Goal: Task Accomplishment & Management: Complete application form

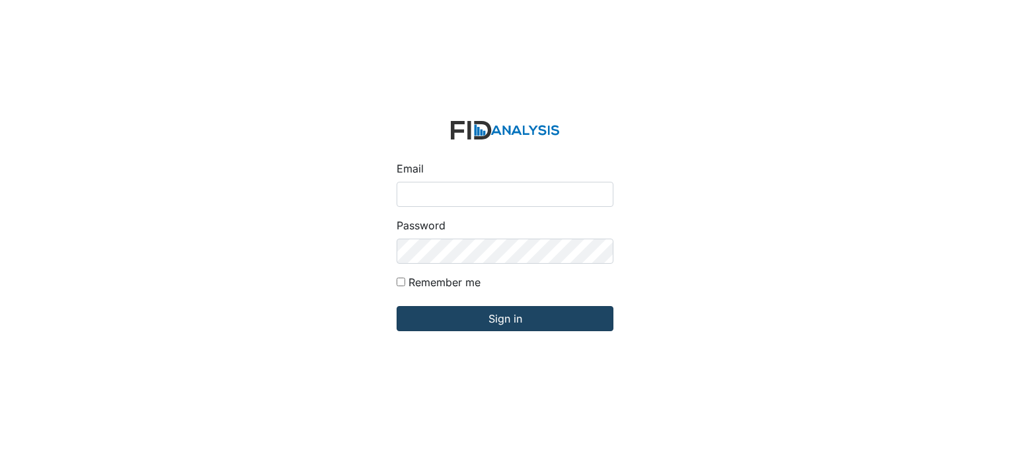
type input "[EMAIL_ADDRESS][DOMAIN_NAME]"
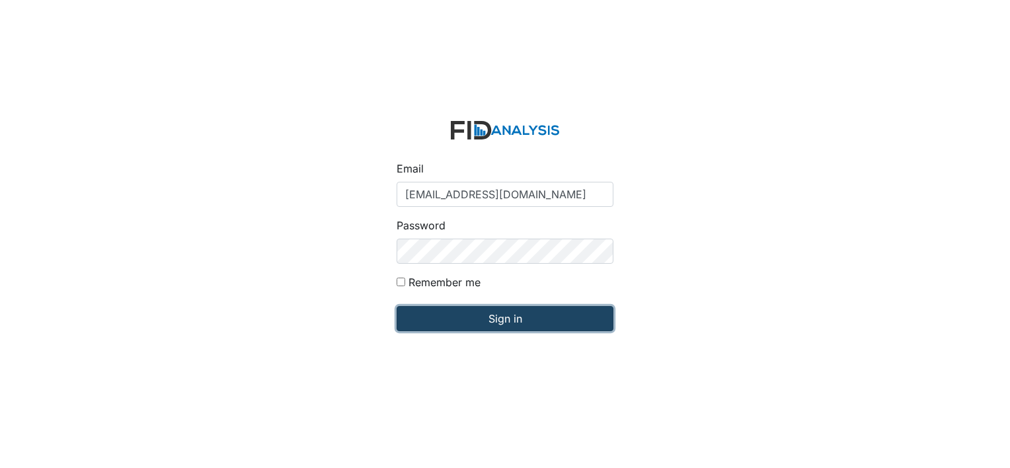
click at [494, 322] on input "Sign in" at bounding box center [504, 318] width 217 height 25
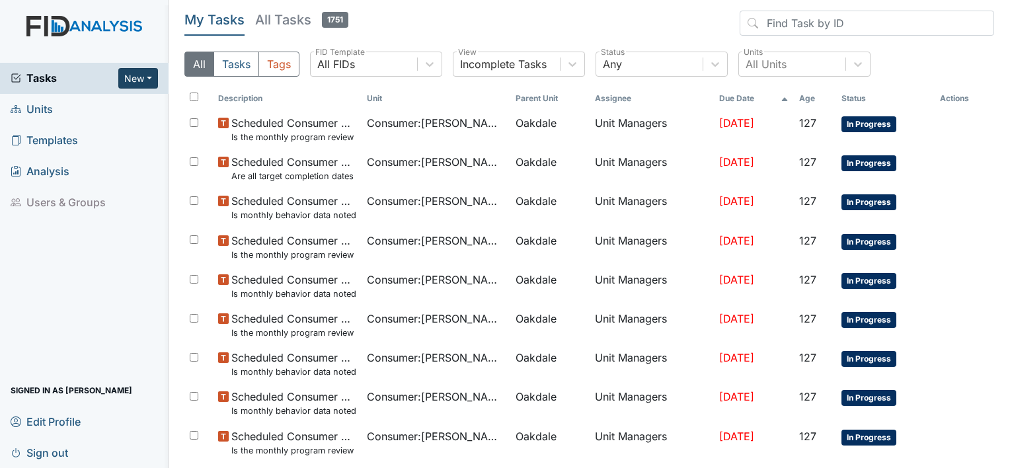
click at [145, 78] on button "New" at bounding box center [138, 78] width 40 height 20
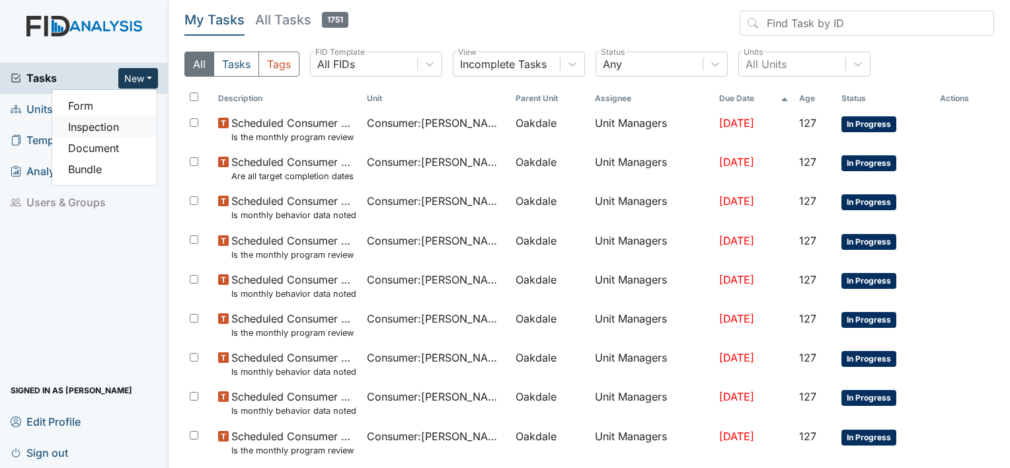
click at [104, 127] on link "Inspection" at bounding box center [104, 126] width 104 height 21
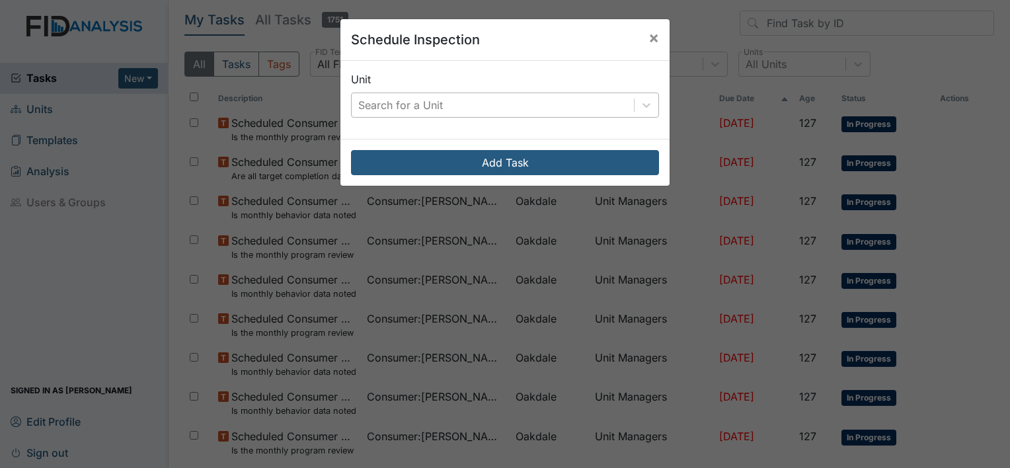
click at [412, 100] on div "Search for a Unit" at bounding box center [400, 105] width 85 height 16
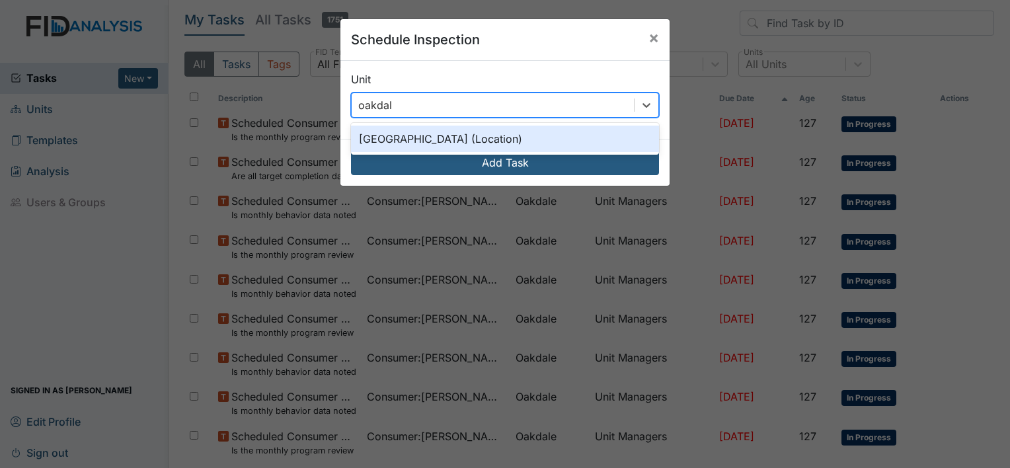
type input "oakdale"
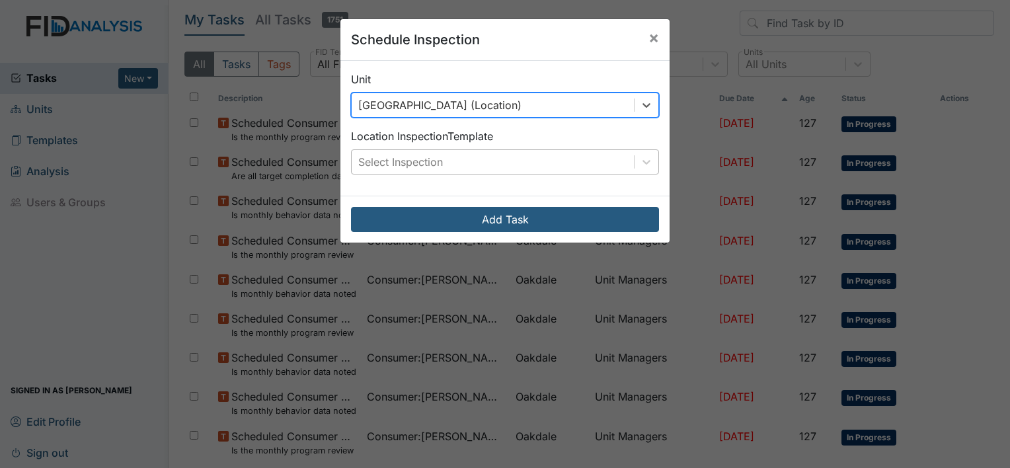
click at [442, 160] on div "Select Inspection" at bounding box center [493, 162] width 282 height 24
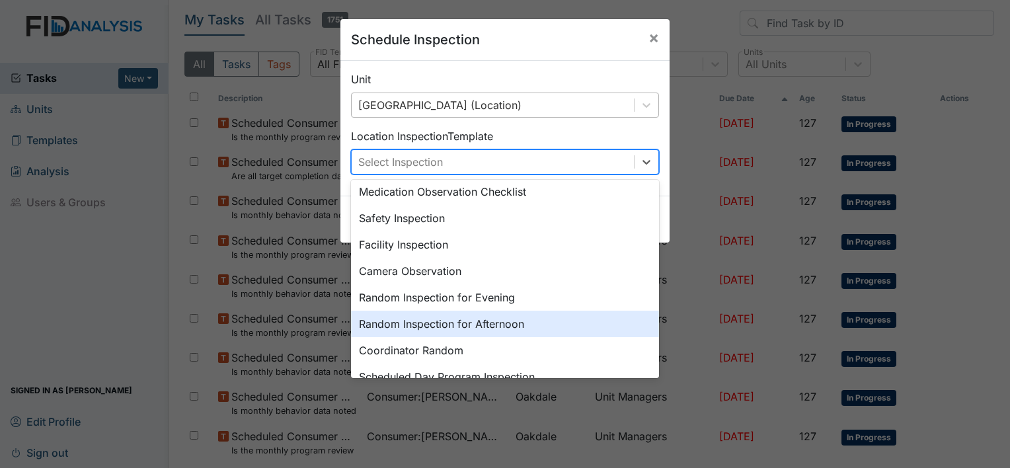
scroll to position [29, 0]
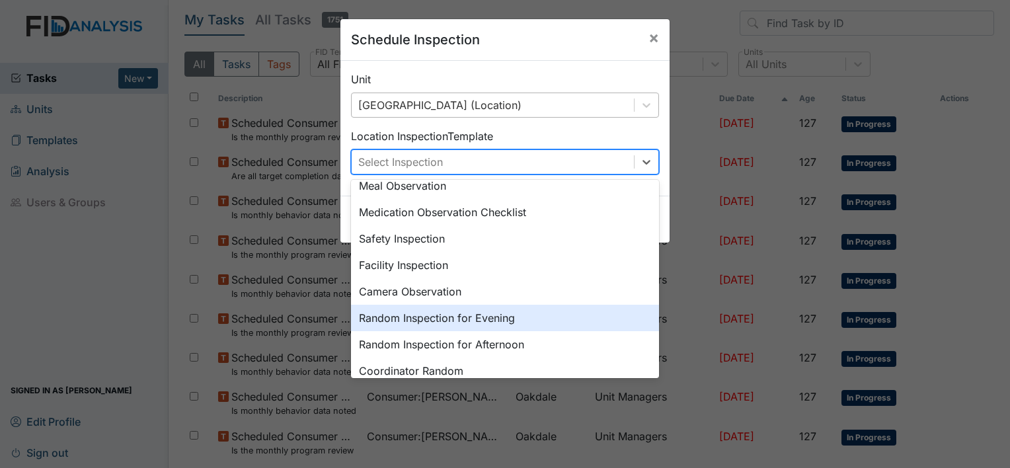
click at [442, 317] on div "Random Inspection for Evening" at bounding box center [505, 318] width 308 height 26
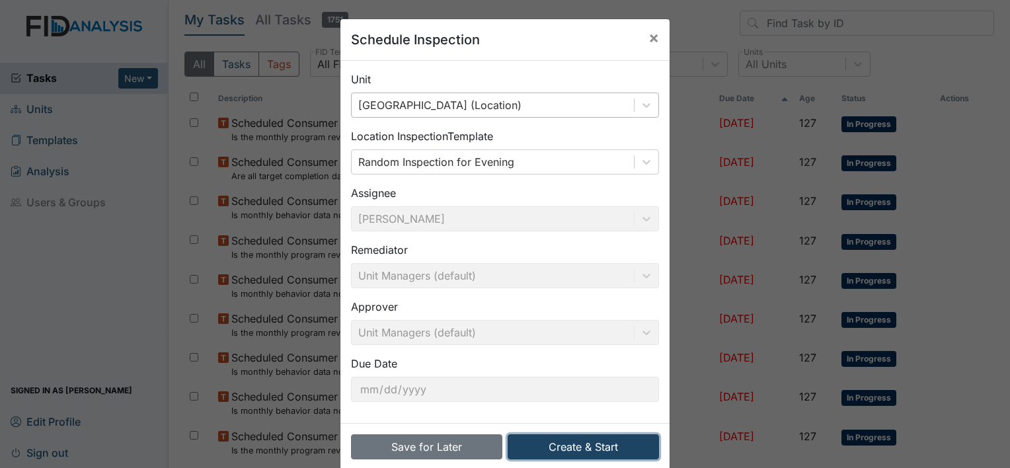
click at [560, 441] on button "Create & Start" at bounding box center [583, 446] width 151 height 25
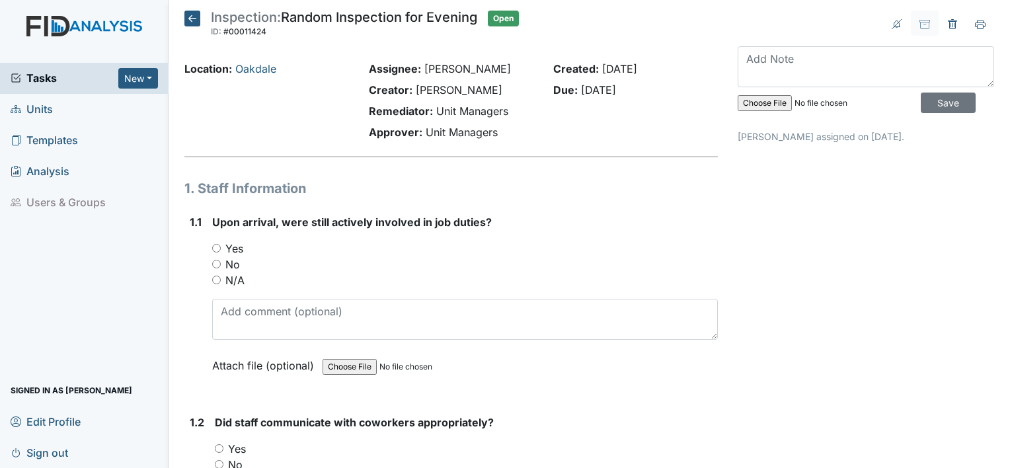
click at [217, 247] on input "Yes" at bounding box center [216, 248] width 9 height 9
radio input "true"
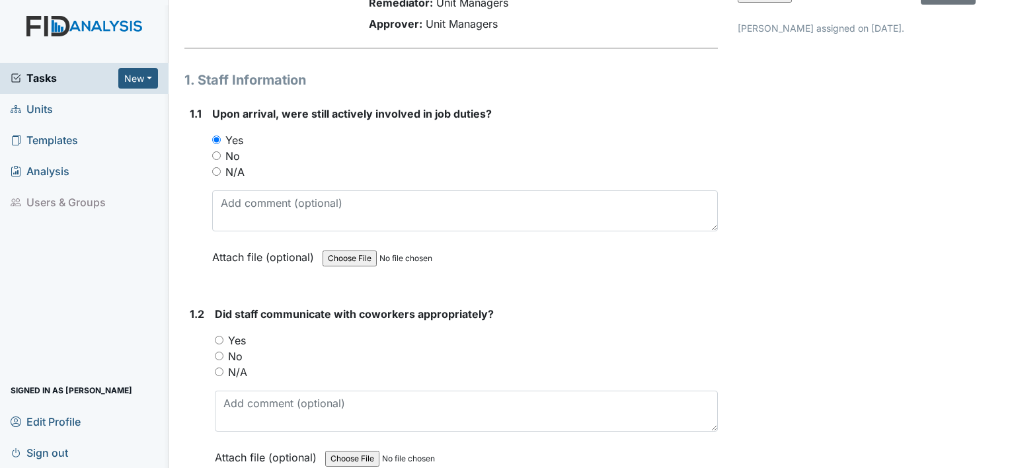
scroll to position [198, 0]
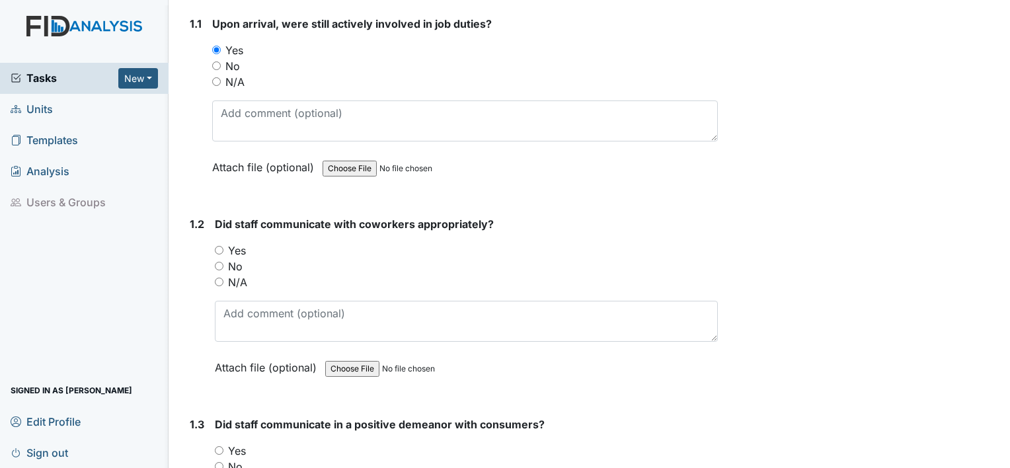
click at [219, 249] on input "Yes" at bounding box center [219, 250] width 9 height 9
radio input "true"
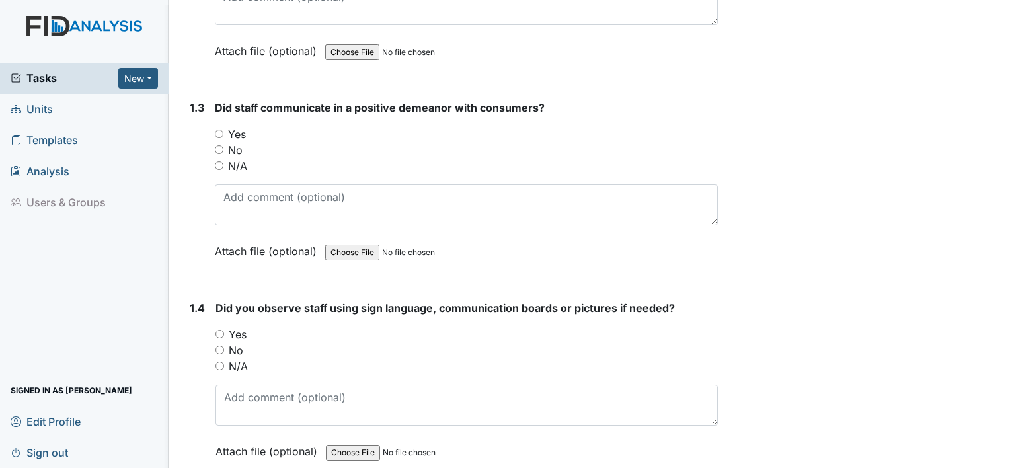
scroll to position [529, 0]
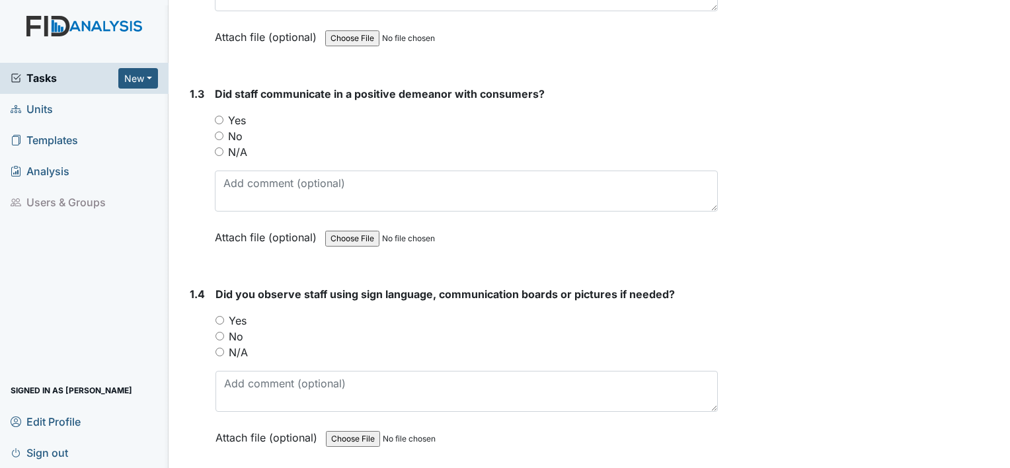
click at [217, 122] on input "Yes" at bounding box center [219, 120] width 9 height 9
radio input "true"
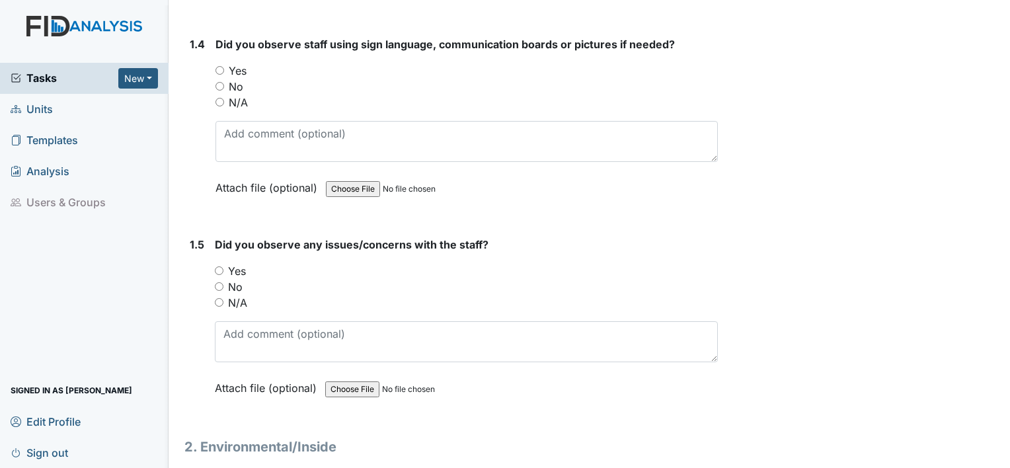
scroll to position [793, 0]
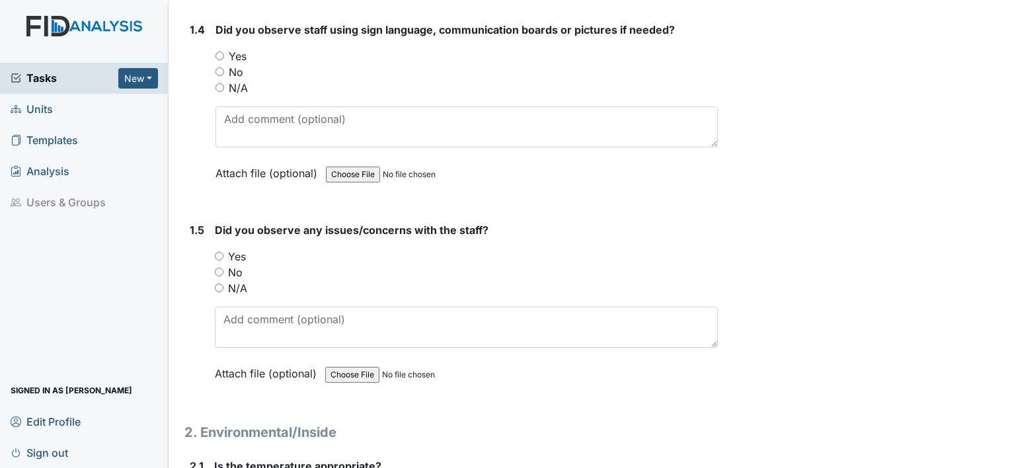
click at [221, 56] on input "Yes" at bounding box center [219, 56] width 9 height 9
radio input "true"
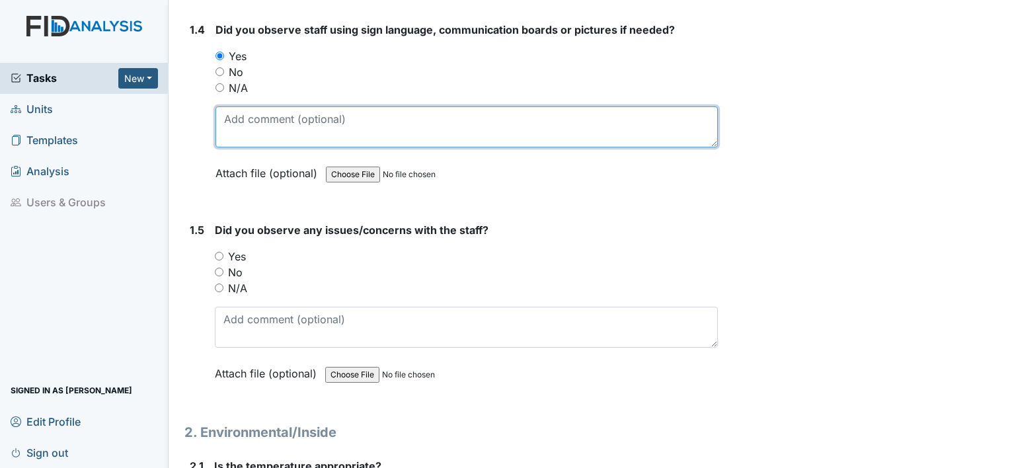
click at [265, 119] on textarea at bounding box center [466, 126] width 502 height 41
type textarea "h"
click at [228, 118] on textarea "Home with J.O." at bounding box center [466, 126] width 502 height 41
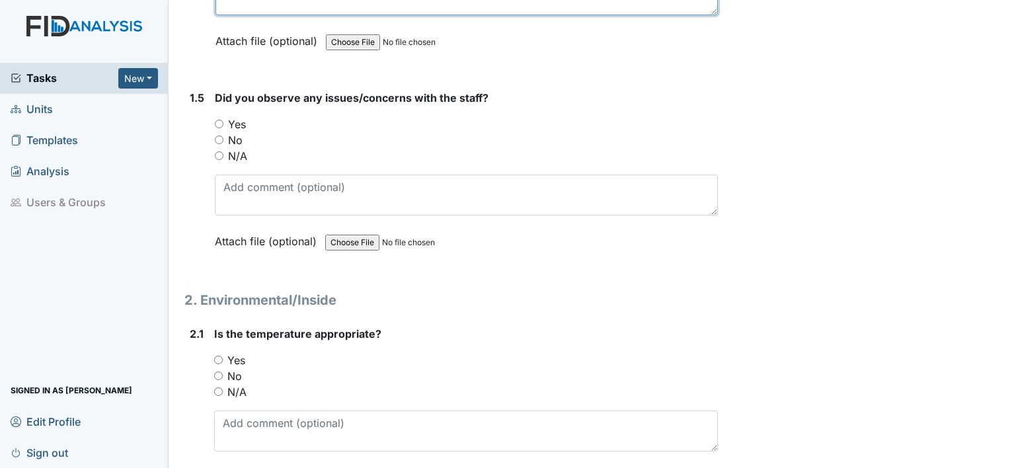
scroll to position [727, 0]
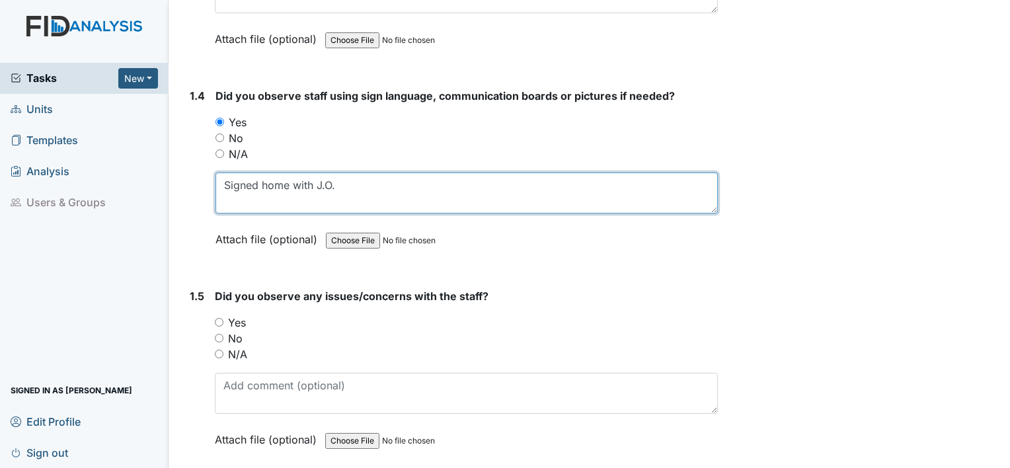
drag, startPoint x: 352, startPoint y: 180, endPoint x: 375, endPoint y: 188, distance: 25.3
click at [352, 180] on textarea "Signed home with J.O." at bounding box center [466, 192] width 502 height 41
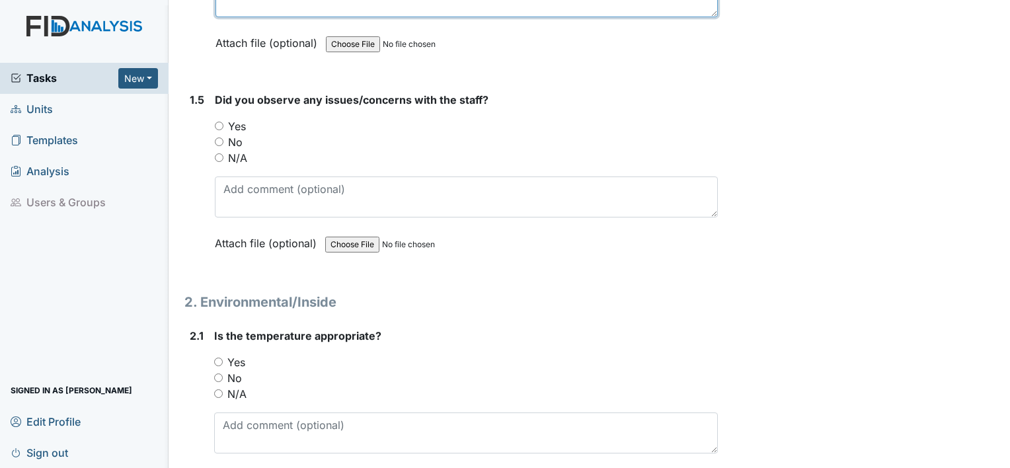
scroll to position [925, 0]
type textarea "Signed home with J.O."
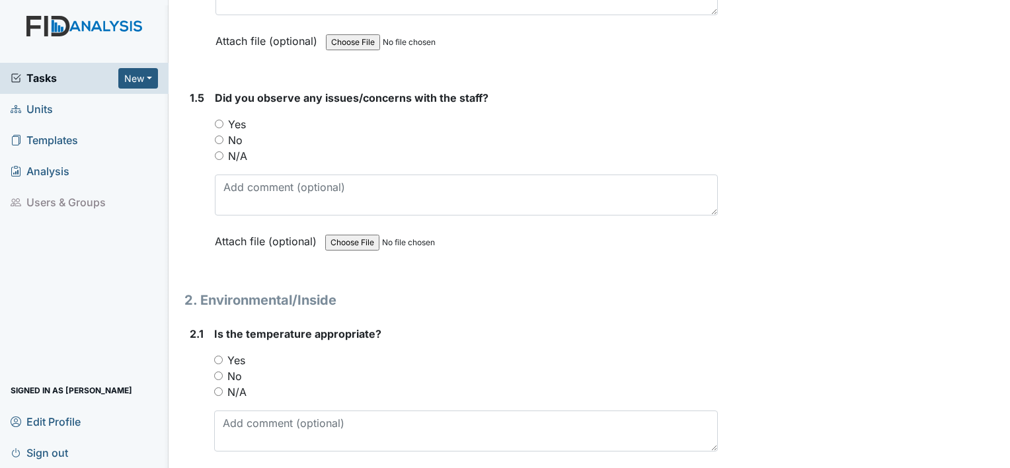
click at [217, 137] on input "No" at bounding box center [219, 139] width 9 height 9
radio input "true"
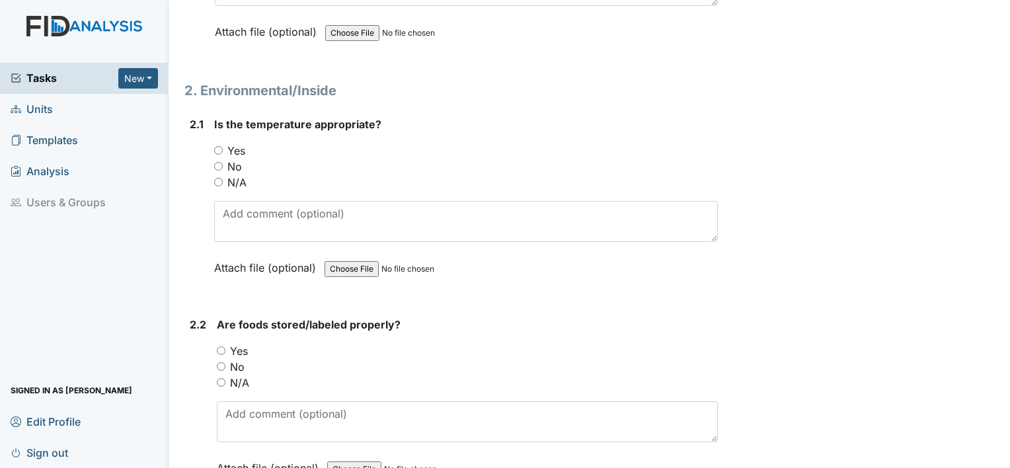
scroll to position [1189, 0]
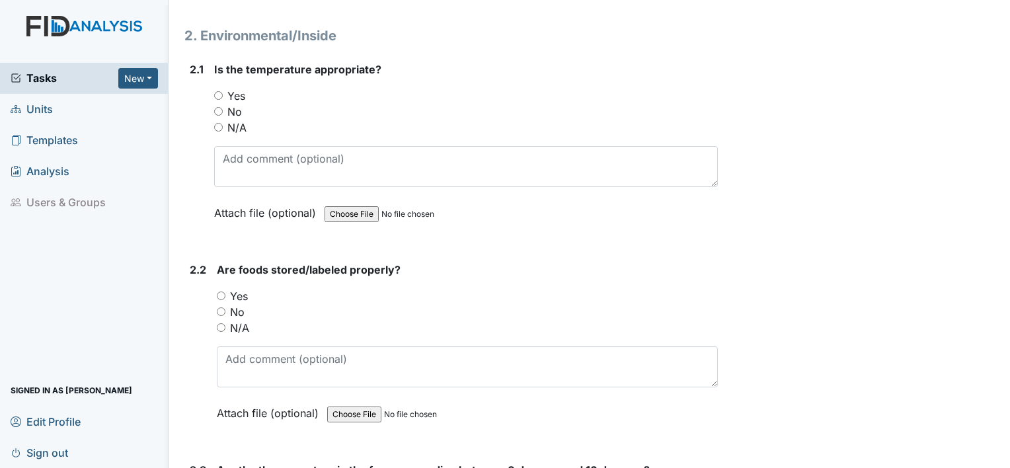
click at [214, 94] on input "Yes" at bounding box center [218, 95] width 9 height 9
radio input "true"
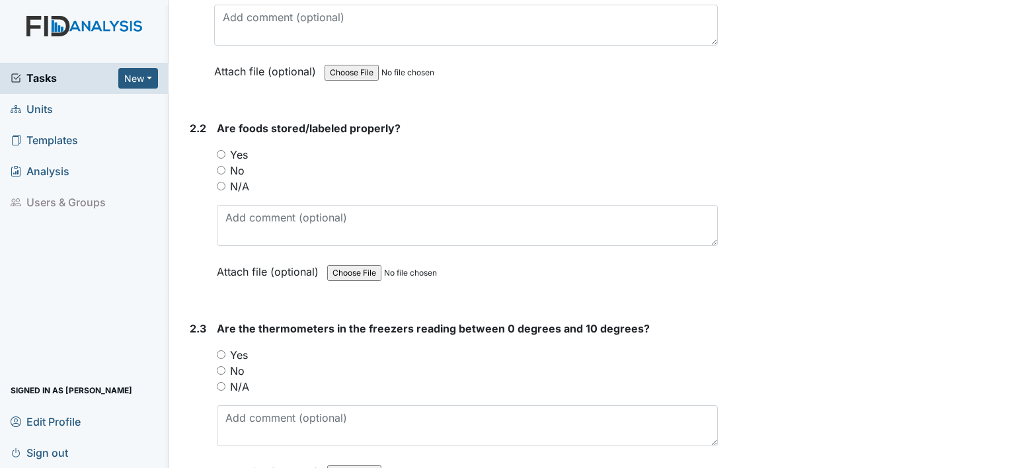
scroll to position [1388, 0]
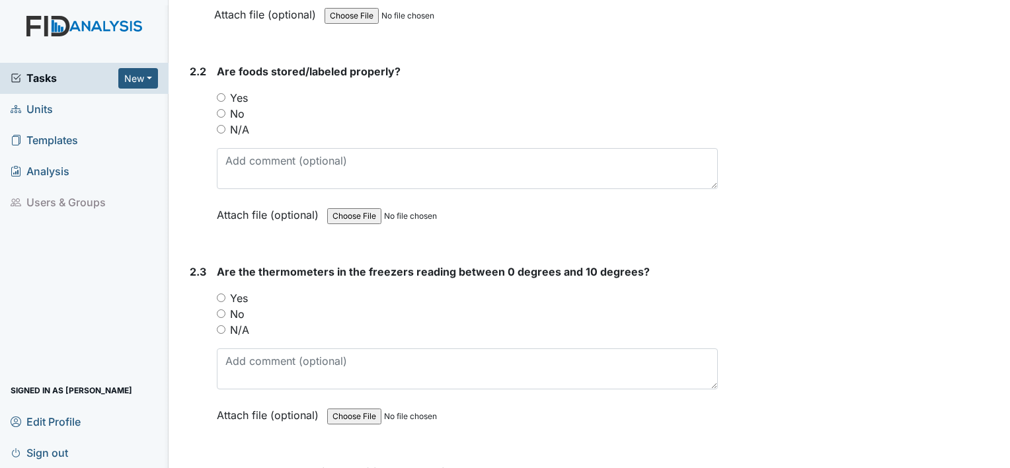
click at [218, 93] on input "Yes" at bounding box center [221, 97] width 9 height 9
radio input "true"
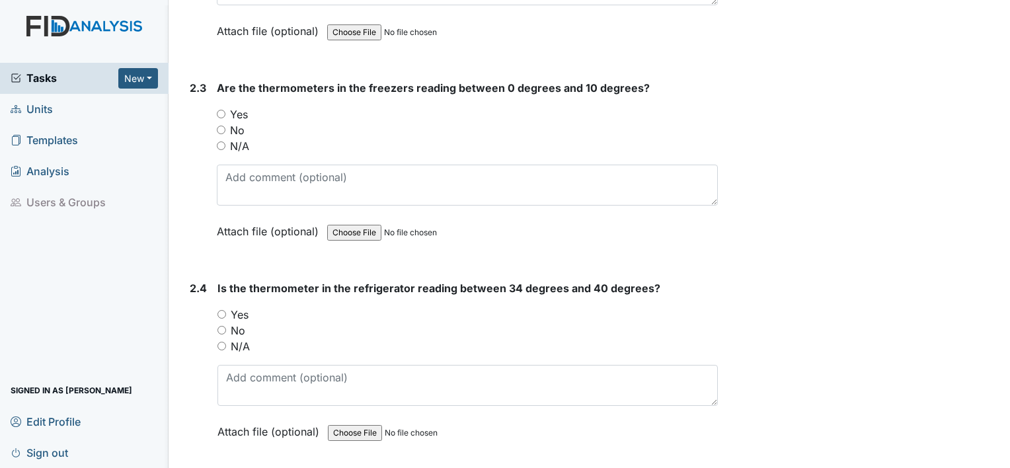
scroll to position [1586, 0]
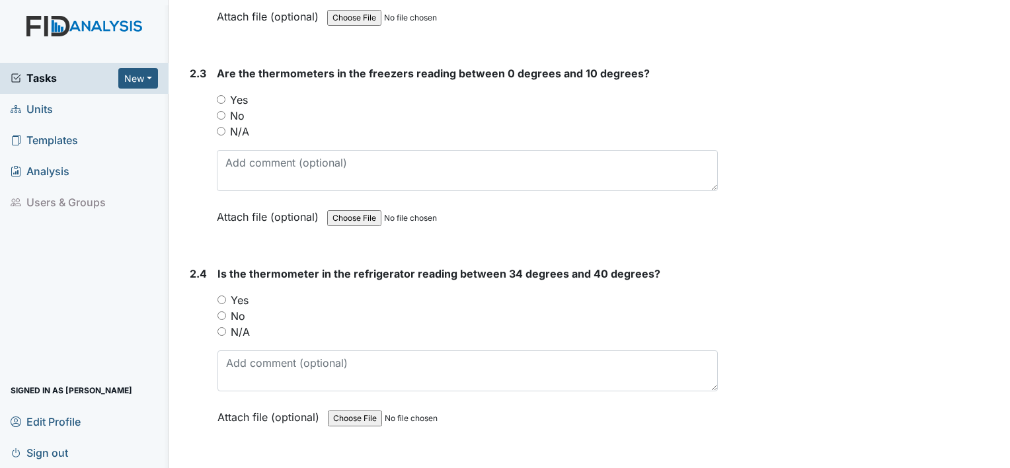
click at [221, 95] on input "Yes" at bounding box center [221, 99] width 9 height 9
radio input "true"
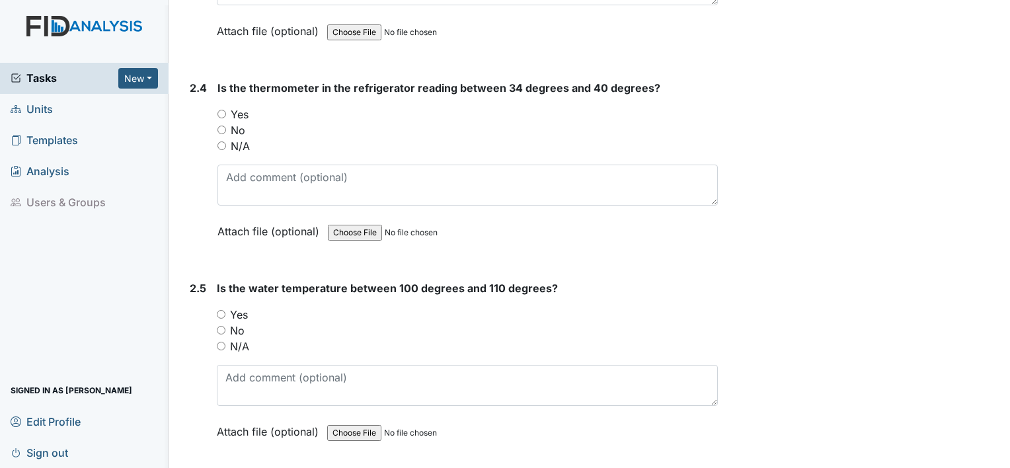
scroll to position [1784, 0]
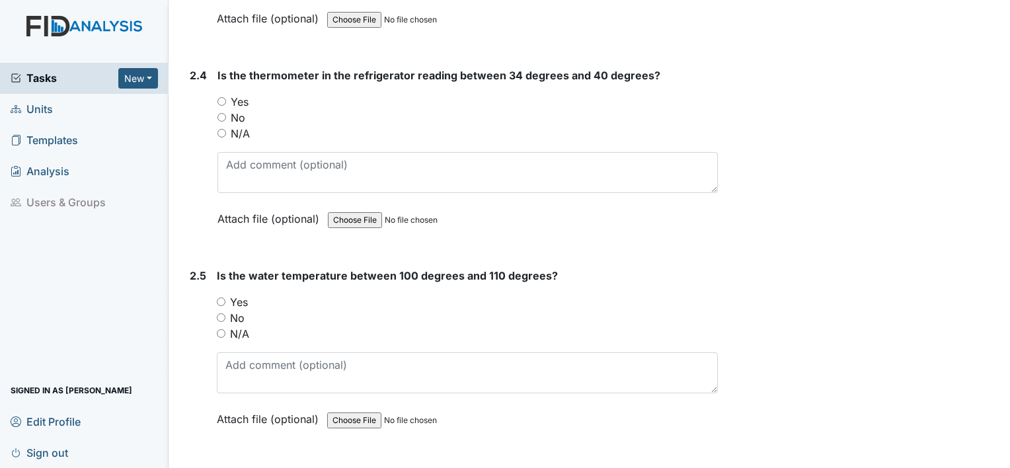
click at [222, 94] on div "Yes" at bounding box center [467, 102] width 500 height 16
click at [221, 98] on input "Yes" at bounding box center [221, 101] width 9 height 9
radio input "true"
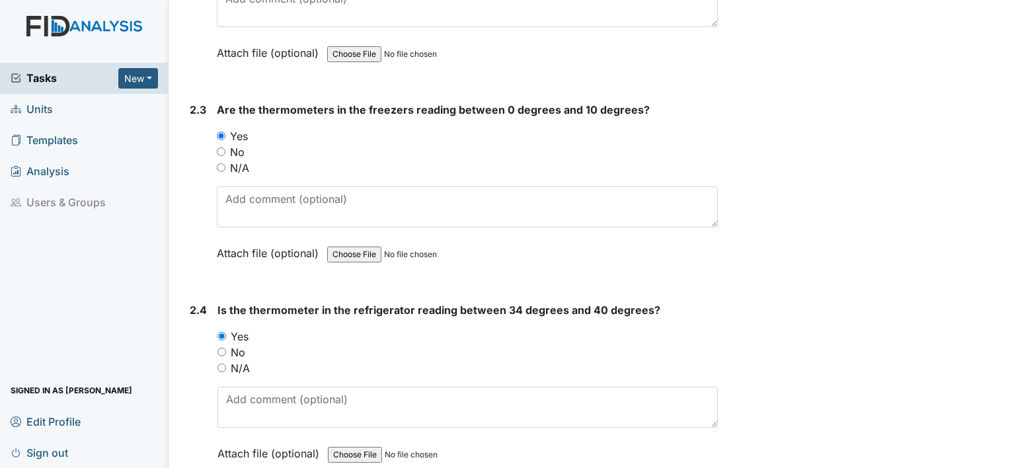
scroll to position [1520, 0]
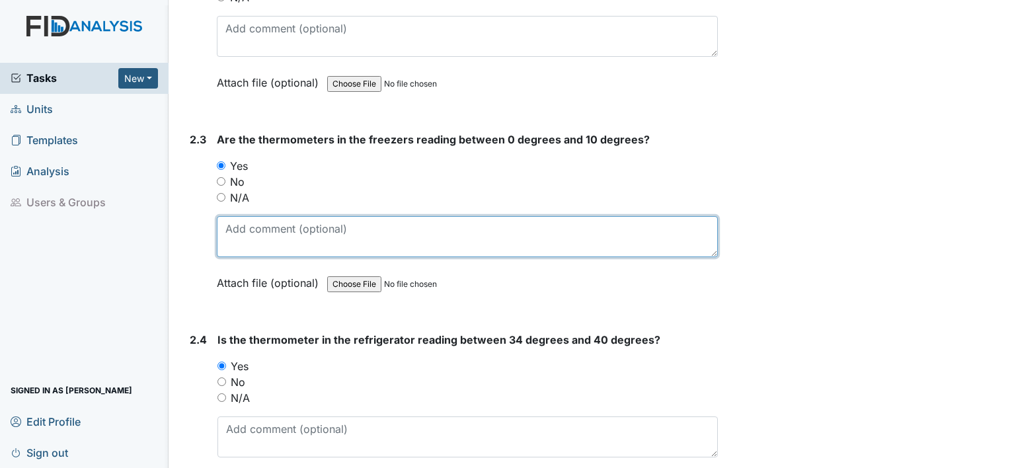
click at [273, 225] on textarea at bounding box center [467, 236] width 501 height 41
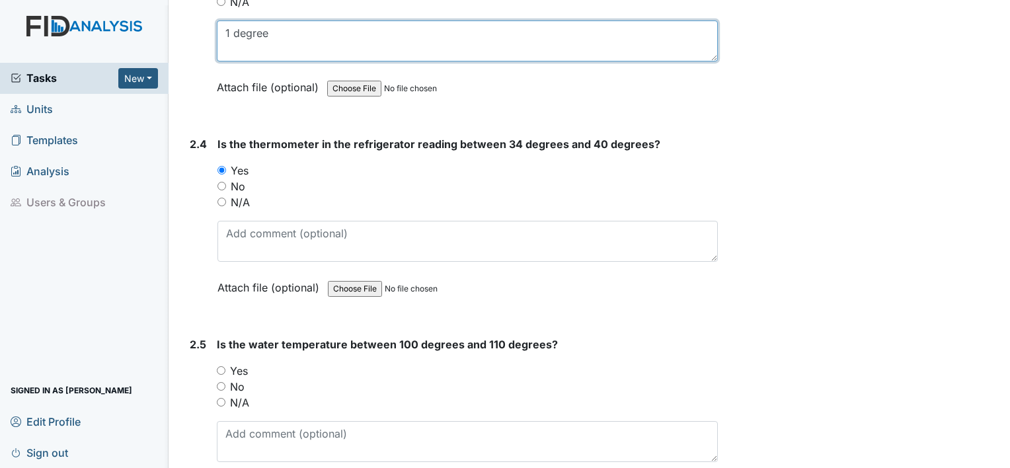
scroll to position [1718, 0]
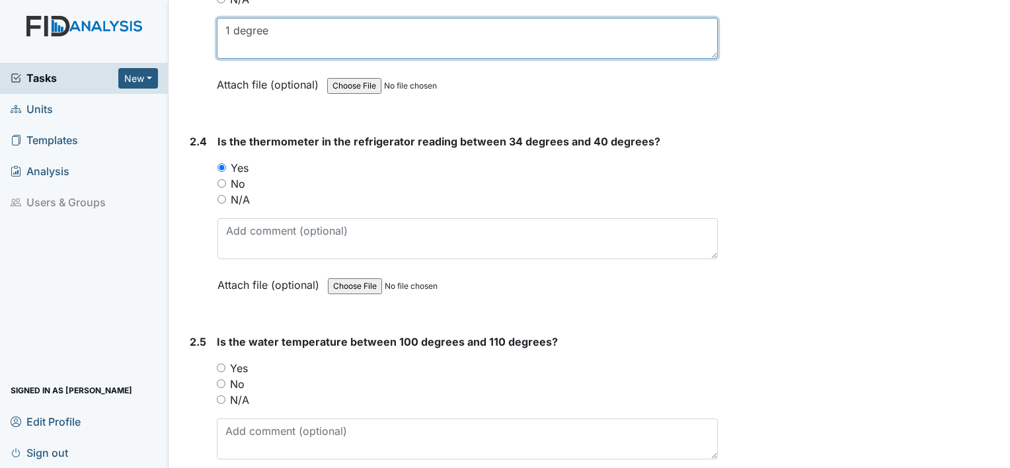
type textarea "1 degree"
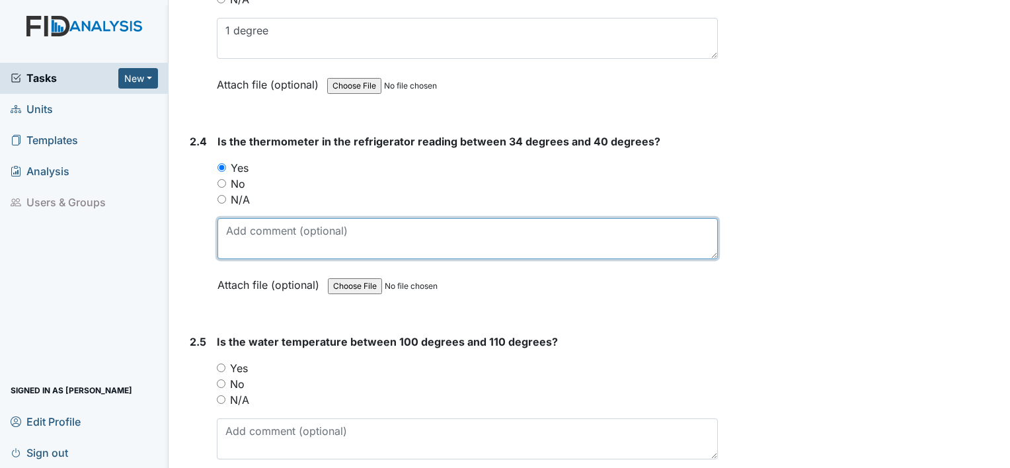
click at [347, 235] on textarea at bounding box center [467, 238] width 500 height 41
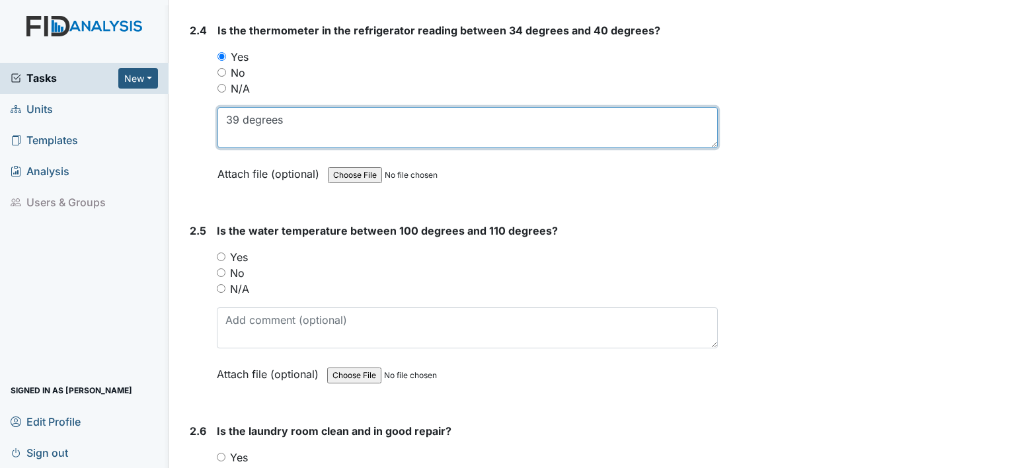
scroll to position [1850, 0]
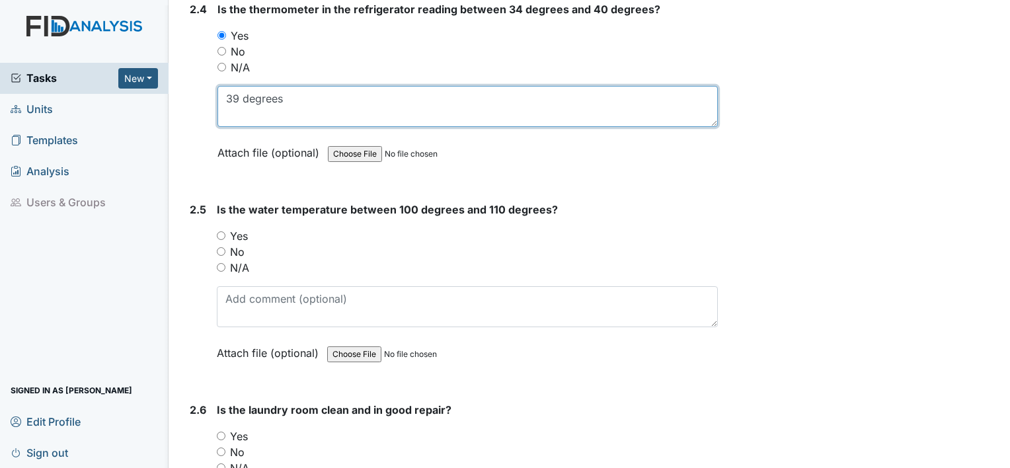
type textarea "39 degrees"
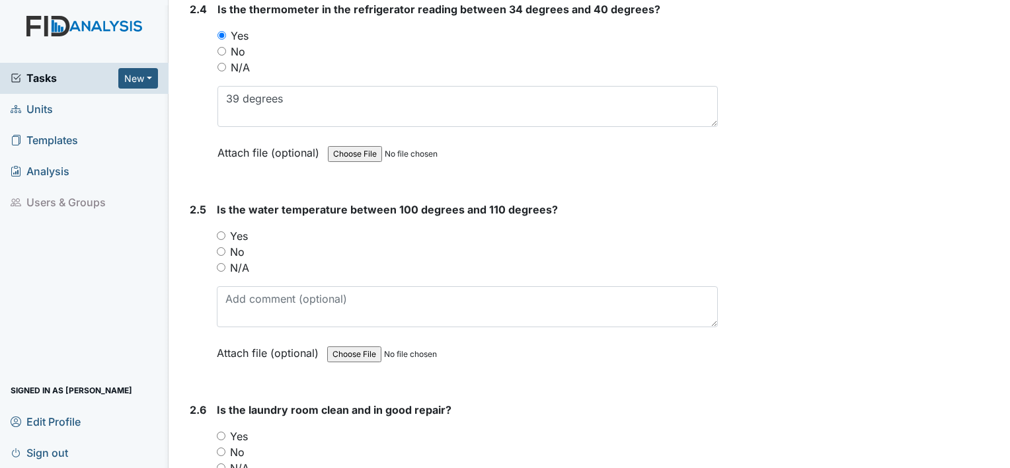
click at [219, 231] on input "Yes" at bounding box center [221, 235] width 9 height 9
radio input "true"
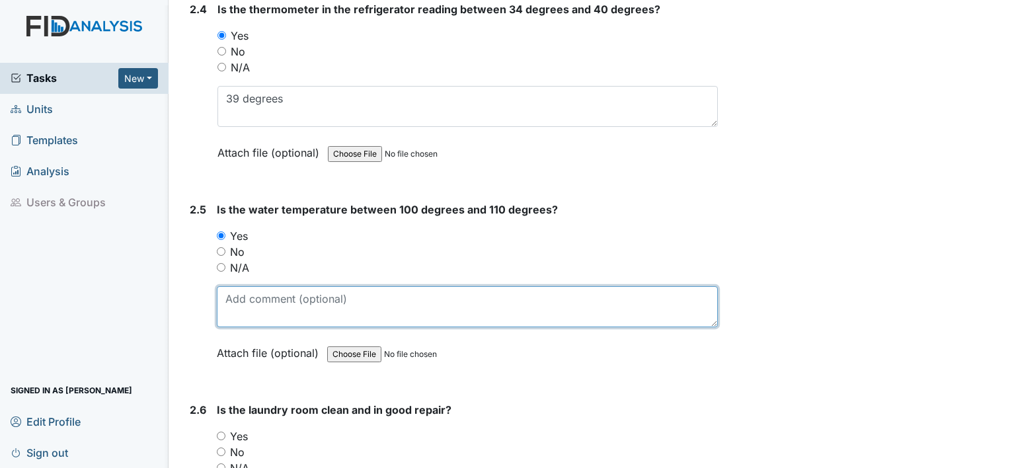
click at [274, 299] on textarea at bounding box center [467, 306] width 501 height 41
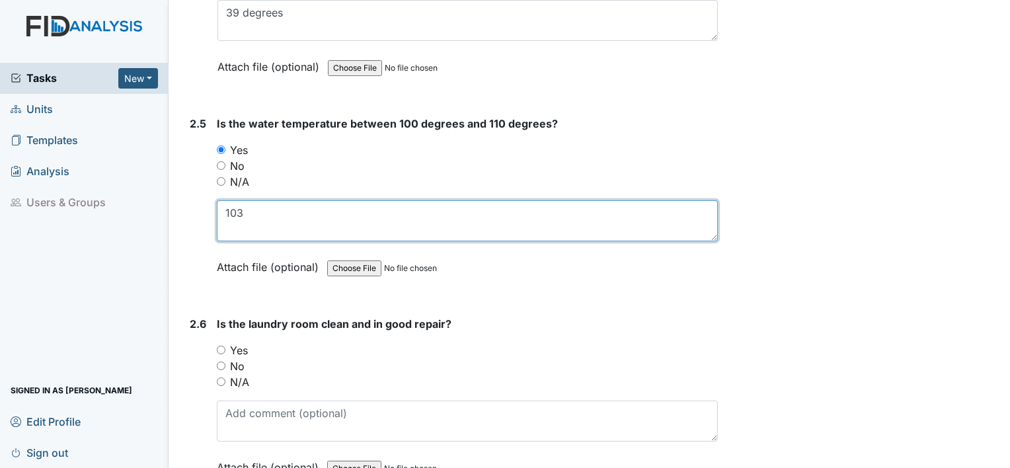
scroll to position [2115, 0]
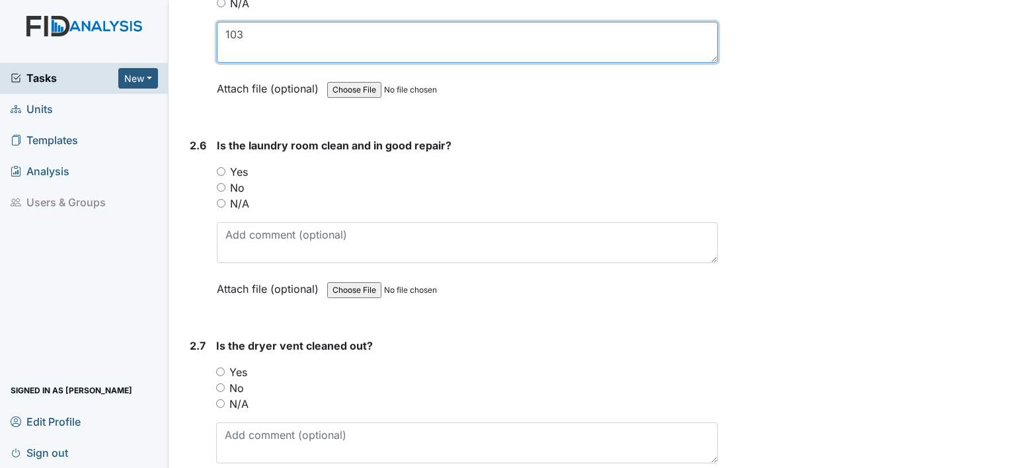
type textarea "103"
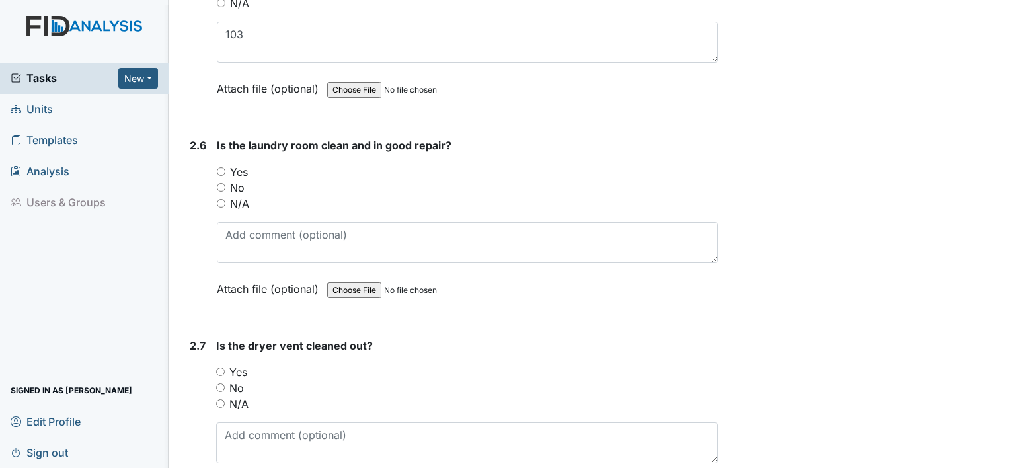
click at [217, 167] on input "Yes" at bounding box center [221, 171] width 9 height 9
radio input "true"
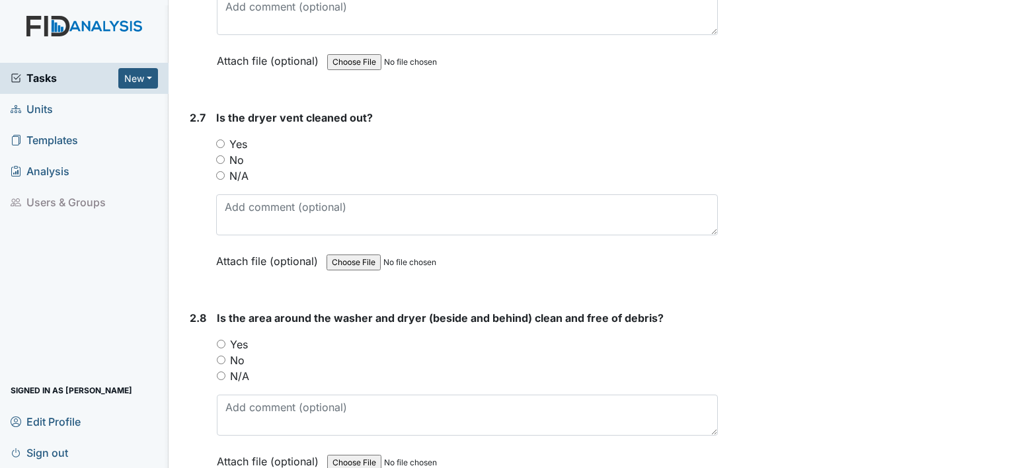
scroll to position [2379, 0]
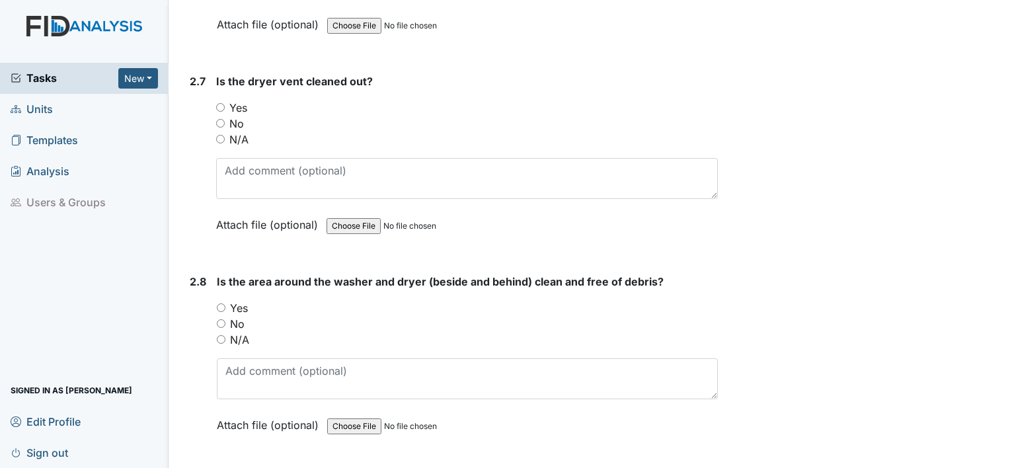
click at [221, 103] on input "Yes" at bounding box center [220, 107] width 9 height 9
radio input "true"
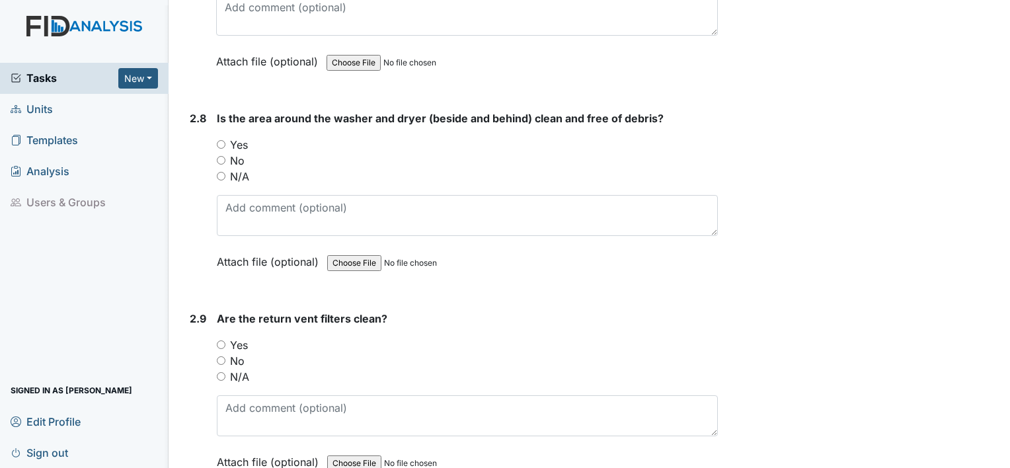
scroll to position [2577, 0]
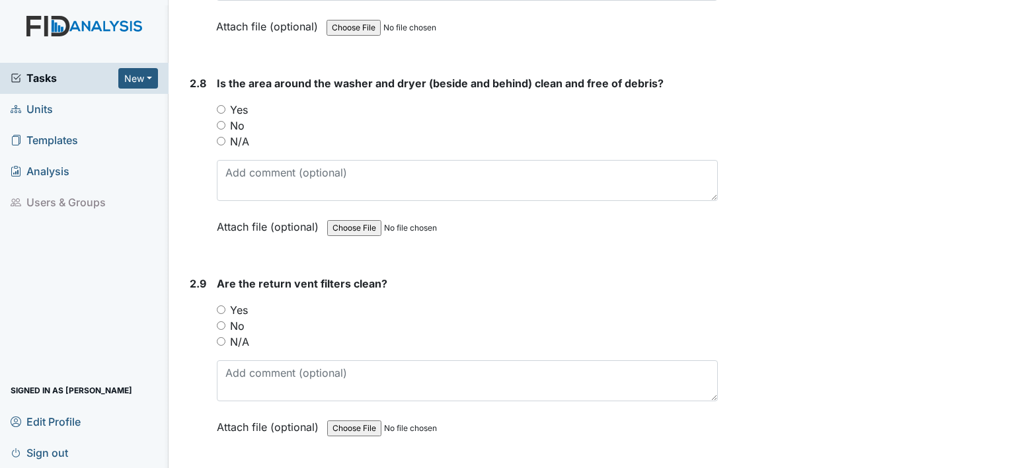
click at [223, 105] on input "Yes" at bounding box center [221, 109] width 9 height 9
radio input "true"
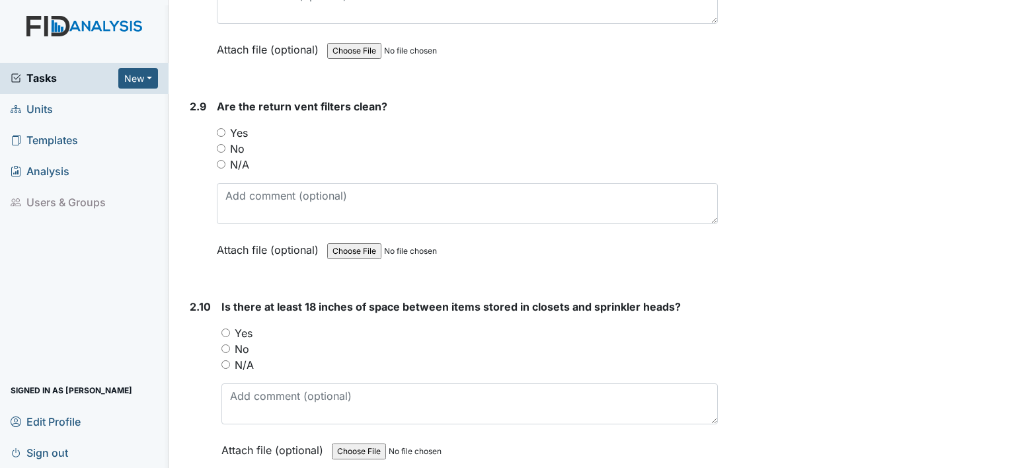
scroll to position [2775, 0]
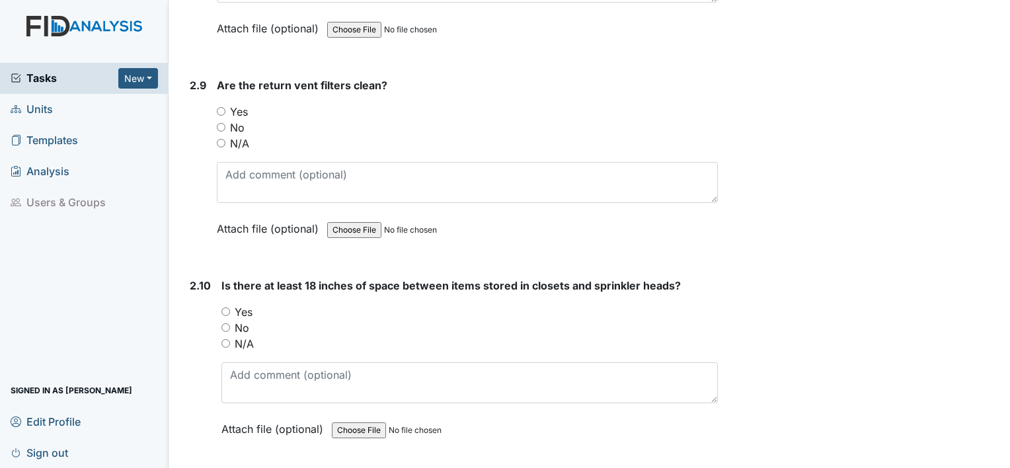
click at [221, 107] on input "Yes" at bounding box center [221, 111] width 9 height 9
radio input "true"
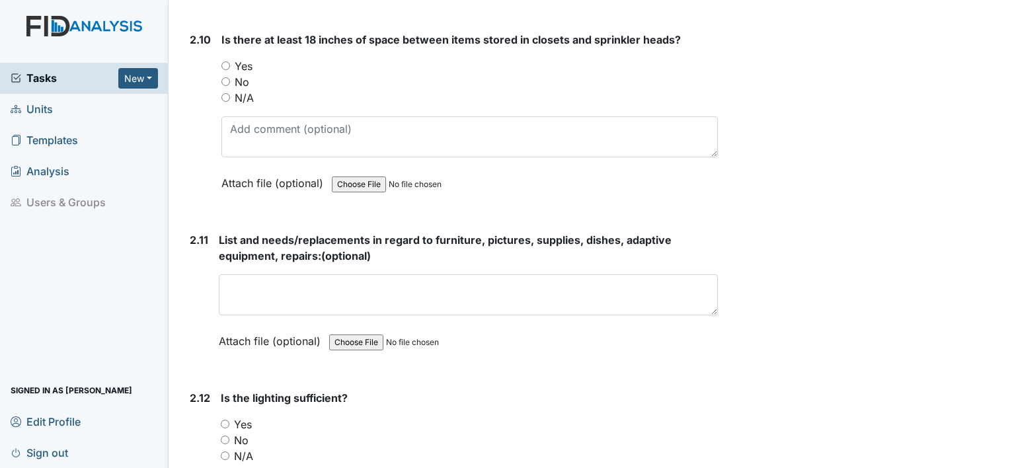
scroll to position [3040, 0]
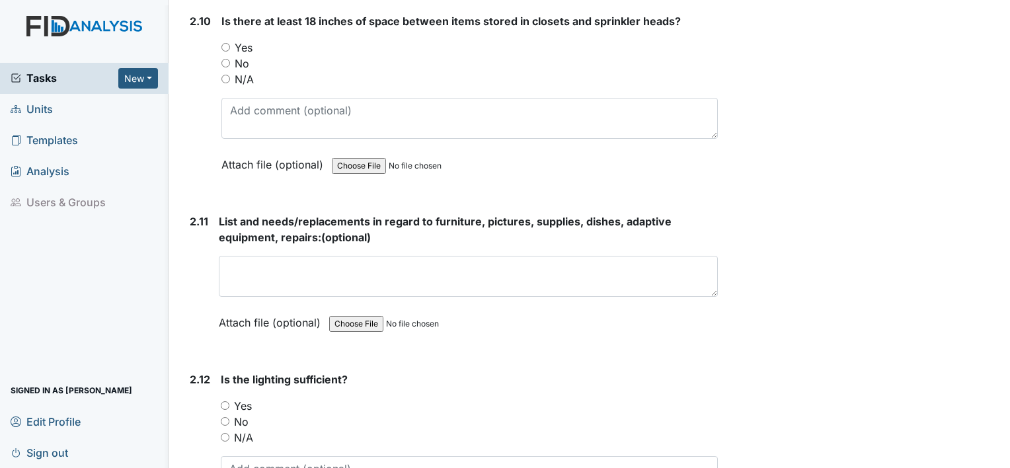
click at [227, 75] on input "N/A" at bounding box center [225, 79] width 9 height 9
radio input "true"
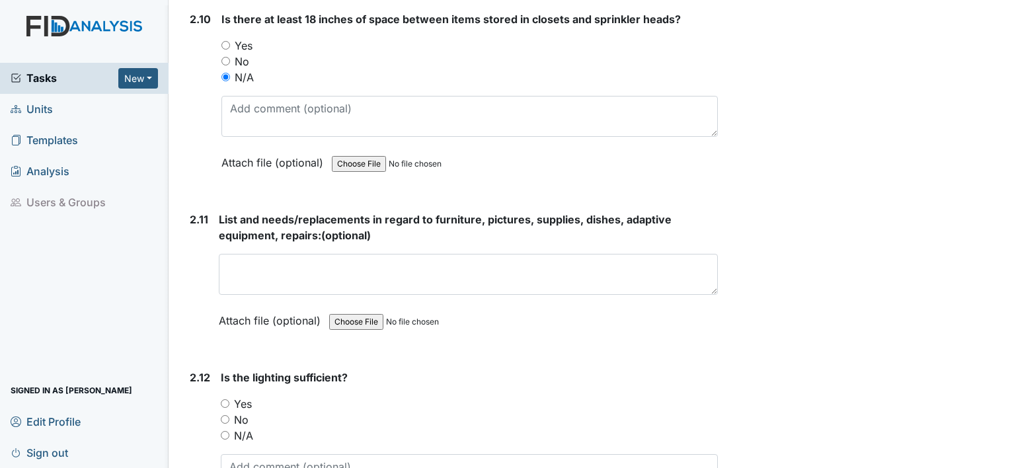
scroll to position [2974, 0]
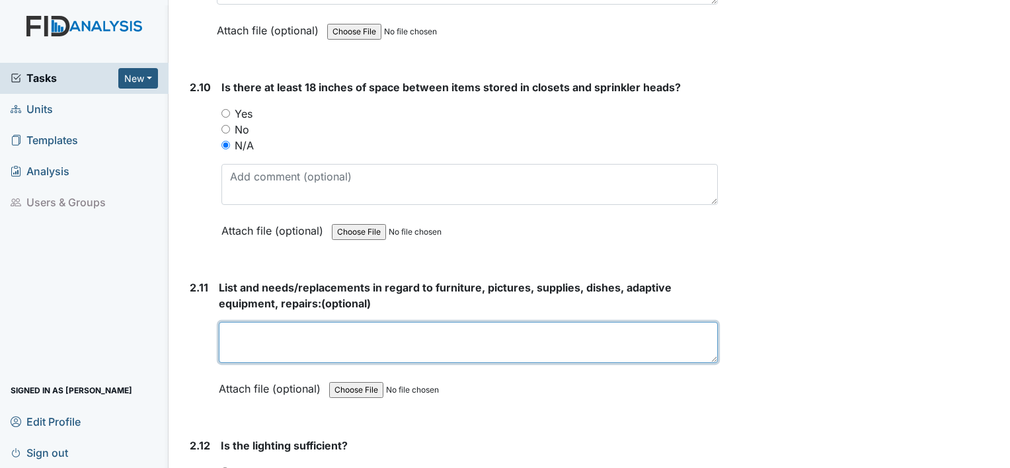
click at [373, 322] on textarea at bounding box center [468, 342] width 499 height 41
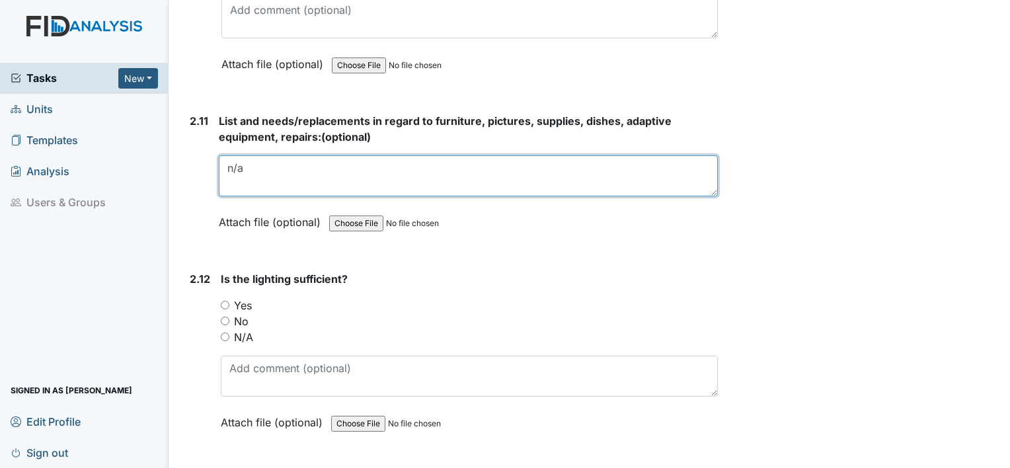
scroll to position [3172, 0]
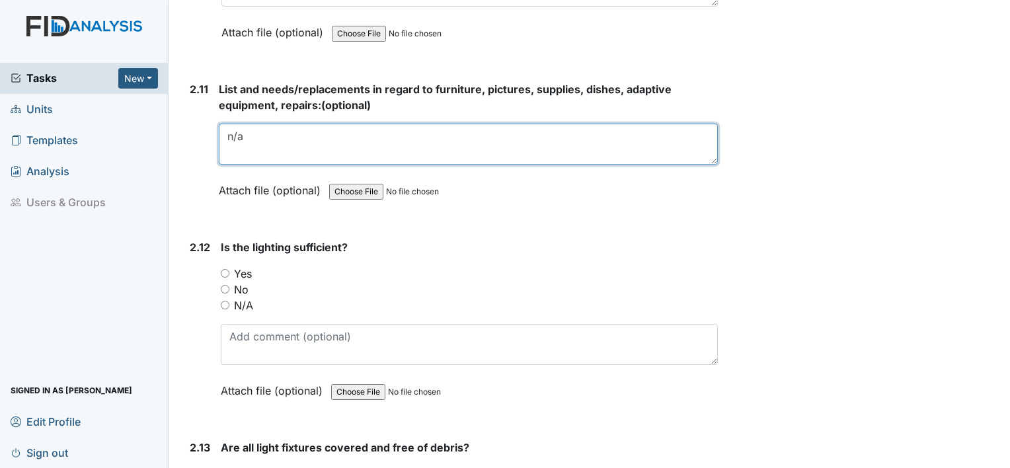
type textarea "n/a"
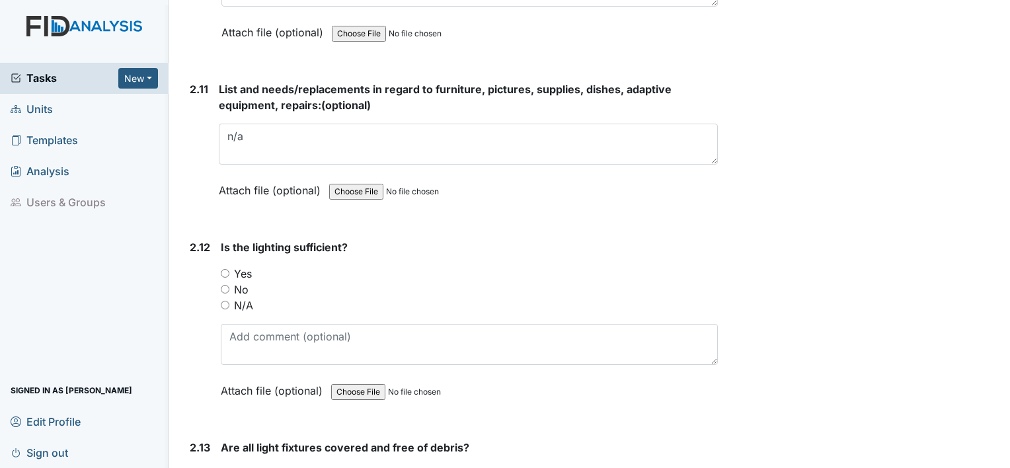
click at [224, 269] on input "Yes" at bounding box center [225, 273] width 9 height 9
radio input "true"
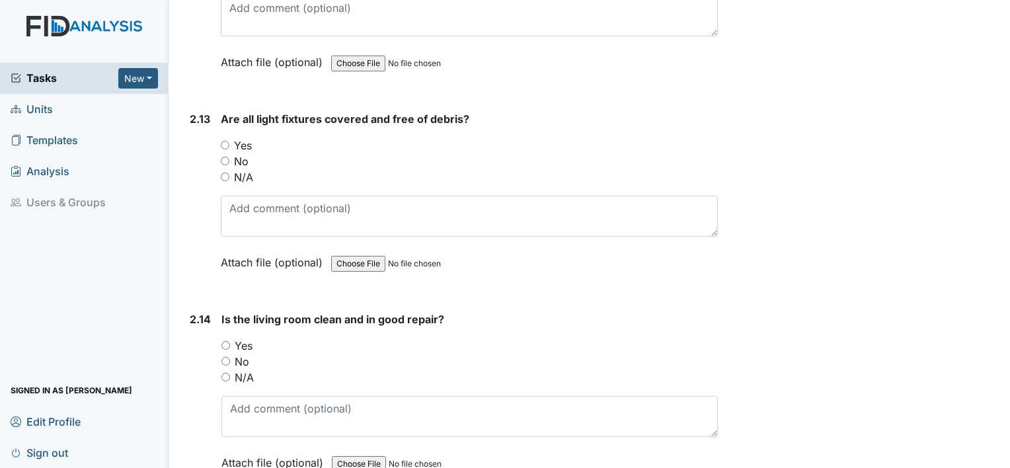
scroll to position [3502, 0]
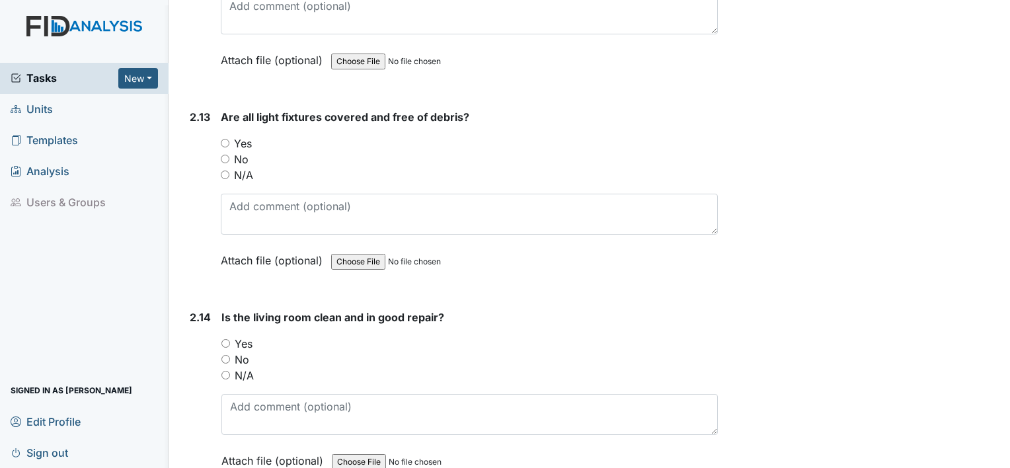
click at [223, 139] on input "Yes" at bounding box center [225, 143] width 9 height 9
radio input "true"
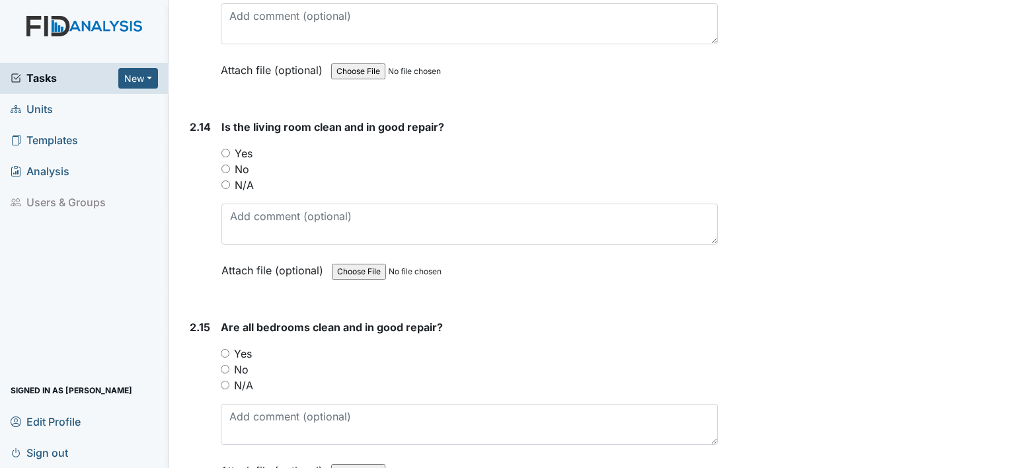
scroll to position [3701, 0]
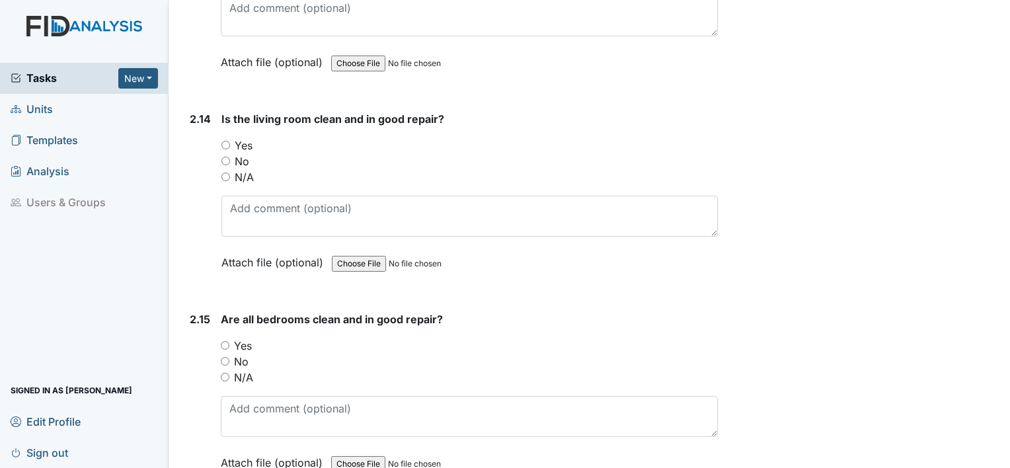
click at [227, 141] on input "Yes" at bounding box center [225, 145] width 9 height 9
radio input "true"
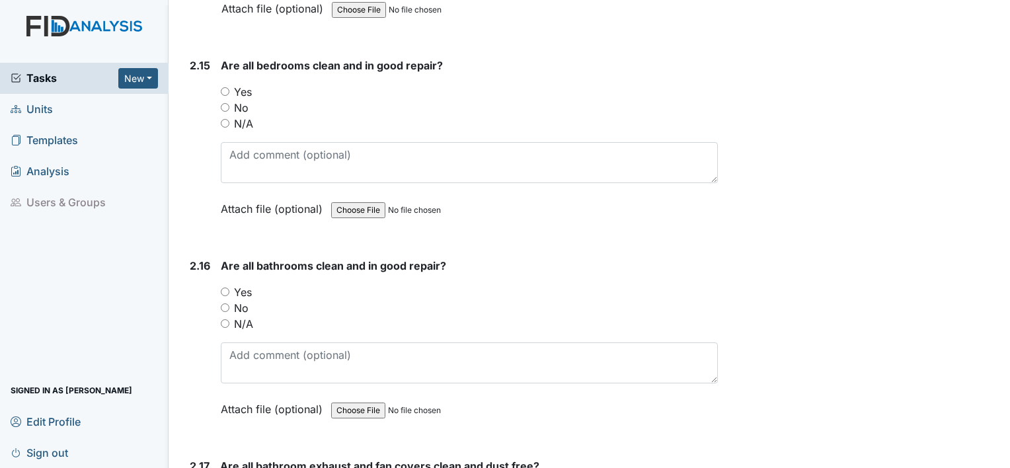
scroll to position [3965, 0]
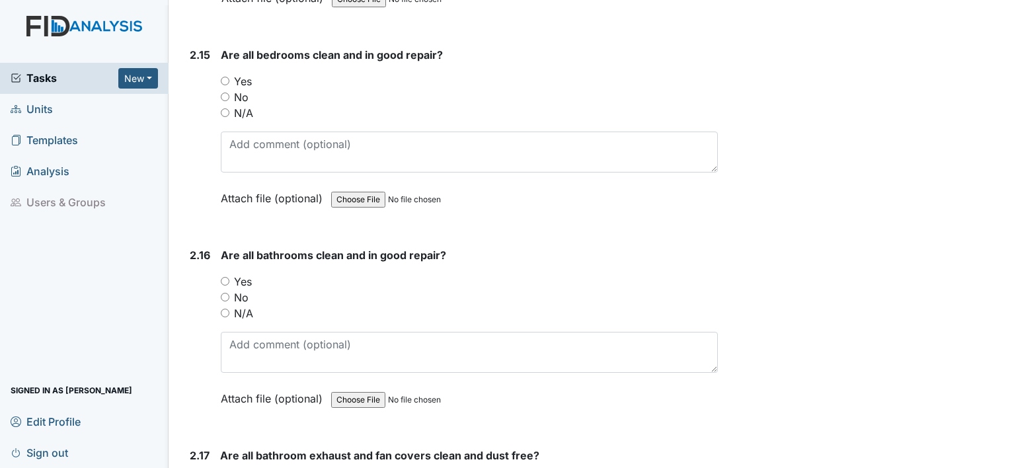
click at [222, 77] on input "Yes" at bounding box center [225, 81] width 9 height 9
radio input "true"
click at [224, 277] on input "Yes" at bounding box center [225, 281] width 9 height 9
radio input "true"
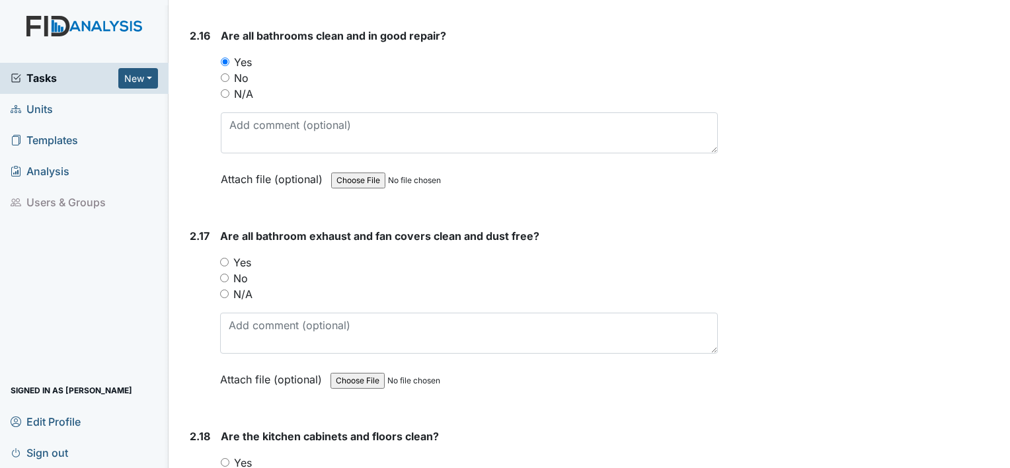
scroll to position [4229, 0]
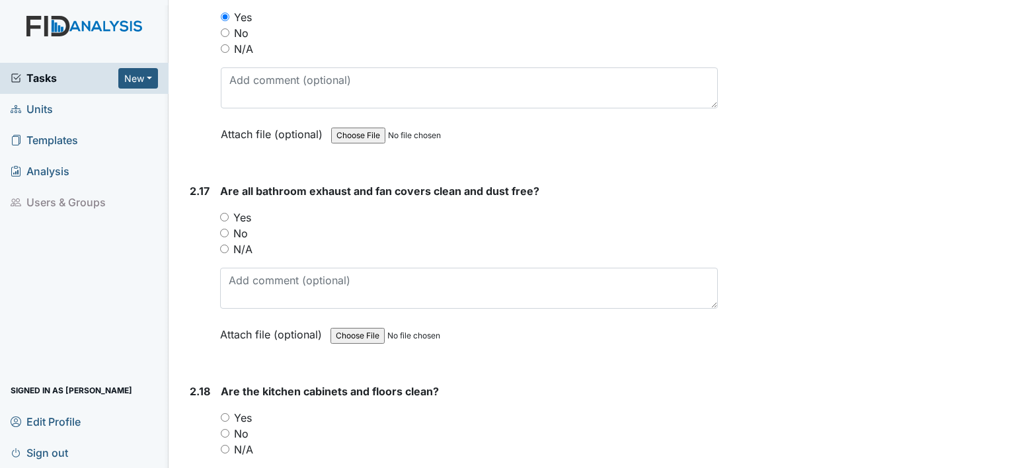
click at [224, 209] on div "Yes" at bounding box center [469, 217] width 498 height 16
click at [219, 205] on div "2.17 Are all bathroom exhaust and fan covers clean and dust free? You must sele…" at bounding box center [450, 272] width 533 height 179
click at [221, 213] on input "Yes" at bounding box center [224, 217] width 9 height 9
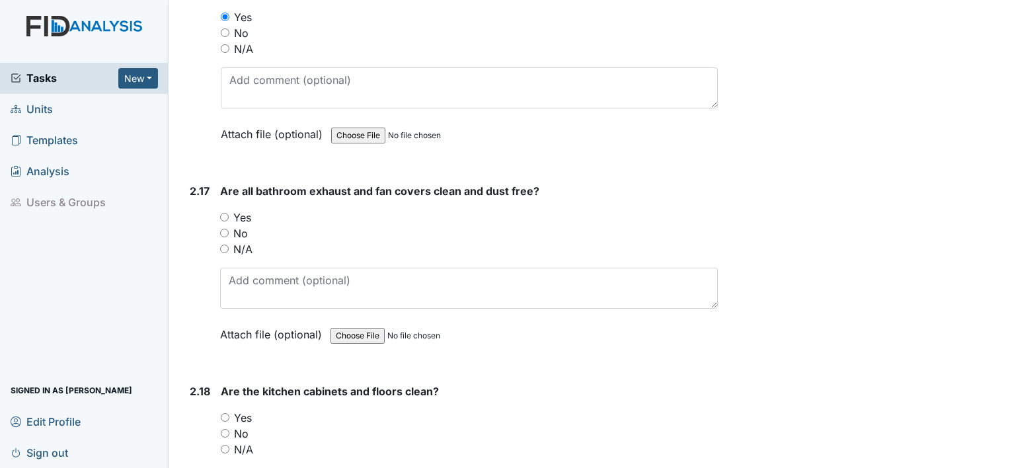
radio input "true"
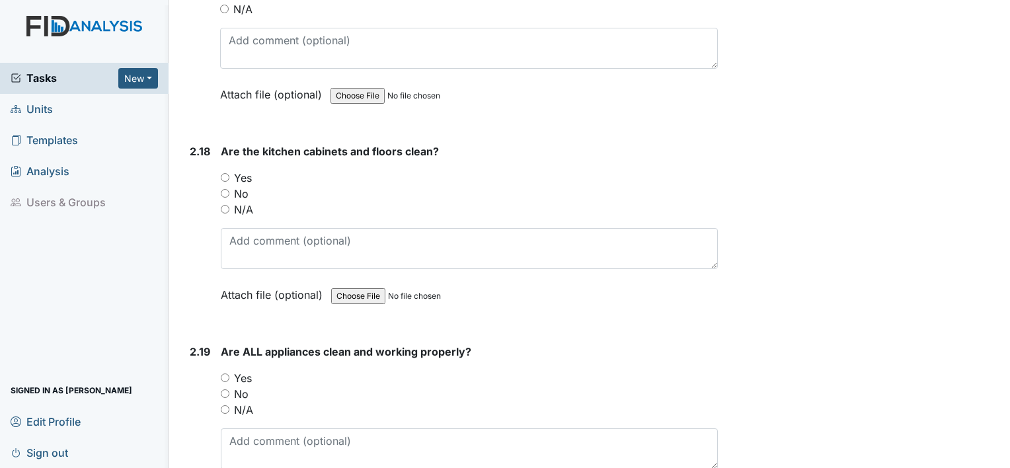
scroll to position [4494, 0]
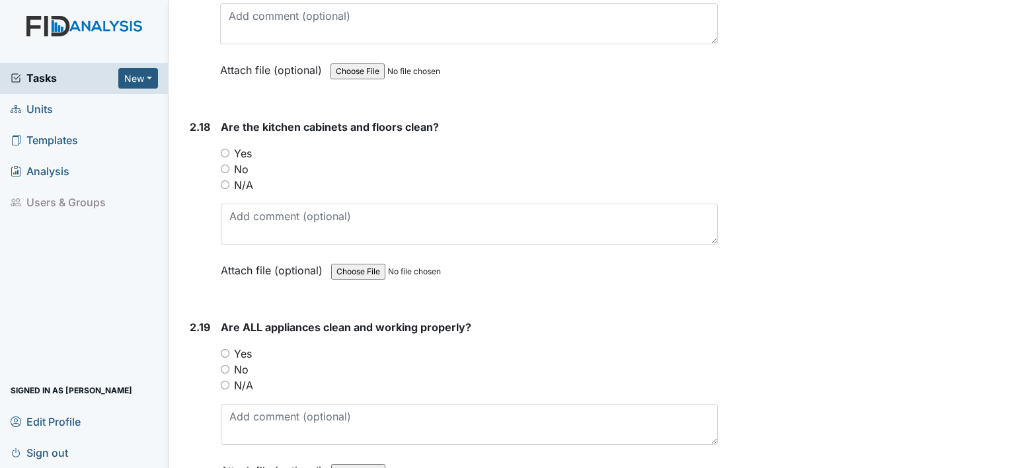
click at [222, 149] on input "Yes" at bounding box center [225, 153] width 9 height 9
radio input "true"
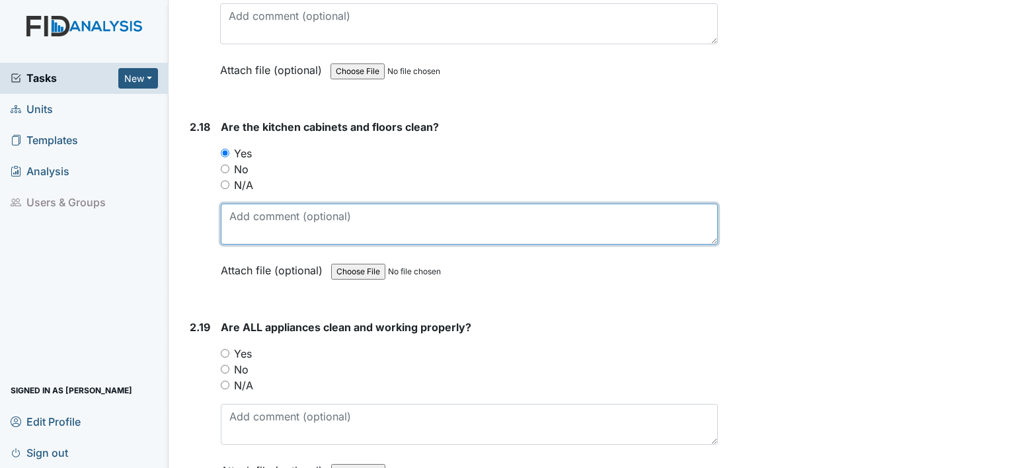
click at [330, 204] on textarea at bounding box center [469, 224] width 497 height 41
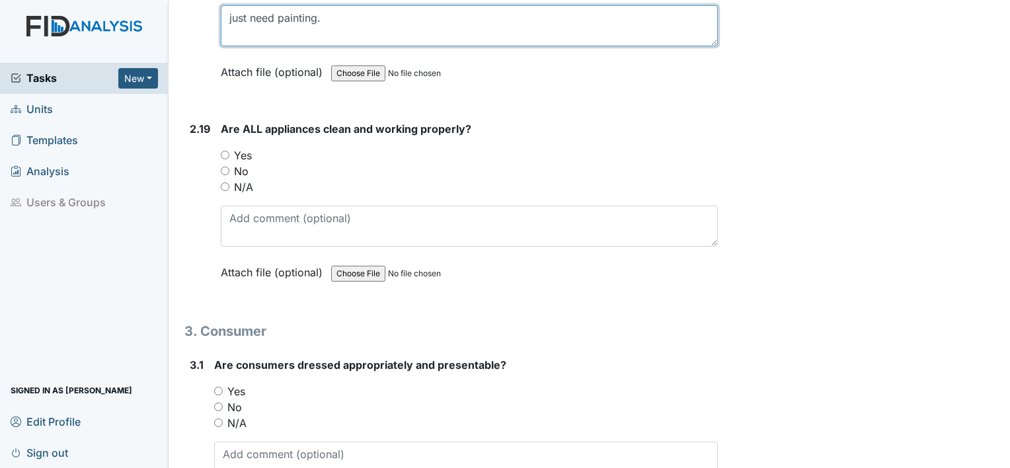
type textarea "just need painting."
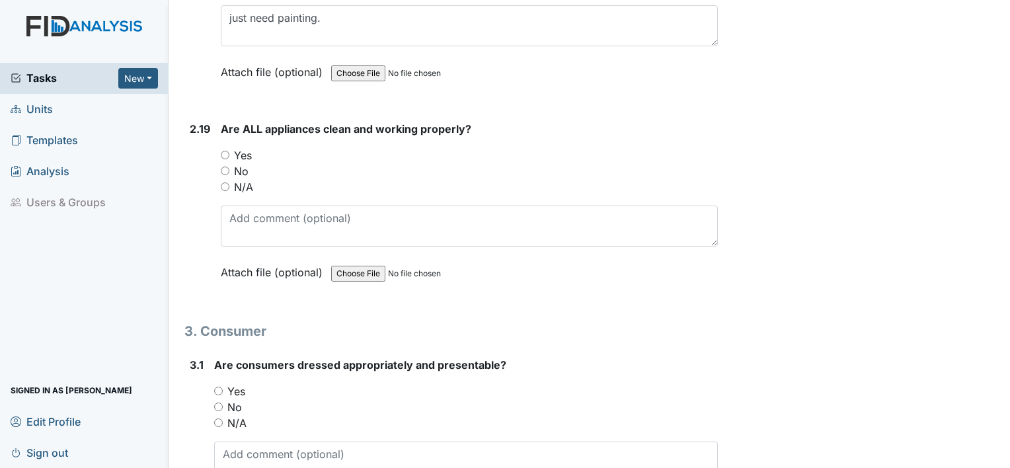
click at [225, 151] on input "Yes" at bounding box center [225, 155] width 9 height 9
radio input "true"
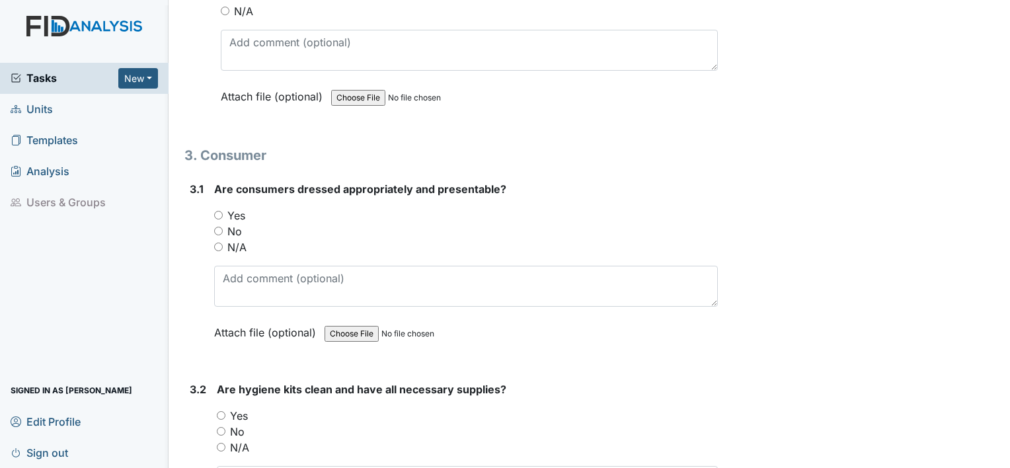
scroll to position [4890, 0]
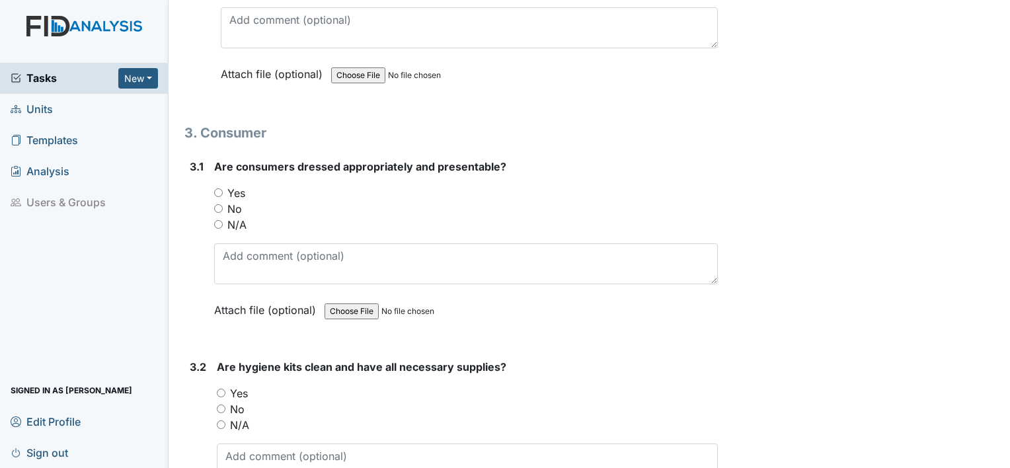
click at [219, 188] on input "Yes" at bounding box center [218, 192] width 9 height 9
radio input "true"
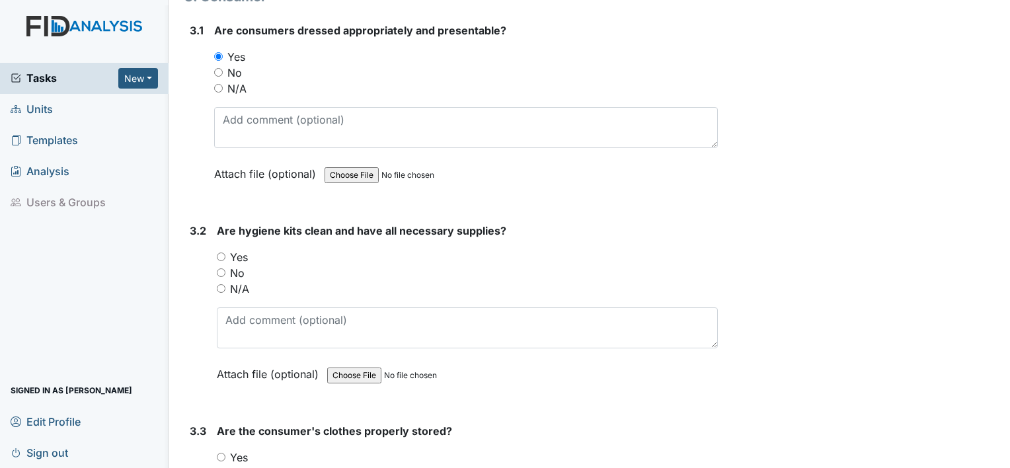
scroll to position [5088, 0]
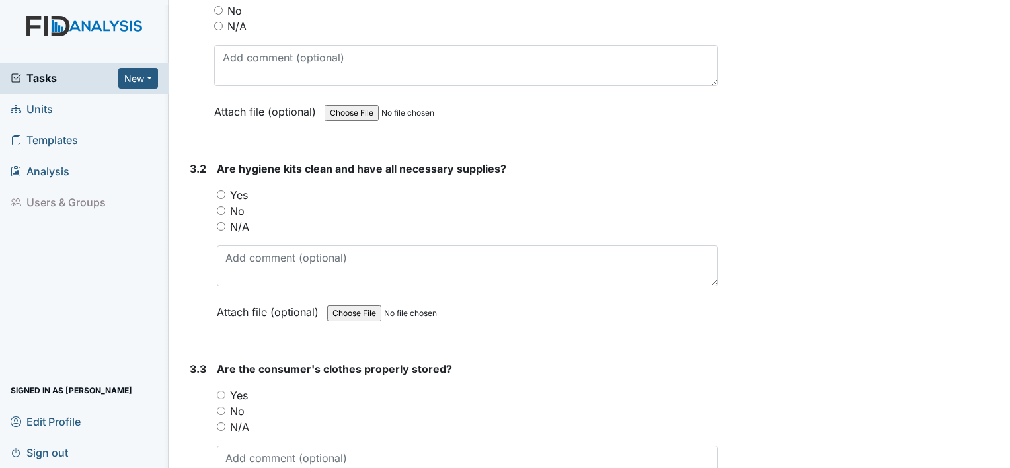
click at [219, 190] on input "Yes" at bounding box center [221, 194] width 9 height 9
radio input "true"
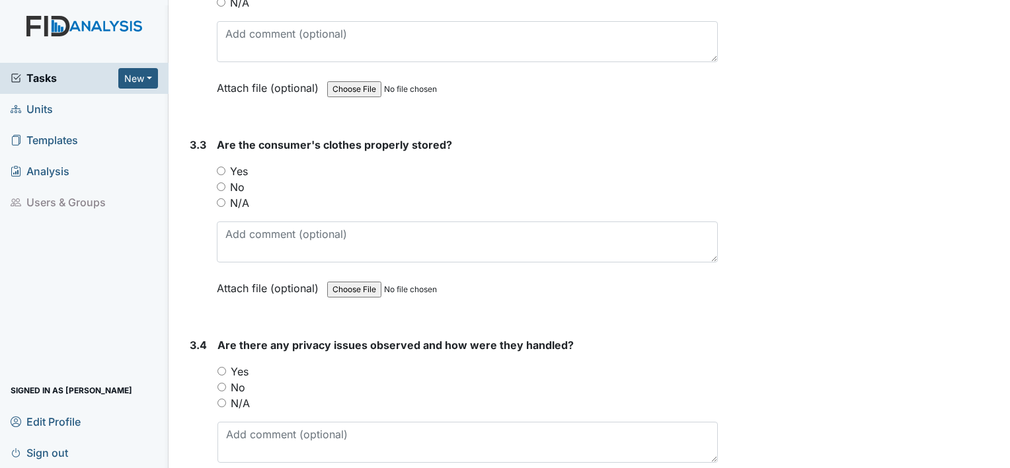
scroll to position [5353, 0]
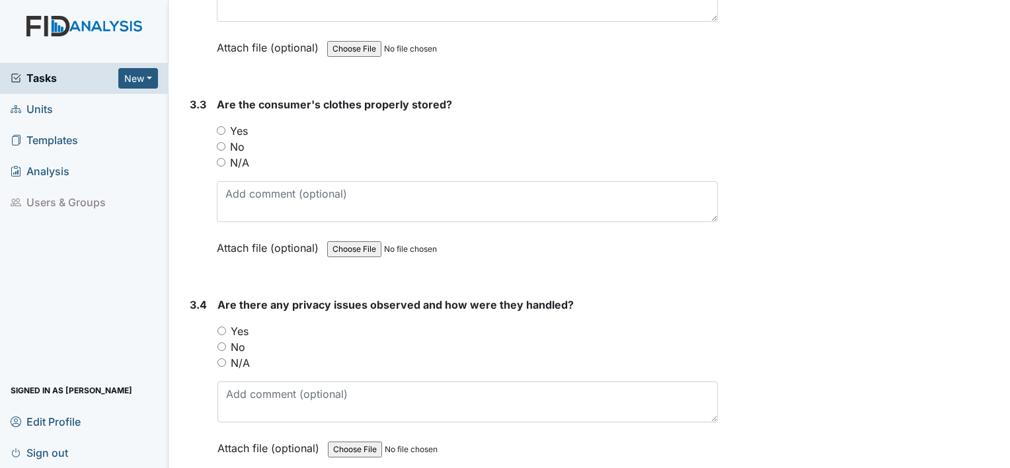
click at [221, 126] on input "Yes" at bounding box center [221, 130] width 9 height 9
radio input "true"
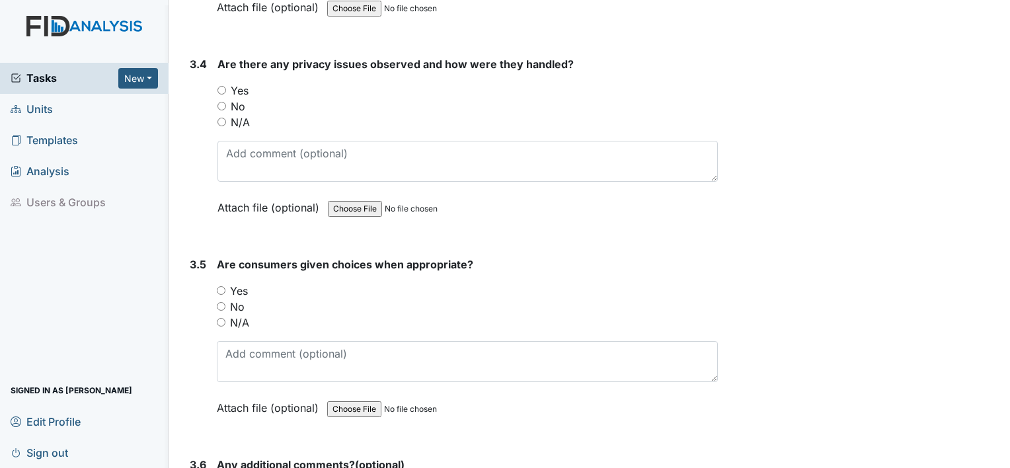
scroll to position [5617, 0]
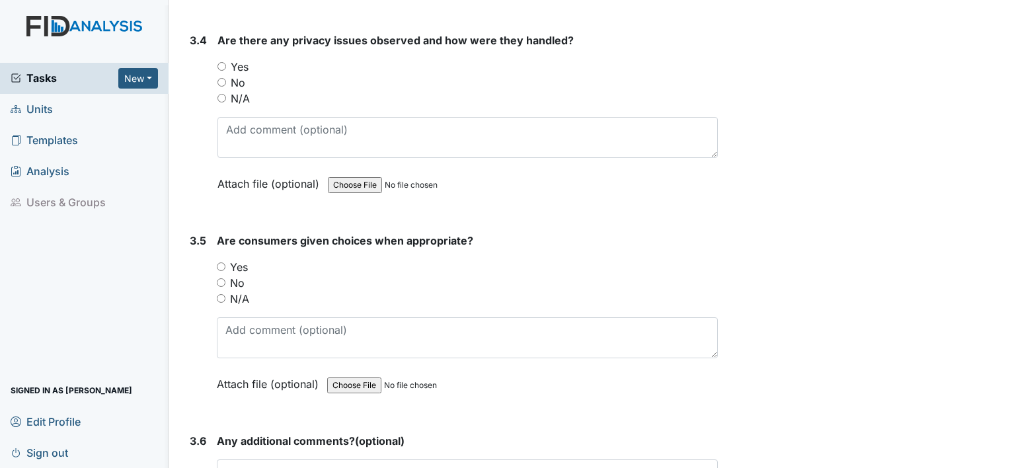
click at [219, 62] on input "Yes" at bounding box center [221, 66] width 9 height 9
radio input "true"
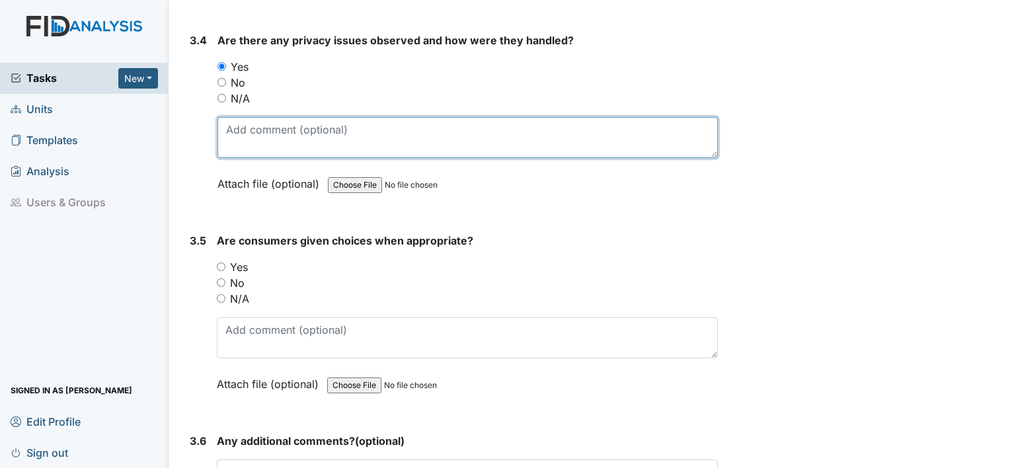
click at [368, 117] on textarea at bounding box center [467, 137] width 500 height 41
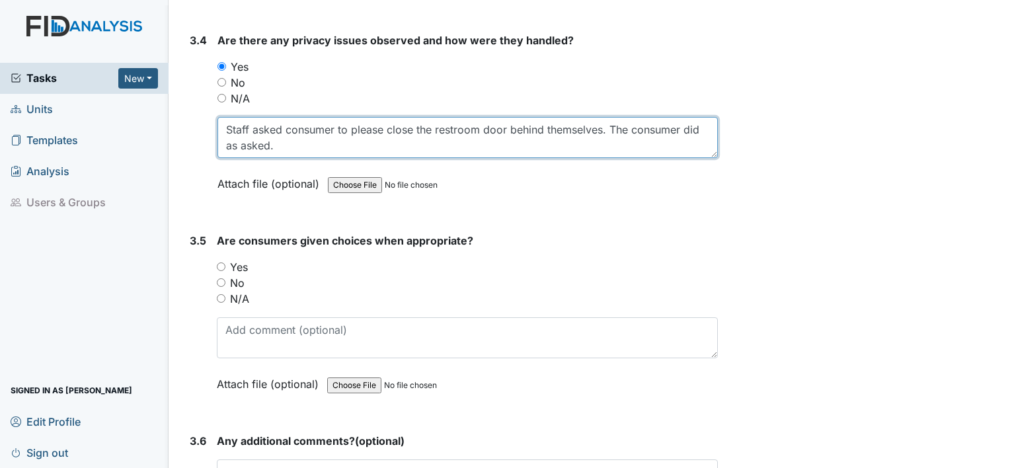
type textarea "Staff asked consumer to please close the restroom door behind themselves. The c…"
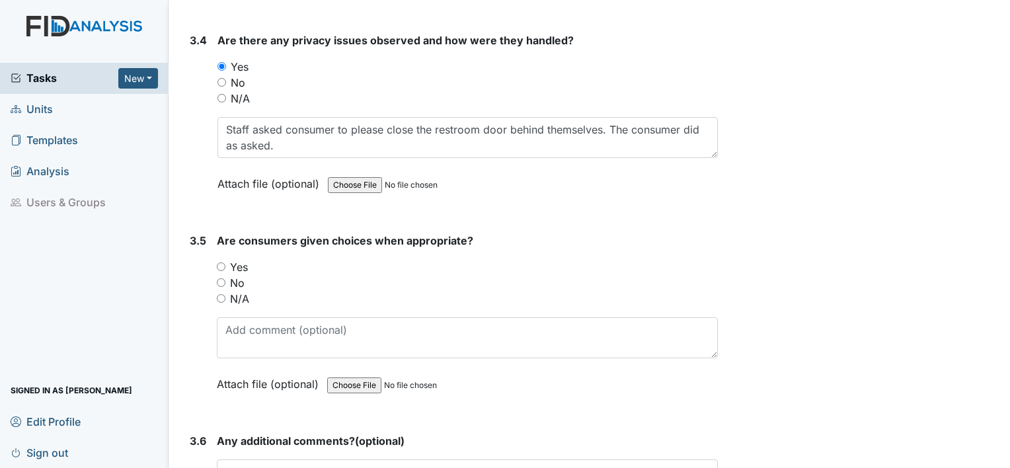
click at [219, 262] on input "Yes" at bounding box center [221, 266] width 9 height 9
radio input "true"
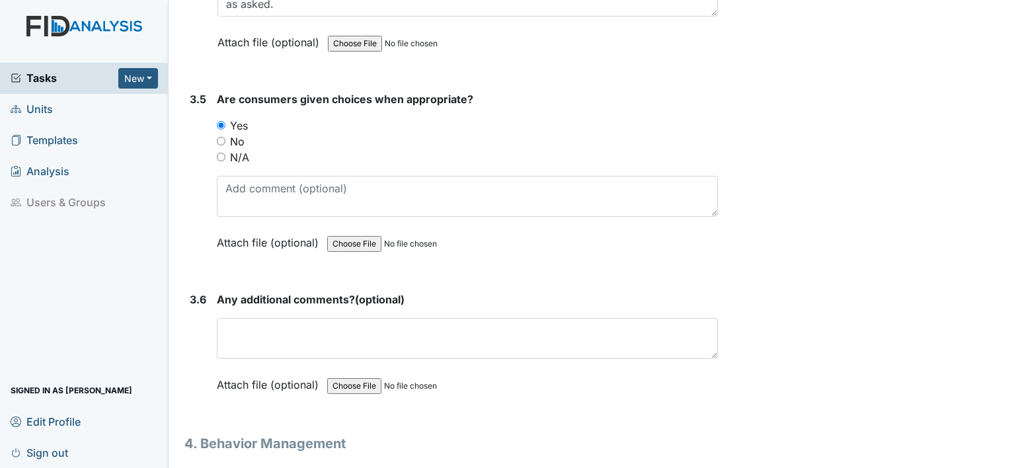
scroll to position [5815, 0]
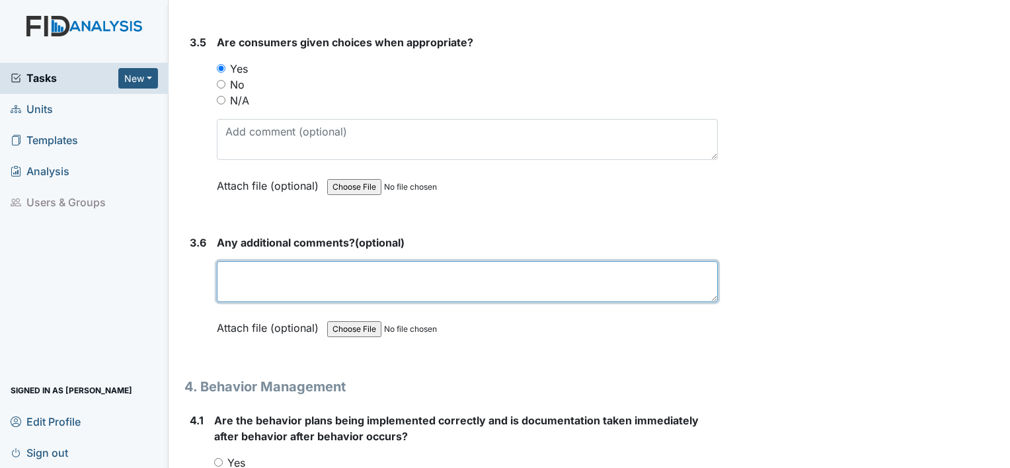
click at [307, 261] on textarea at bounding box center [467, 281] width 501 height 41
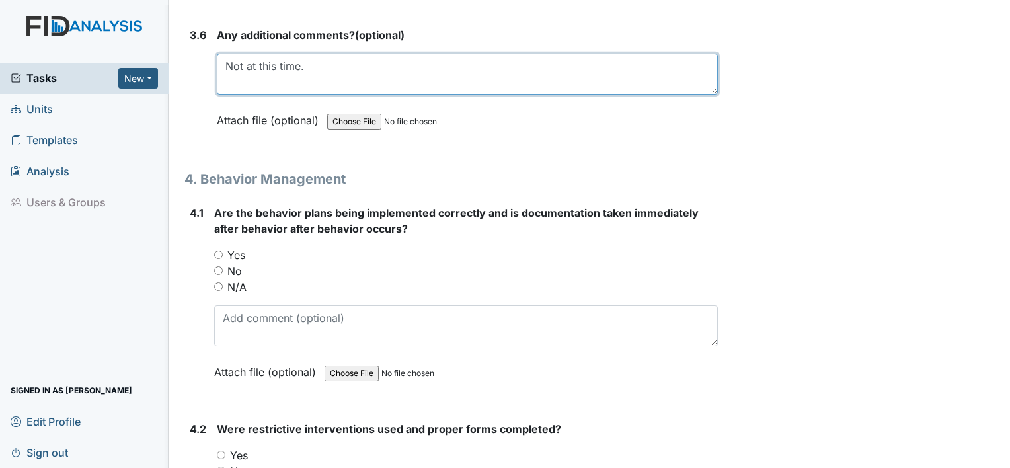
scroll to position [6080, 0]
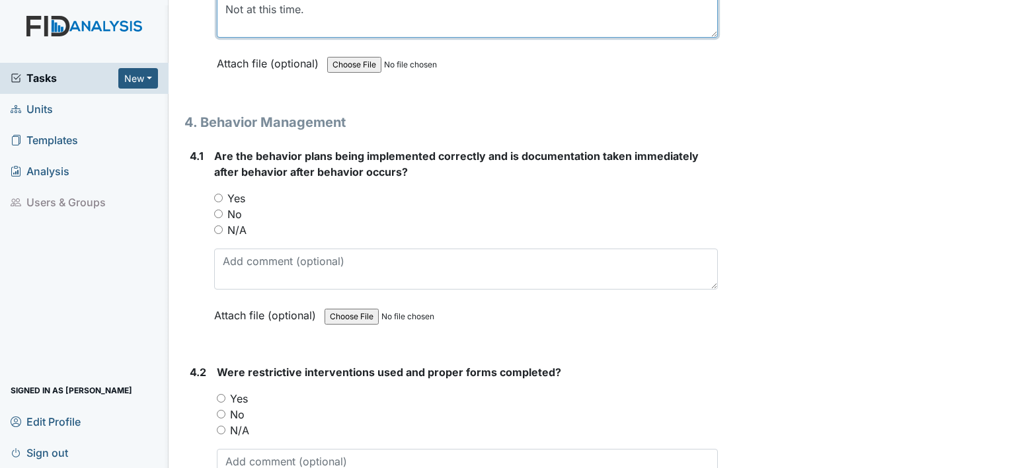
type textarea "Not at this time."
click at [218, 194] on input "Yes" at bounding box center [218, 198] width 9 height 9
radio input "true"
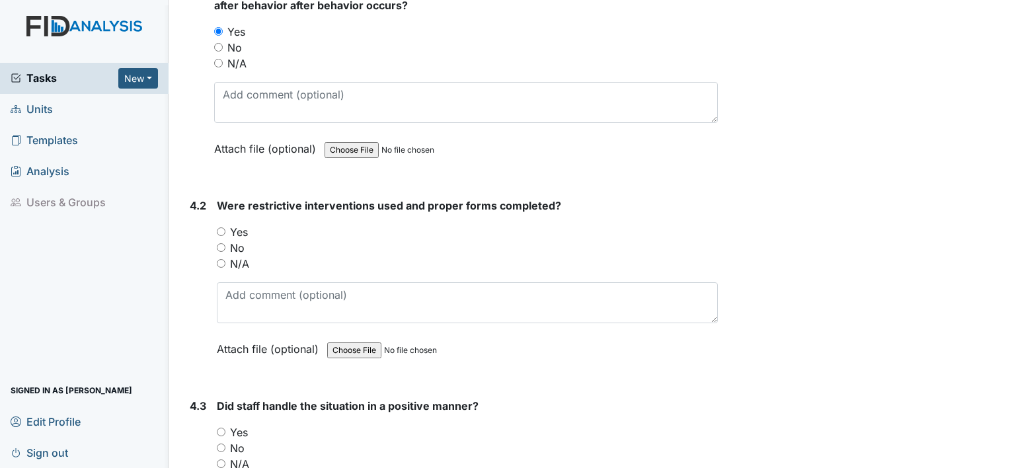
scroll to position [6278, 0]
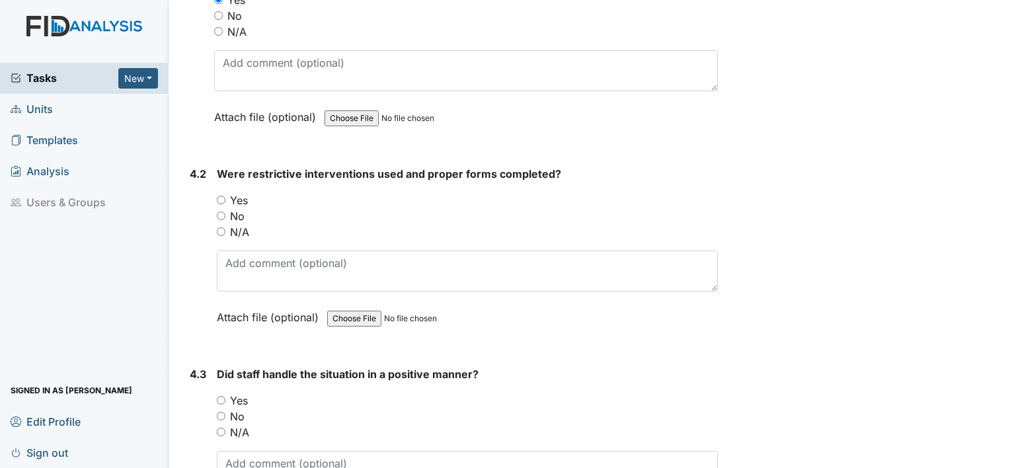
click at [221, 211] on input "No" at bounding box center [221, 215] width 9 height 9
radio input "true"
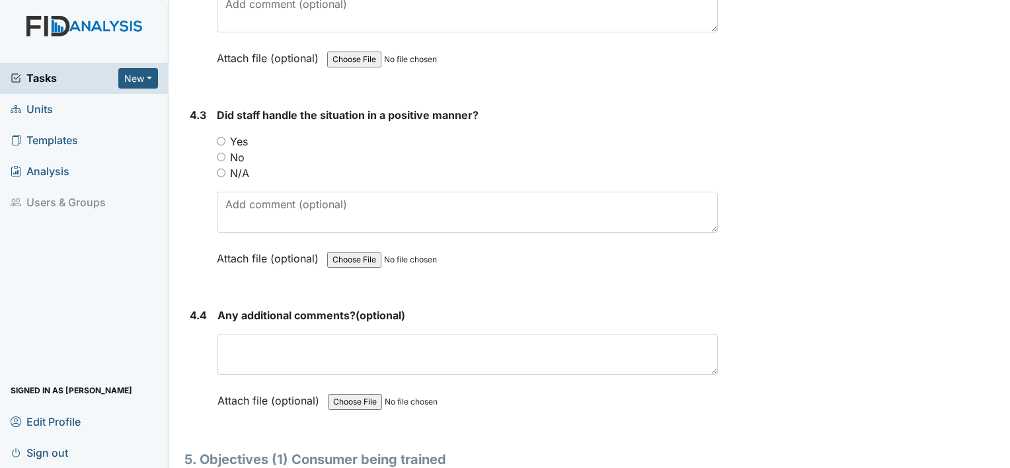
scroll to position [6542, 0]
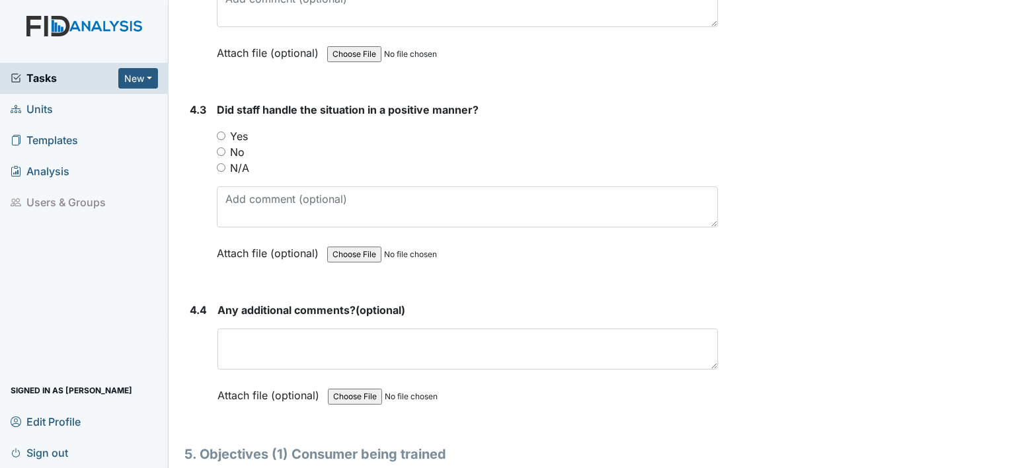
click at [219, 163] on input "N/A" at bounding box center [221, 167] width 9 height 9
radio input "true"
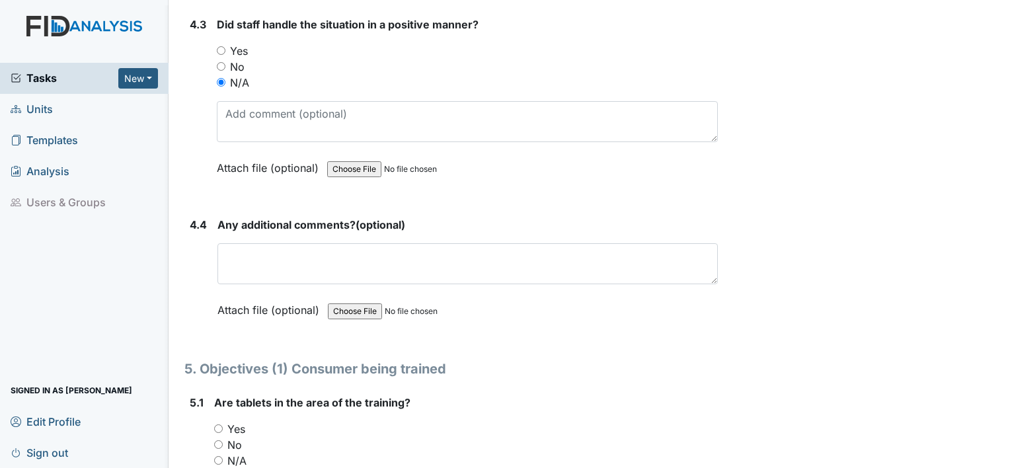
scroll to position [6740, 0]
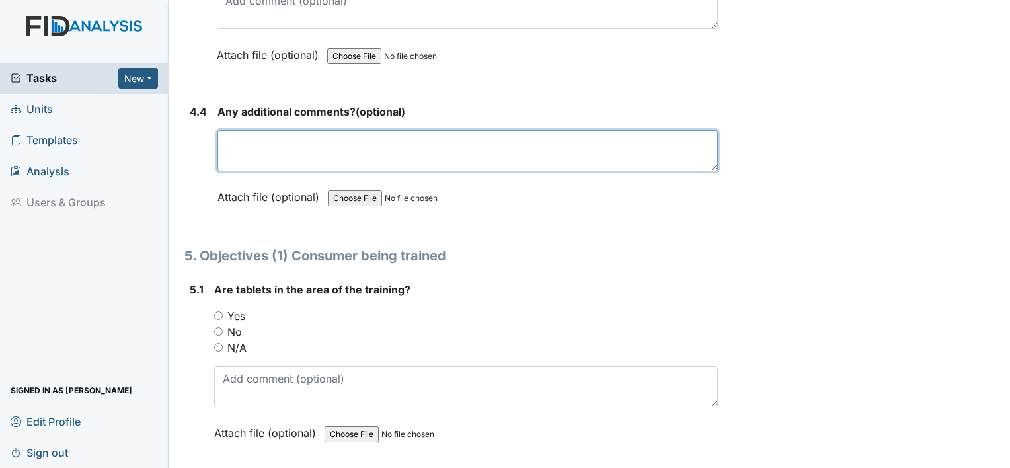
click at [279, 132] on textarea at bounding box center [467, 150] width 500 height 41
click at [231, 130] on textarea "none." at bounding box center [467, 150] width 500 height 41
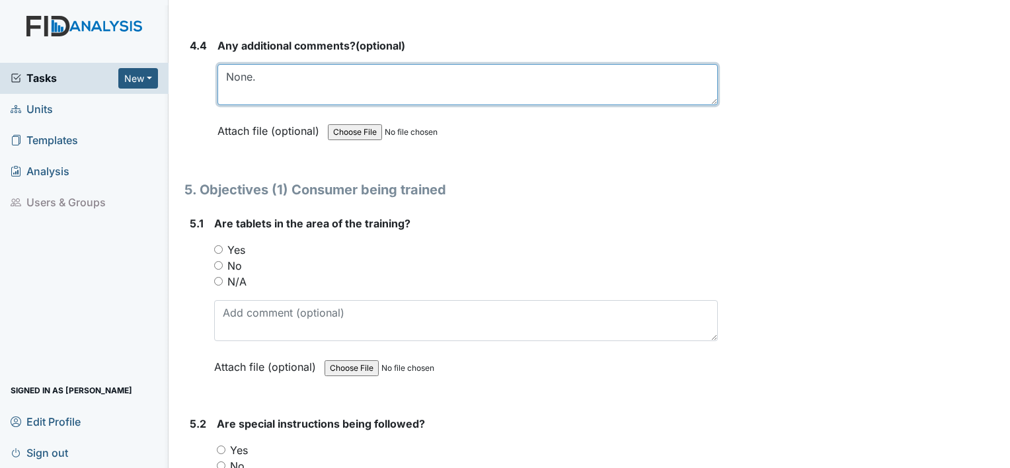
type textarea "None."
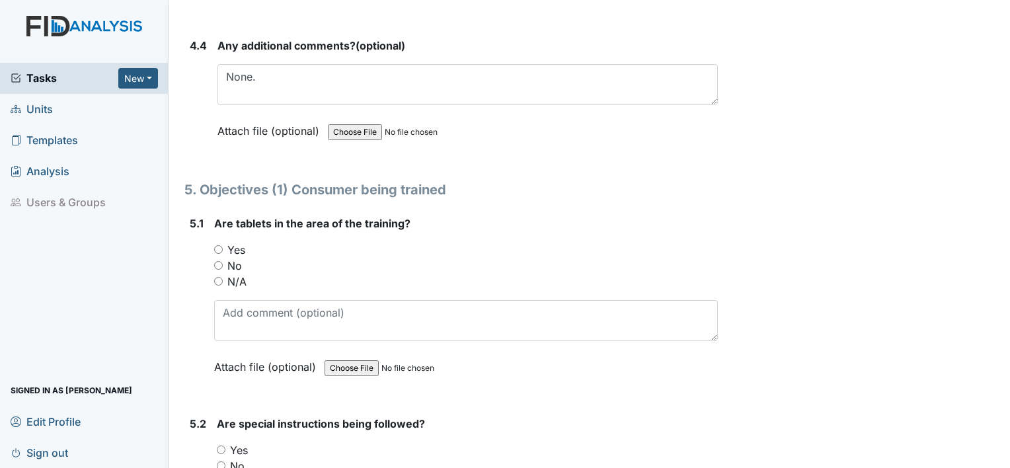
click at [217, 245] on input "Yes" at bounding box center [218, 249] width 9 height 9
radio input "true"
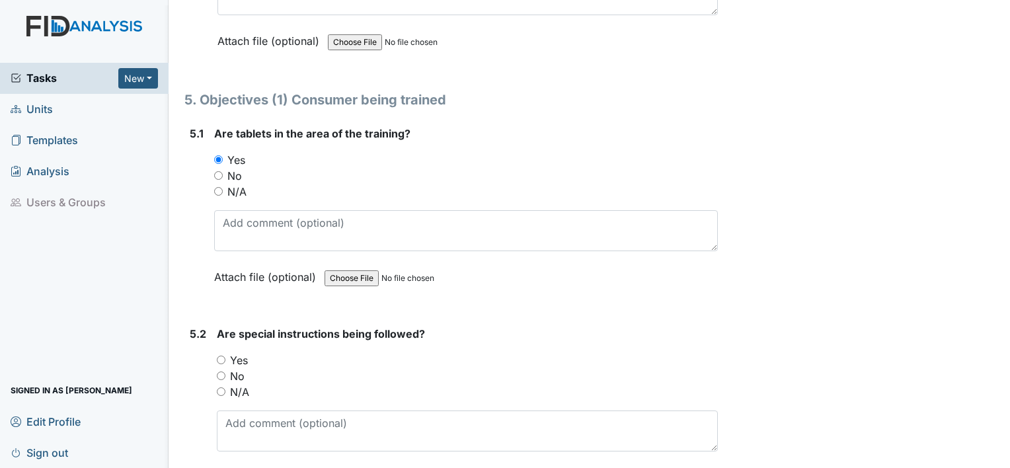
scroll to position [6939, 0]
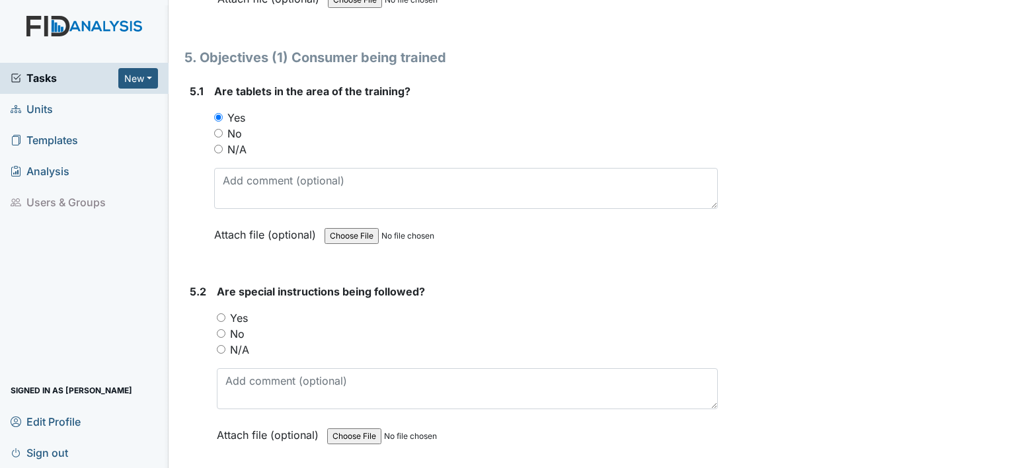
click at [217, 313] on input "Yes" at bounding box center [221, 317] width 9 height 9
radio input "true"
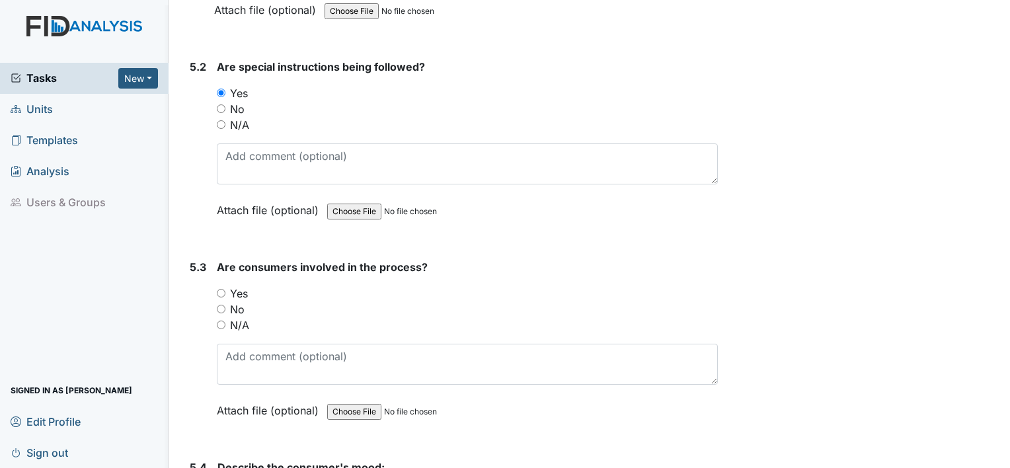
scroll to position [7203, 0]
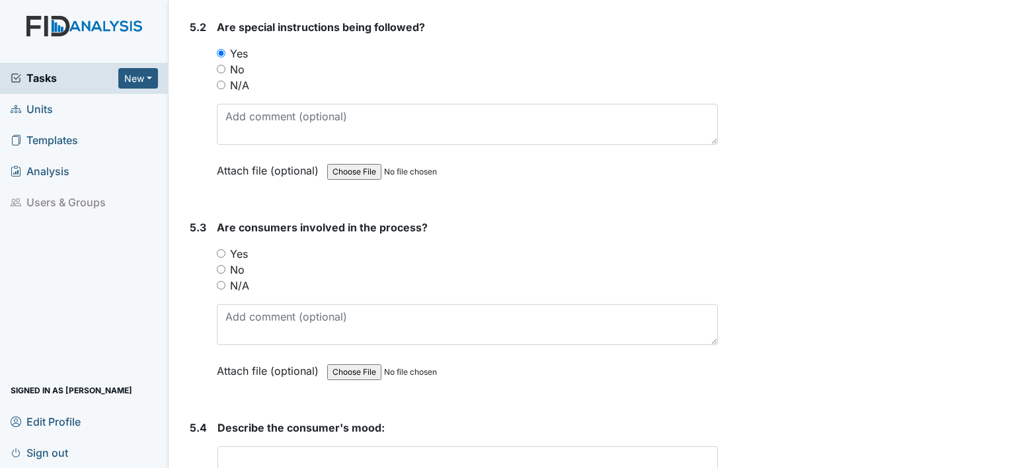
click at [219, 249] on input "Yes" at bounding box center [221, 253] width 9 height 9
radio input "true"
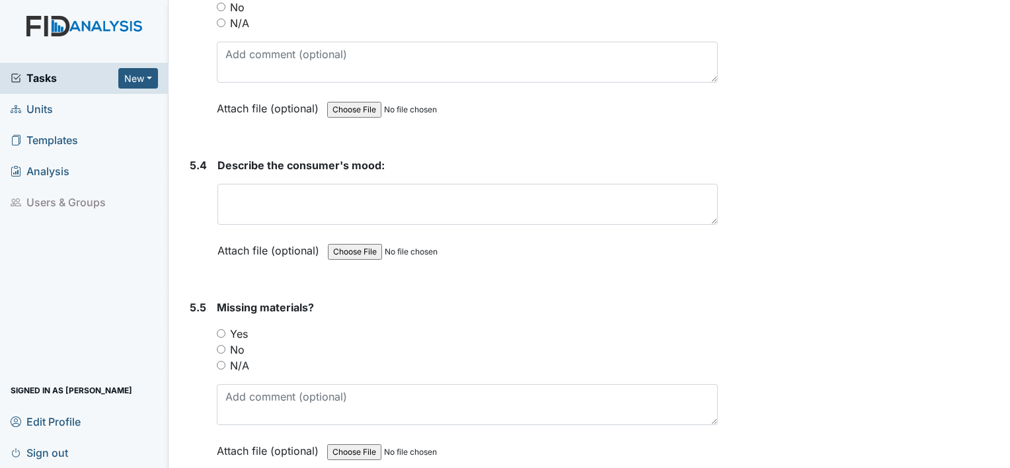
scroll to position [7533, 0]
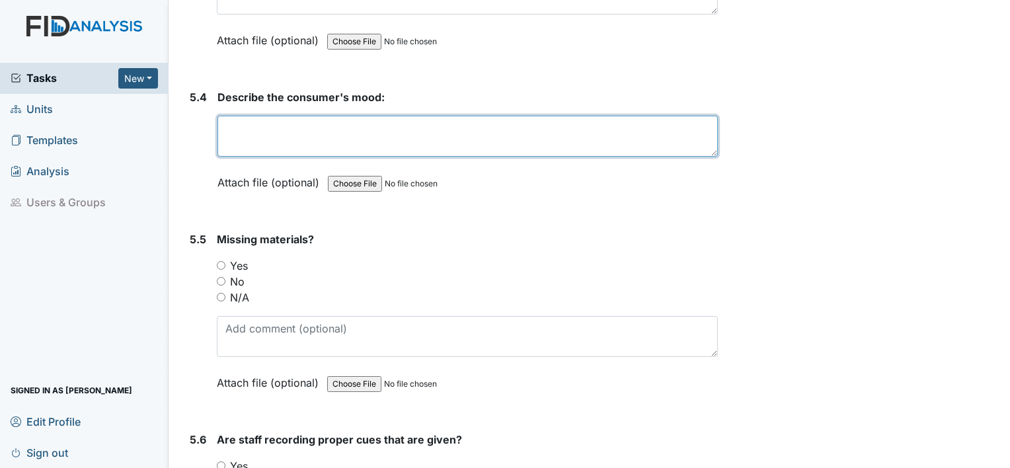
click at [246, 116] on textarea at bounding box center [467, 136] width 500 height 41
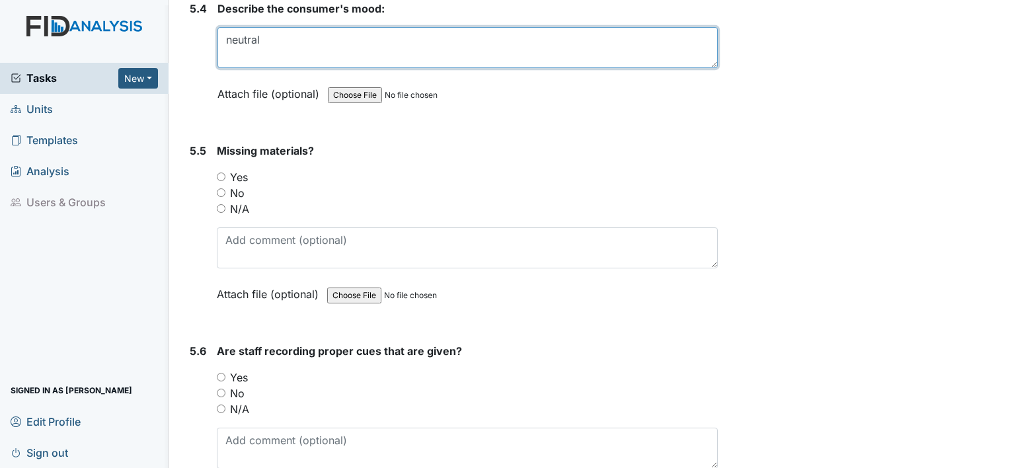
scroll to position [7666, 0]
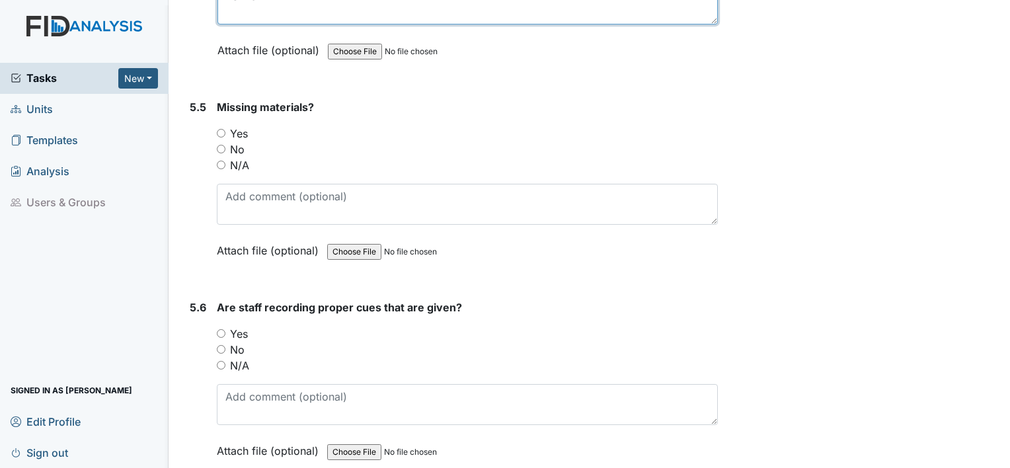
type textarea "neutral"
click at [221, 145] on input "No" at bounding box center [221, 149] width 9 height 9
radio input "true"
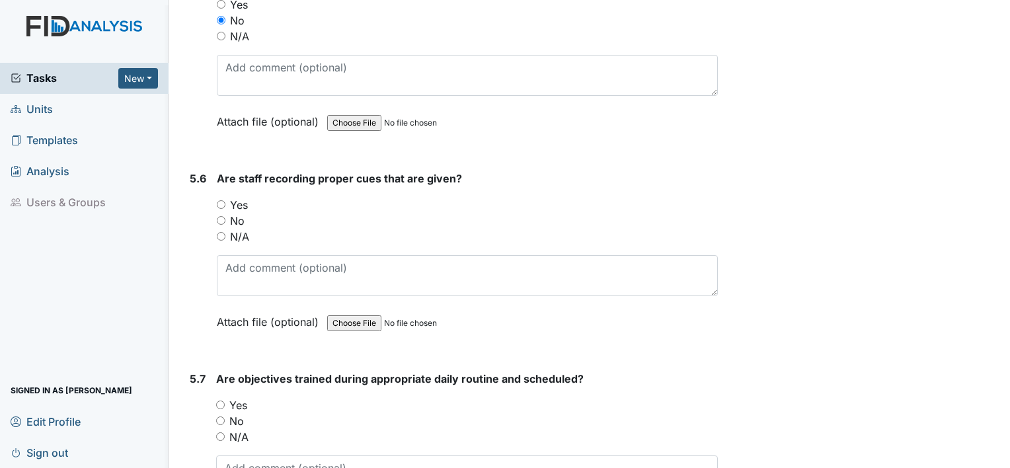
scroll to position [7864, 0]
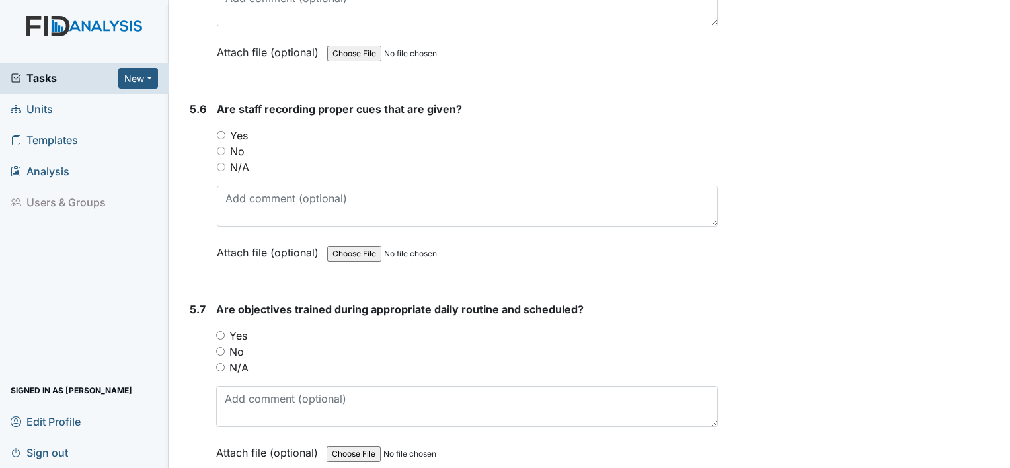
click at [219, 131] on input "Yes" at bounding box center [221, 135] width 9 height 9
radio input "true"
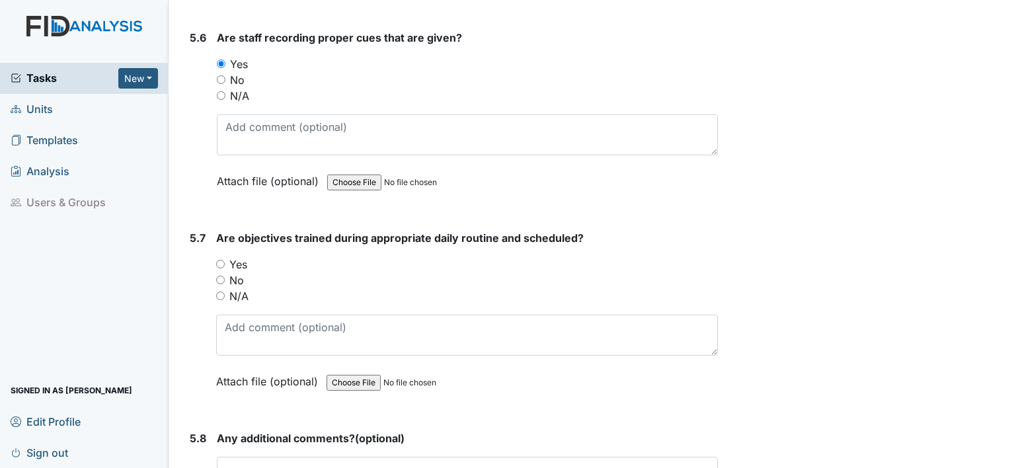
scroll to position [7798, 0]
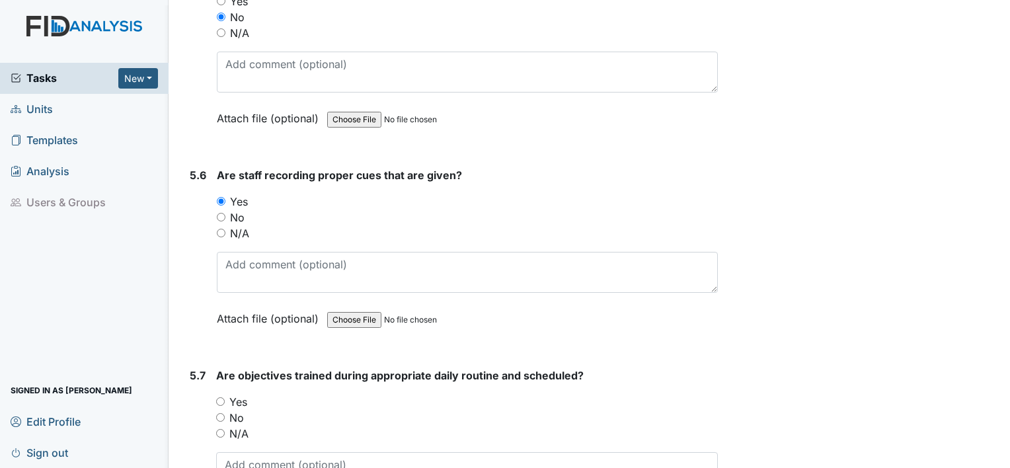
click at [220, 213] on input "No" at bounding box center [221, 217] width 9 height 9
radio input "true"
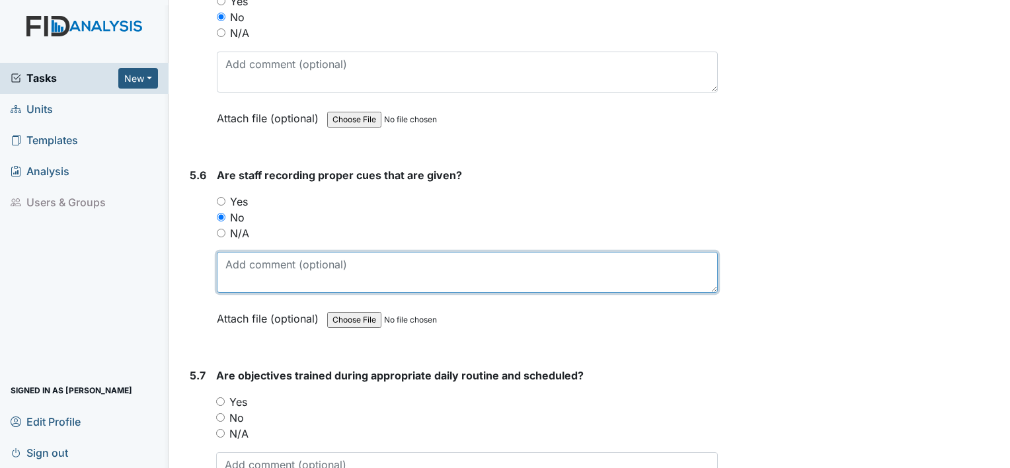
click at [359, 252] on textarea at bounding box center [467, 272] width 501 height 41
type textarea "W"
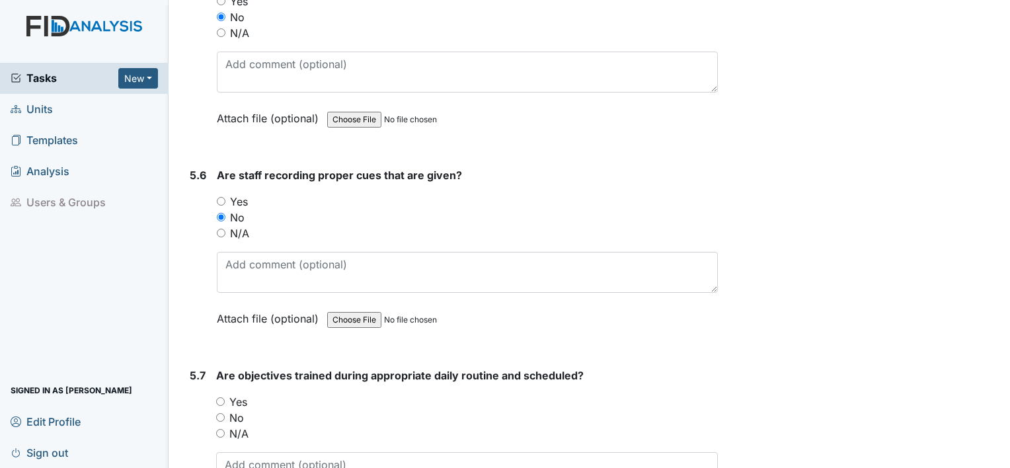
click at [217, 197] on input "Yes" at bounding box center [221, 201] width 9 height 9
radio input "true"
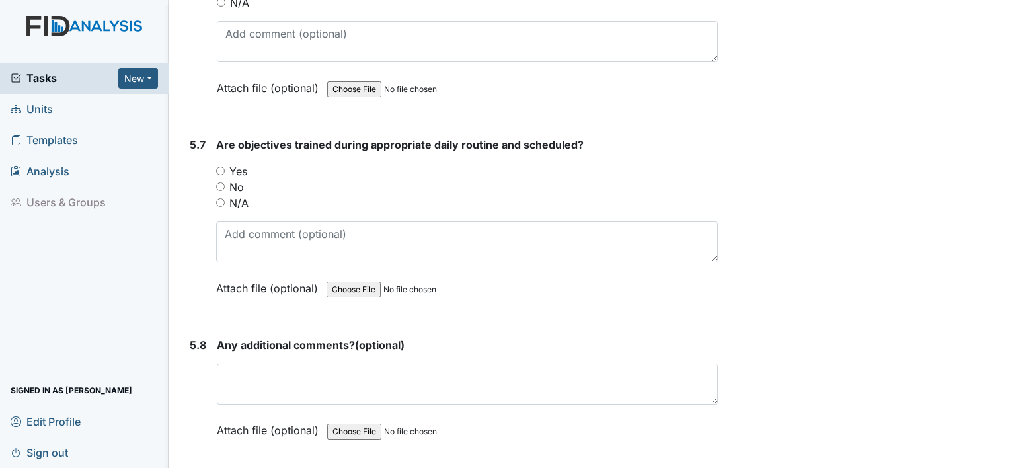
scroll to position [8062, 0]
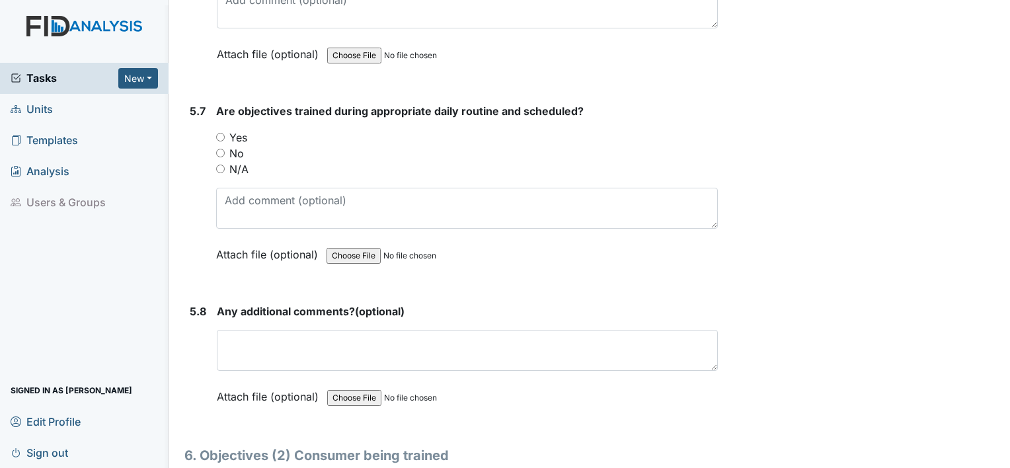
click at [217, 133] on input "Yes" at bounding box center [220, 137] width 9 height 9
radio input "true"
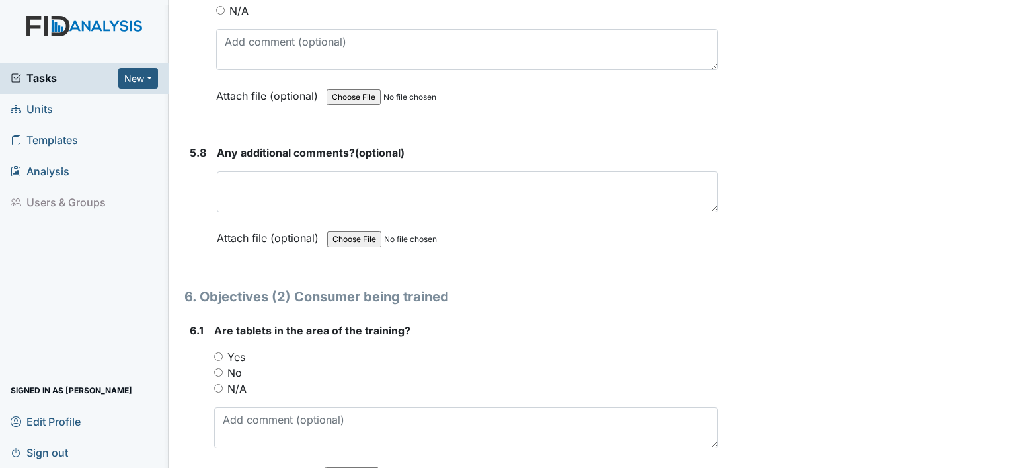
scroll to position [8260, 0]
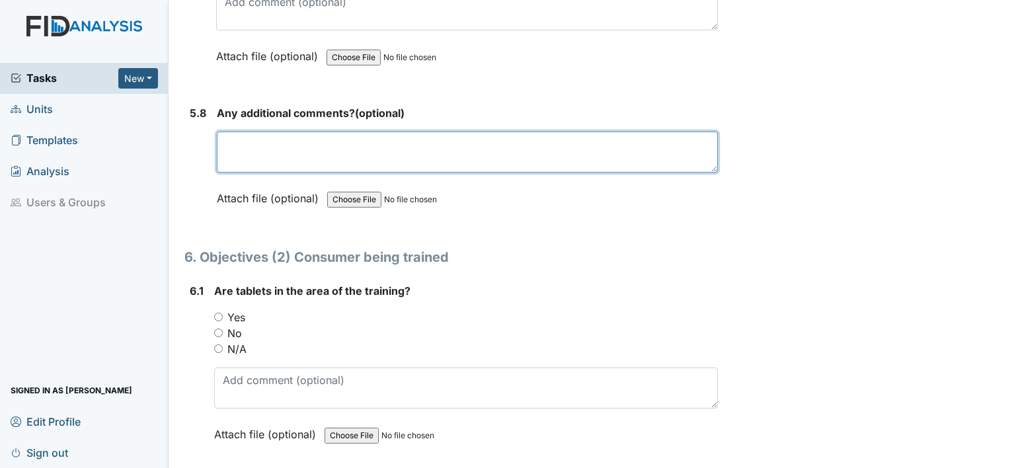
click at [270, 132] on textarea at bounding box center [467, 152] width 501 height 41
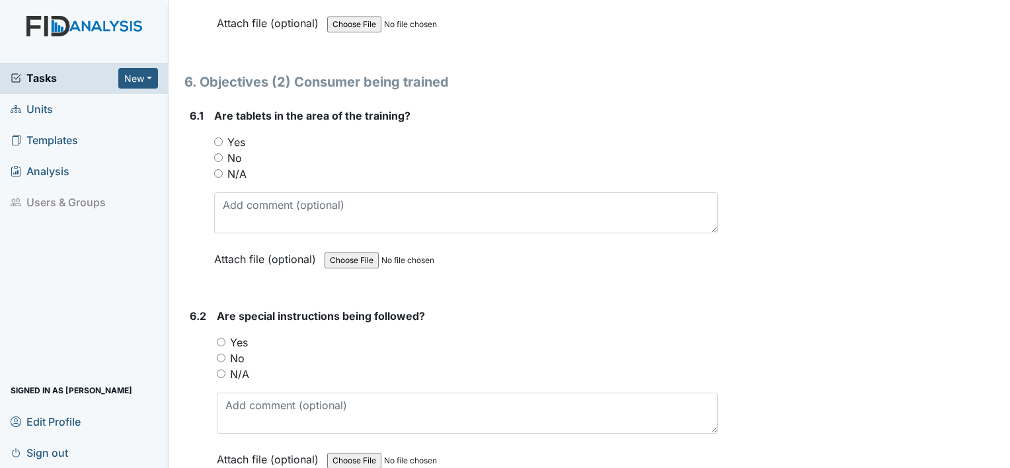
scroll to position [8459, 0]
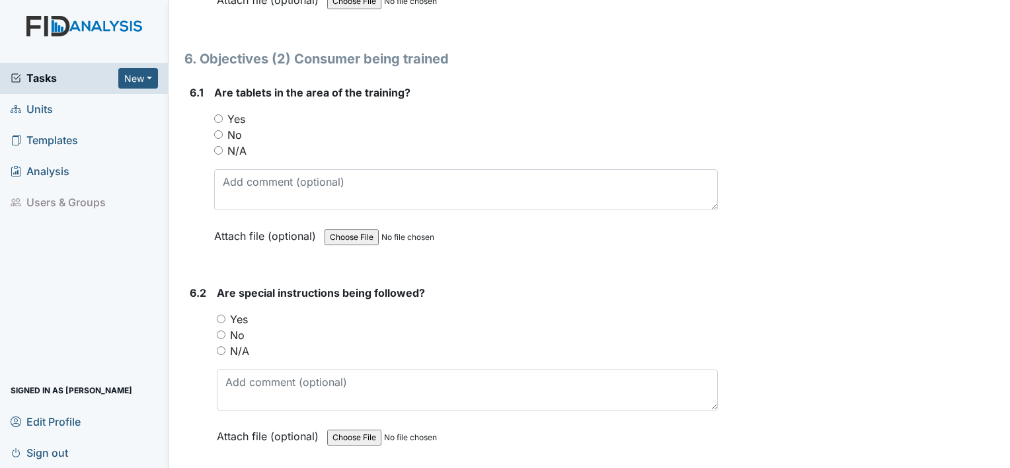
type textarea "None."
click at [217, 114] on input "Yes" at bounding box center [218, 118] width 9 height 9
radio input "true"
click at [225, 315] on input "Yes" at bounding box center [221, 319] width 9 height 9
radio input "true"
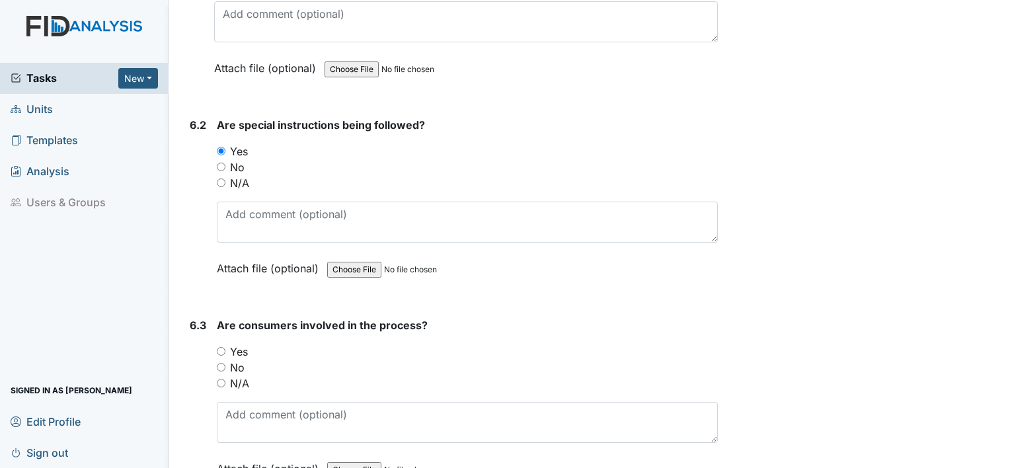
scroll to position [8657, 0]
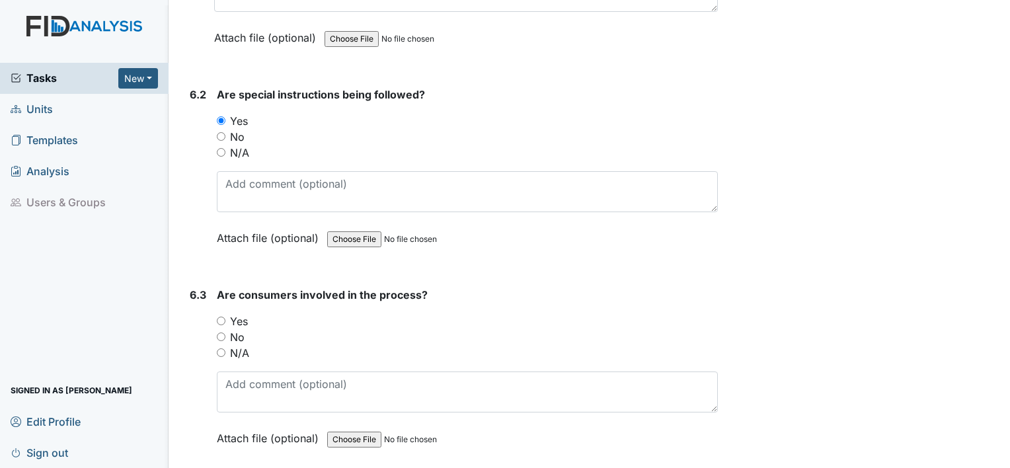
click at [217, 317] on input "Yes" at bounding box center [221, 321] width 9 height 9
radio input "true"
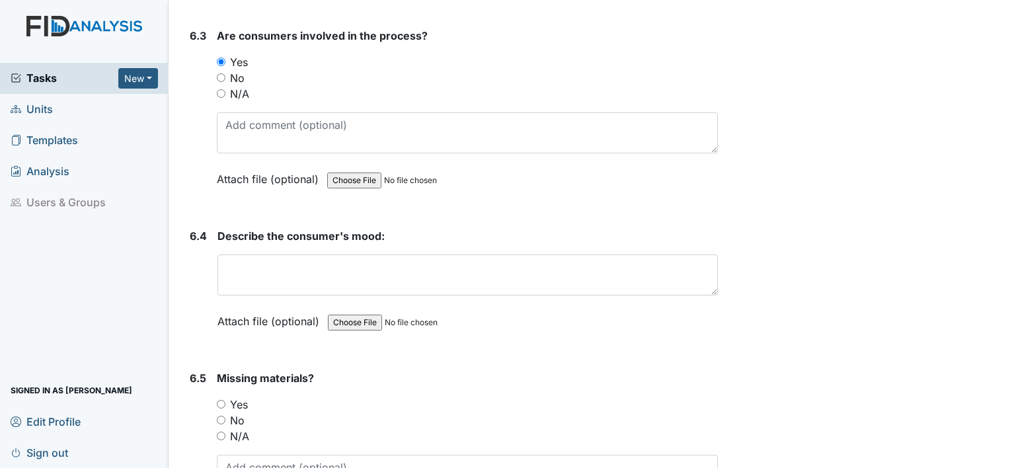
scroll to position [8987, 0]
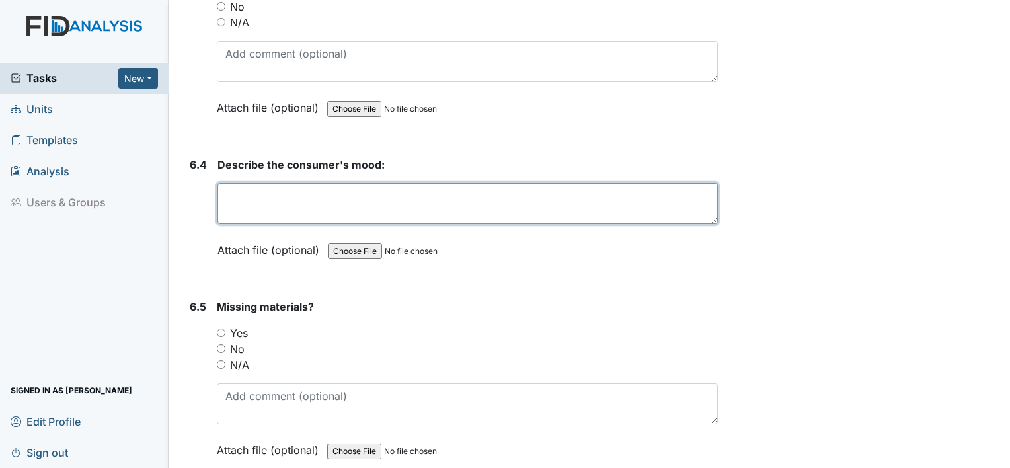
click at [274, 183] on textarea at bounding box center [467, 203] width 500 height 41
type textarea "s"
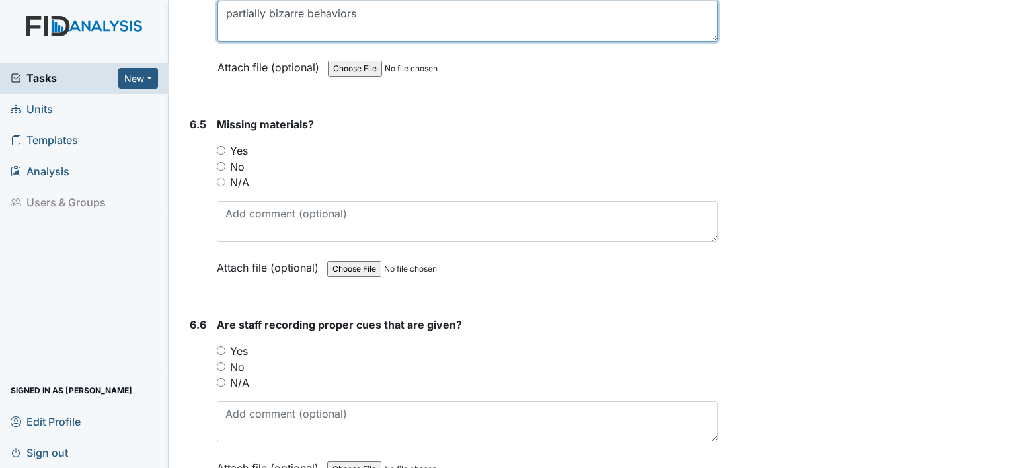
scroll to position [9185, 0]
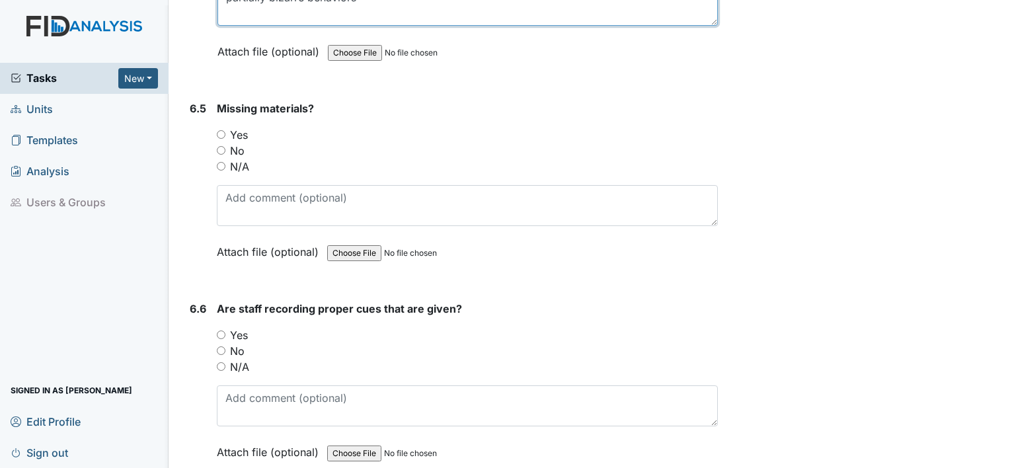
type textarea "partially bizarre behaviors"
click at [219, 146] on input "No" at bounding box center [221, 150] width 9 height 9
radio input "true"
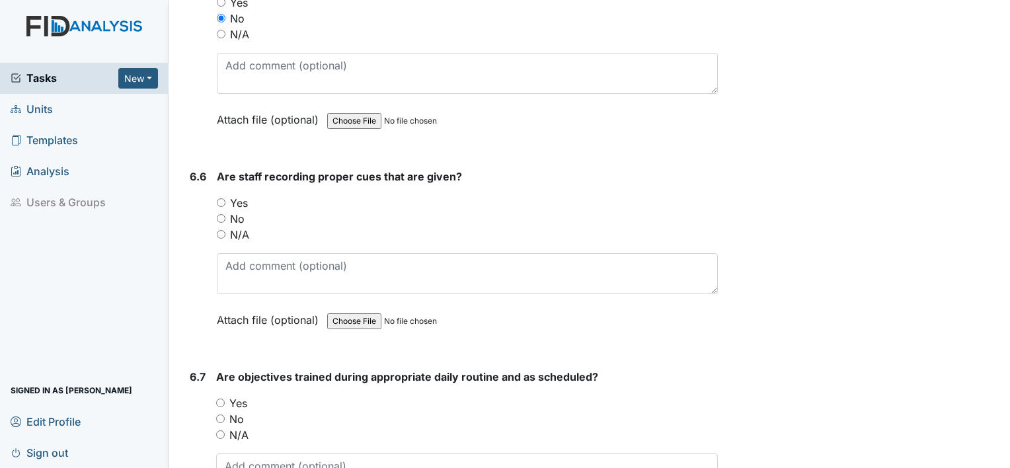
click at [223, 198] on input "Yes" at bounding box center [221, 202] width 9 height 9
radio input "true"
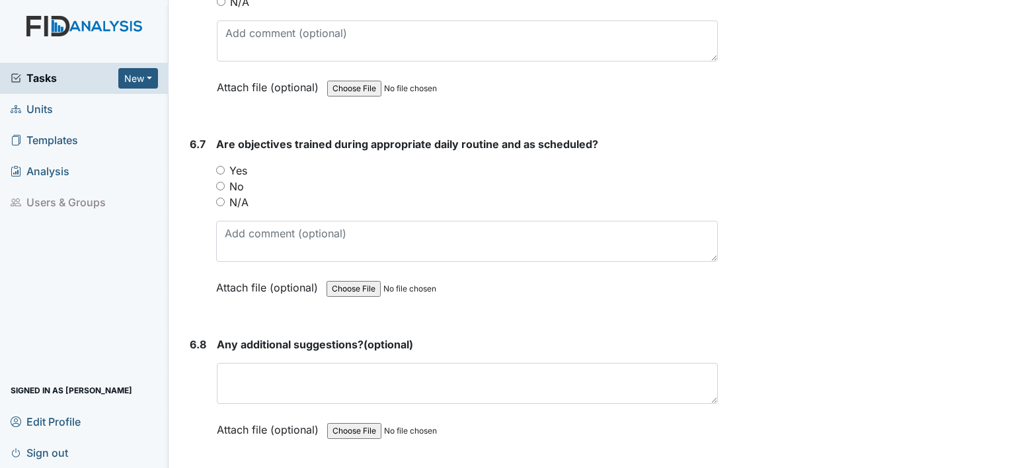
scroll to position [9582, 0]
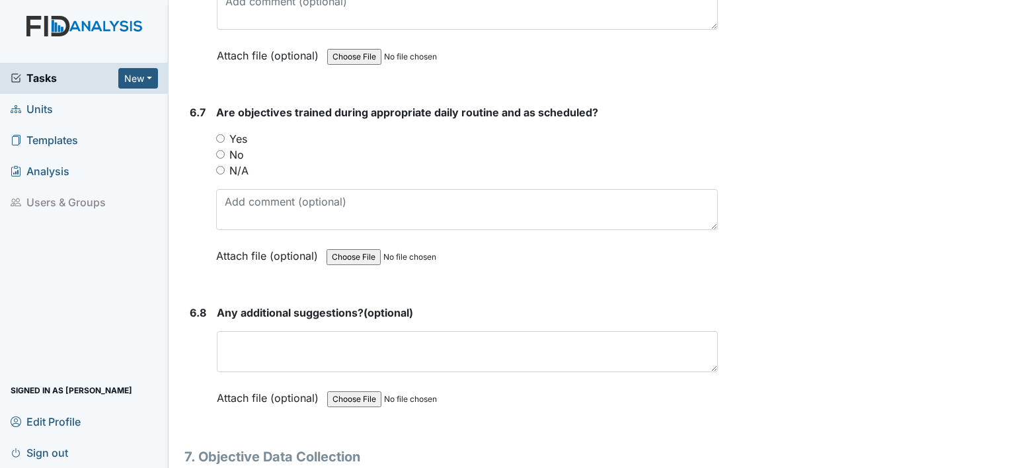
click at [217, 134] on input "Yes" at bounding box center [220, 138] width 9 height 9
radio input "true"
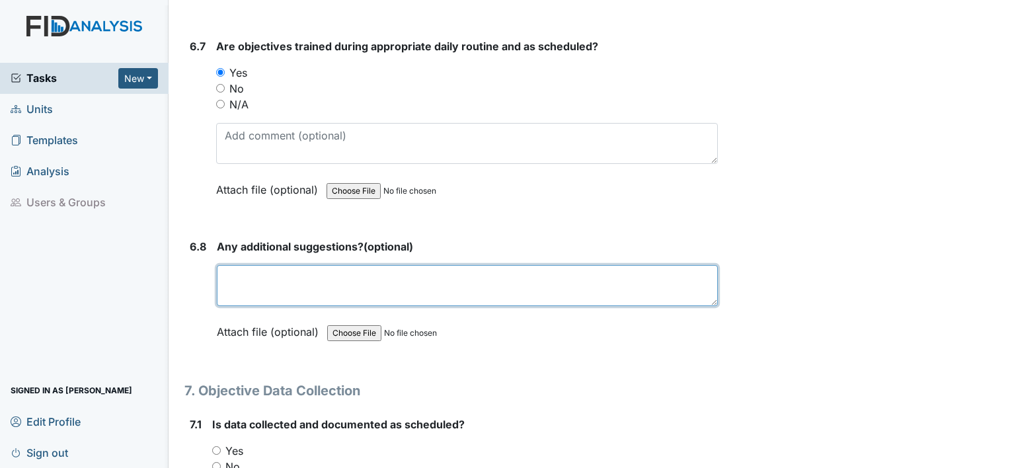
click at [297, 265] on textarea at bounding box center [467, 285] width 501 height 41
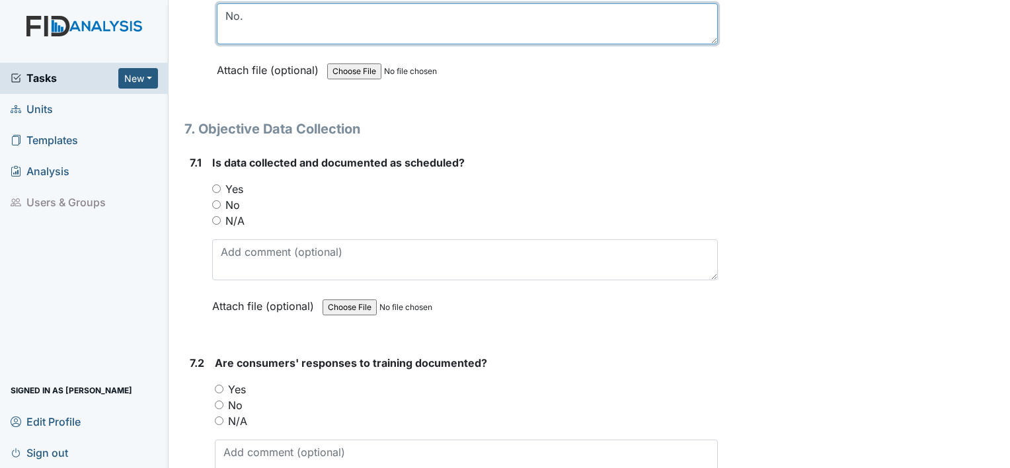
scroll to position [9912, 0]
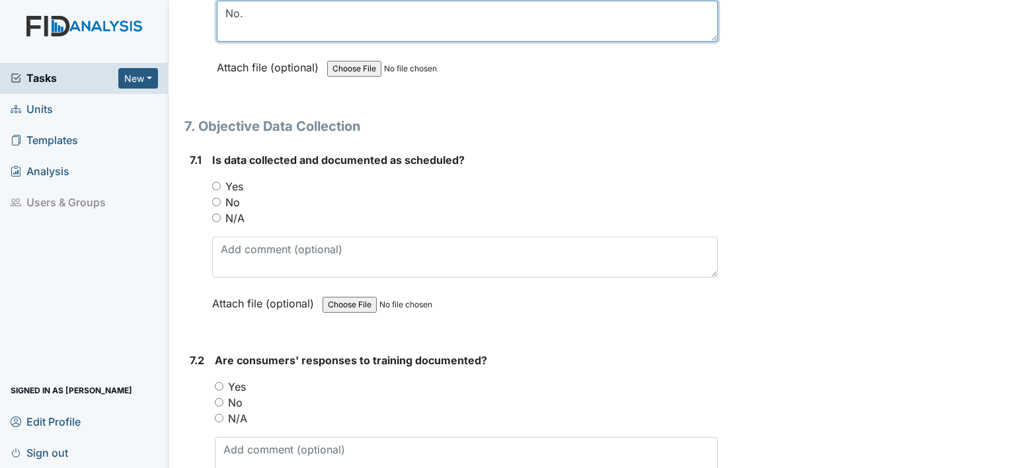
type textarea "No."
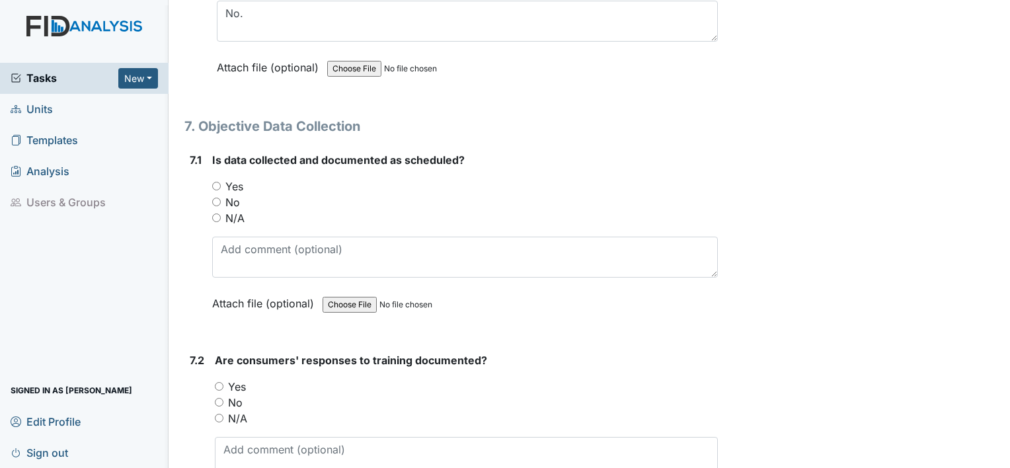
click at [216, 182] on input "Yes" at bounding box center [216, 186] width 9 height 9
radio input "true"
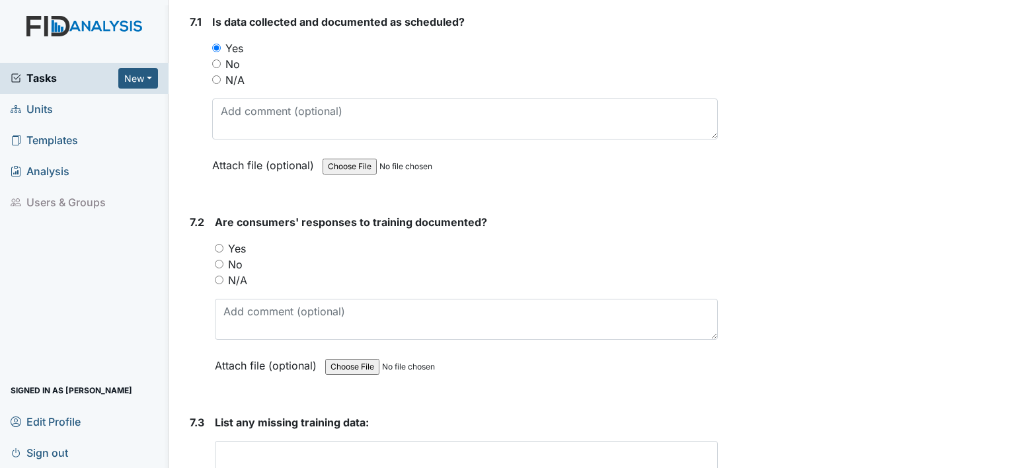
scroll to position [10111, 0]
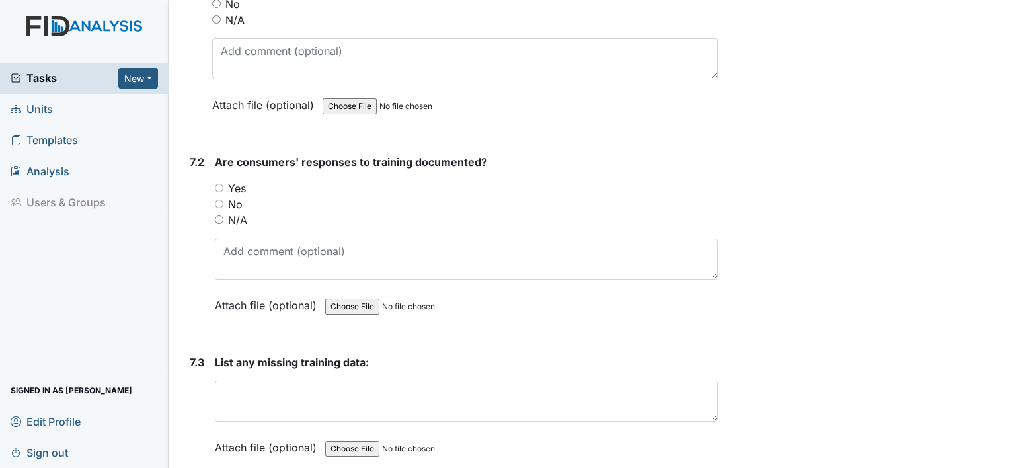
click at [220, 184] on input "Yes" at bounding box center [219, 188] width 9 height 9
radio input "true"
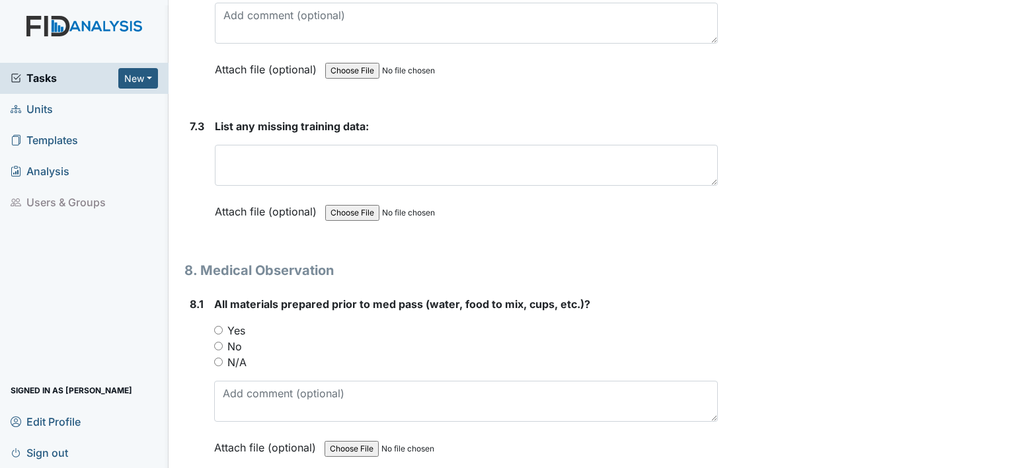
scroll to position [10375, 0]
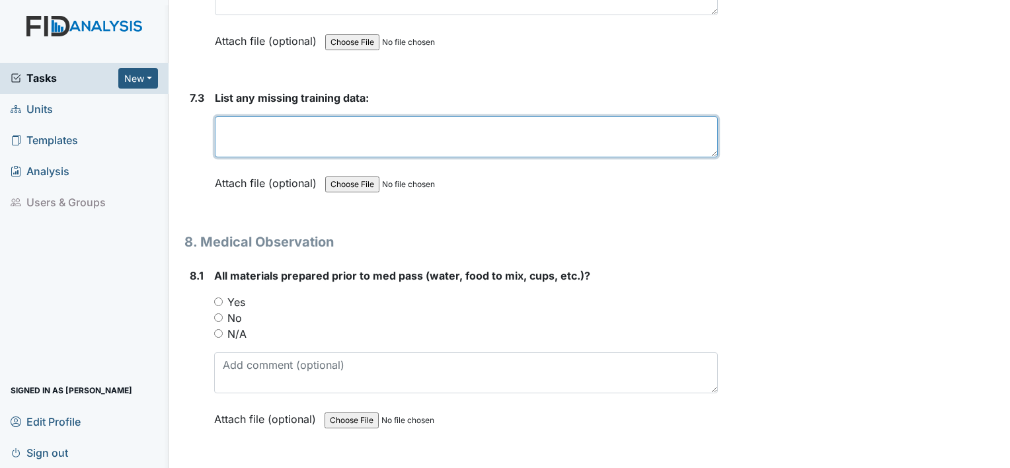
click at [317, 116] on textarea at bounding box center [466, 136] width 503 height 41
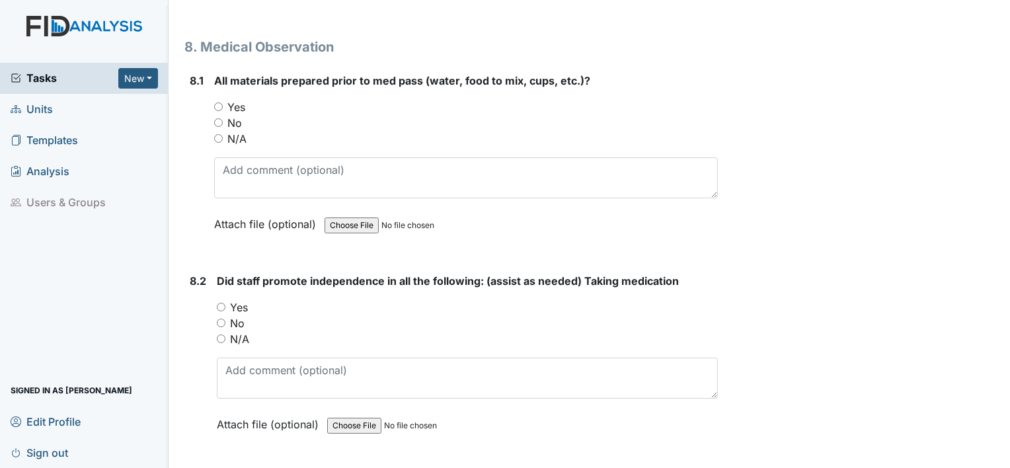
scroll to position [10573, 0]
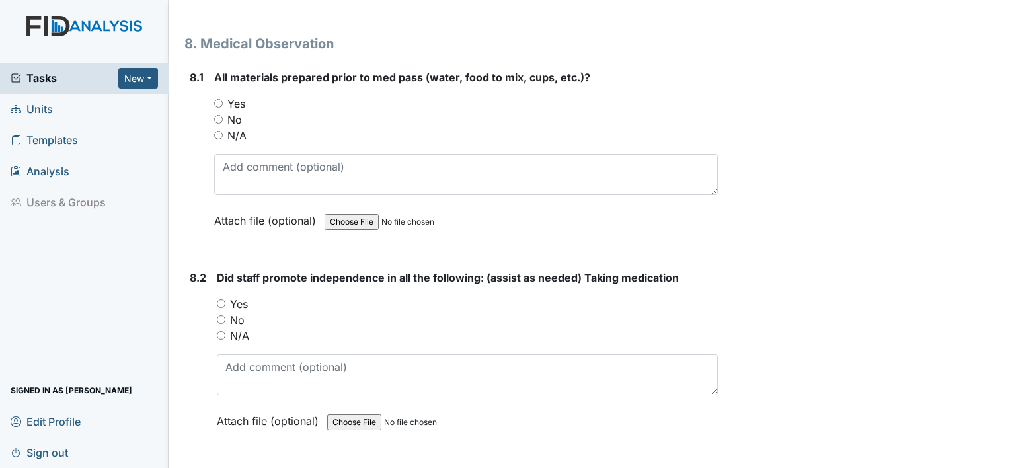
type textarea "n/a"
click at [215, 99] on input "Yes" at bounding box center [218, 103] width 9 height 9
radio input "true"
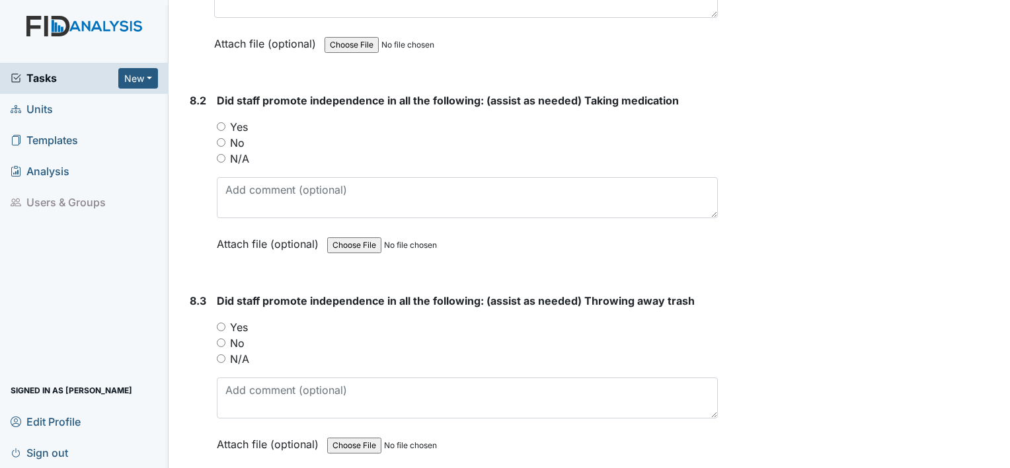
scroll to position [10771, 0]
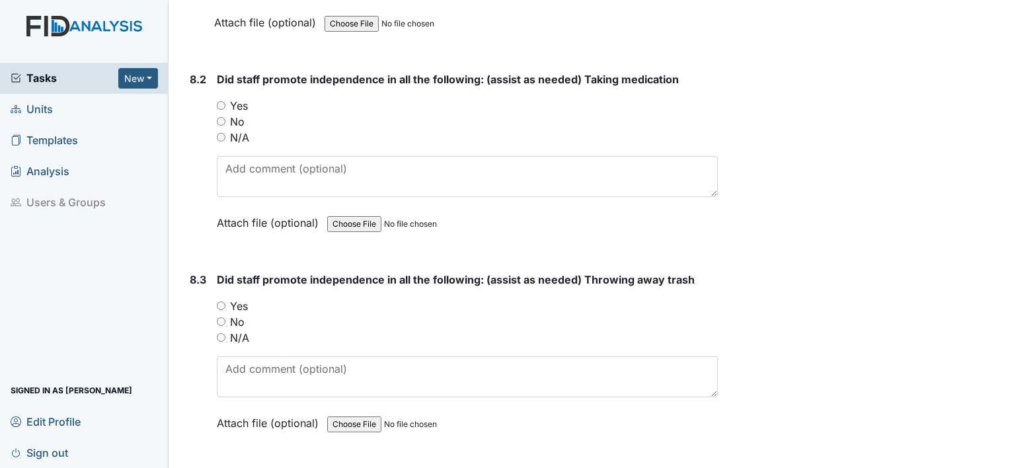
click at [217, 101] on input "Yes" at bounding box center [221, 105] width 9 height 9
radio input "true"
click at [219, 301] on input "Yes" at bounding box center [221, 305] width 9 height 9
radio input "true"
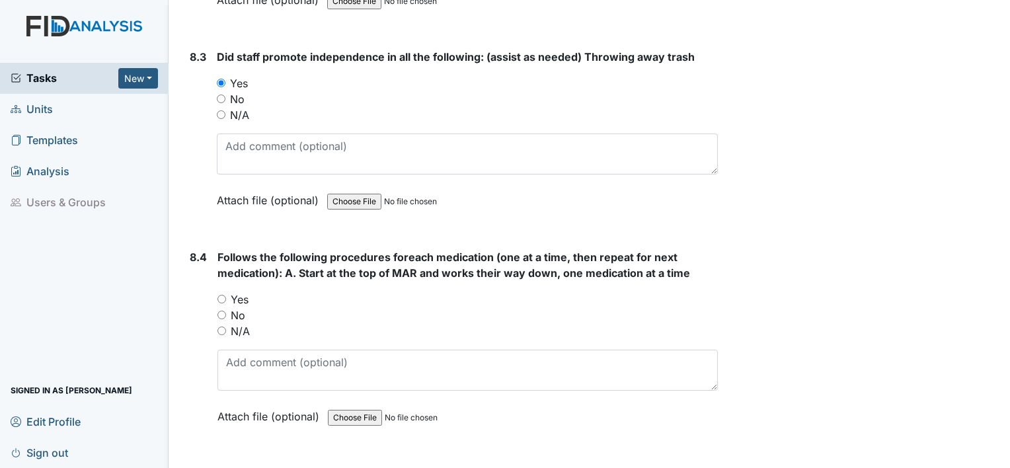
scroll to position [11036, 0]
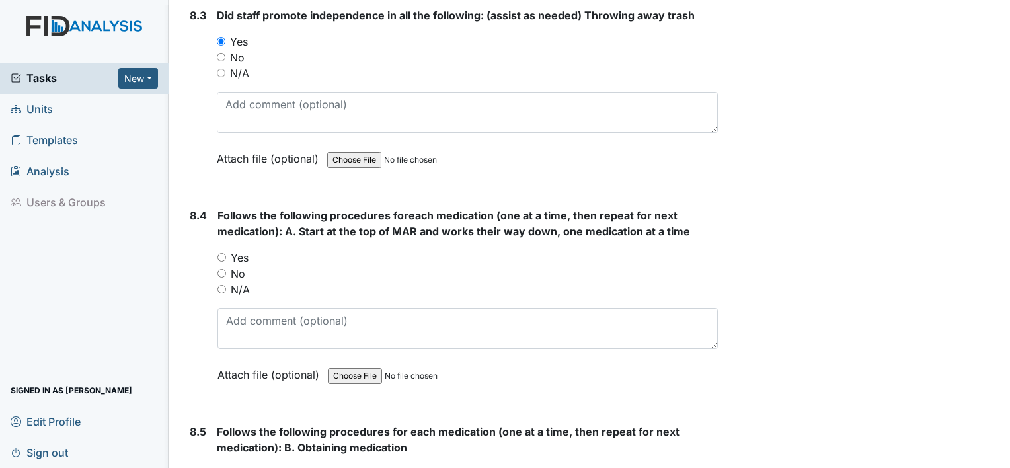
click at [219, 253] on input "Yes" at bounding box center [221, 257] width 9 height 9
radio input "true"
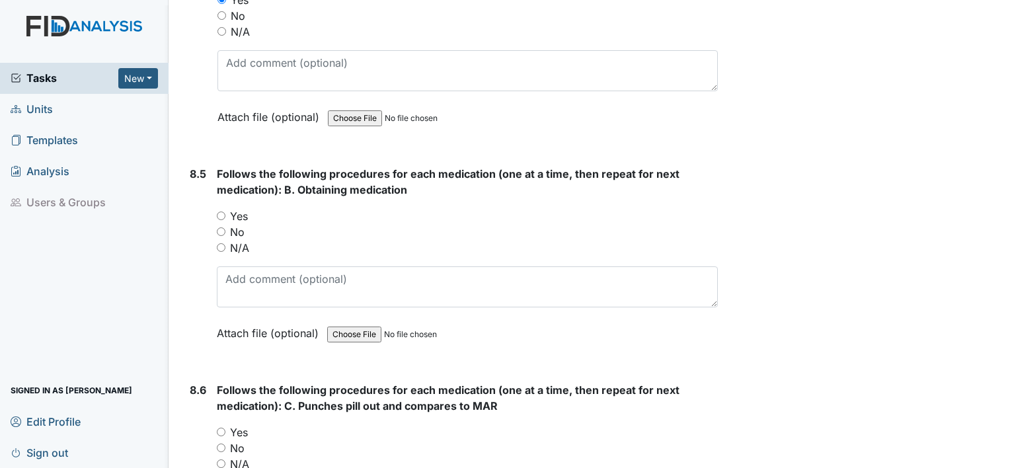
scroll to position [11300, 0]
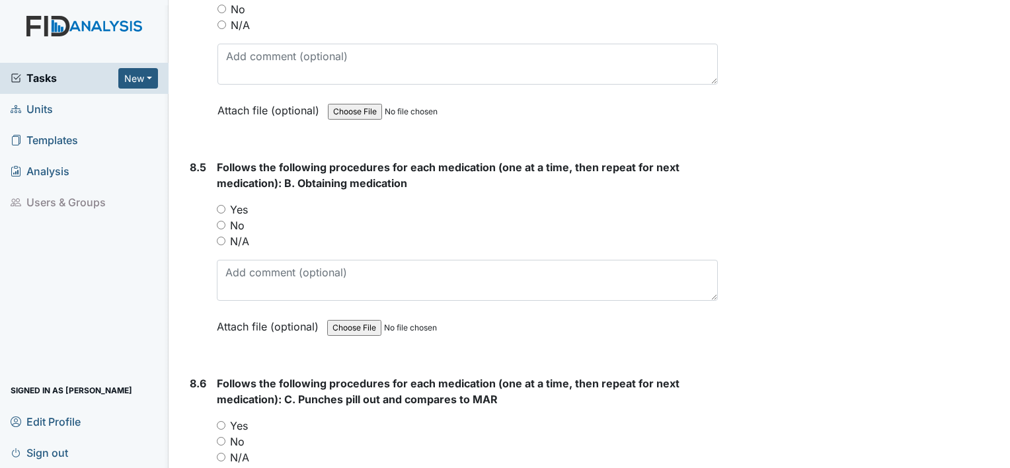
click at [217, 205] on input "Yes" at bounding box center [221, 209] width 9 height 9
radio input "true"
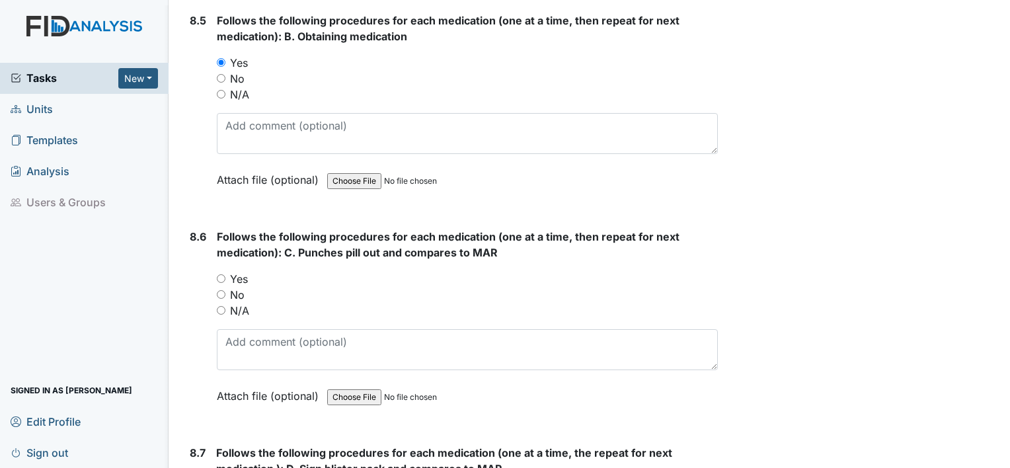
scroll to position [11498, 0]
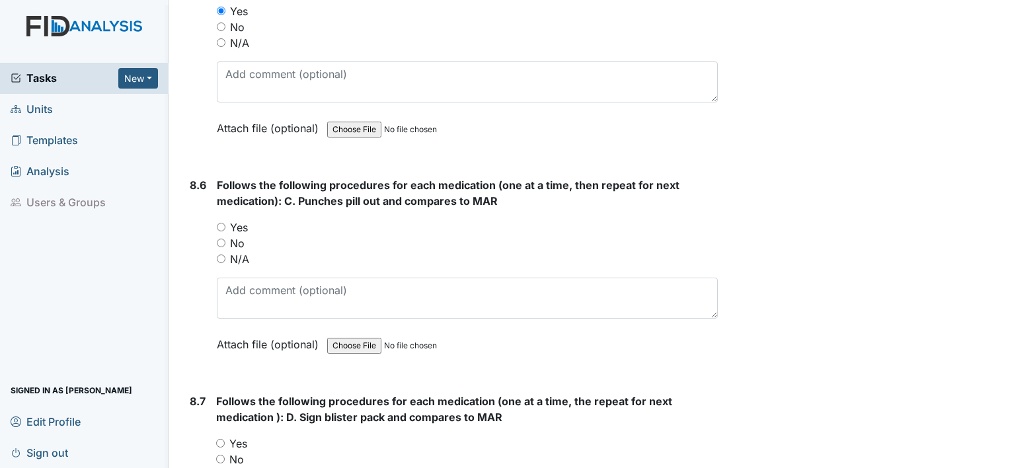
click at [221, 223] on input "Yes" at bounding box center [221, 227] width 9 height 9
radio input "true"
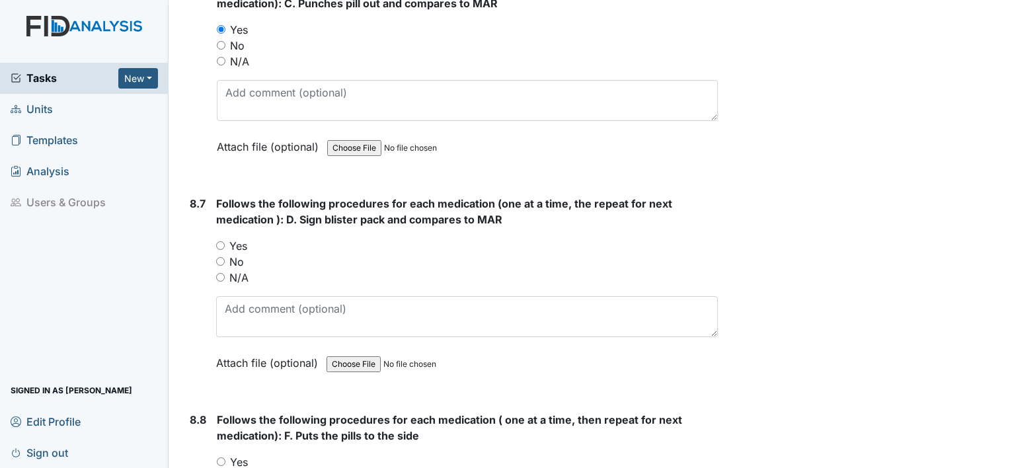
scroll to position [11697, 0]
click at [217, 241] on input "Yes" at bounding box center [220, 245] width 9 height 9
radio input "true"
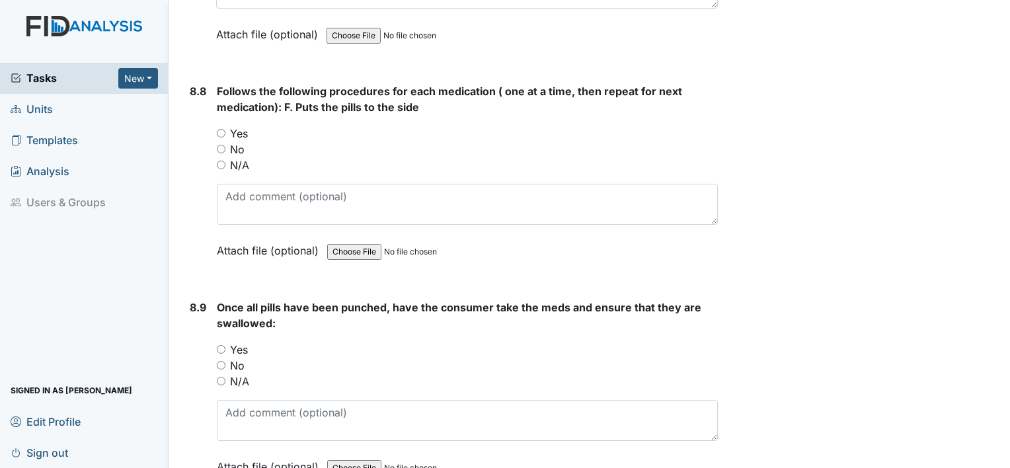
scroll to position [12027, 0]
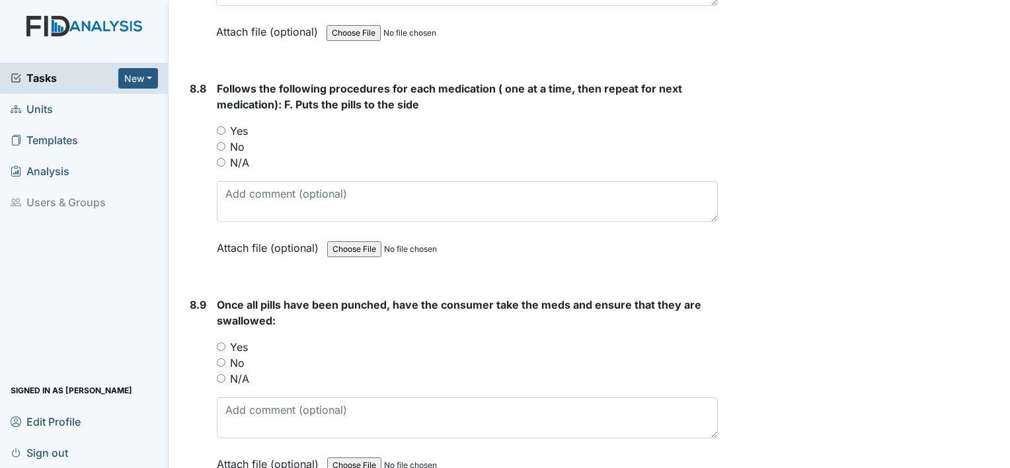
click at [217, 126] on input "Yes" at bounding box center [221, 130] width 9 height 9
radio input "true"
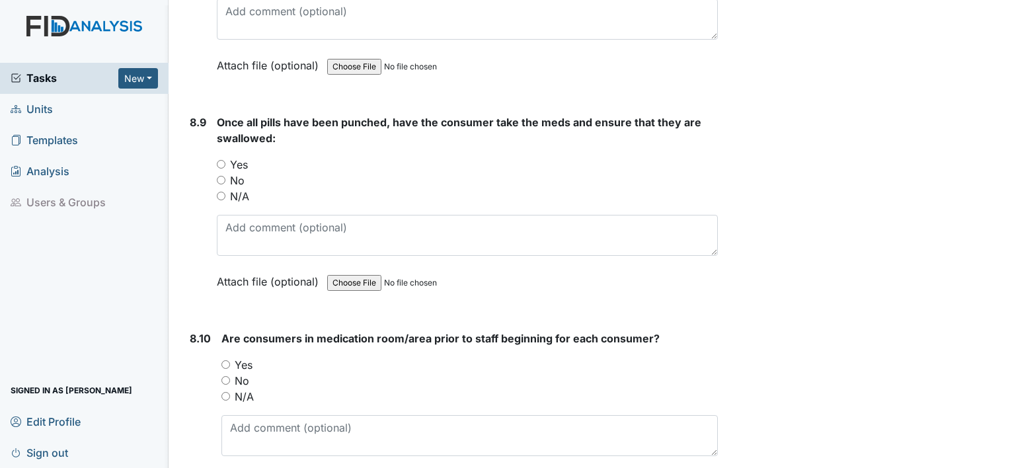
scroll to position [12225, 0]
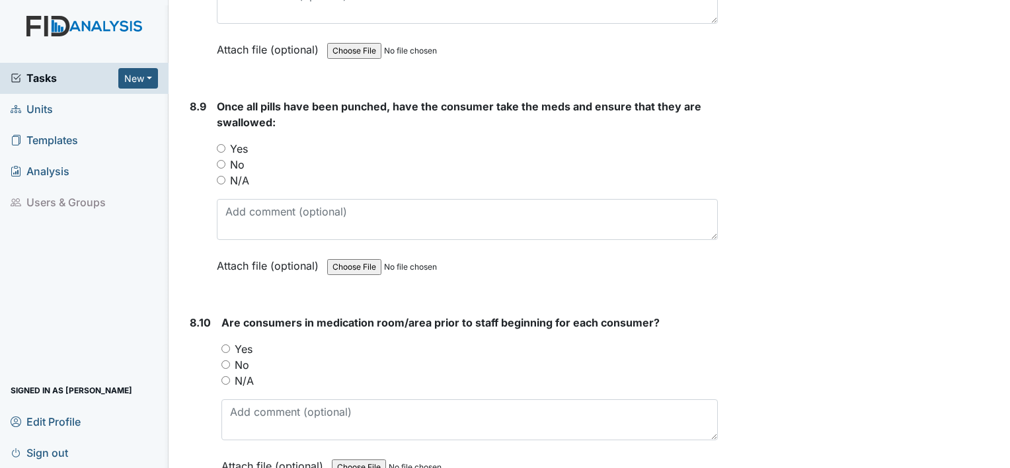
click at [220, 144] on input "Yes" at bounding box center [221, 148] width 9 height 9
radio input "true"
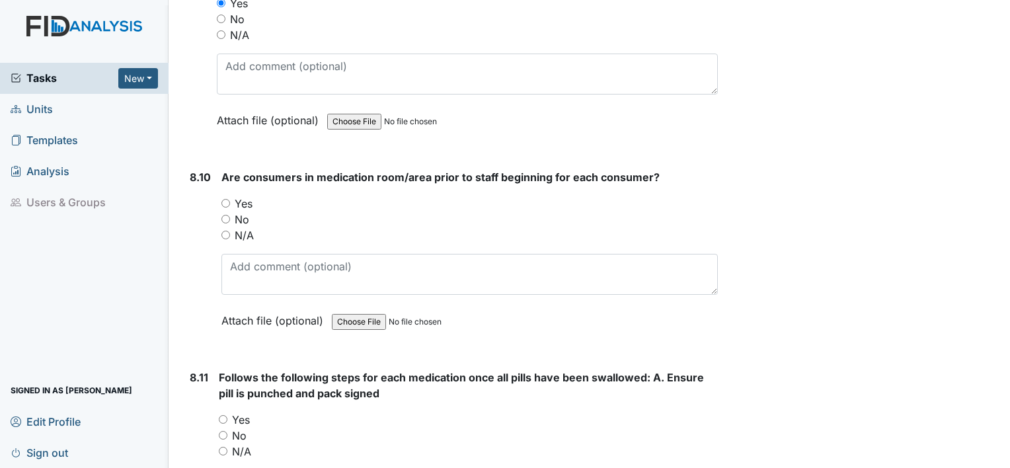
scroll to position [12357, 0]
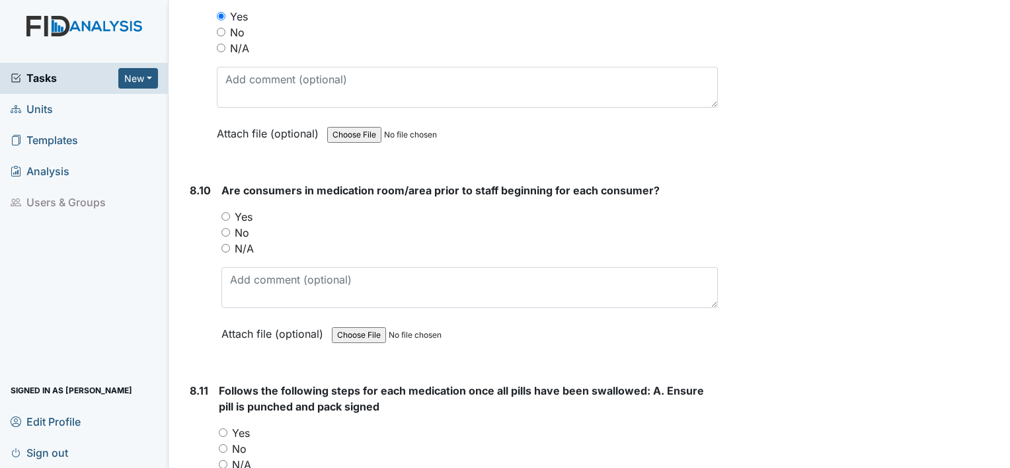
click at [225, 212] on input "Yes" at bounding box center [225, 216] width 9 height 9
radio input "true"
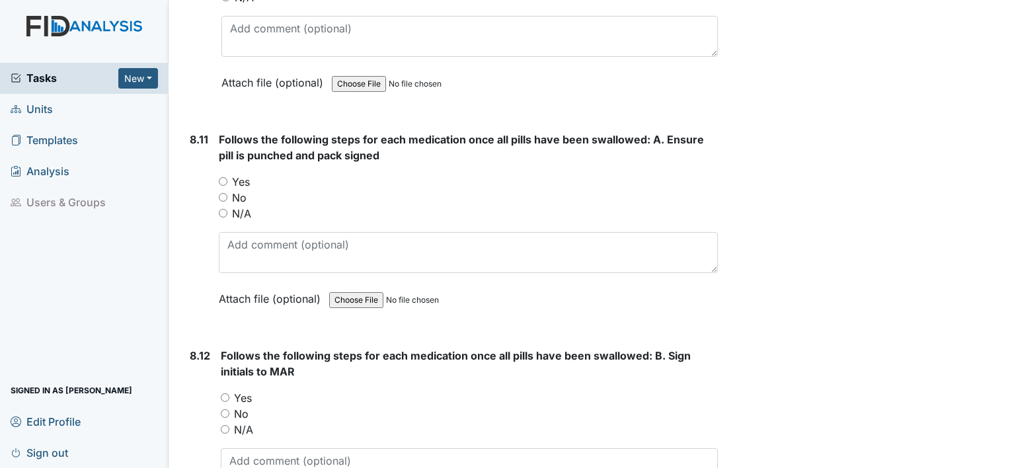
scroll to position [12622, 0]
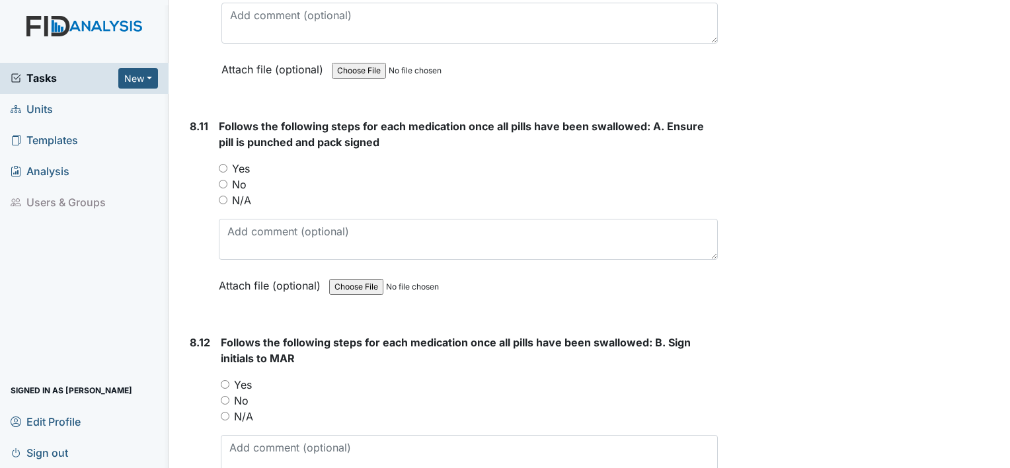
click at [224, 164] on input "Yes" at bounding box center [223, 168] width 9 height 9
radio input "true"
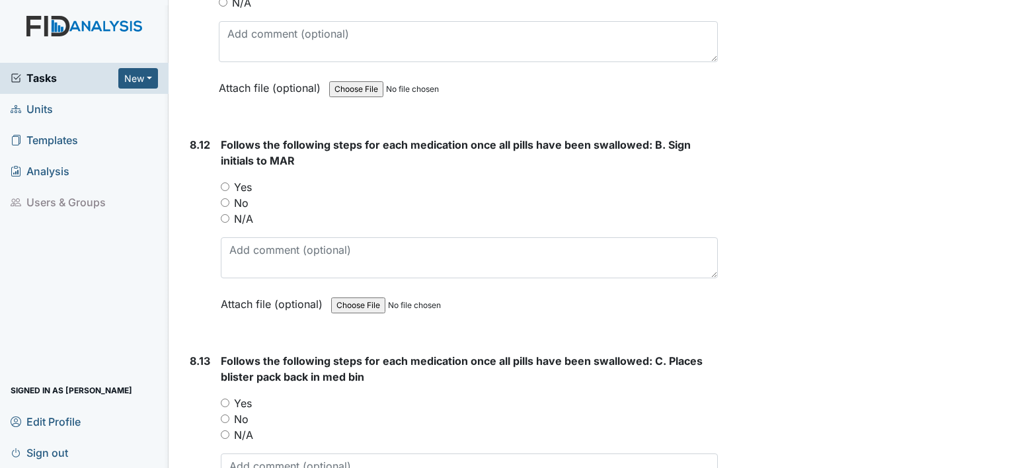
scroll to position [12820, 0]
click at [223, 182] on input "Yes" at bounding box center [225, 186] width 9 height 9
radio input "true"
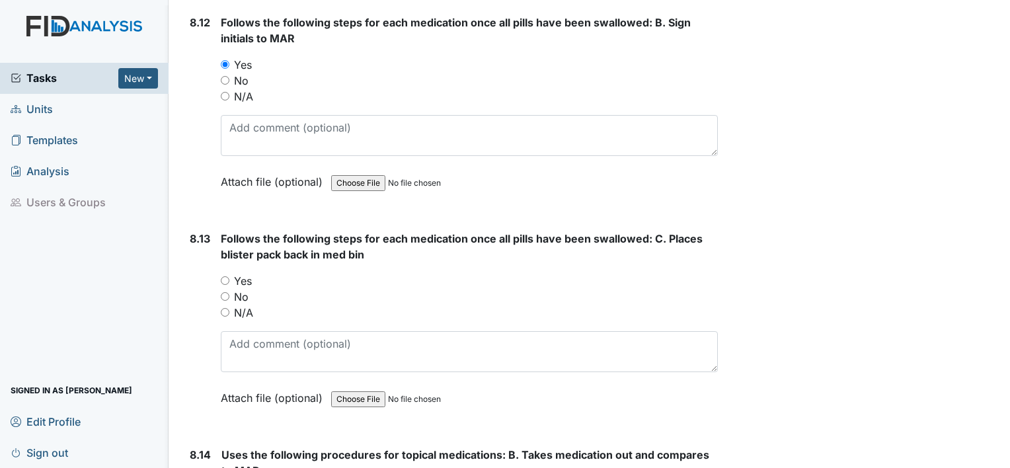
scroll to position [12952, 0]
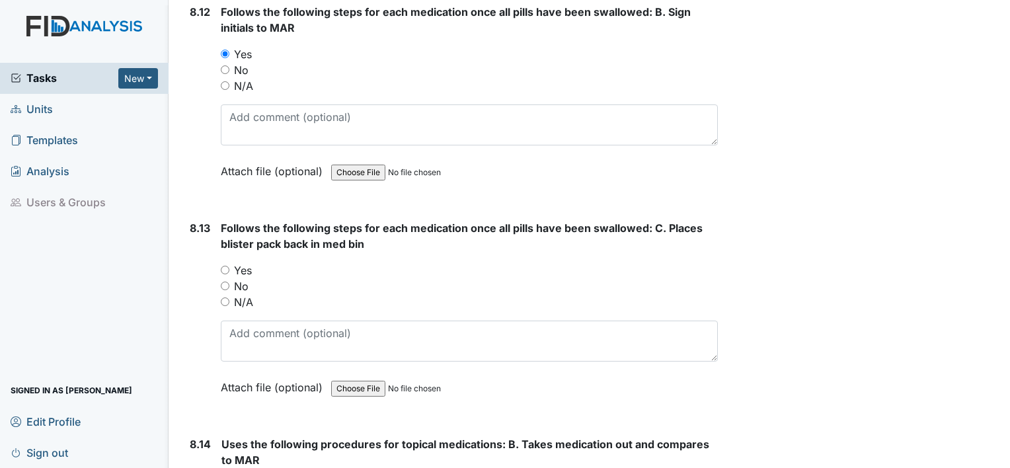
click at [222, 266] on input "Yes" at bounding box center [225, 270] width 9 height 9
radio input "true"
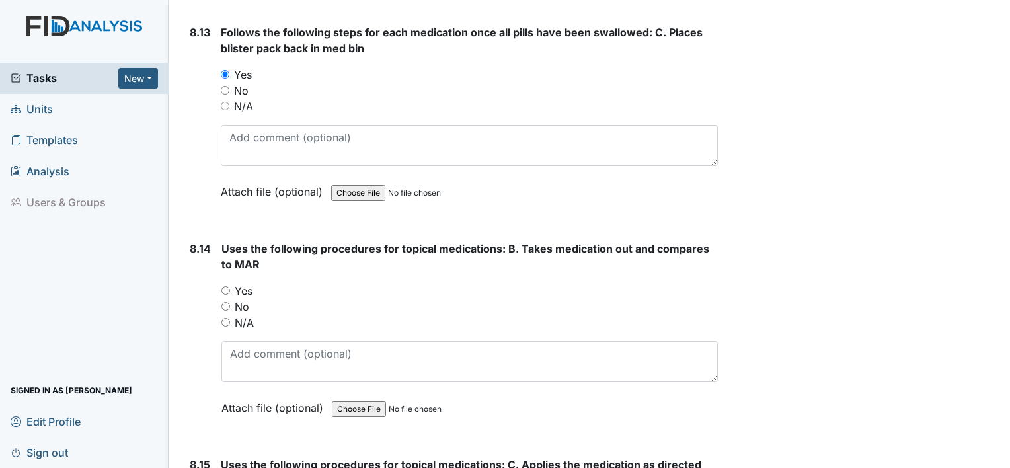
scroll to position [13216, 0]
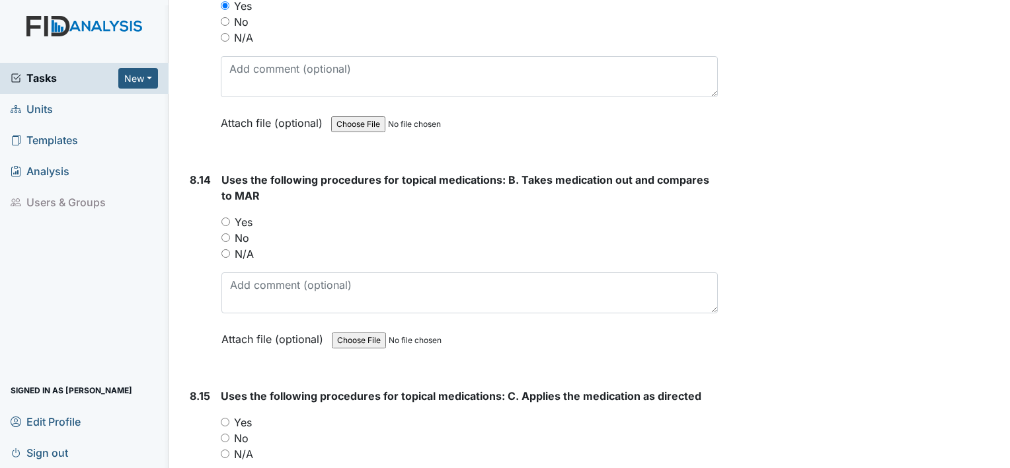
click at [222, 217] on input "Yes" at bounding box center [225, 221] width 9 height 9
radio input "true"
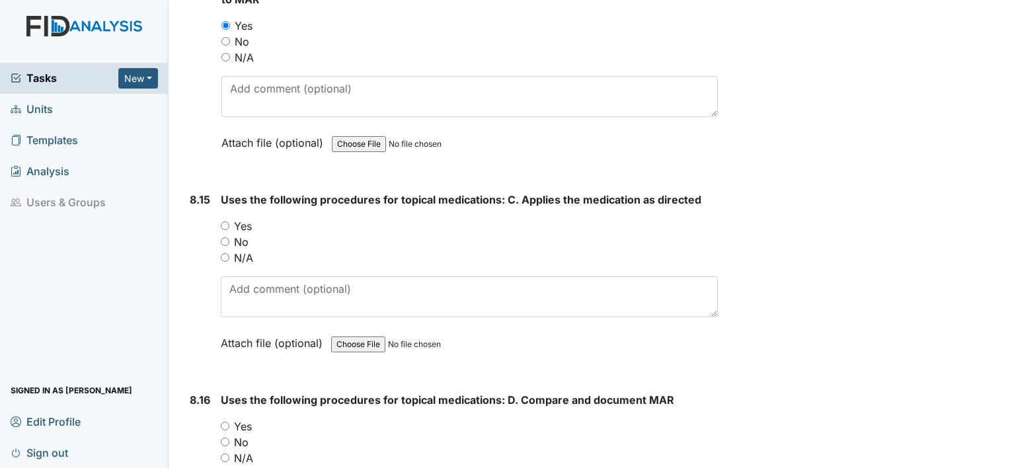
scroll to position [13415, 0]
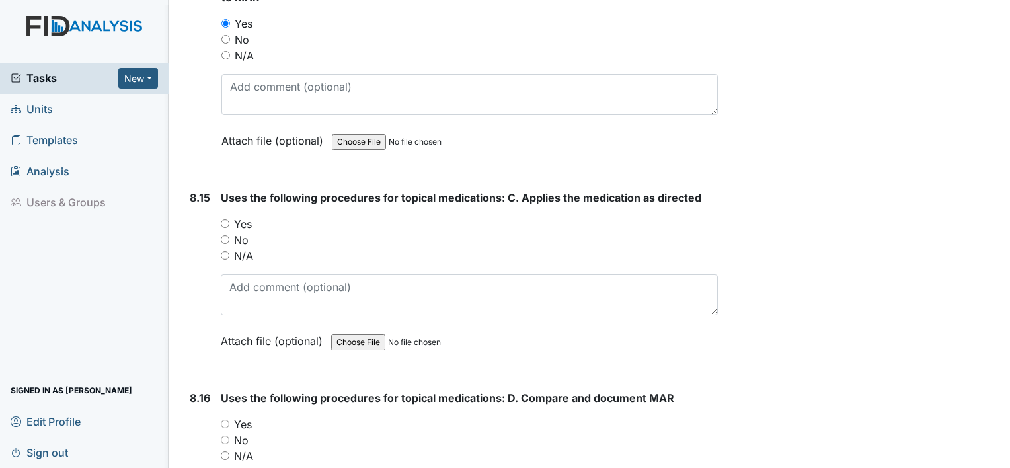
click at [225, 219] on input "Yes" at bounding box center [225, 223] width 9 height 9
radio input "true"
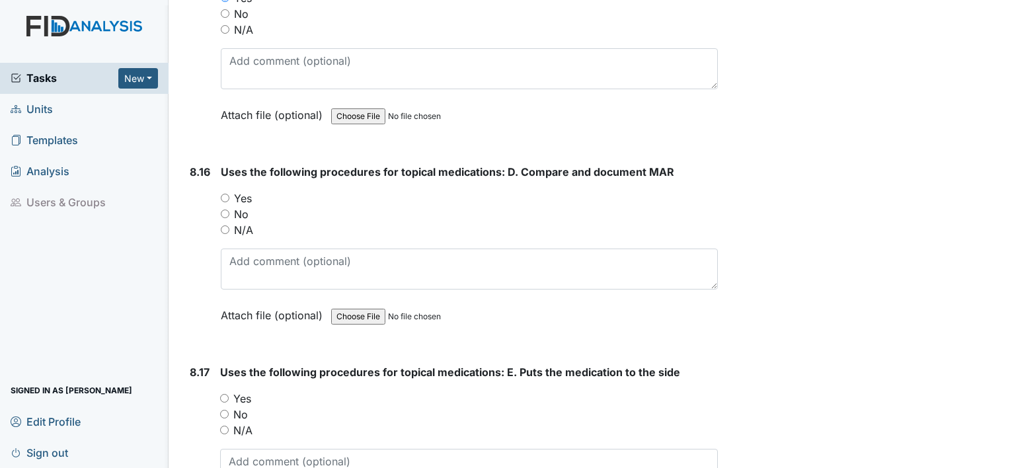
scroll to position [13679, 0]
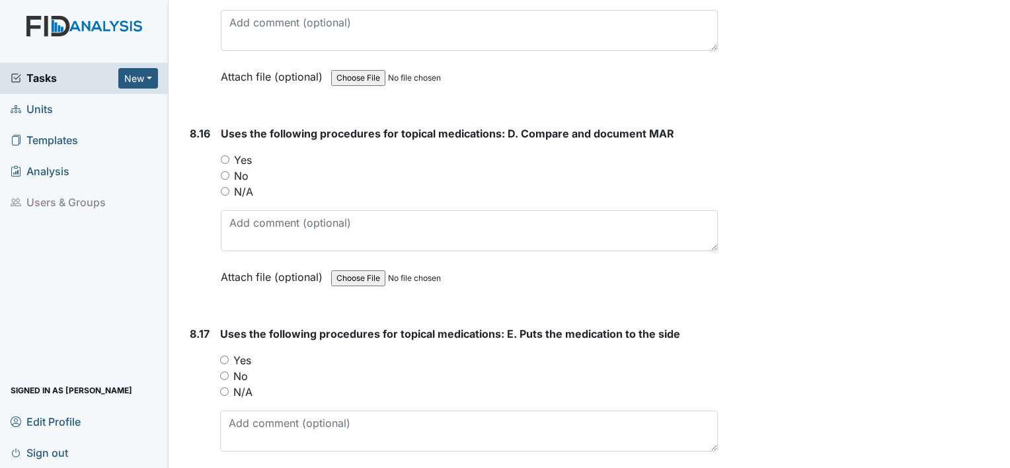
click at [223, 155] on input "Yes" at bounding box center [225, 159] width 9 height 9
radio input "true"
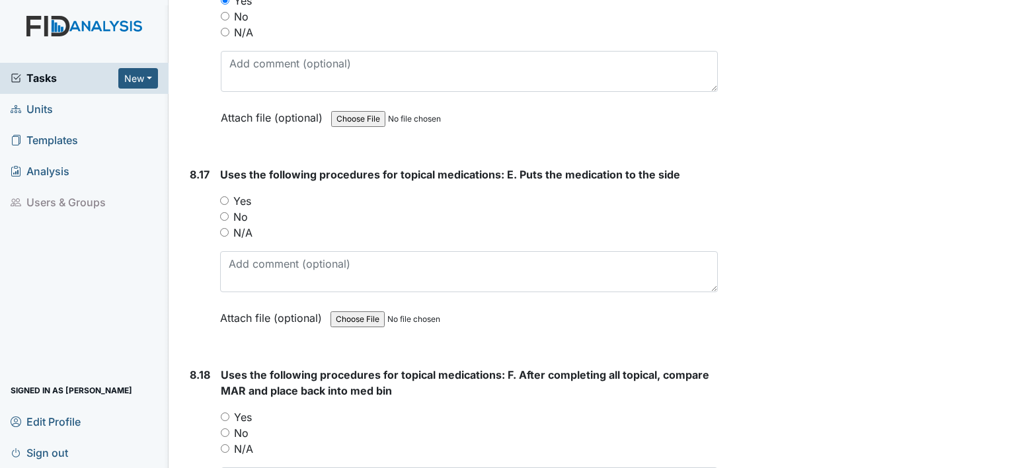
scroll to position [13877, 0]
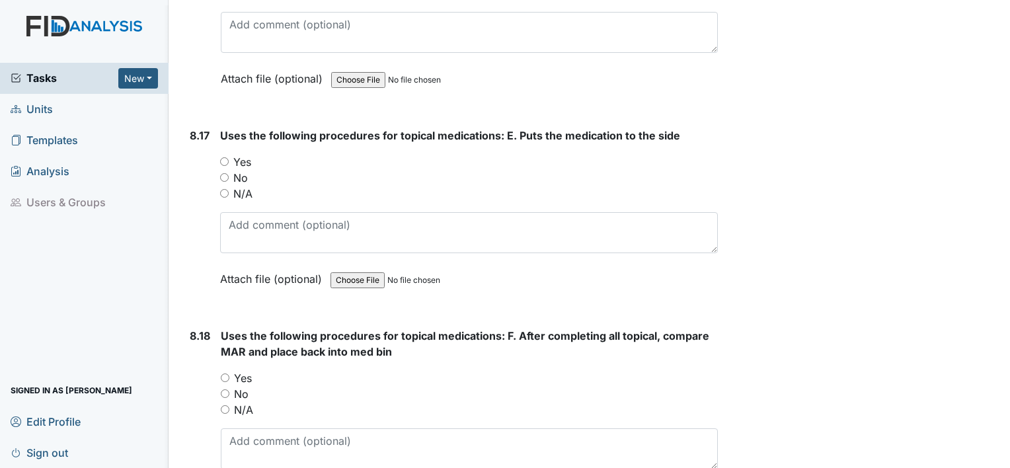
click at [220, 157] on input "Yes" at bounding box center [224, 161] width 9 height 9
radio input "true"
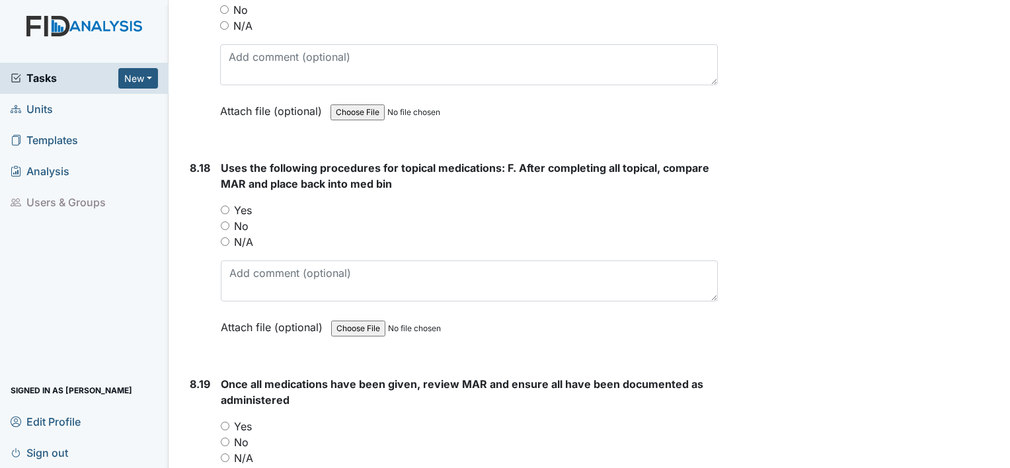
scroll to position [14075, 0]
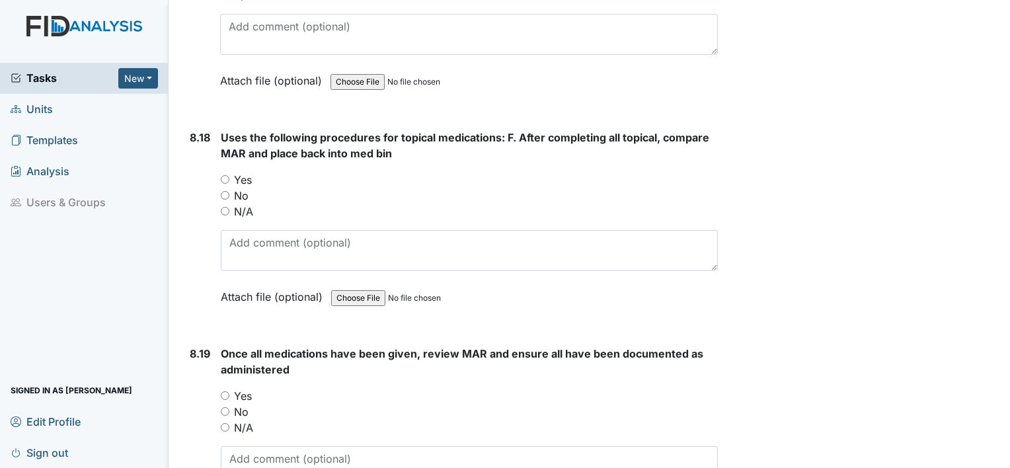
click at [227, 175] on input "Yes" at bounding box center [225, 179] width 9 height 9
radio input "true"
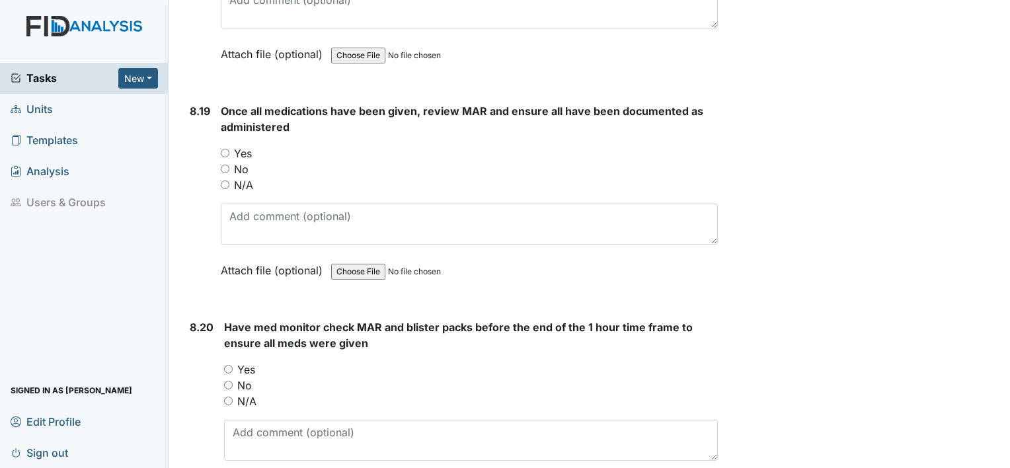
scroll to position [14340, 0]
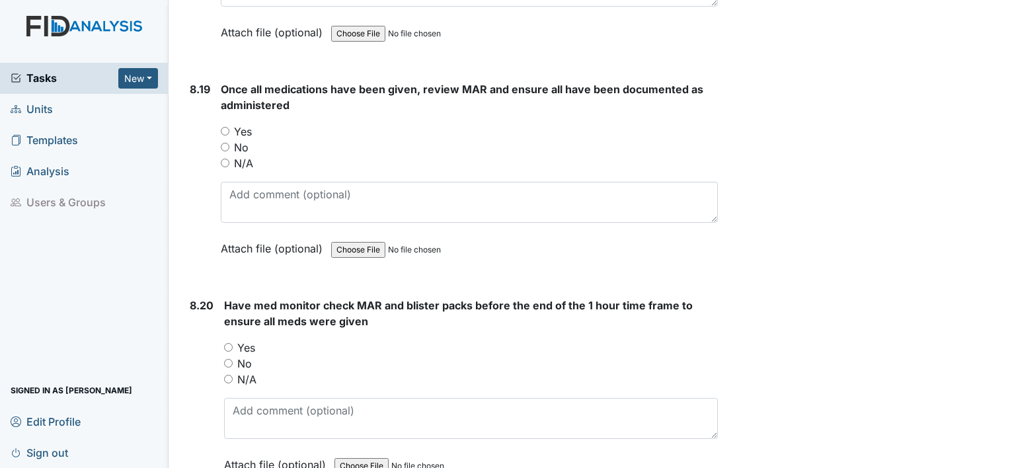
click at [222, 127] on input "Yes" at bounding box center [225, 131] width 9 height 9
radio input "true"
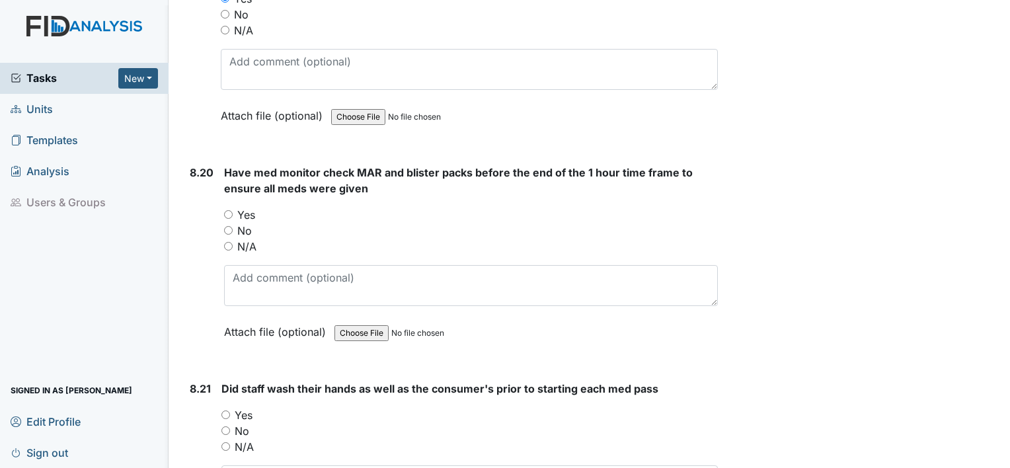
scroll to position [14538, 0]
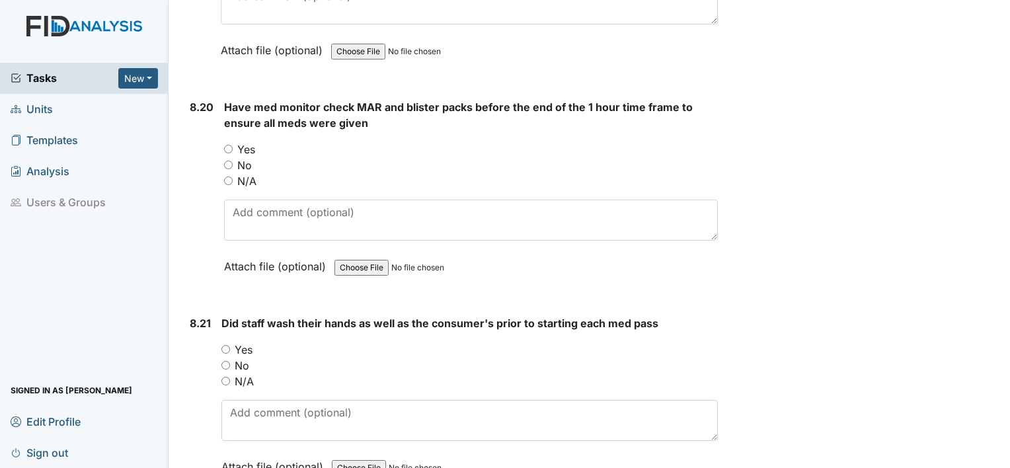
click at [228, 145] on input "Yes" at bounding box center [228, 149] width 9 height 9
radio input "true"
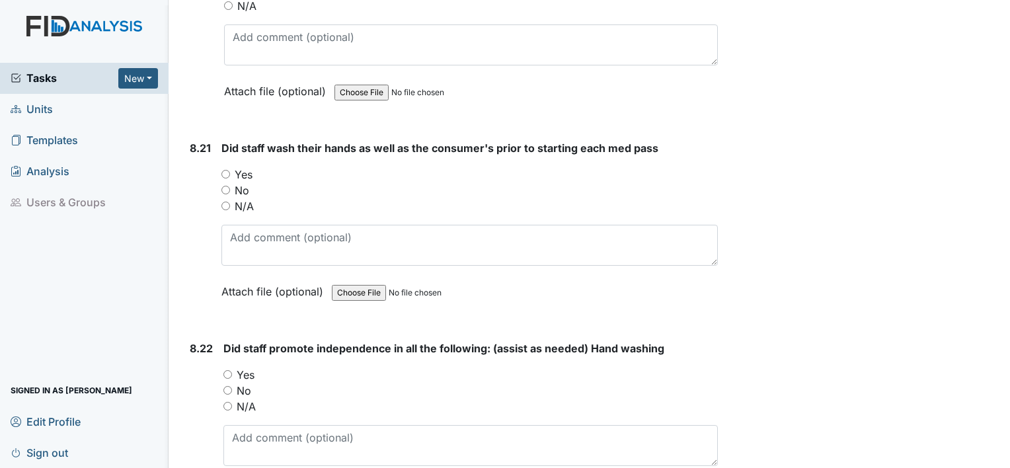
scroll to position [14736, 0]
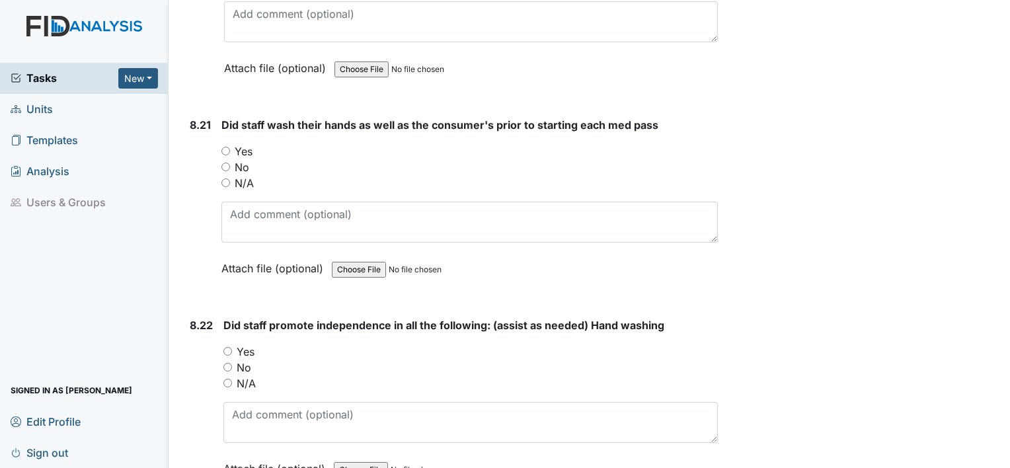
click at [225, 147] on input "Yes" at bounding box center [225, 151] width 9 height 9
radio input "true"
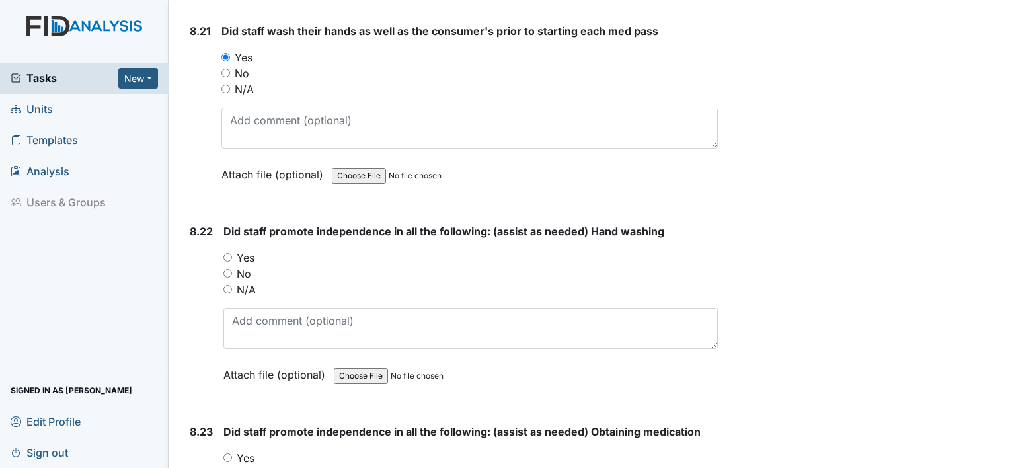
scroll to position [14868, 0]
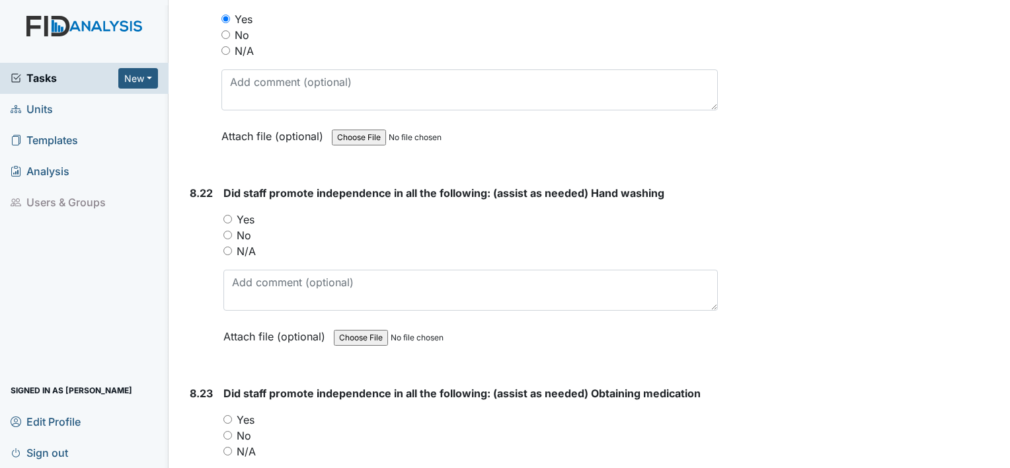
click at [227, 215] on input "Yes" at bounding box center [227, 219] width 9 height 9
radio input "true"
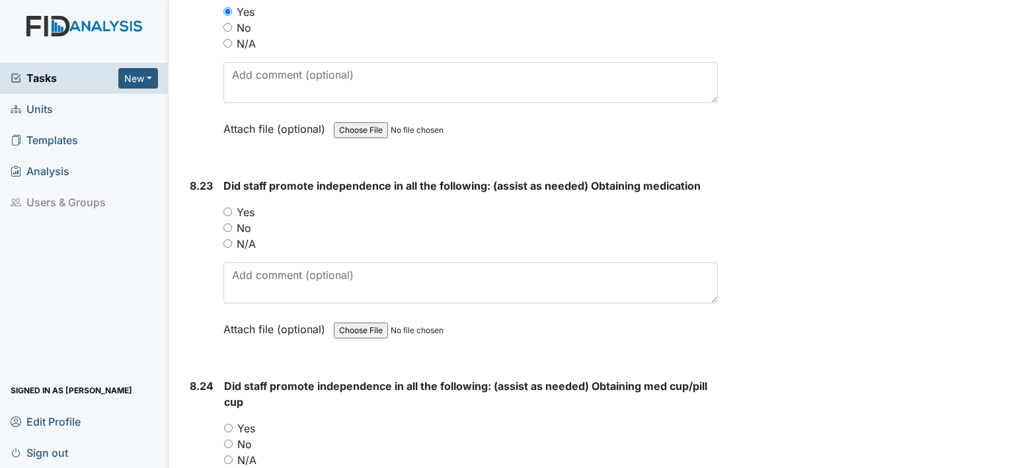
scroll to position [15133, 0]
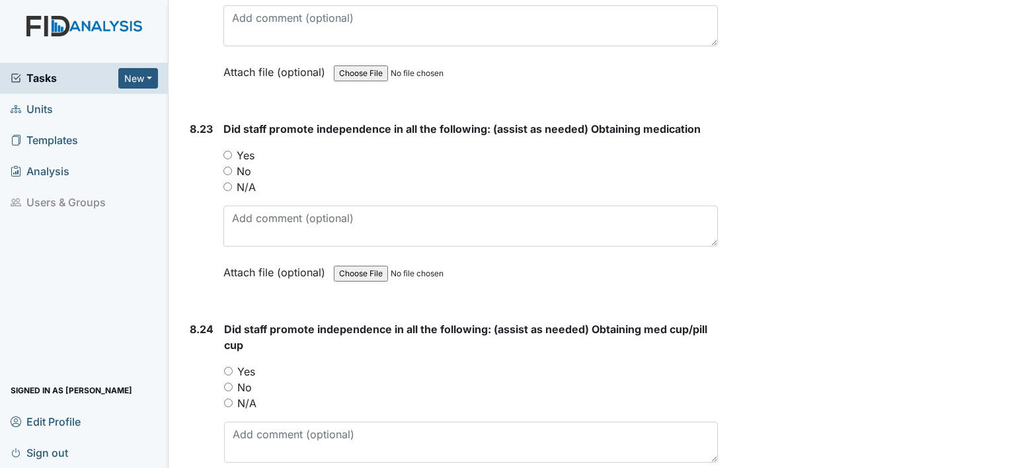
click at [227, 151] on input "Yes" at bounding box center [227, 155] width 9 height 9
radio input "true"
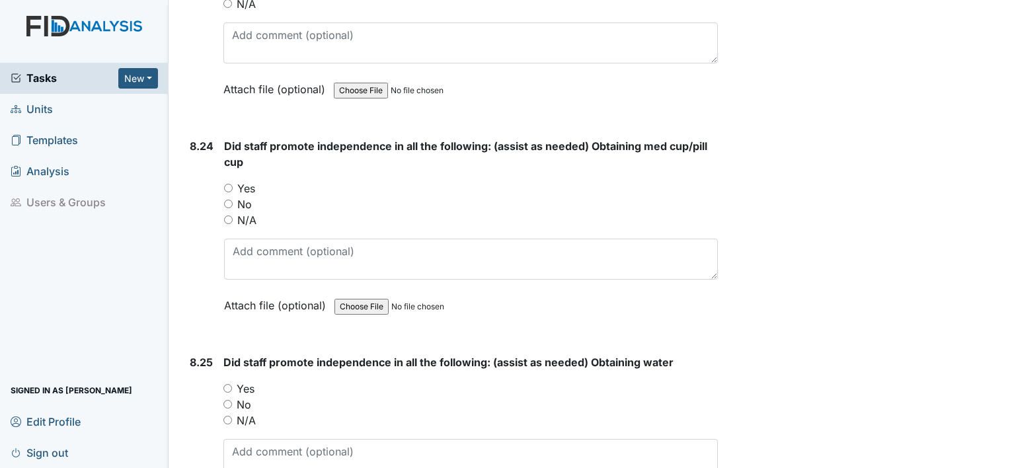
scroll to position [15331, 0]
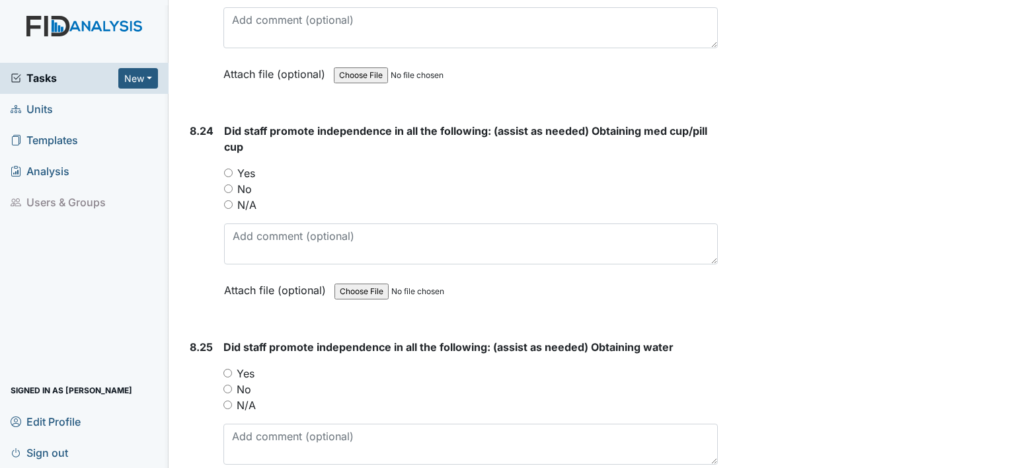
click at [229, 169] on input "Yes" at bounding box center [228, 173] width 9 height 9
radio input "true"
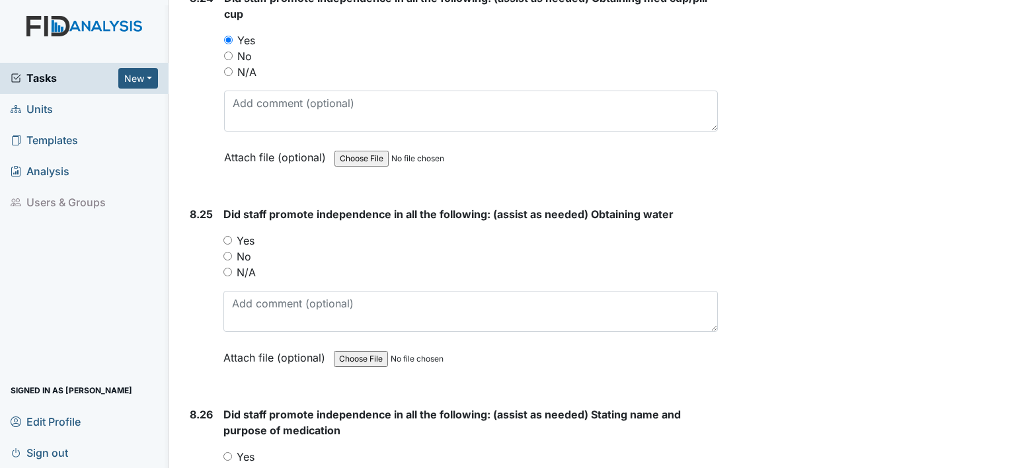
scroll to position [15529, 0]
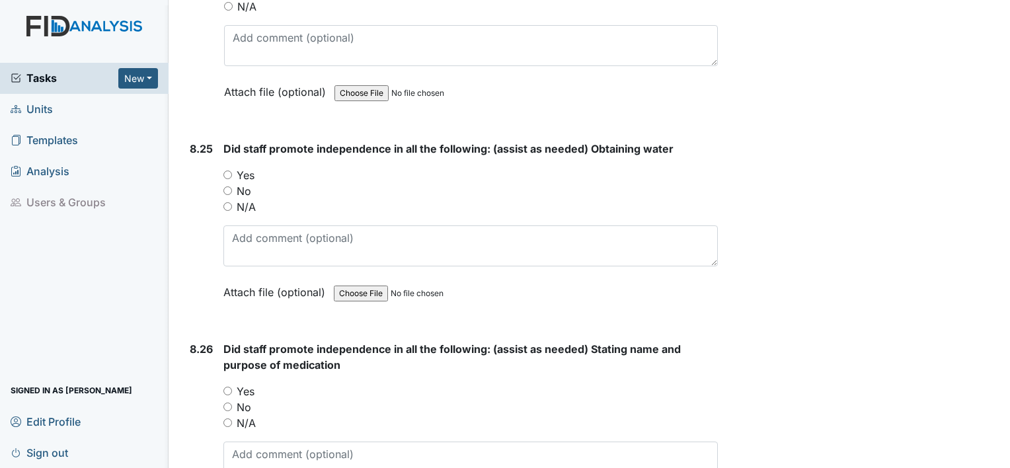
click at [227, 170] on input "Yes" at bounding box center [227, 174] width 9 height 9
radio input "true"
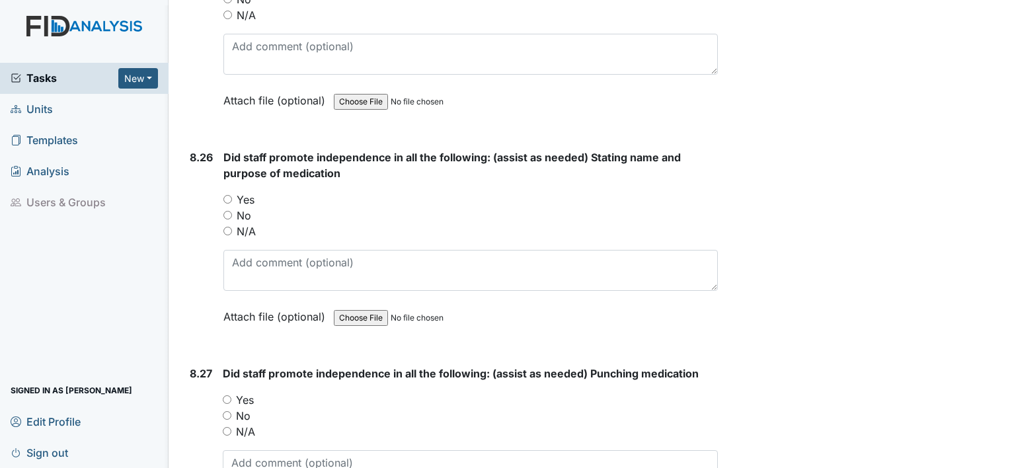
scroll to position [15728, 0]
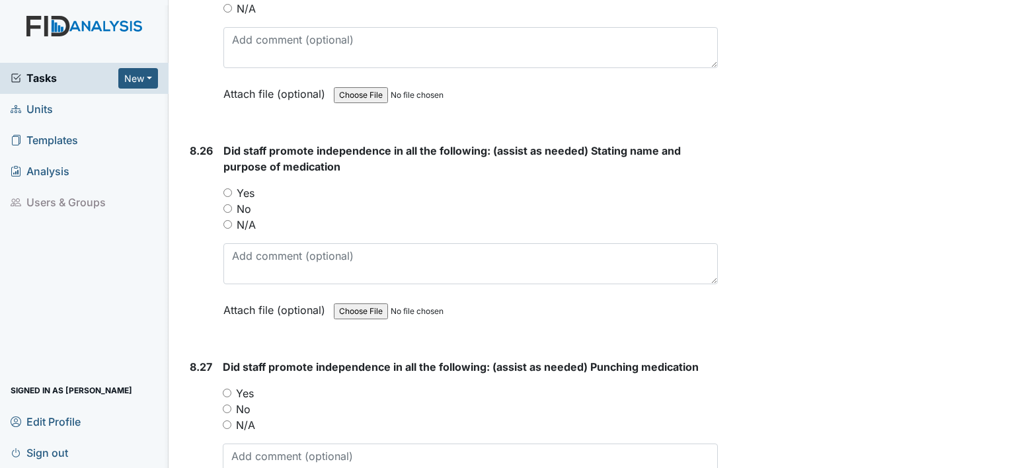
click at [228, 188] on input "Yes" at bounding box center [227, 192] width 9 height 9
radio input "true"
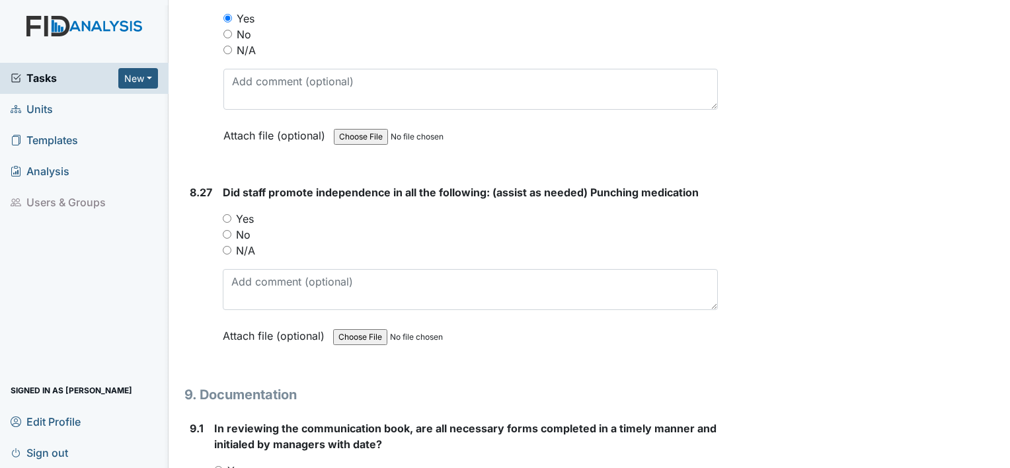
scroll to position [15992, 0]
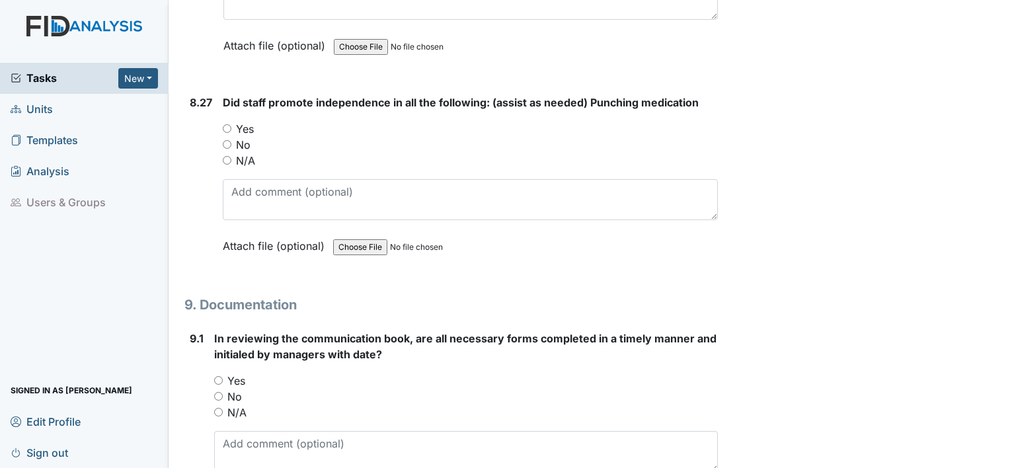
click at [225, 124] on input "Yes" at bounding box center [227, 128] width 9 height 9
radio input "true"
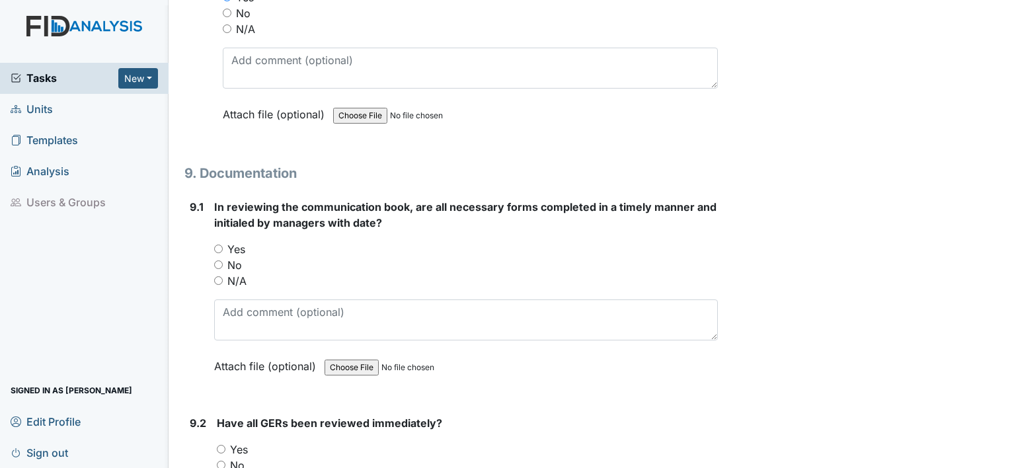
scroll to position [16190, 0]
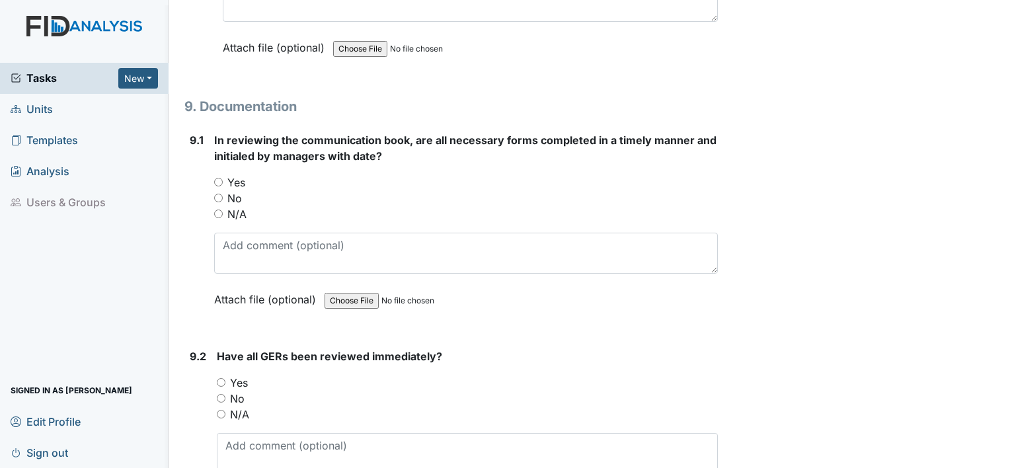
click at [219, 178] on input "Yes" at bounding box center [218, 182] width 9 height 9
radio input "true"
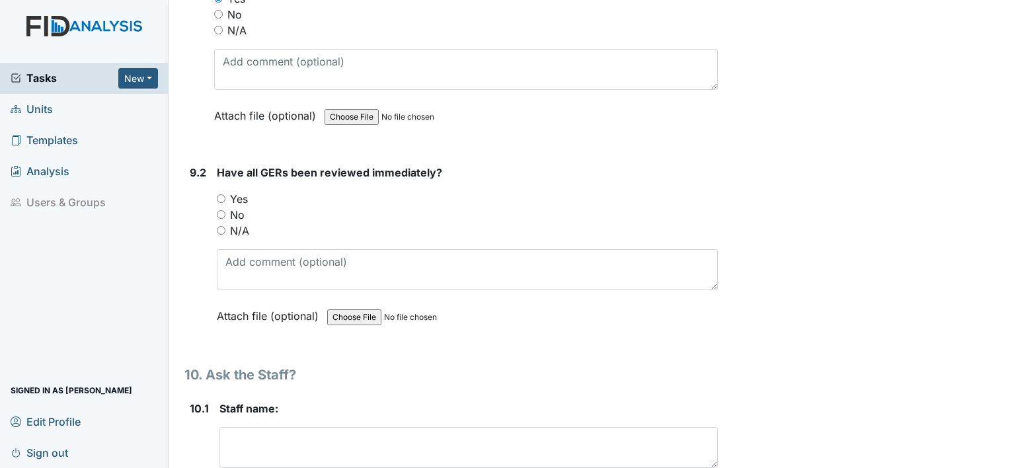
scroll to position [16388, 0]
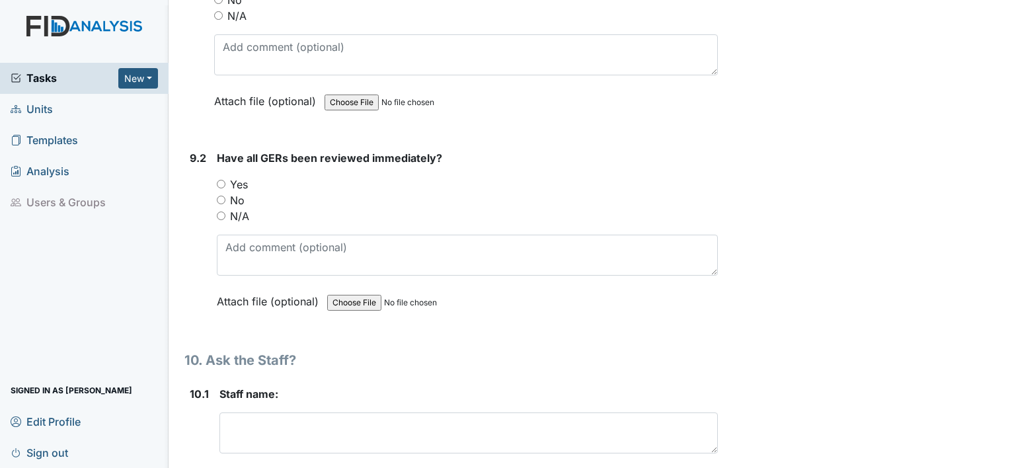
click at [222, 180] on input "Yes" at bounding box center [221, 184] width 9 height 9
radio input "true"
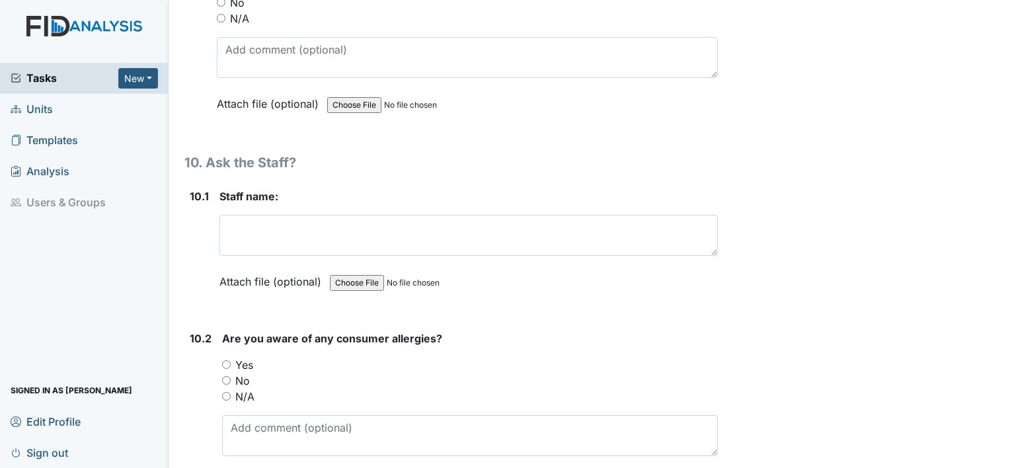
scroll to position [16587, 0]
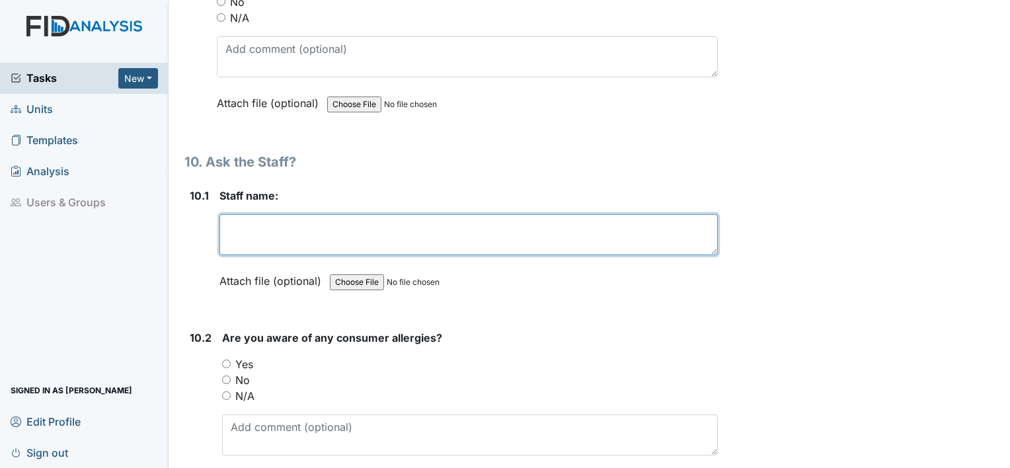
click at [272, 214] on textarea at bounding box center [468, 234] width 498 height 41
type textarea "Victoria Duval"
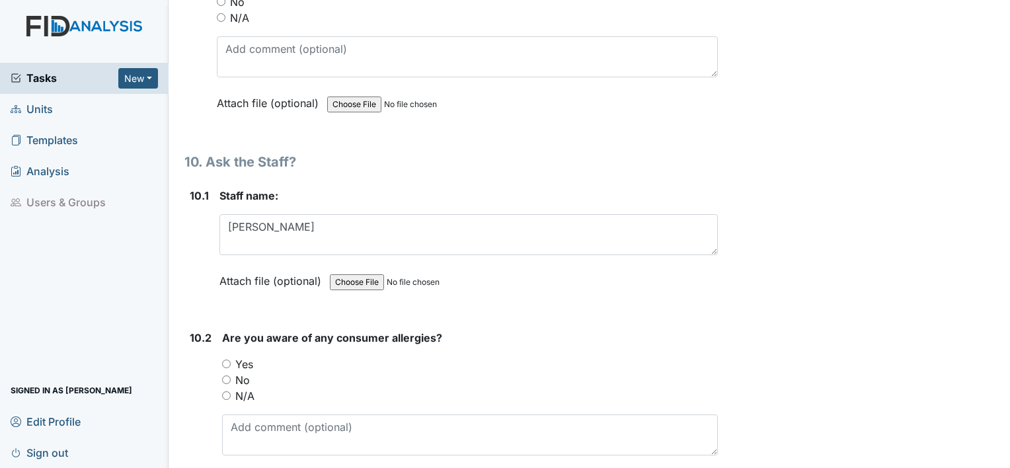
click at [225, 359] on input "Yes" at bounding box center [226, 363] width 9 height 9
radio input "true"
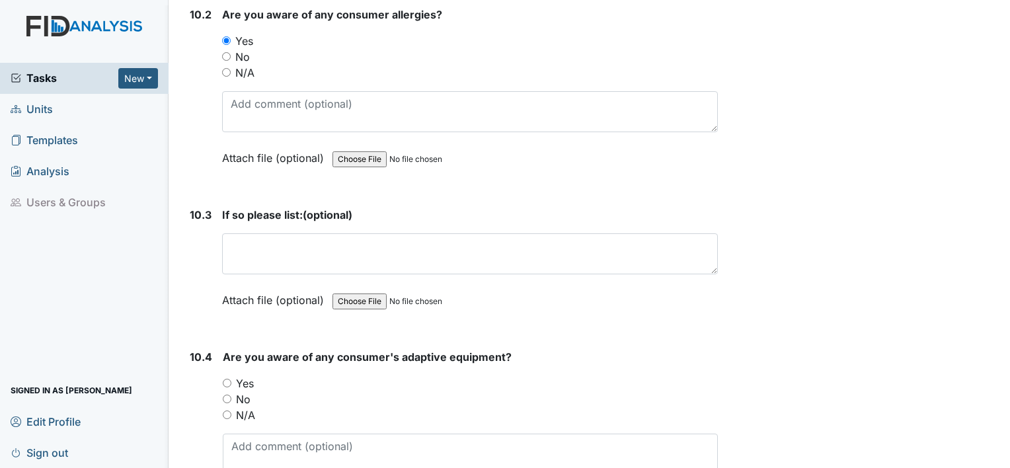
scroll to position [16917, 0]
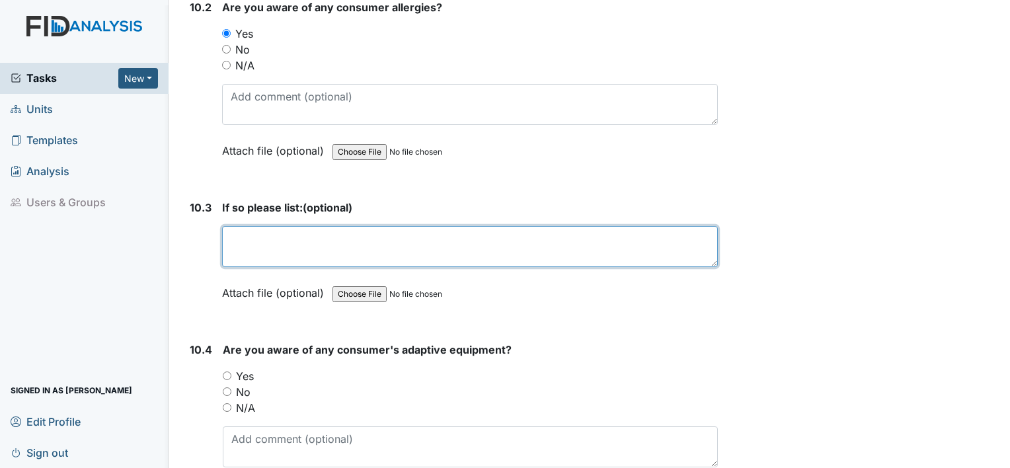
click at [254, 226] on textarea at bounding box center [470, 246] width 496 height 41
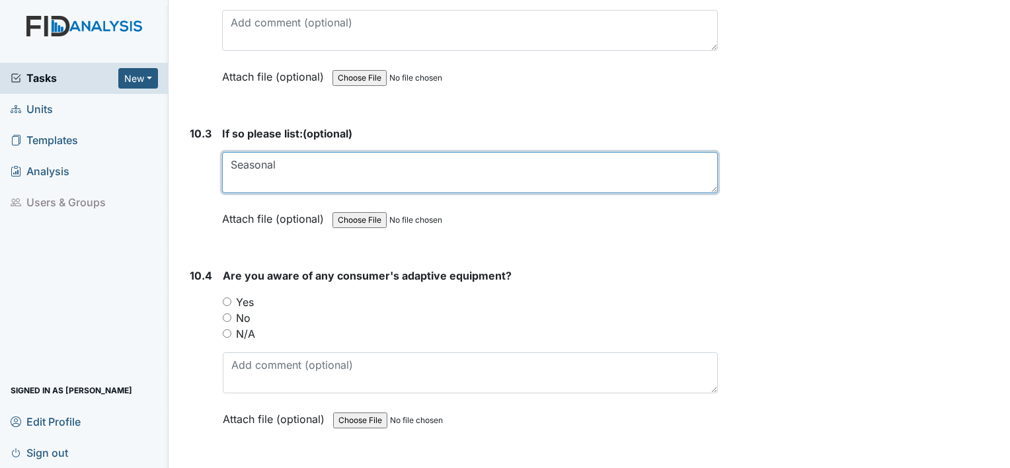
scroll to position [17049, 0]
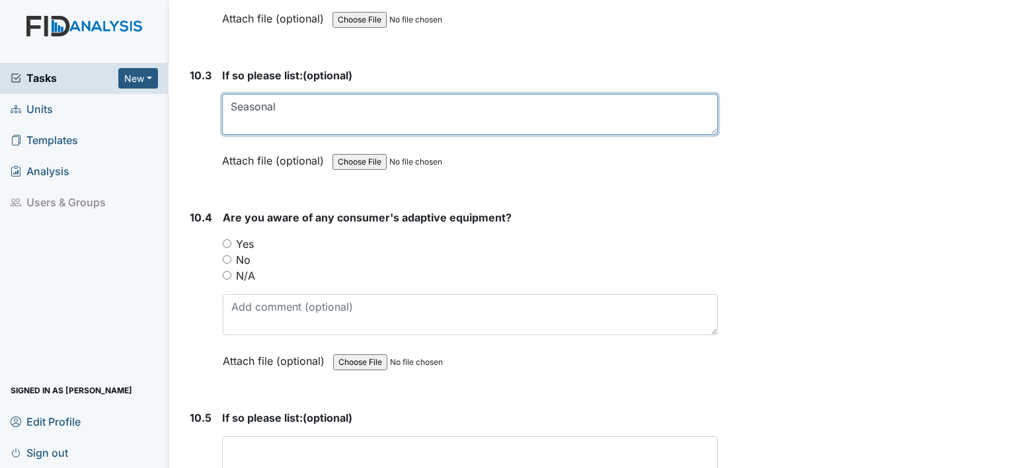
type textarea "Seasonal"
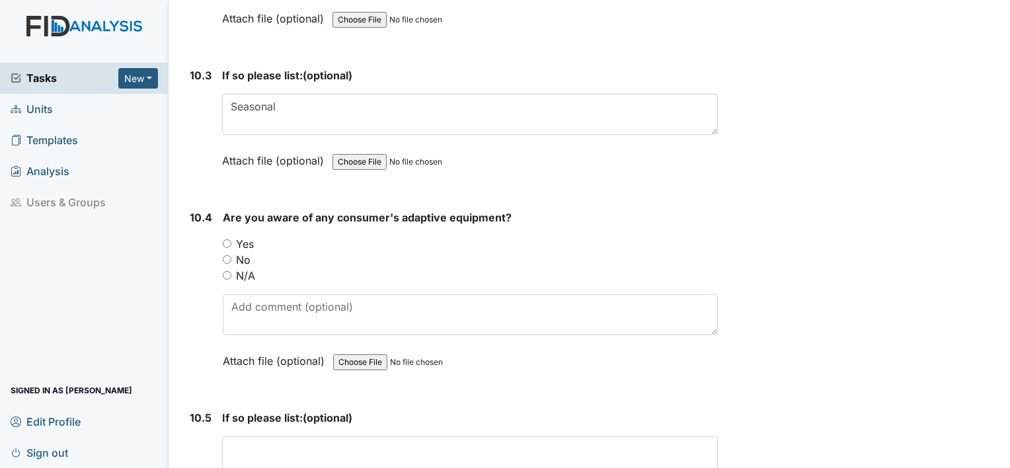
click at [223, 239] on input "Yes" at bounding box center [227, 243] width 9 height 9
radio input "true"
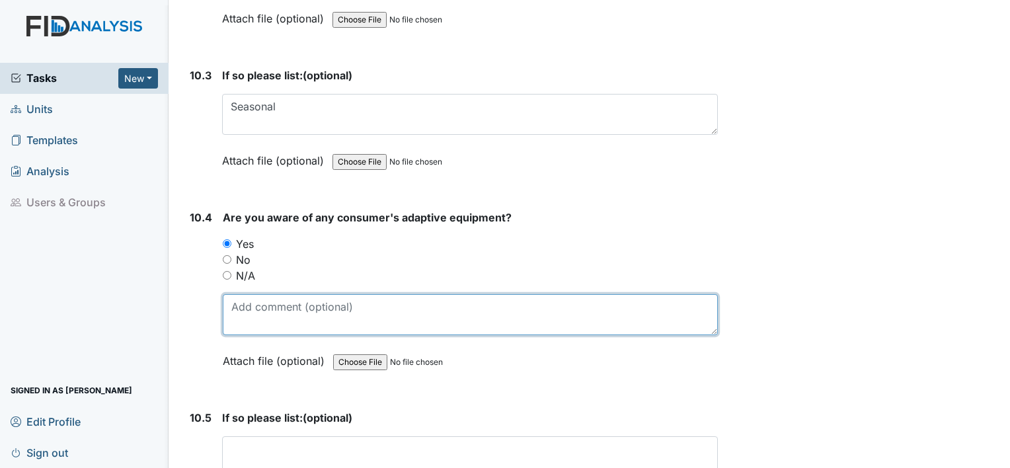
click at [373, 294] on textarea at bounding box center [470, 314] width 495 height 41
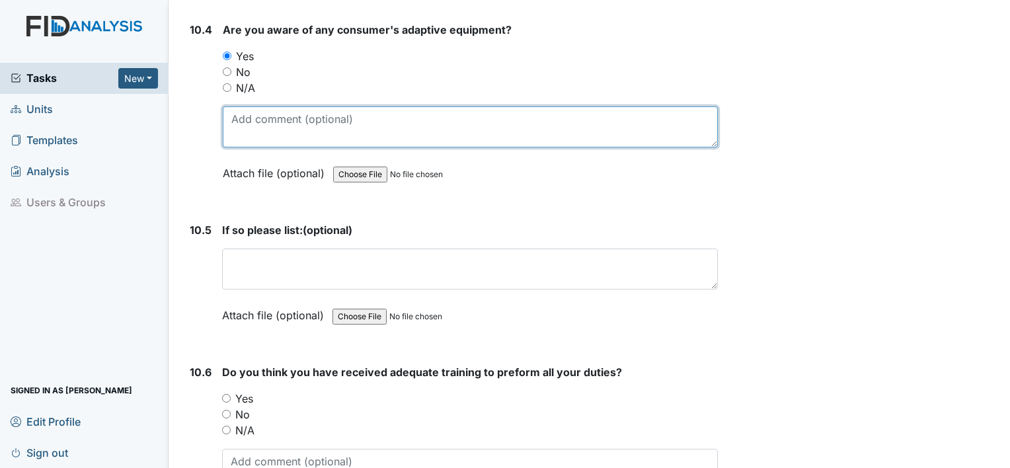
scroll to position [17247, 0]
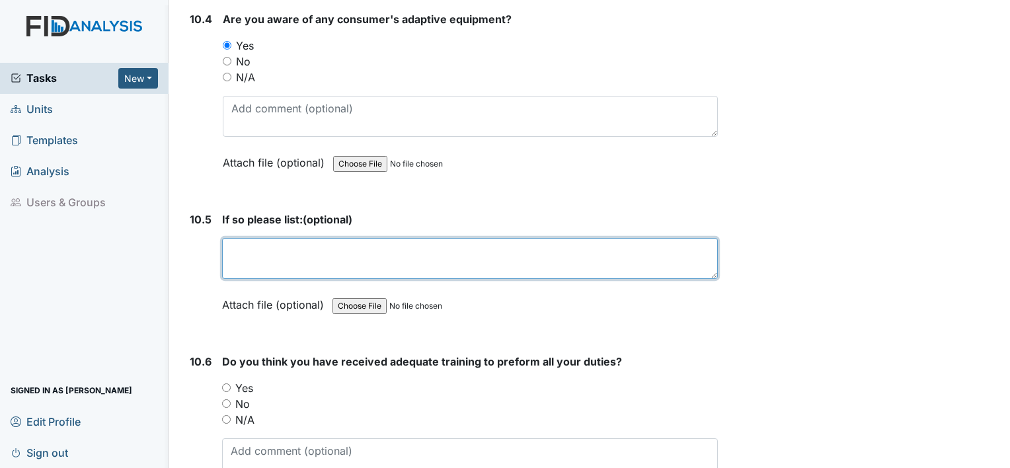
click at [332, 238] on textarea at bounding box center [470, 258] width 496 height 41
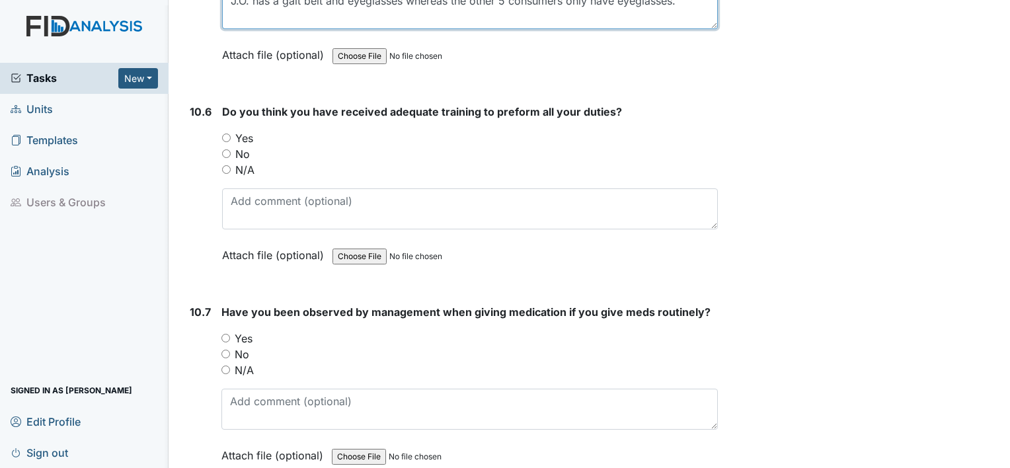
scroll to position [17512, 0]
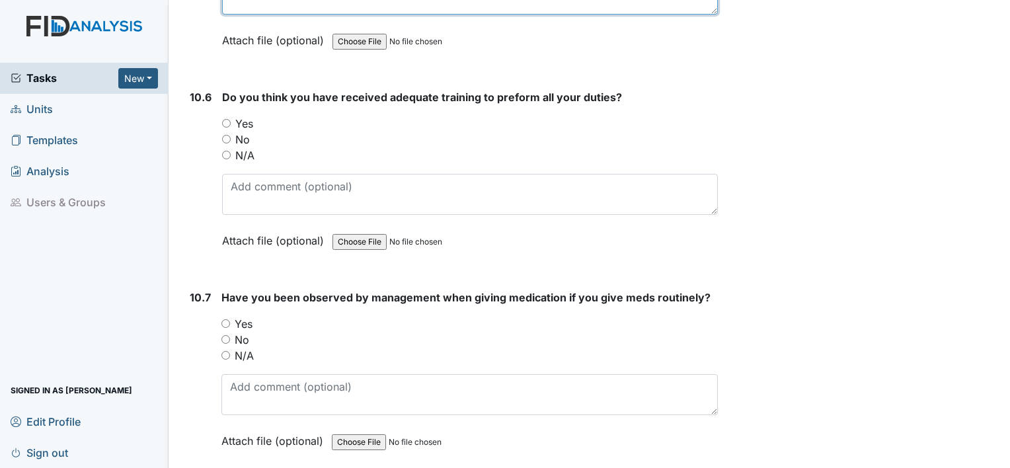
type textarea "J.O. has a gait belt and eyeglasses whereas the other 5 consumers only have eye…"
click at [227, 119] on input "Yes" at bounding box center [226, 123] width 9 height 9
radio input "true"
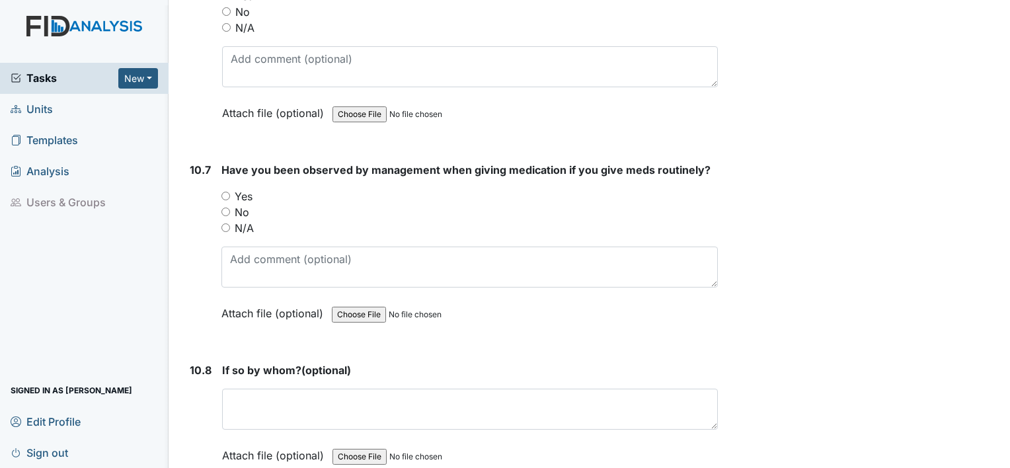
scroll to position [17644, 0]
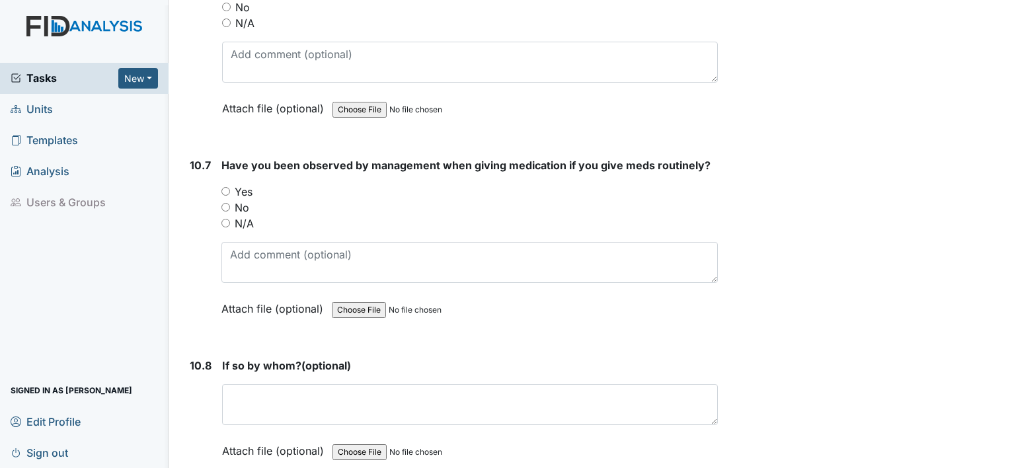
click at [223, 187] on input "Yes" at bounding box center [225, 191] width 9 height 9
radio input "true"
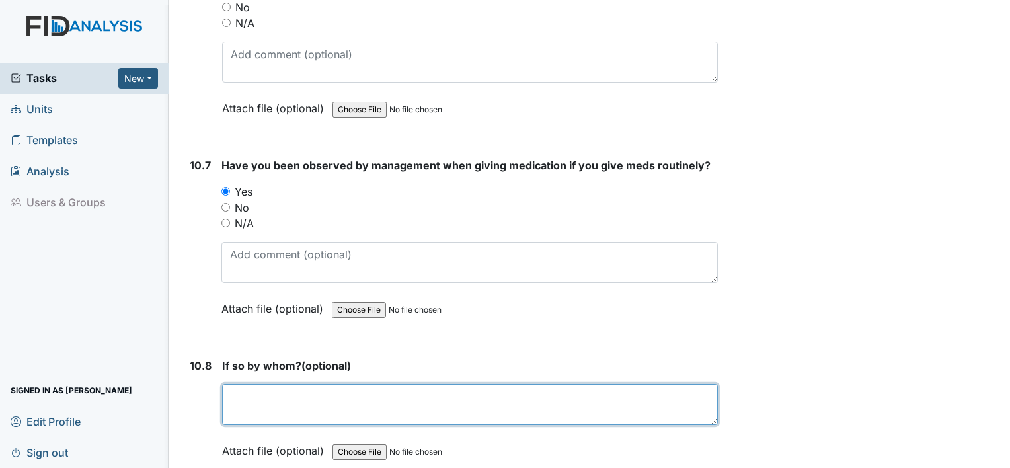
click at [272, 384] on textarea at bounding box center [470, 404] width 496 height 41
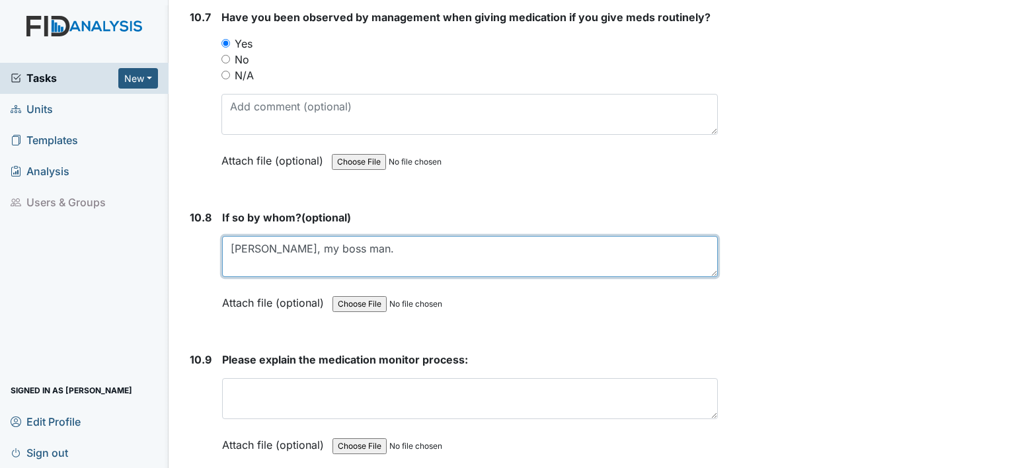
scroll to position [17793, 0]
type textarea "William Montague, my boss man."
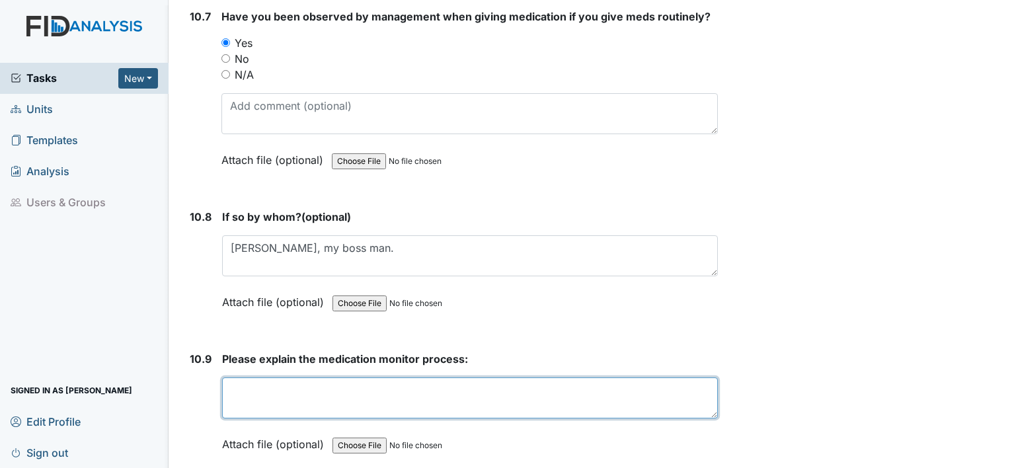
click at [247, 377] on textarea at bounding box center [470, 397] width 496 height 41
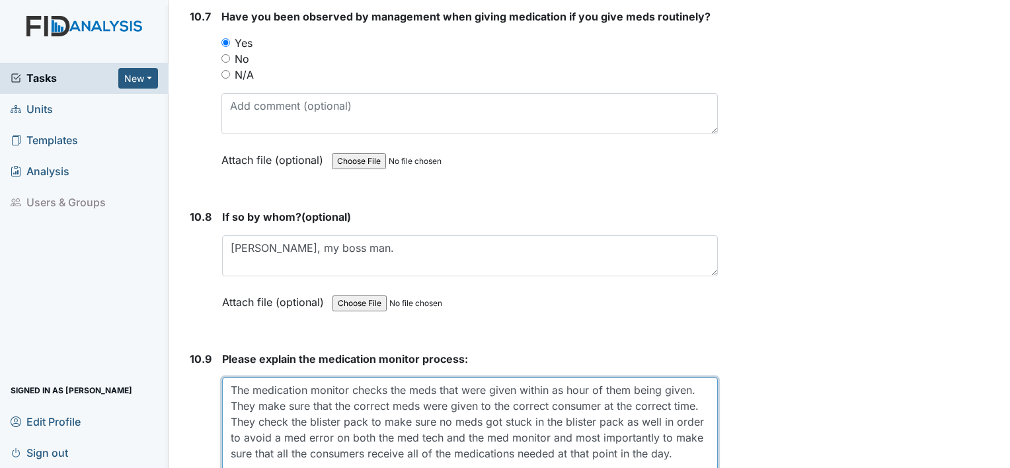
scroll to position [0, 0]
drag, startPoint x: 706, startPoint y: 355, endPoint x: 704, endPoint y: 412, distance: 57.5
click at [704, 412] on textarea "The medication monitor checks the meds that were given within as hour of them b…" at bounding box center [470, 426] width 496 height 98
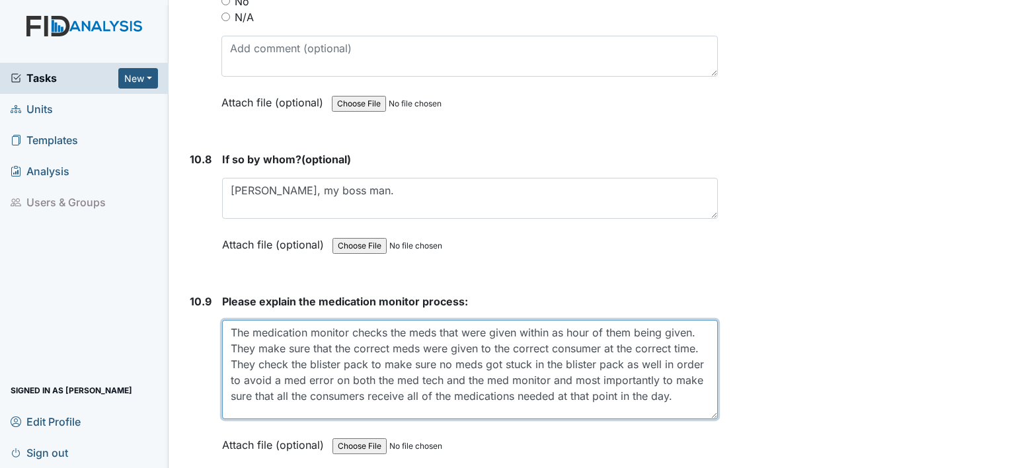
drag, startPoint x: 709, startPoint y: 354, endPoint x: 731, endPoint y: 356, distance: 21.9
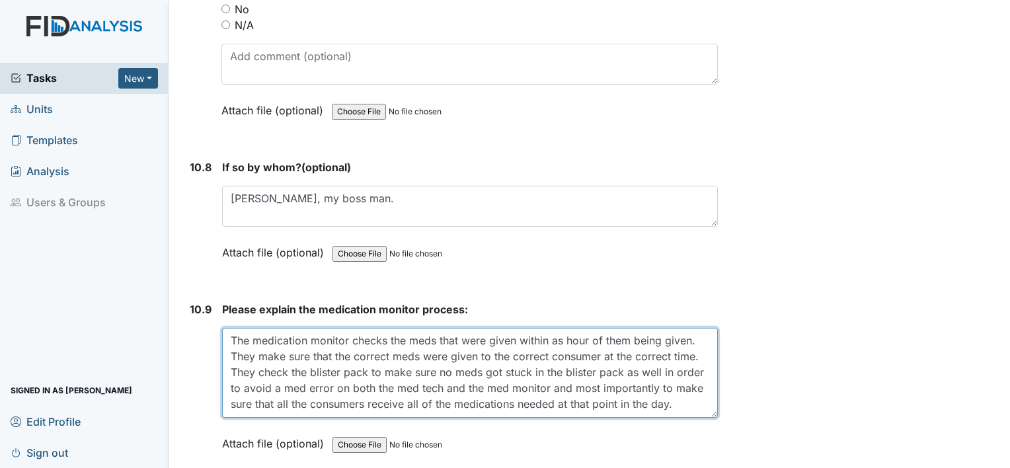
scroll to position [17840, 0]
drag, startPoint x: 706, startPoint y: 356, endPoint x: 706, endPoint y: 345, distance: 10.6
click at [706, 345] on textarea "The medication monitor checks the meds that were given within as hour of them b…" at bounding box center [470, 374] width 496 height 89
type textarea "The medication monitor checks the meds that were given within as hour of them b…"
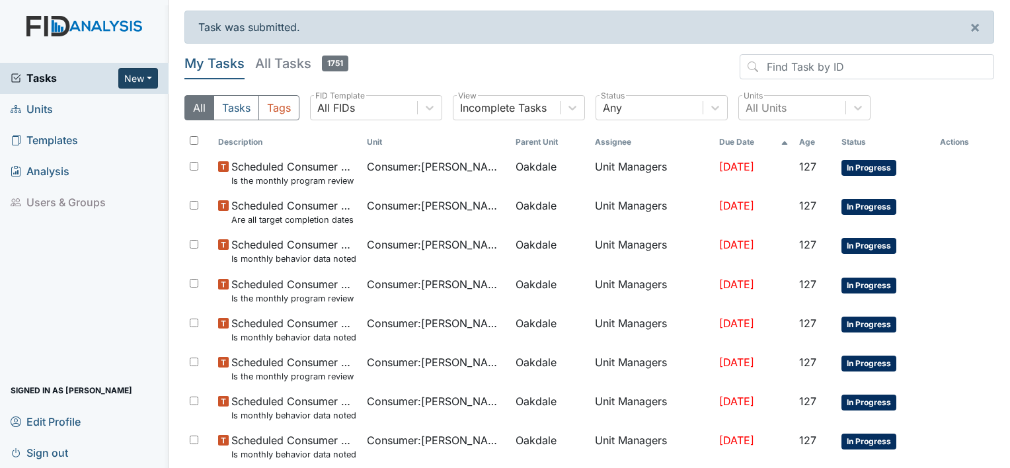
click at [149, 76] on button "New" at bounding box center [138, 78] width 40 height 20
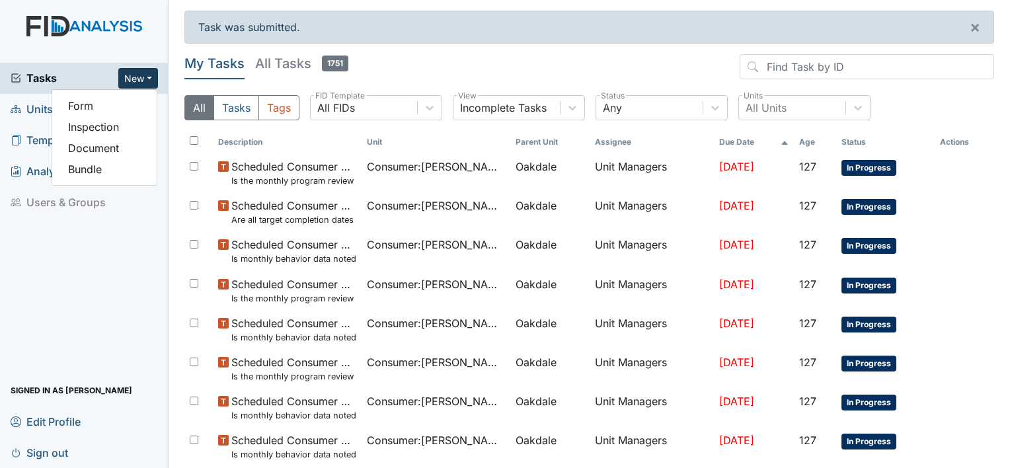
click at [145, 71] on button "New" at bounding box center [138, 78] width 40 height 20
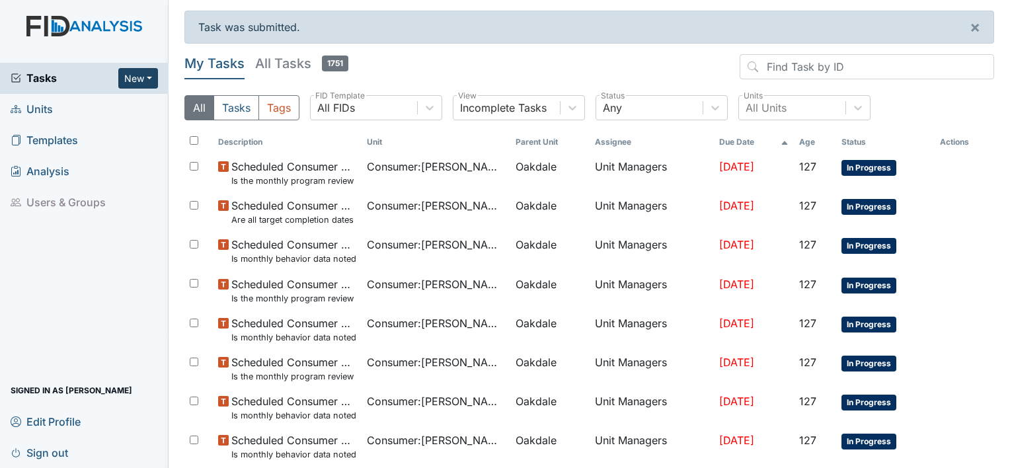
click at [145, 71] on button "New" at bounding box center [138, 78] width 40 height 20
click at [90, 109] on link "Form" at bounding box center [104, 105] width 104 height 21
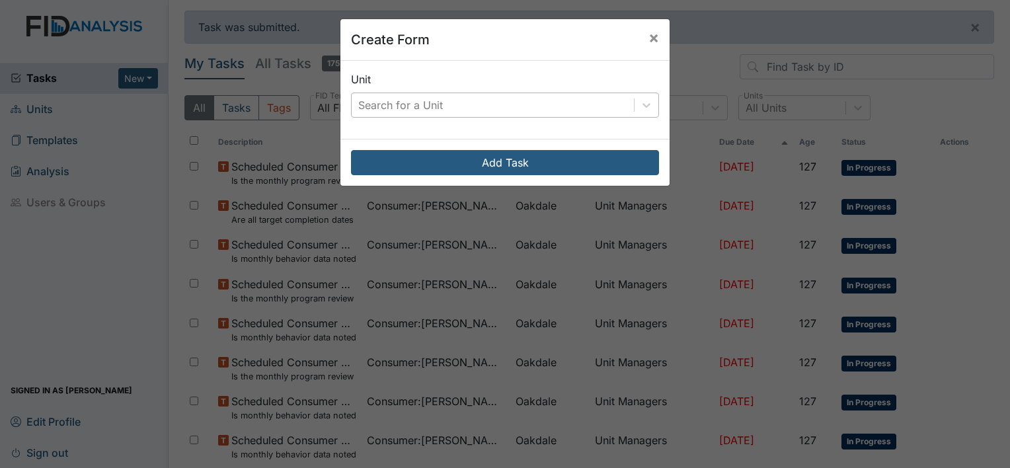
click at [460, 104] on div "Search for a Unit" at bounding box center [493, 105] width 282 height 24
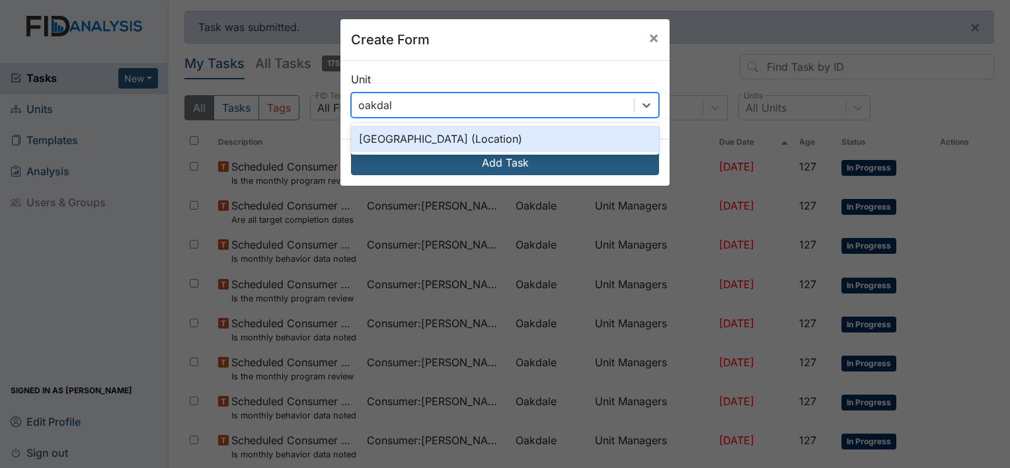
type input "oakdale"
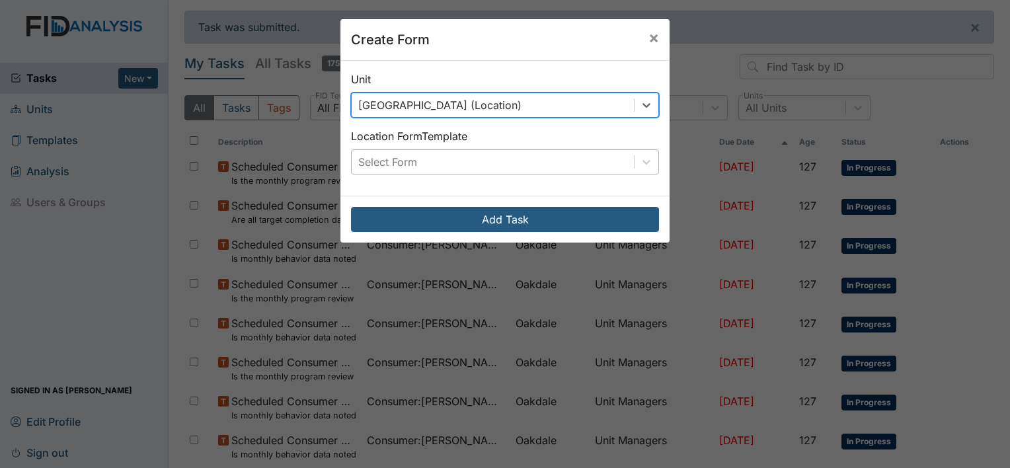
click at [426, 166] on div "Select Form" at bounding box center [493, 162] width 282 height 24
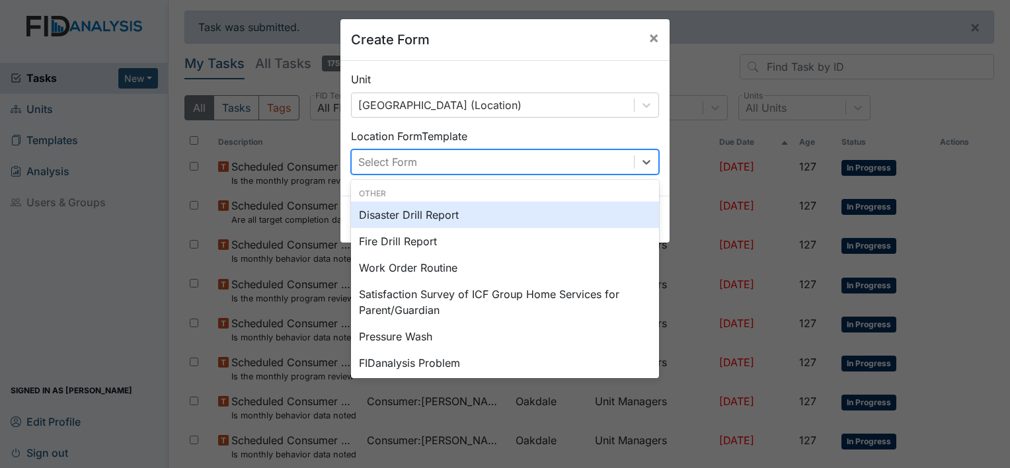
click at [405, 219] on div "Disaster Drill Report" at bounding box center [505, 215] width 308 height 26
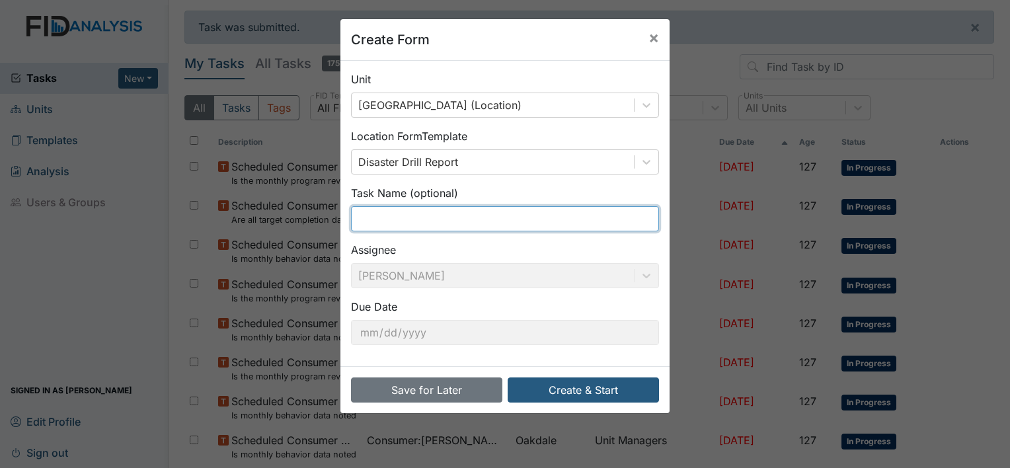
click at [403, 220] on input "text" at bounding box center [505, 218] width 308 height 25
click at [413, 220] on input "text" at bounding box center [505, 218] width 308 height 25
type input "Medical Emergency 3rd"
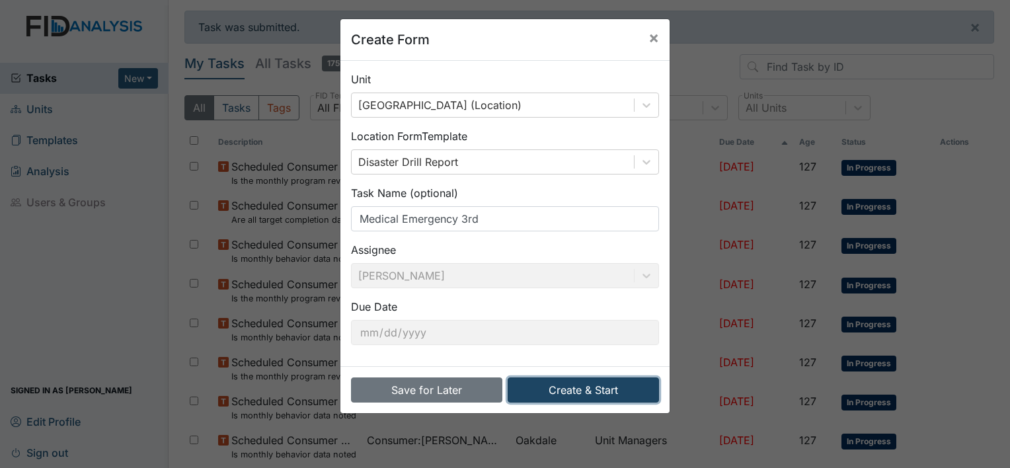
click at [560, 388] on button "Create & Start" at bounding box center [583, 389] width 151 height 25
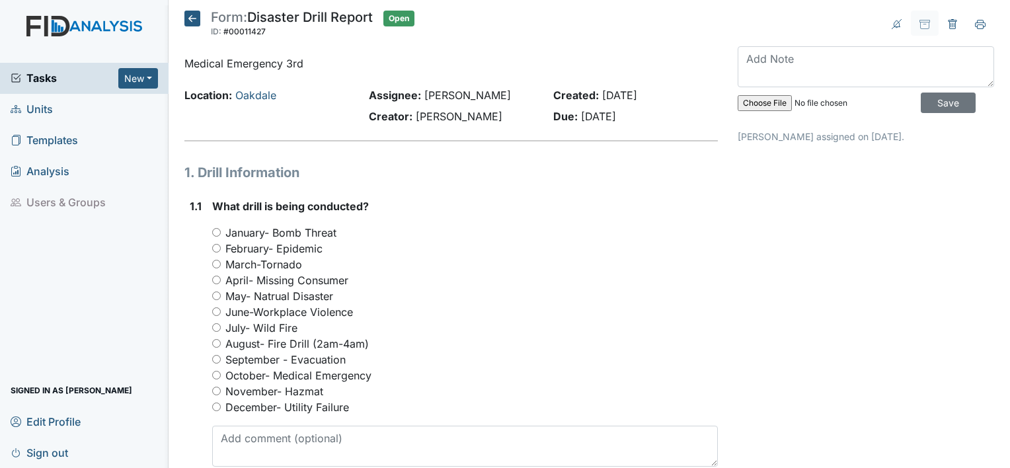
click at [213, 375] on input "October- Medical Emergency" at bounding box center [216, 375] width 9 height 9
radio input "true"
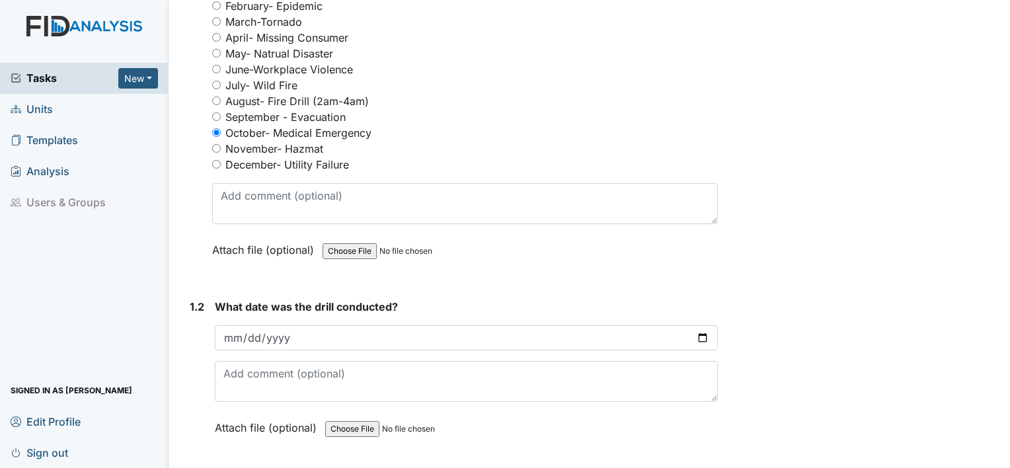
scroll to position [330, 0]
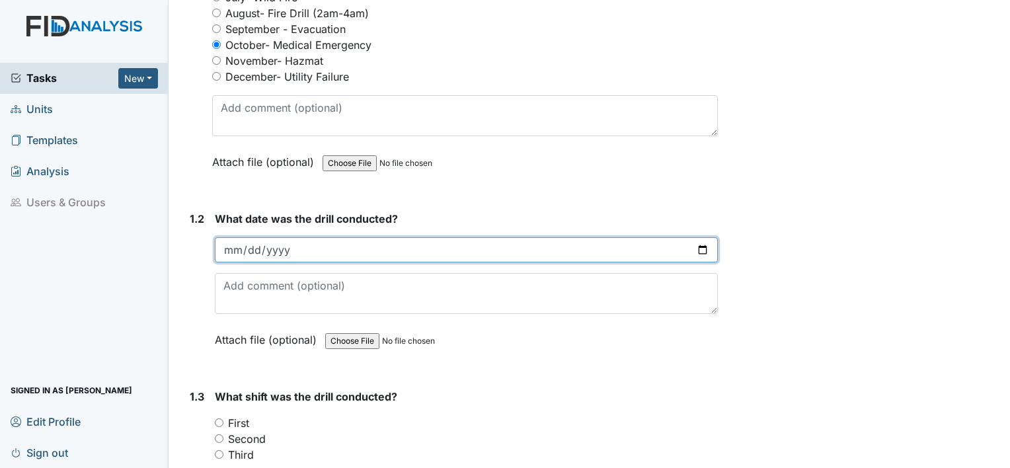
click at [237, 250] on input "date" at bounding box center [466, 249] width 503 height 25
type input "2025-10-04"
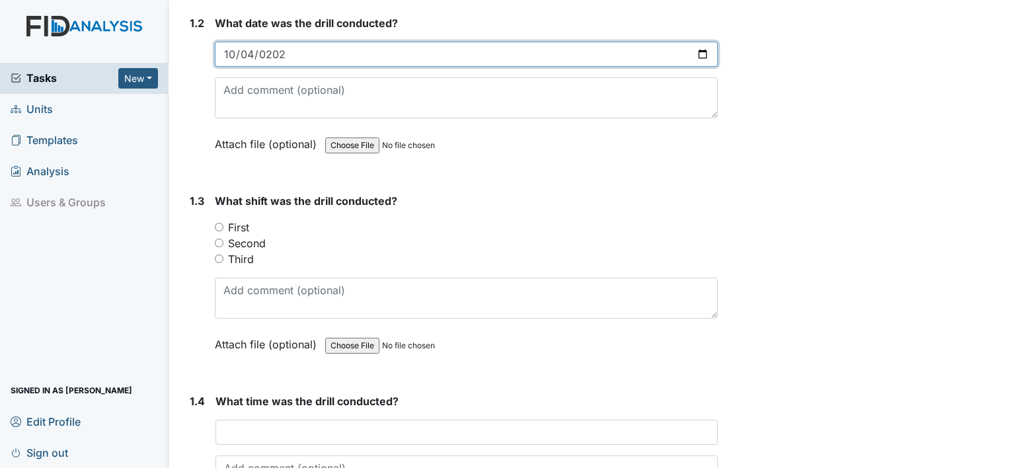
scroll to position [529, 0]
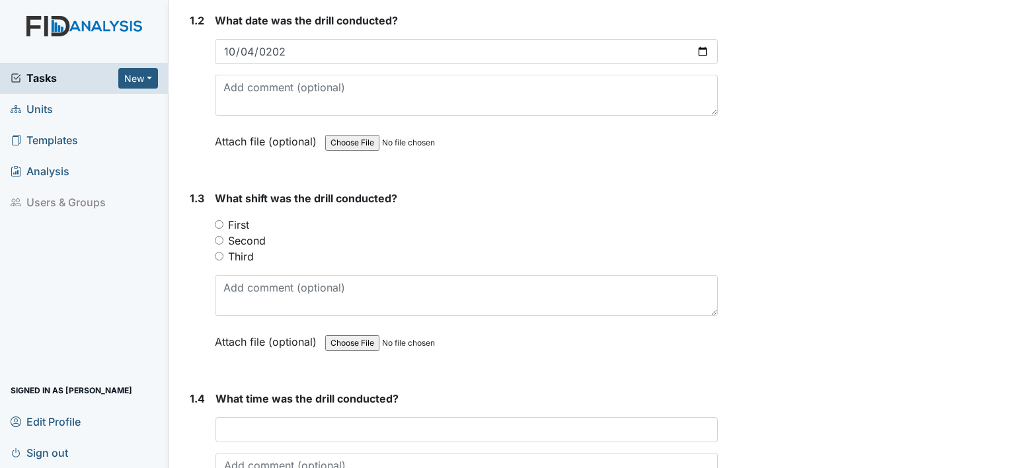
click at [217, 252] on input "Third" at bounding box center [219, 256] width 9 height 9
radio input "true"
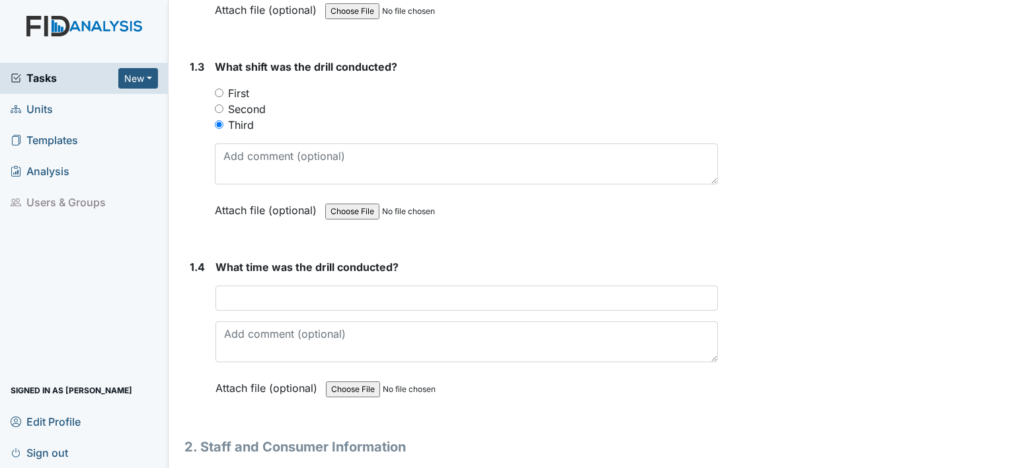
scroll to position [661, 0]
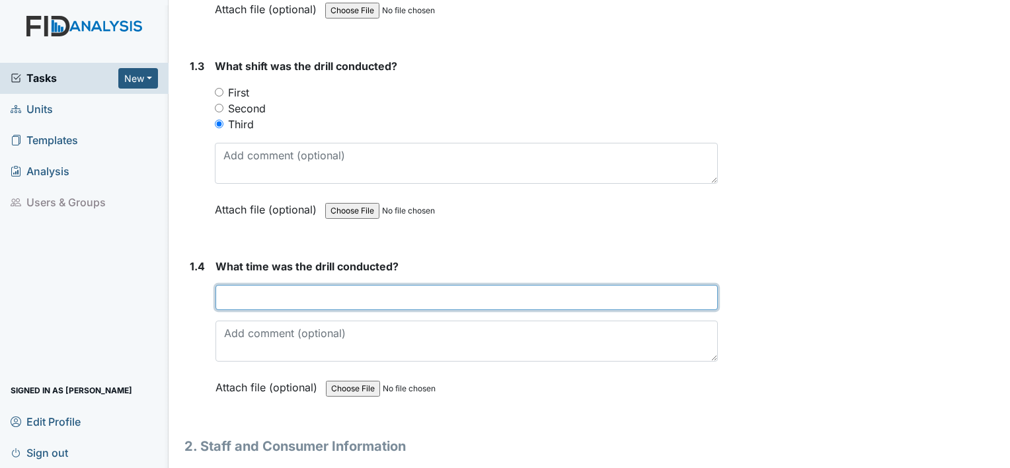
click at [263, 293] on input "text" at bounding box center [466, 297] width 502 height 25
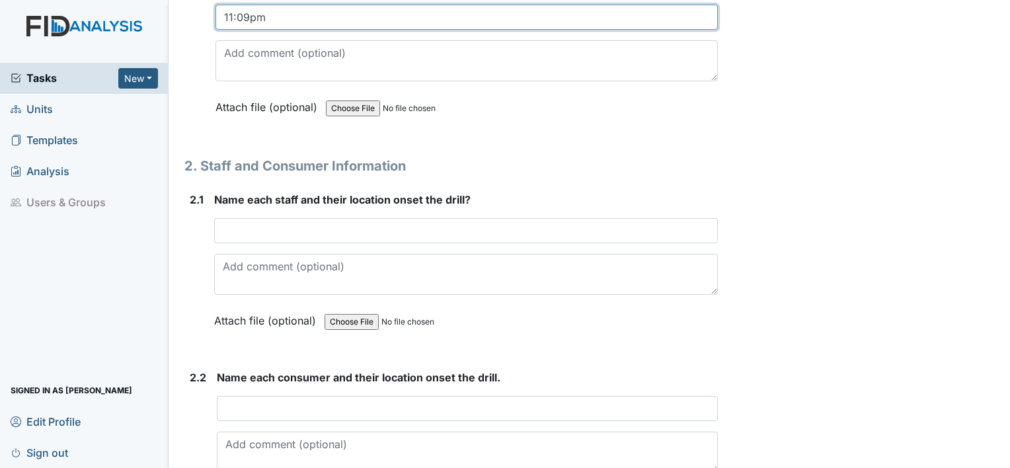
scroll to position [991, 0]
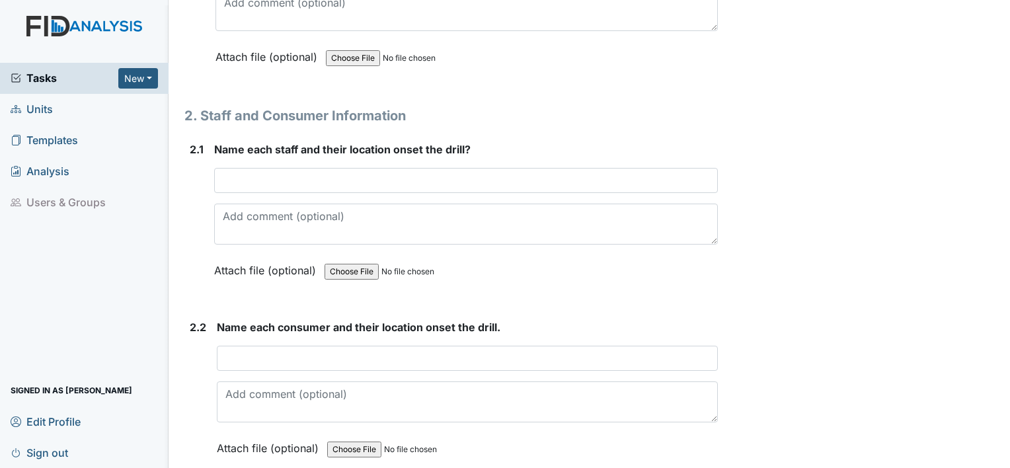
type input "11:09pm"
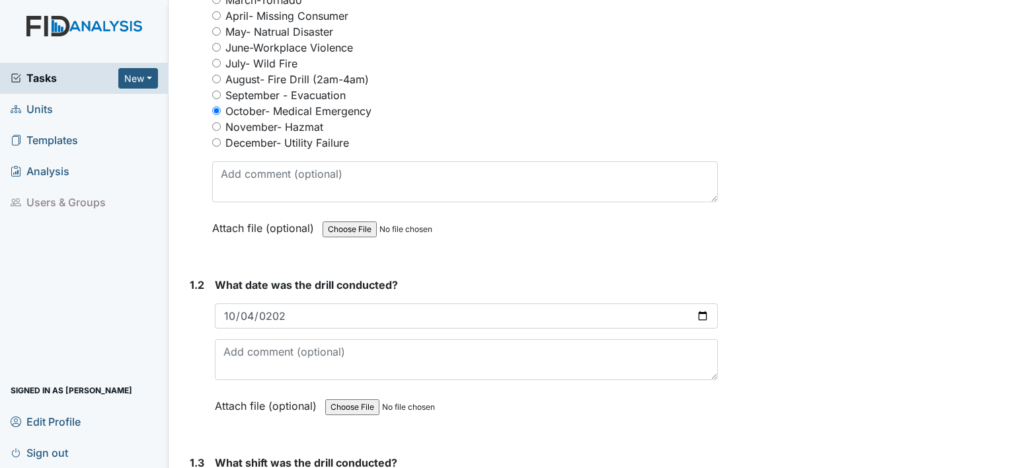
scroll to position [198, 0]
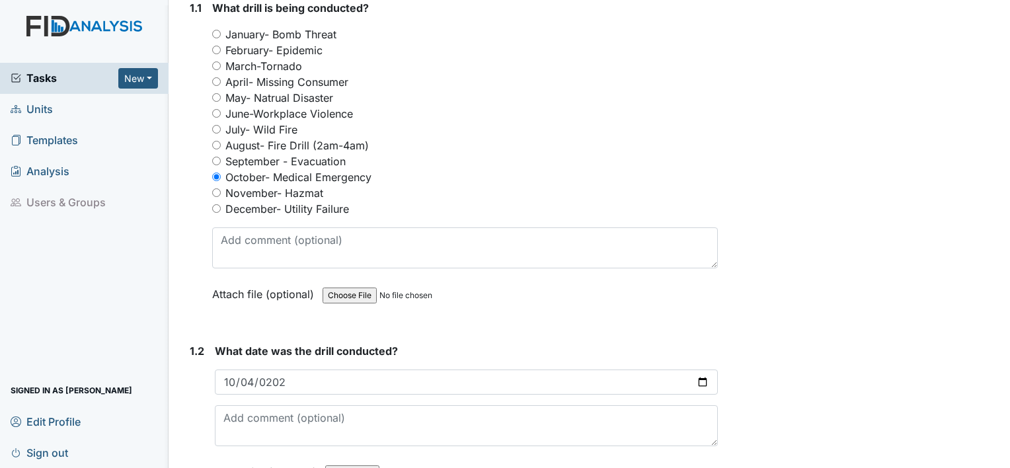
click at [348, 295] on input "file" at bounding box center [412, 296] width 180 height 32
type input "C:\fakepath\3rd Med Emerg 10.2025.pdf"
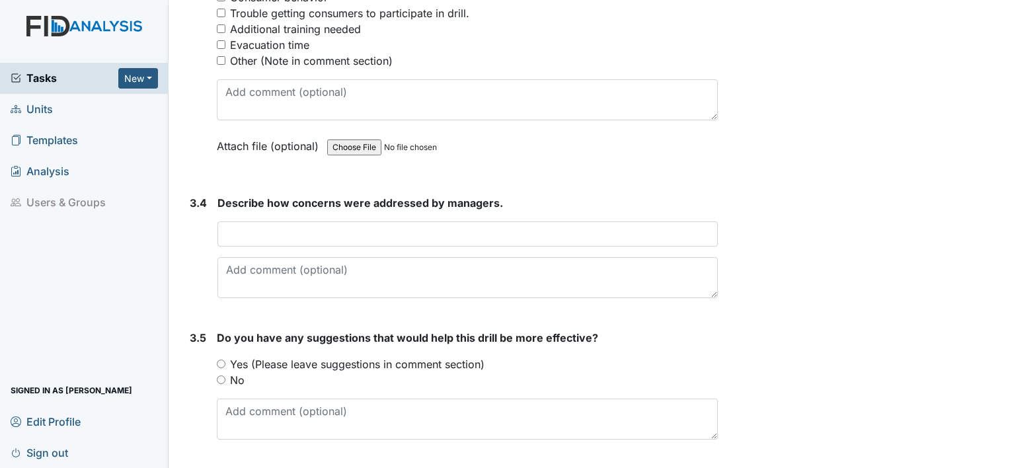
scroll to position [2097, 0]
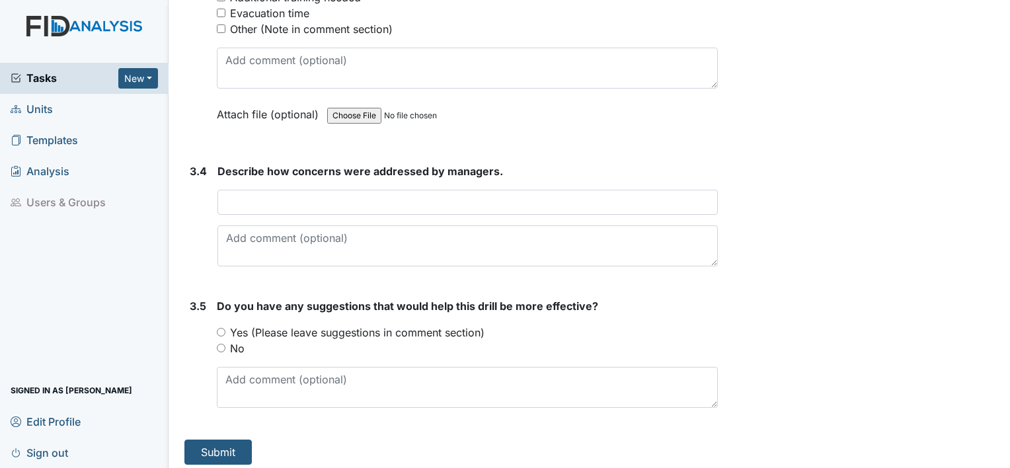
drag, startPoint x: 219, startPoint y: 338, endPoint x: 225, endPoint y: 340, distance: 6.7
click at [219, 344] on input "No" at bounding box center [221, 348] width 9 height 9
radio input "true"
click at [229, 443] on button "Submit" at bounding box center [217, 451] width 67 height 25
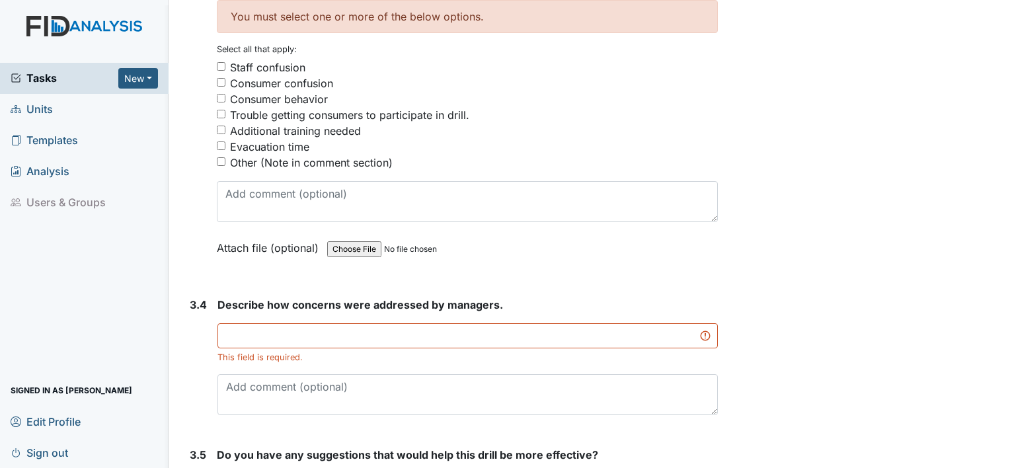
scroll to position [2187, 0]
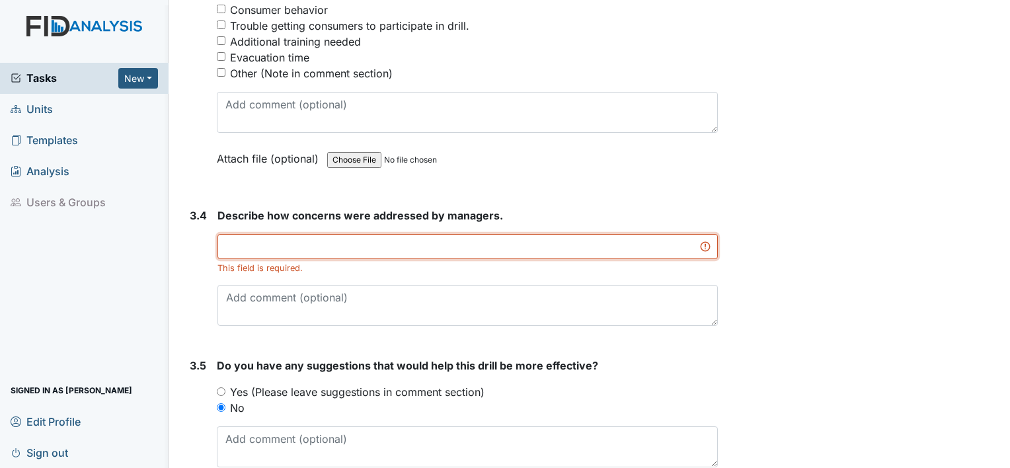
click at [293, 240] on input "text" at bounding box center [467, 246] width 500 height 25
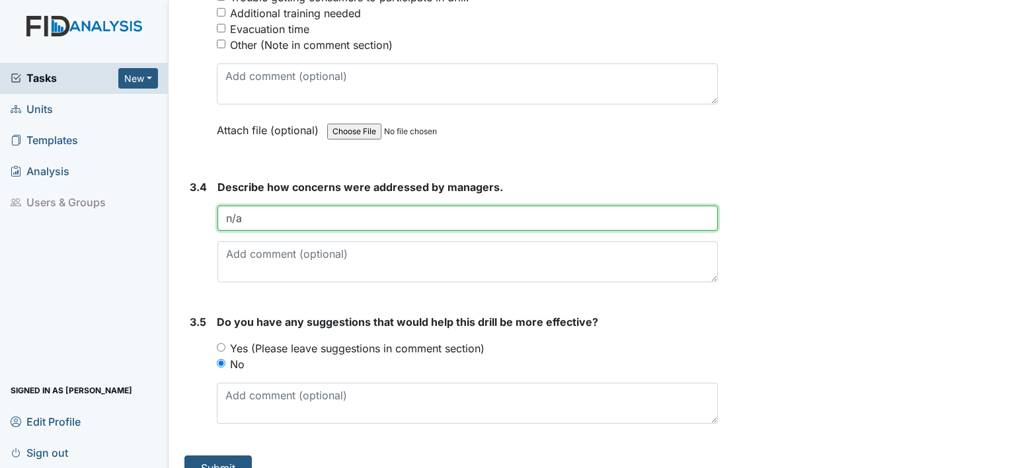
scroll to position [2230, 0]
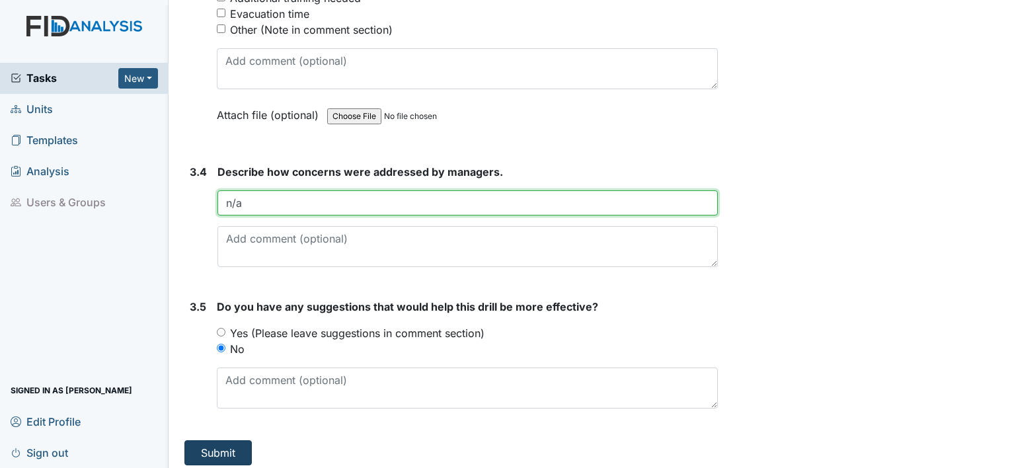
type input "n/a"
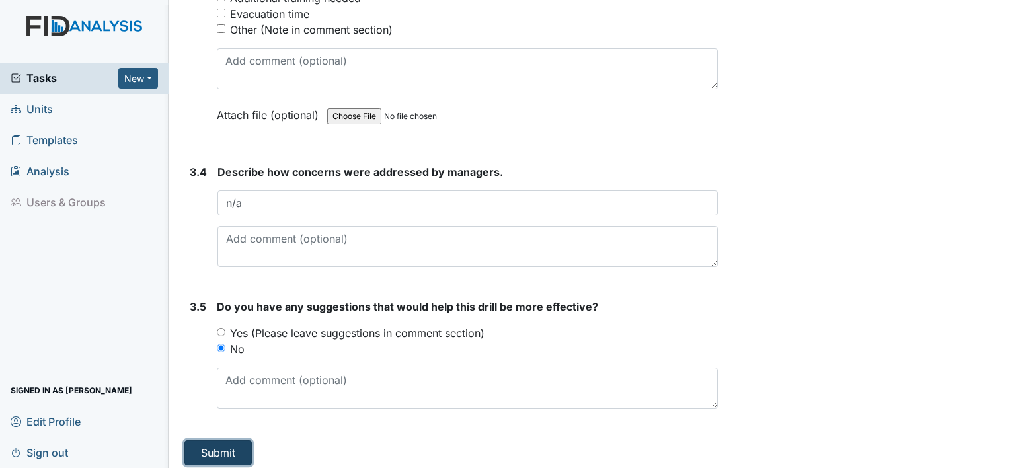
click at [212, 444] on button "Submit" at bounding box center [217, 452] width 67 height 25
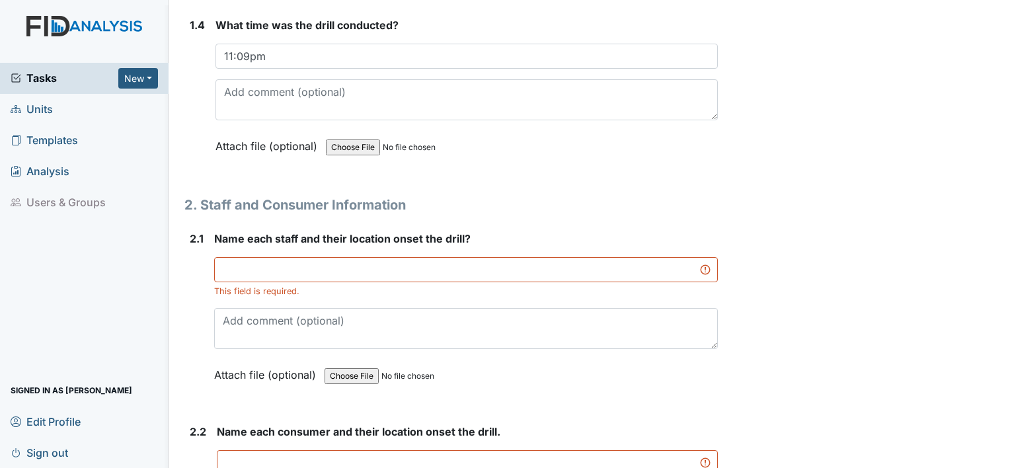
scroll to position [925, 0]
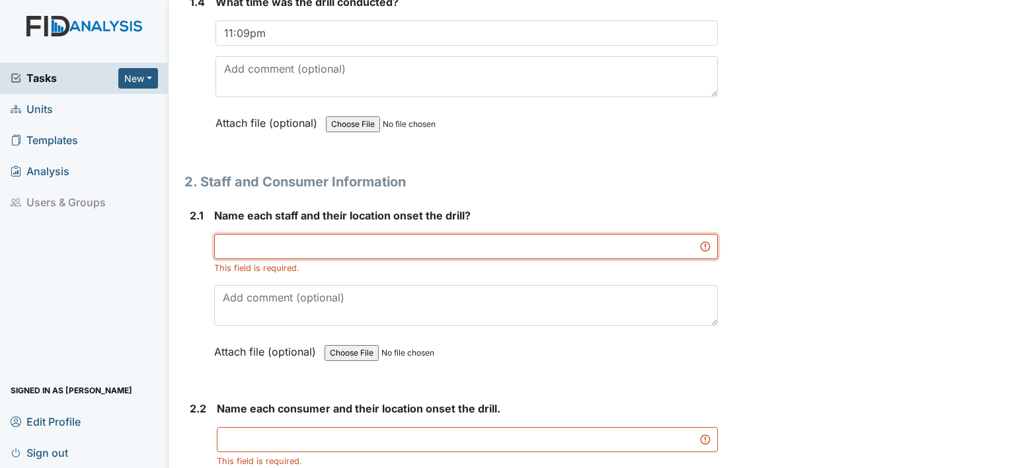
click at [281, 250] on input "text" at bounding box center [466, 246] width 504 height 25
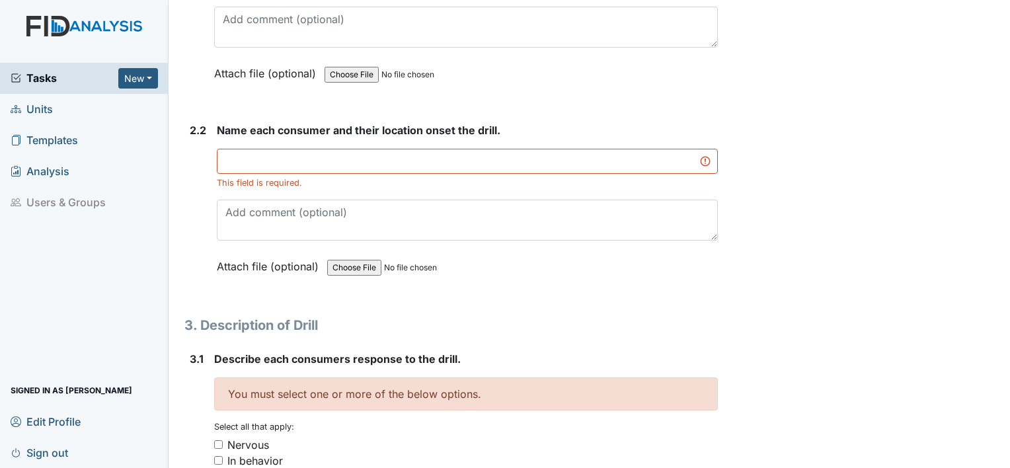
scroll to position [1189, 0]
type input "Gaetano Cappiello"
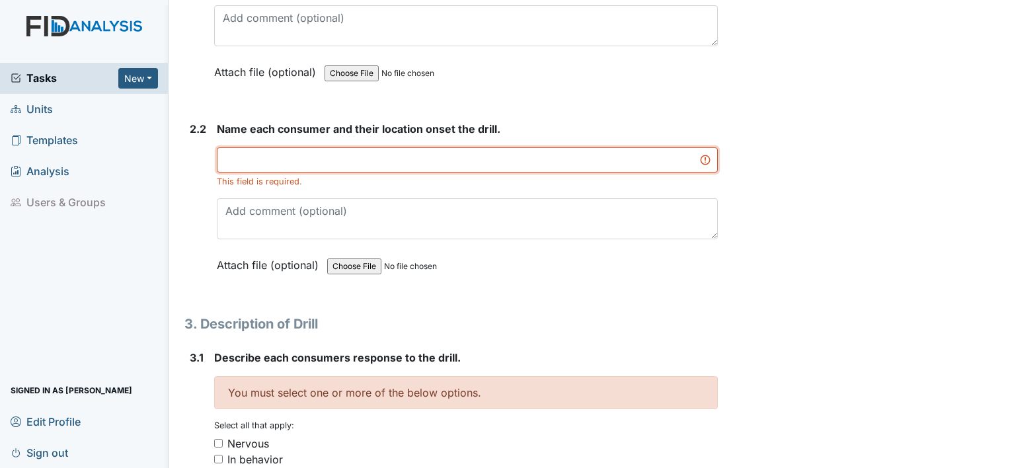
click at [309, 160] on input "text" at bounding box center [467, 159] width 501 height 25
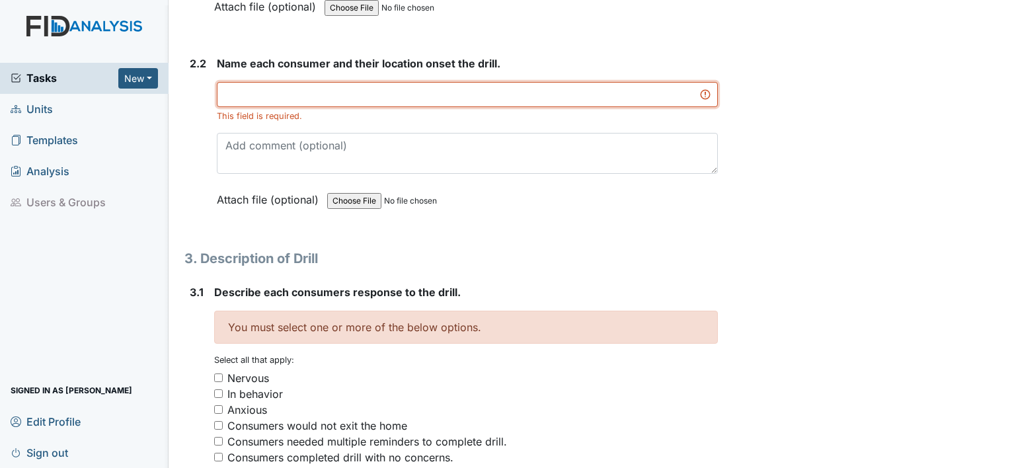
scroll to position [1256, 0]
click at [421, 93] on input "text" at bounding box center [467, 93] width 501 height 25
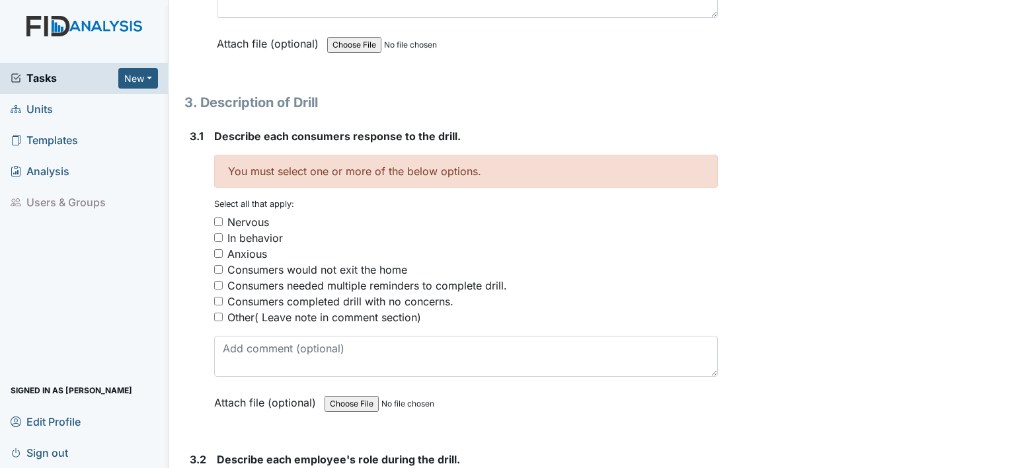
scroll to position [1454, 0]
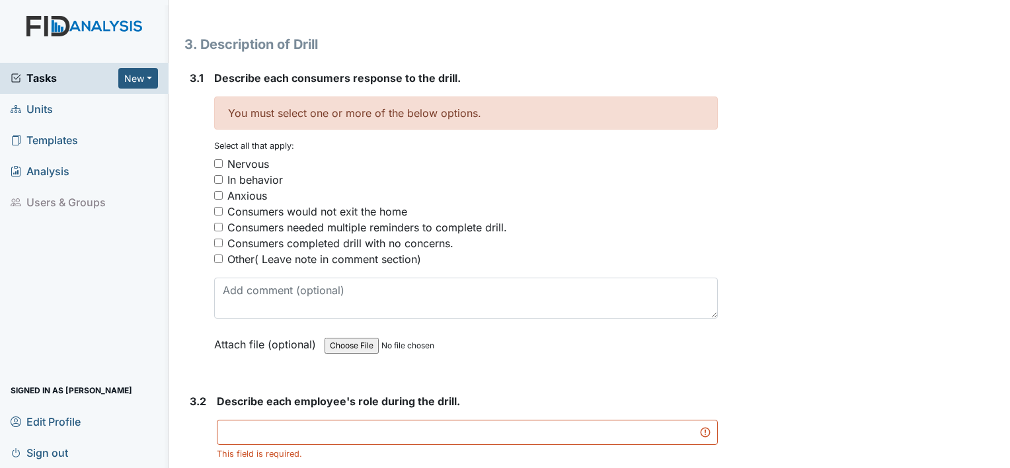
type input "All in their bedrooms"
click at [218, 254] on input "Other( Leave note in comment section)" at bounding box center [218, 258] width 9 height 9
checkbox input "true"
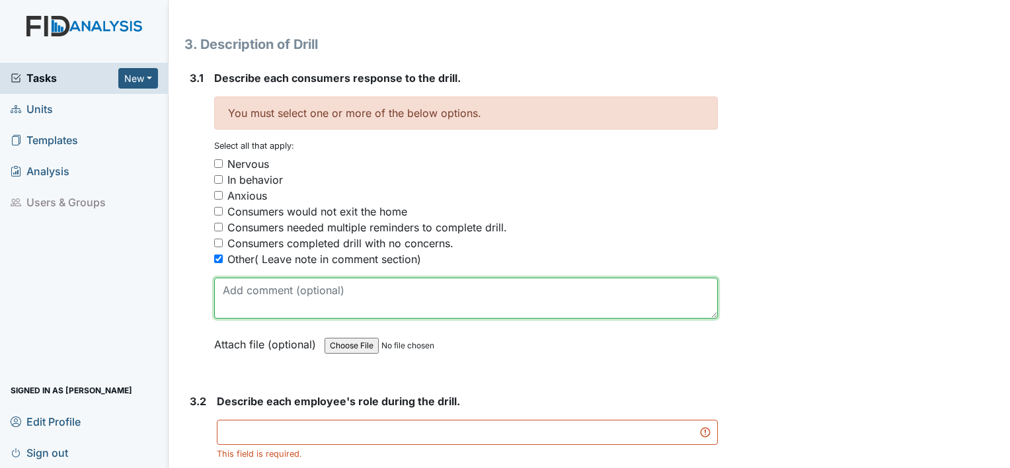
click at [352, 279] on textarea at bounding box center [466, 298] width 504 height 41
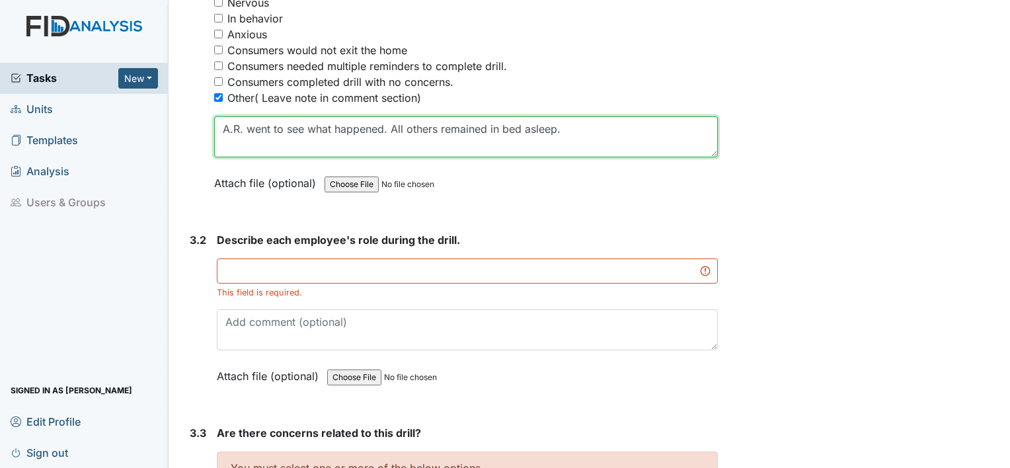
scroll to position [1652, 0]
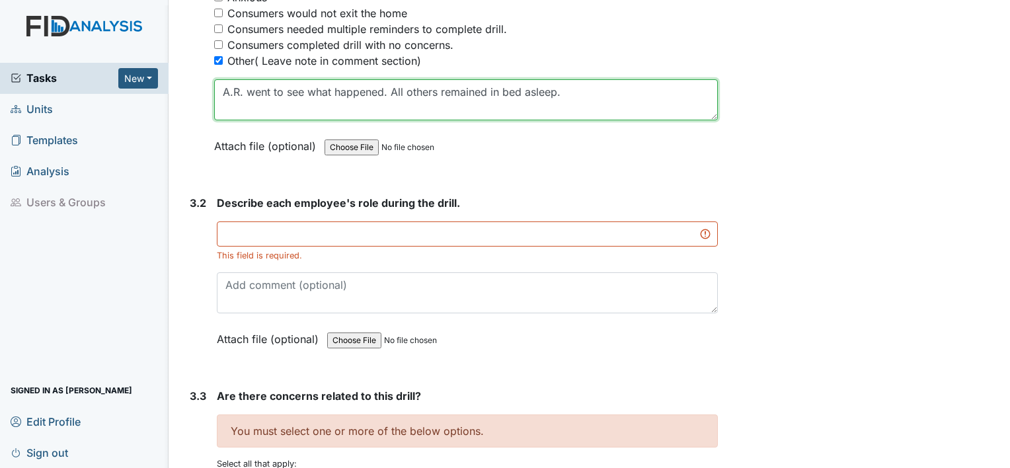
type textarea "A.R. went to see what happened. All others remained in bed asleep."
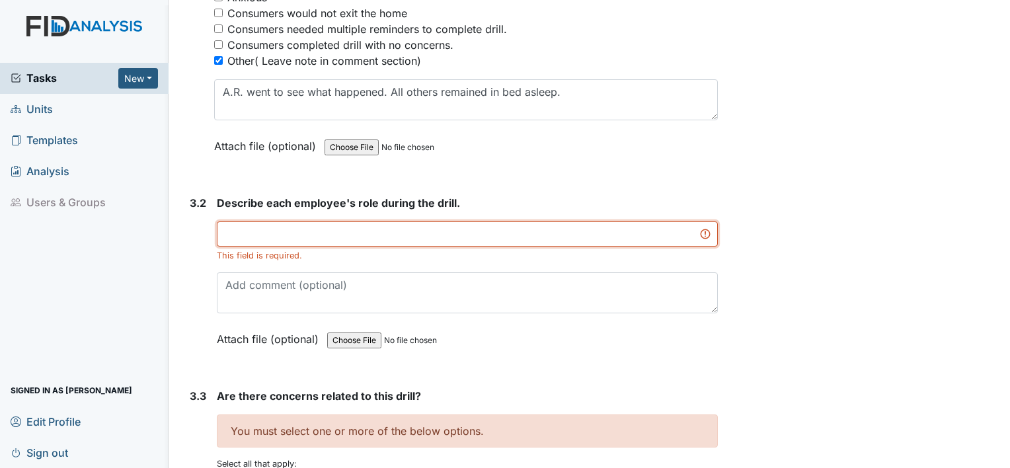
click at [378, 235] on input "text" at bounding box center [467, 233] width 501 height 25
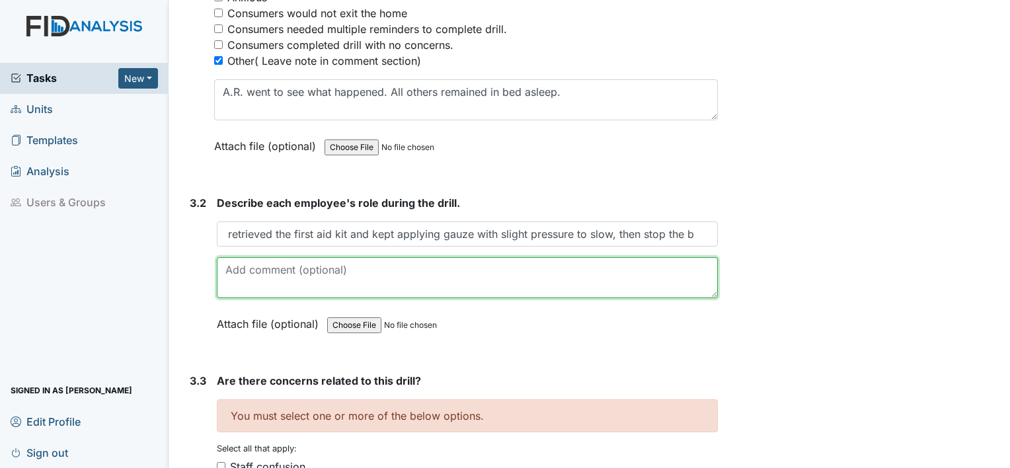
scroll to position [0, 0]
click at [371, 267] on textarea at bounding box center [467, 277] width 501 height 41
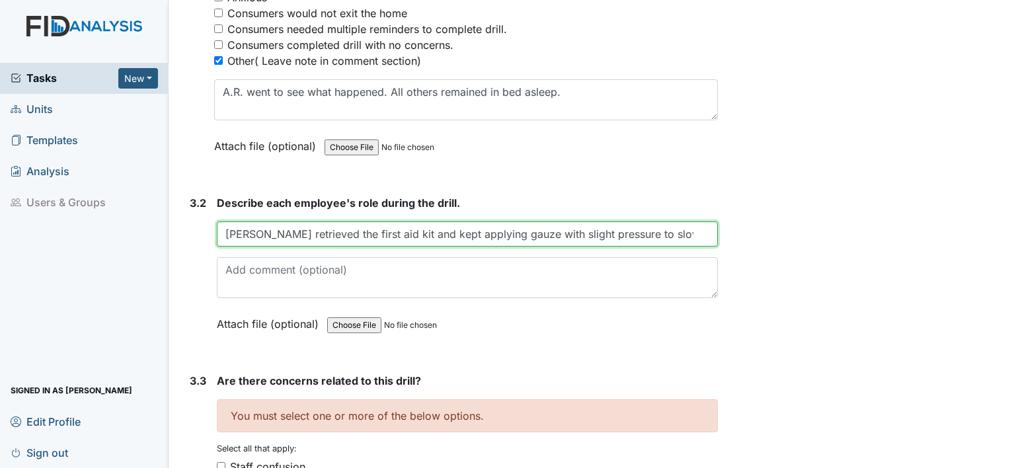
click at [679, 229] on input "Gaetano retrieved the first aid kit and kept applying gauze with slight pressur…" at bounding box center [467, 233] width 501 height 25
drag, startPoint x: 671, startPoint y: 227, endPoint x: 695, endPoint y: 228, distance: 23.8
click at [695, 228] on input "Gaetano retrieved the first aid kit and kept applying gauze with slight pressur…" at bounding box center [467, 233] width 501 height 25
click at [684, 229] on input "Gaetano retrieved the first aid kit and kept applying gauze with slight pressur…" at bounding box center [467, 233] width 501 height 25
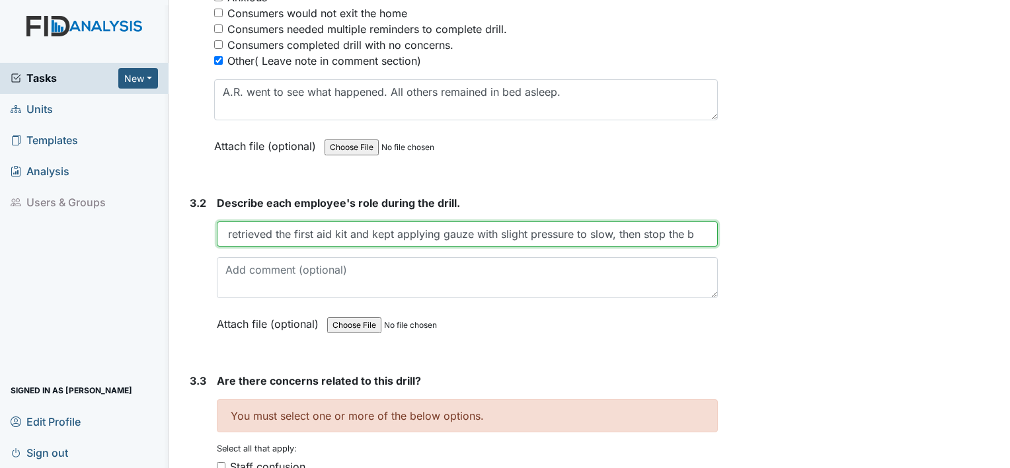
drag, startPoint x: 686, startPoint y: 229, endPoint x: 540, endPoint y: 233, distance: 146.1
click at [540, 233] on input "Gaetano retrieved the first aid kit and kept applying gauze with slight pressur…" at bounding box center [467, 233] width 501 height 25
type input "Gaetano retrieved the first aid kit and kept applying gauze with slight pressur…"
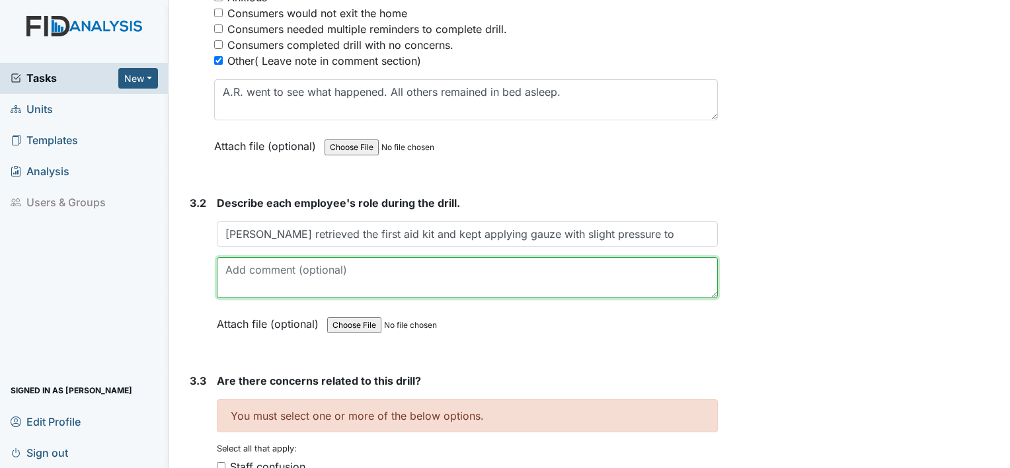
click at [363, 267] on textarea at bounding box center [467, 277] width 501 height 41
paste textarea "slow, then stop the bleeding."
click at [227, 262] on textarea "slow, then stop the bleeding." at bounding box center [467, 277] width 501 height 41
type textarea "slow, then stop the bleeding."
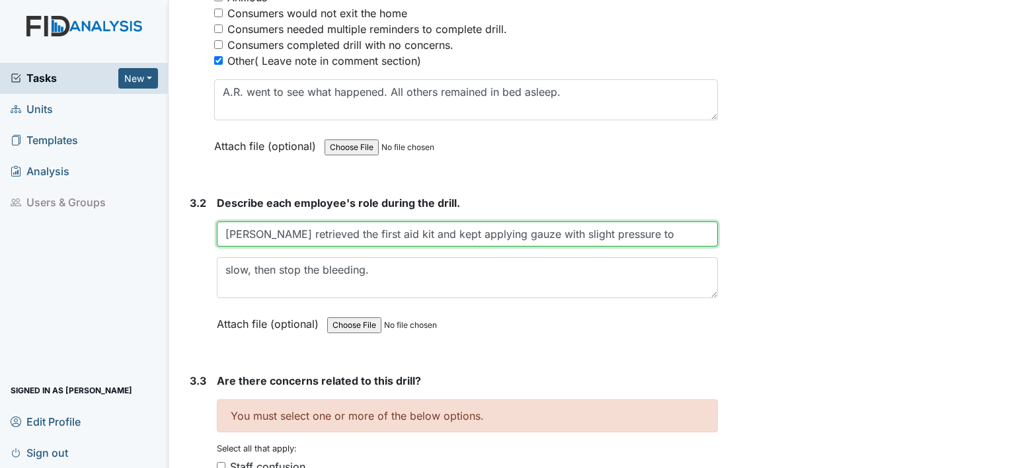
click at [650, 229] on input "Gaetano retrieved the first aid kit and kept applying gauze with slight pressur…" at bounding box center [467, 233] width 501 height 25
type input "Gaetano retrieved the first aid kit and kept applying gauze with slight pressur…"
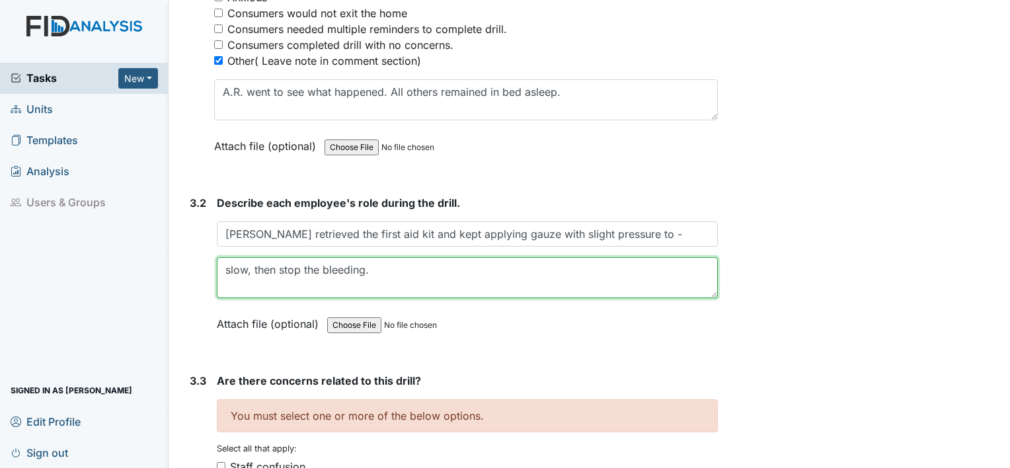
click at [402, 268] on textarea "slow, then stop the bleeding." at bounding box center [467, 277] width 501 height 41
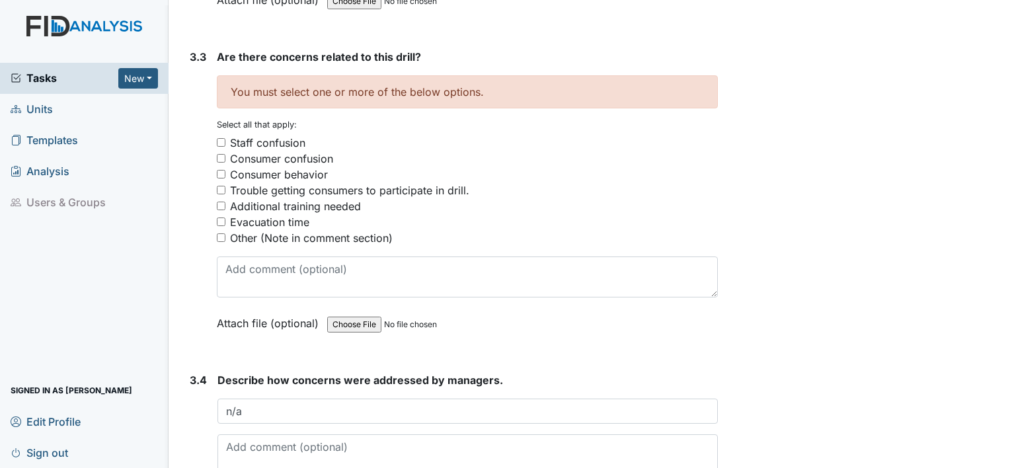
scroll to position [1982, 0]
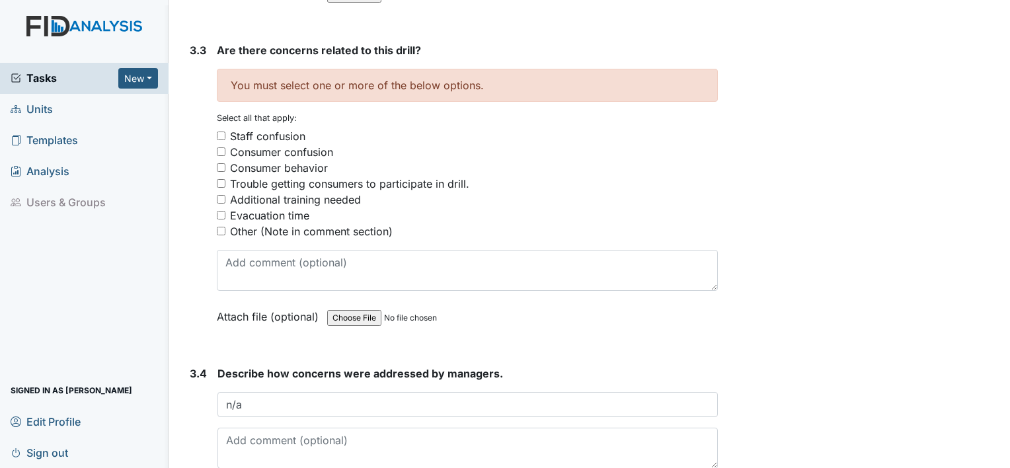
type textarea "slow, then stop the bleeding. Called Nurse Kim and myself for further instructi…"
click at [220, 227] on input "Other (Note in comment section)" at bounding box center [221, 231] width 9 height 9
checkbox input "true"
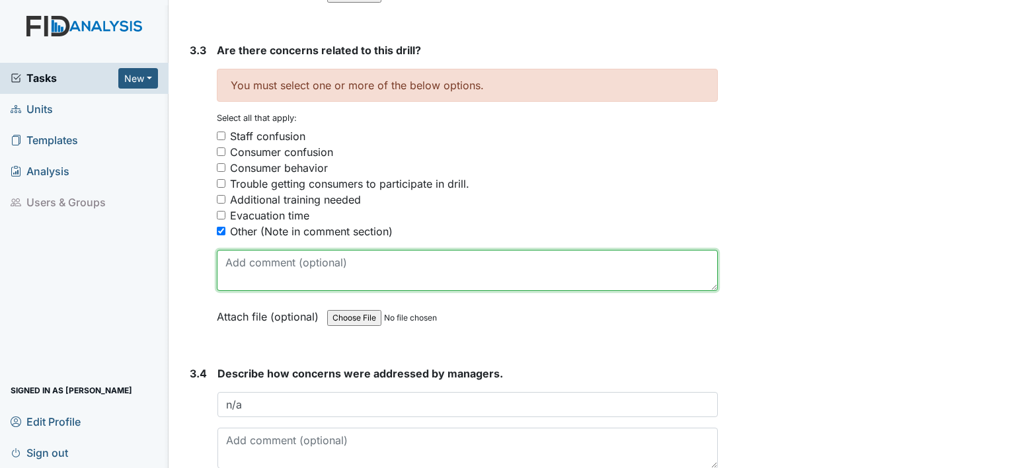
click at [293, 258] on textarea at bounding box center [467, 270] width 501 height 41
type textarea "no"
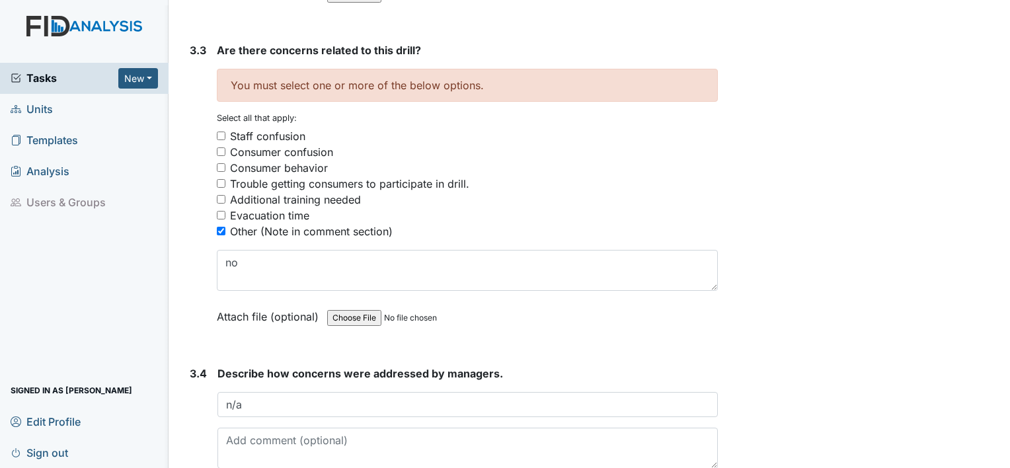
click at [219, 195] on input "Additional training needed" at bounding box center [221, 199] width 9 height 9
checkbox input "true"
click at [220, 227] on input "Other (Note in comment section)" at bounding box center [221, 231] width 9 height 9
checkbox input "false"
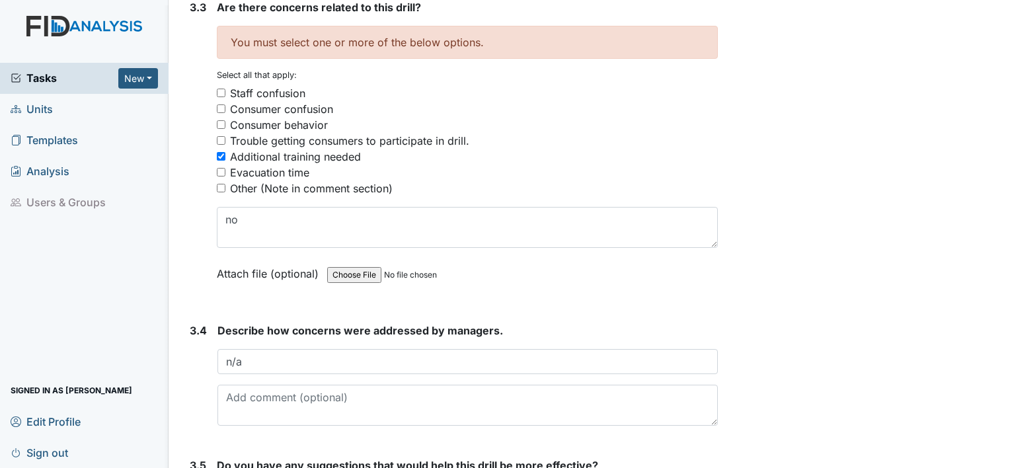
scroll to position [2049, 0]
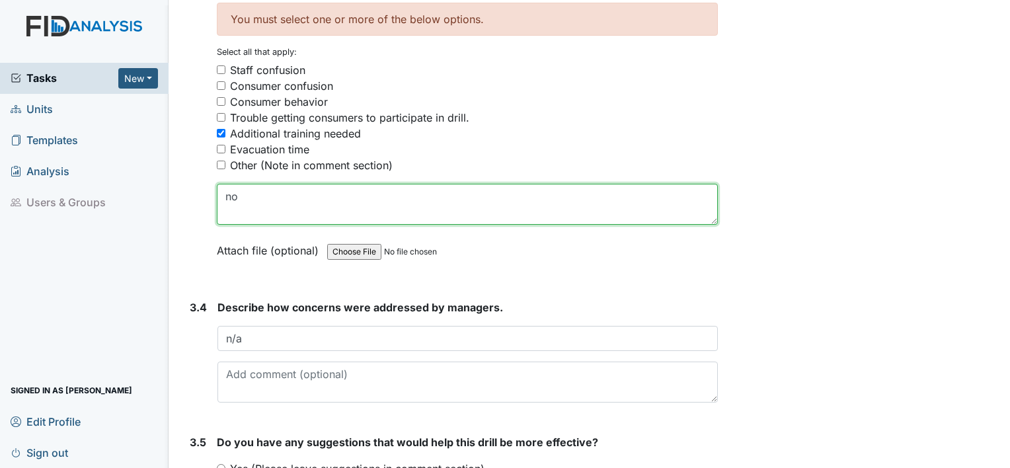
drag, startPoint x: 263, startPoint y: 196, endPoint x: 210, endPoint y: 193, distance: 52.9
click at [217, 190] on textarea "no" at bounding box center [467, 204] width 501 height 41
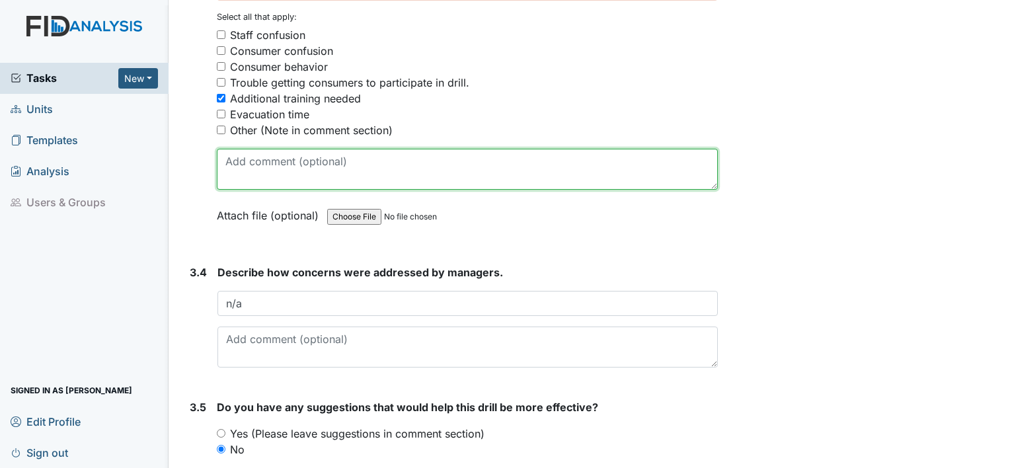
scroll to position [2052, 0]
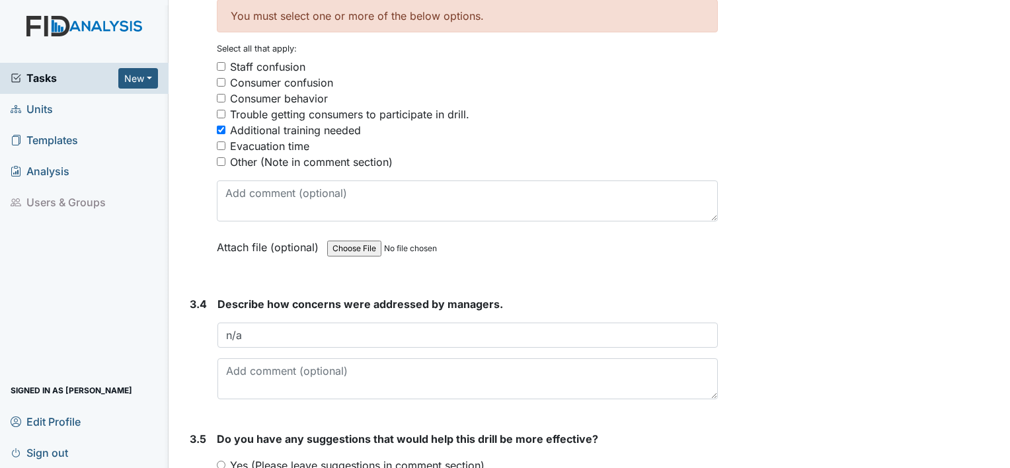
click at [219, 126] on input "Additional training needed" at bounding box center [221, 130] width 9 height 9
checkbox input "false"
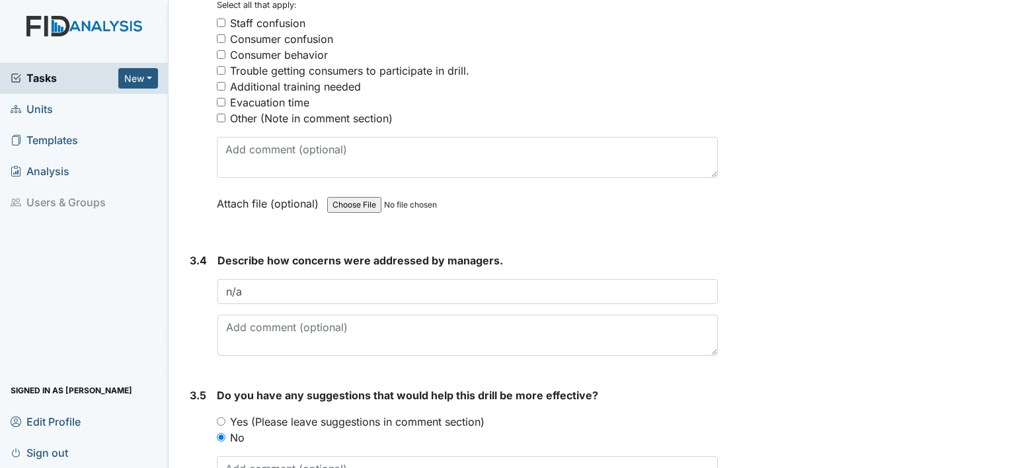
click at [225, 114] on input "Other (Note in comment section)" at bounding box center [221, 118] width 9 height 9
checkbox input "true"
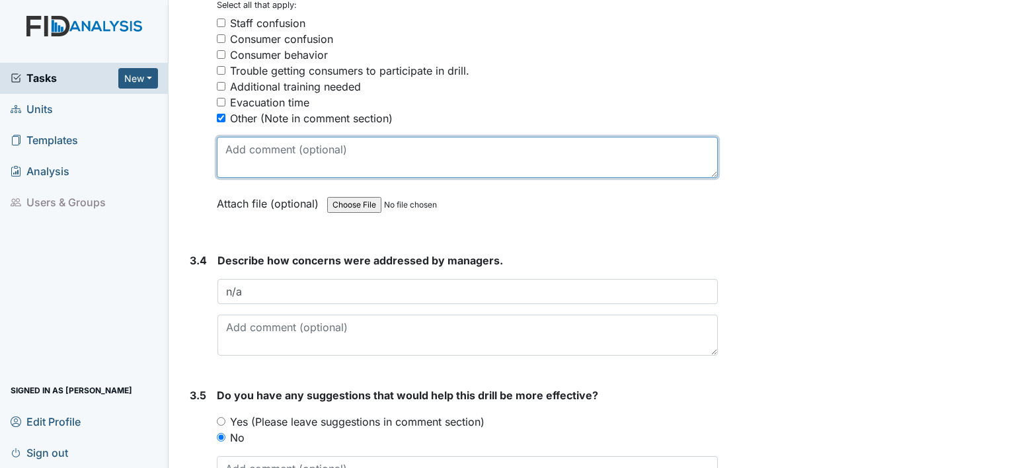
click at [360, 146] on textarea at bounding box center [467, 157] width 501 height 41
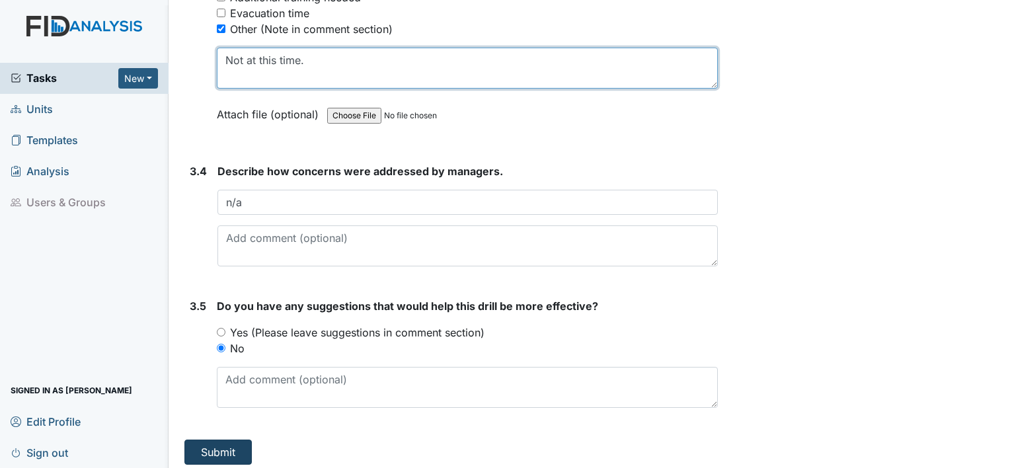
type textarea "Not at this time."
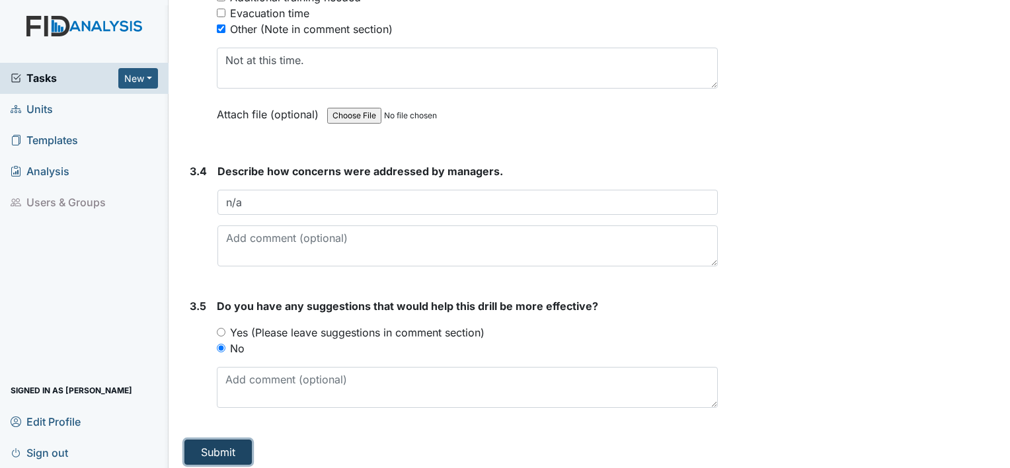
click at [235, 441] on button "Submit" at bounding box center [217, 451] width 67 height 25
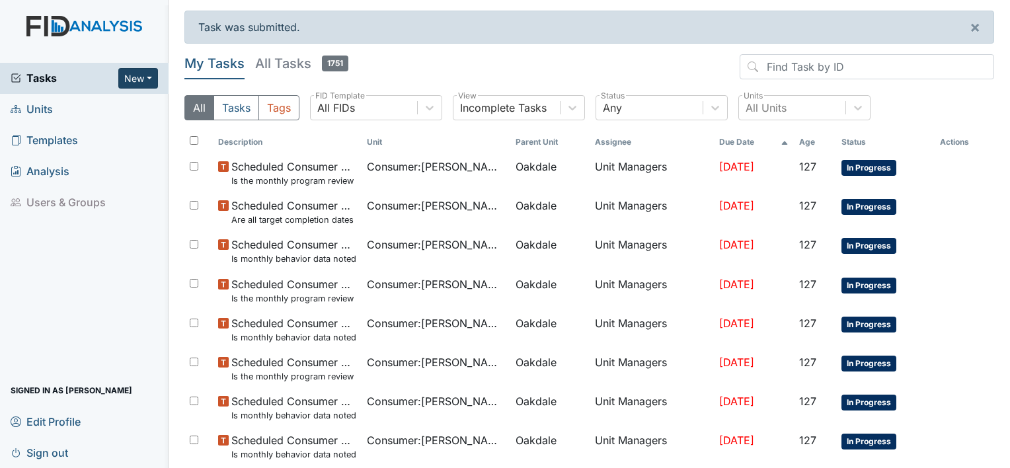
click at [140, 81] on button "New" at bounding box center [138, 78] width 40 height 20
click at [101, 102] on link "Form" at bounding box center [104, 105] width 104 height 21
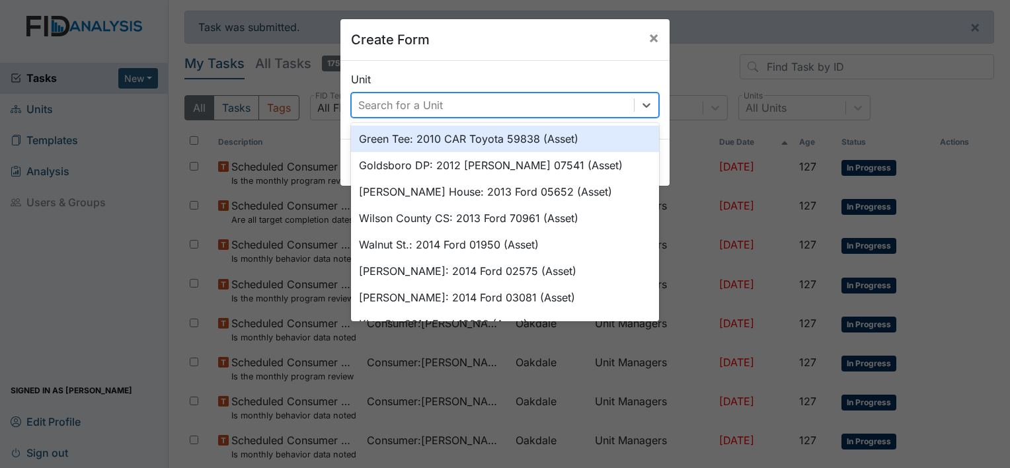
click at [372, 103] on div "Search for a Unit" at bounding box center [400, 105] width 85 height 16
type input "oa"
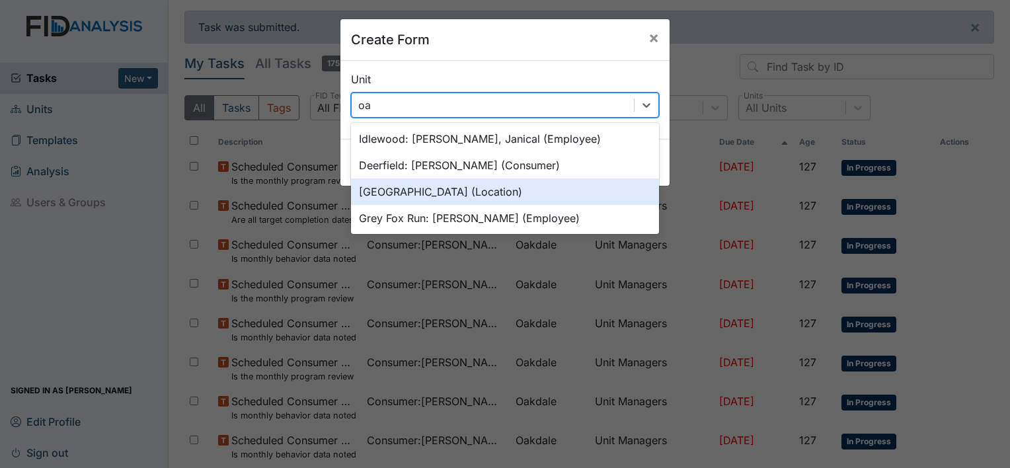
click at [394, 196] on div "[GEOGRAPHIC_DATA] (Location)" at bounding box center [505, 191] width 308 height 26
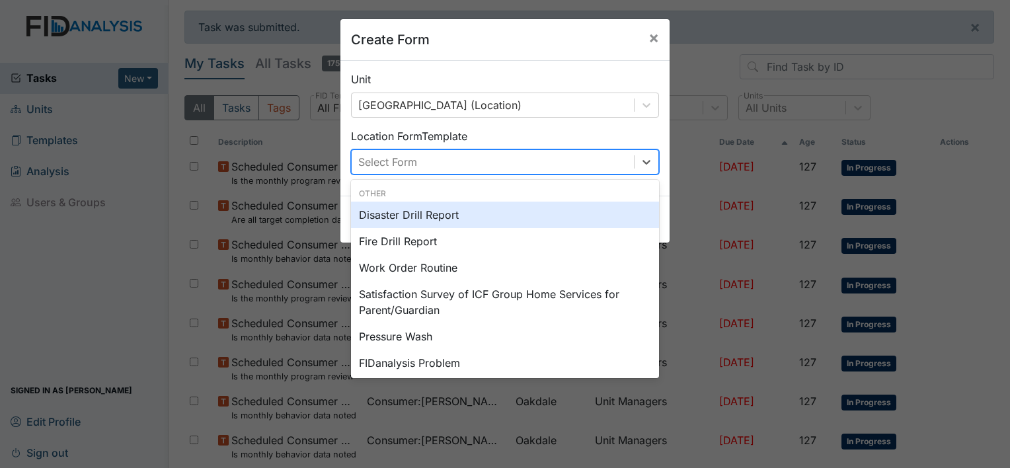
click at [418, 160] on div "Select Form" at bounding box center [493, 162] width 282 height 24
click at [388, 216] on div "Disaster Drill Report" at bounding box center [505, 215] width 308 height 26
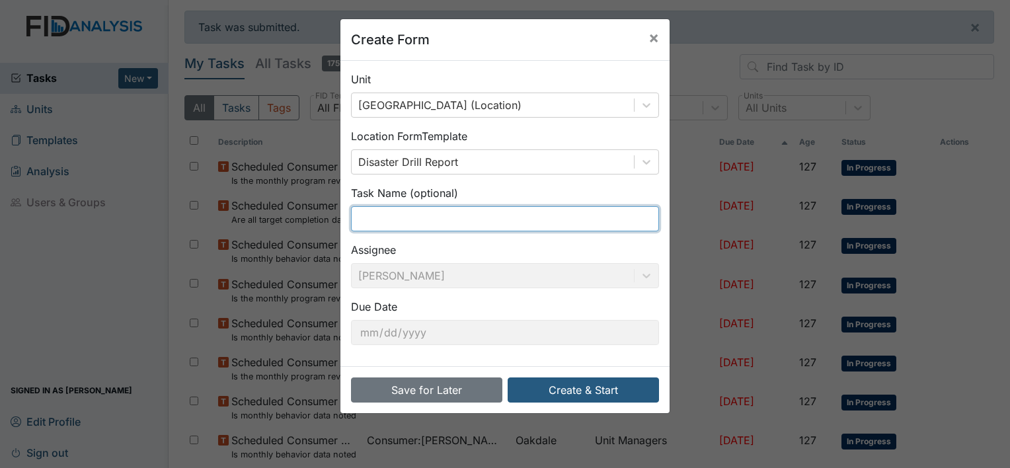
click at [398, 219] on input "text" at bounding box center [505, 218] width 308 height 25
type input "Medical Emergency 2nd"
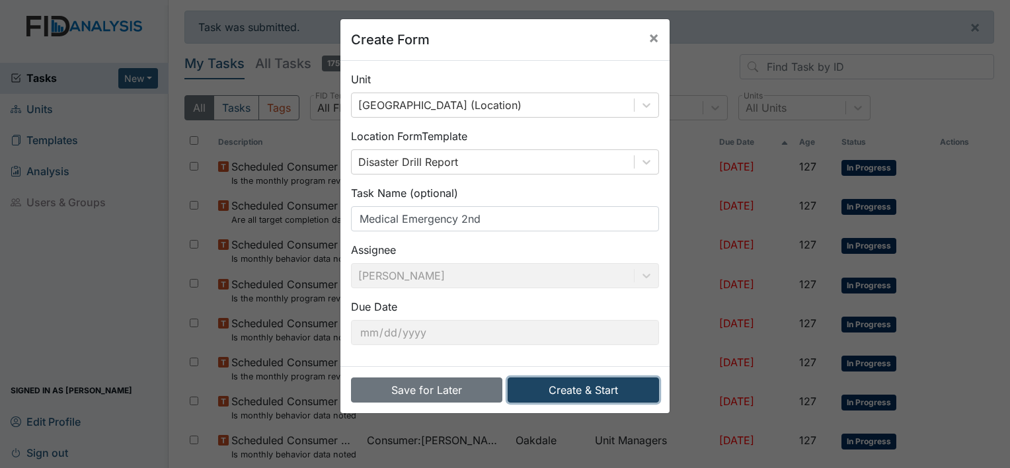
click at [566, 388] on button "Create & Start" at bounding box center [583, 389] width 151 height 25
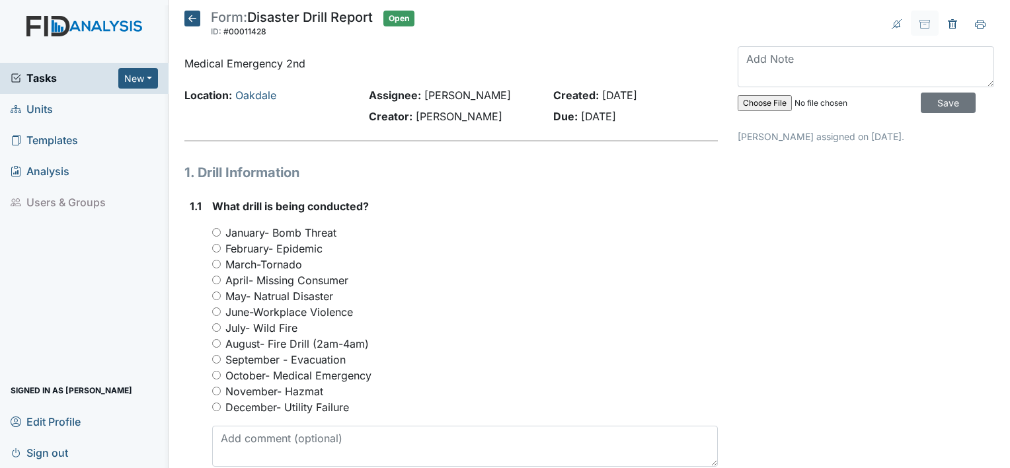
click at [214, 374] on input "October- Medical Emergency" at bounding box center [216, 375] width 9 height 9
radio input "true"
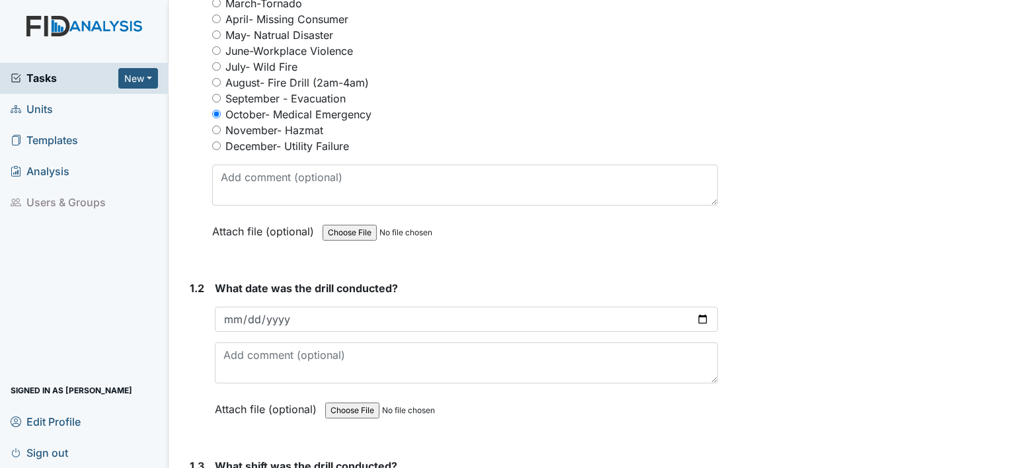
scroll to position [264, 0]
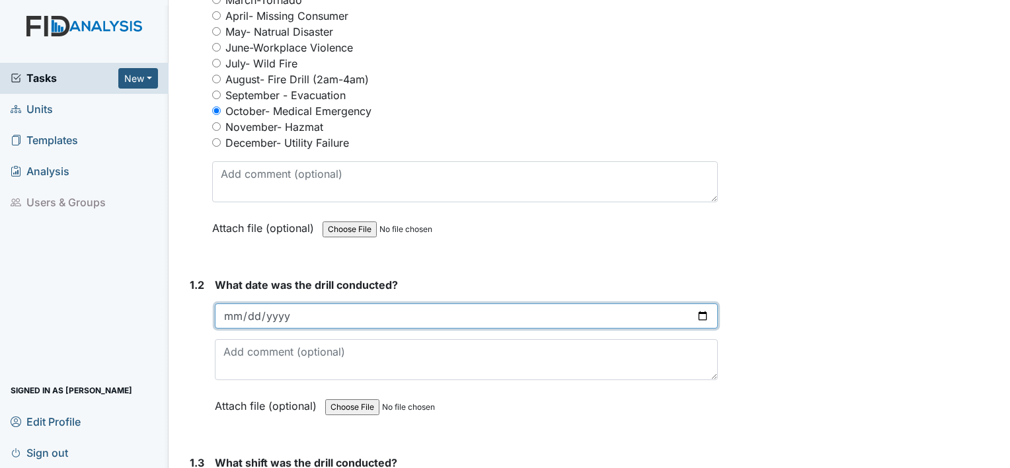
click at [227, 316] on input "date" at bounding box center [466, 315] width 503 height 25
type input "0200-10-02"
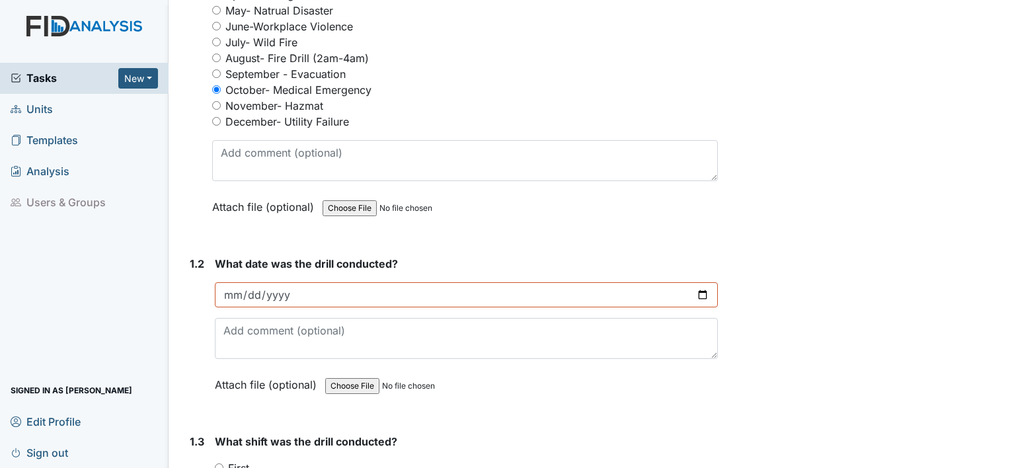
scroll to position [330, 0]
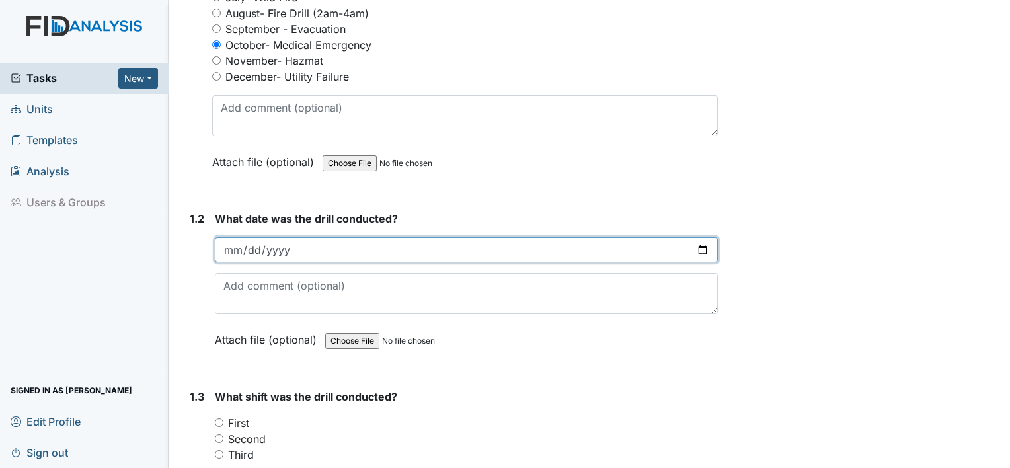
click at [237, 250] on input "date" at bounding box center [466, 249] width 503 height 25
type input "[DATE]"
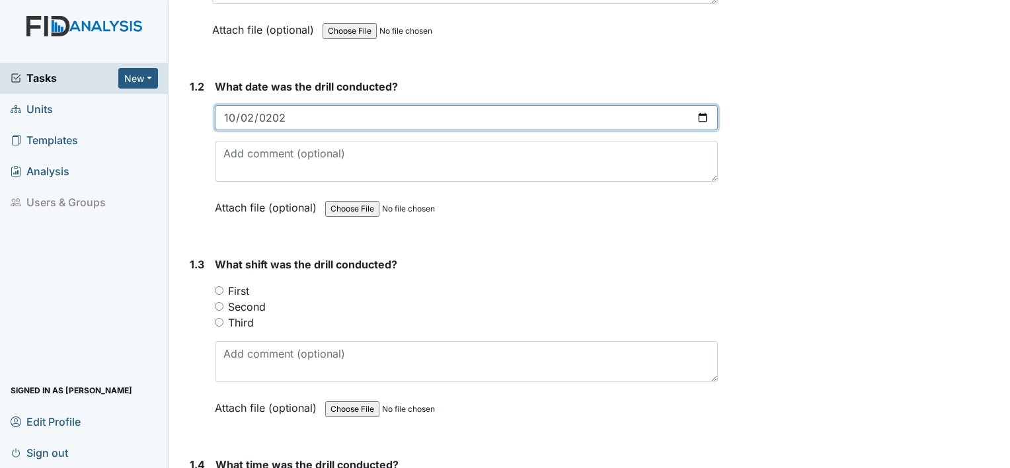
scroll to position [529, 0]
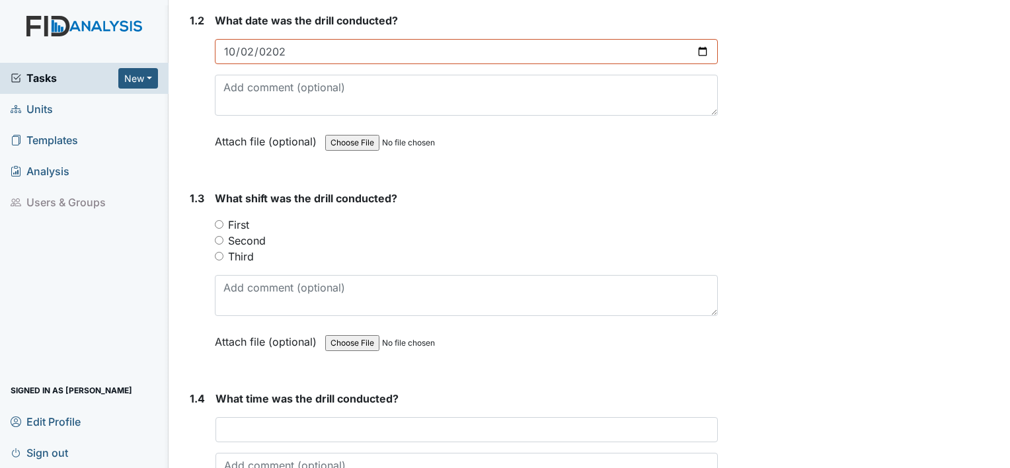
click at [217, 238] on input "Second" at bounding box center [219, 240] width 9 height 9
radio input "true"
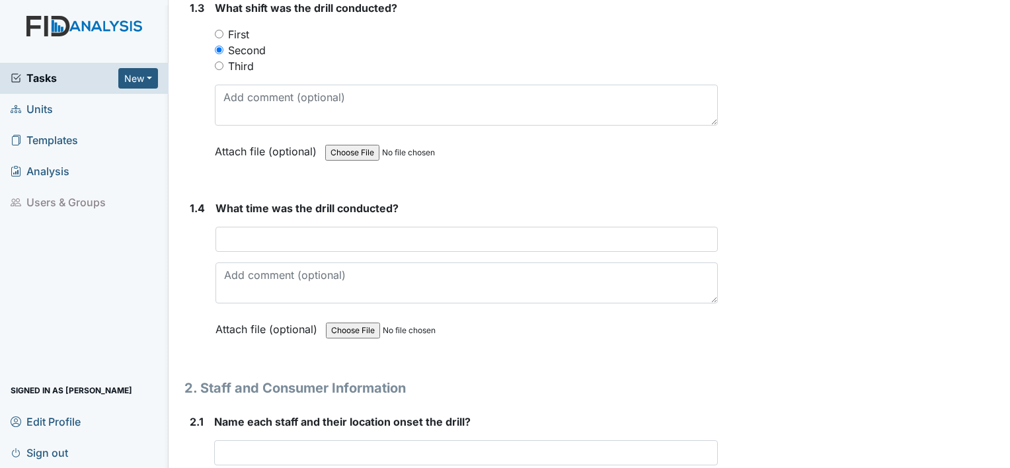
scroll to position [727, 0]
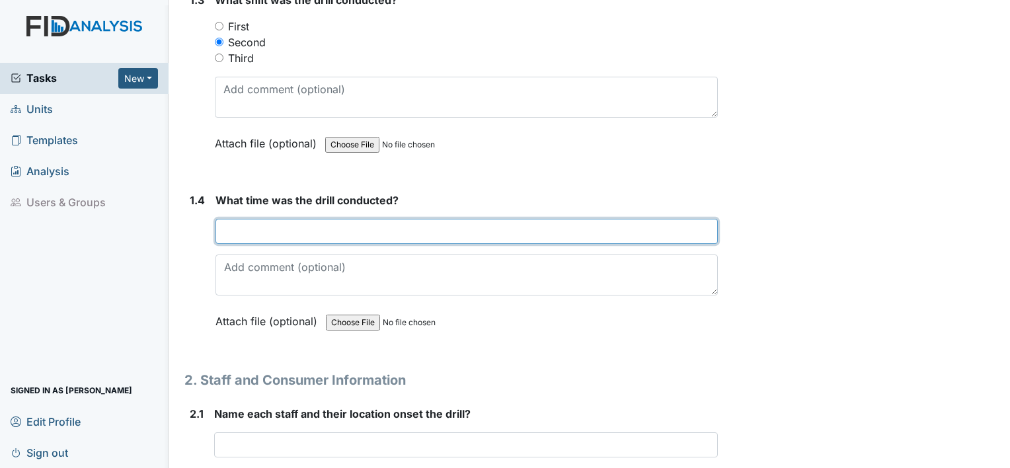
click at [256, 227] on input "text" at bounding box center [466, 231] width 502 height 25
type input "2"
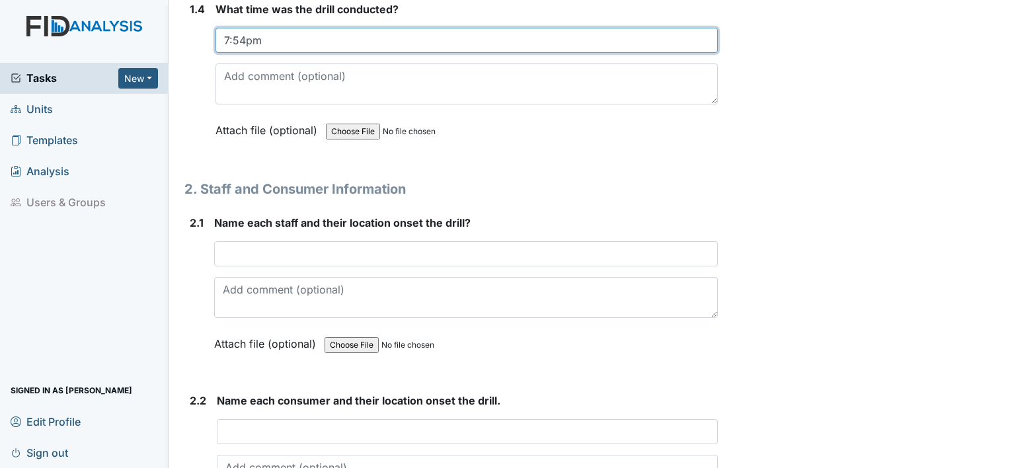
scroll to position [925, 0]
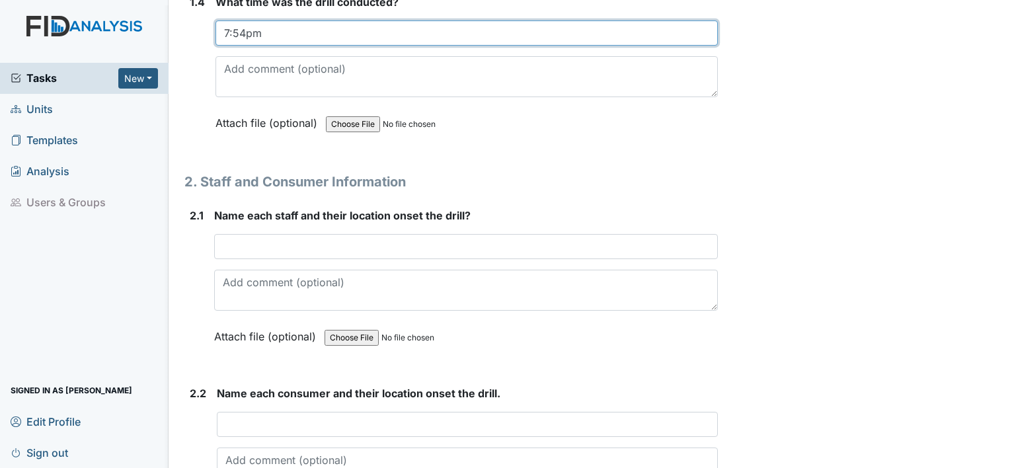
drag, startPoint x: 274, startPoint y: 30, endPoint x: 217, endPoint y: 40, distance: 58.2
click at [217, 38] on input "7:54pm" at bounding box center [466, 32] width 502 height 25
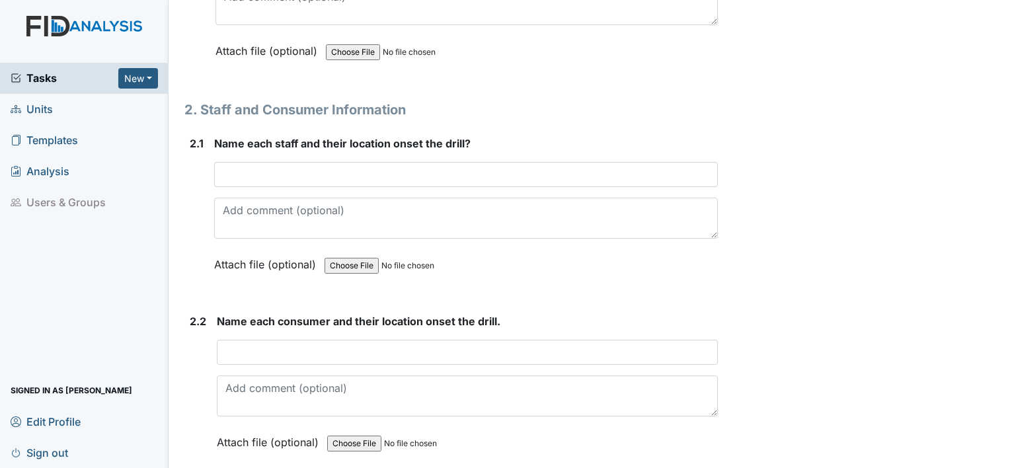
scroll to position [1057, 0]
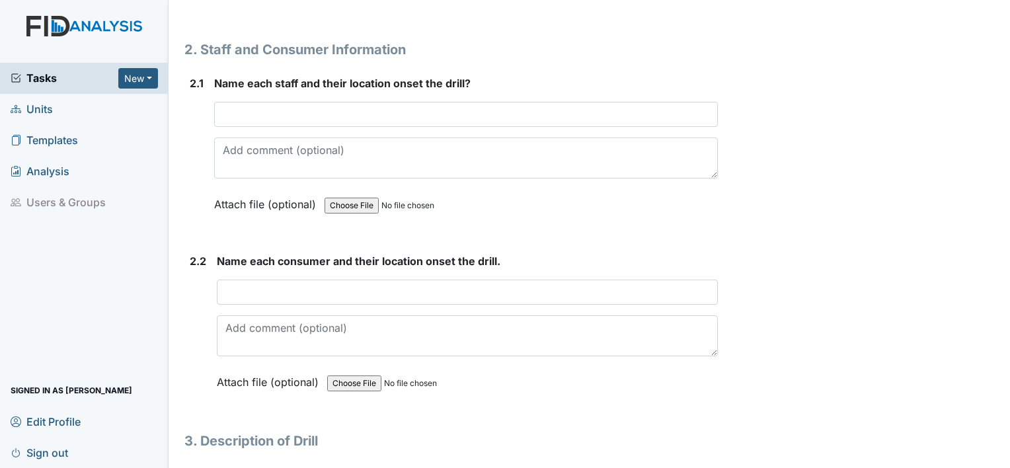
type input "4:51 pm"
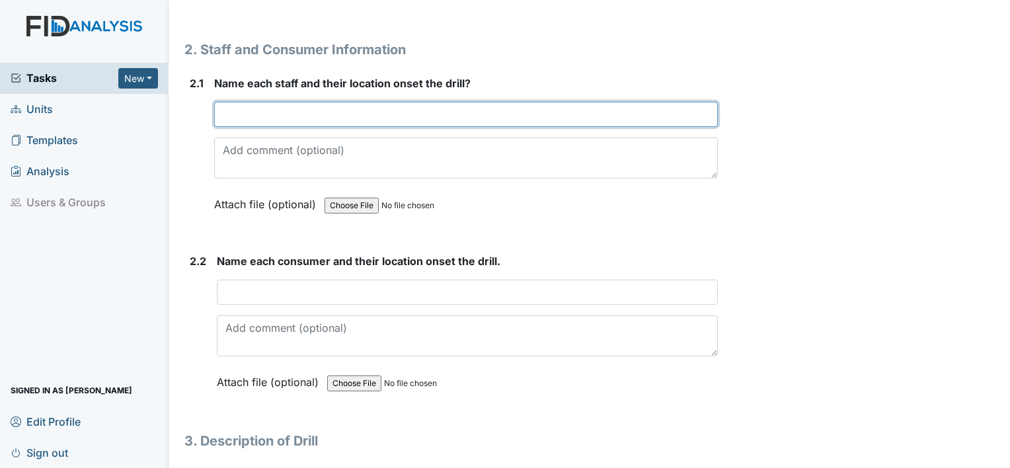
click at [295, 116] on input "text" at bounding box center [466, 114] width 504 height 25
type input "[PERSON_NAME], [PERSON_NAME]-Living Room"
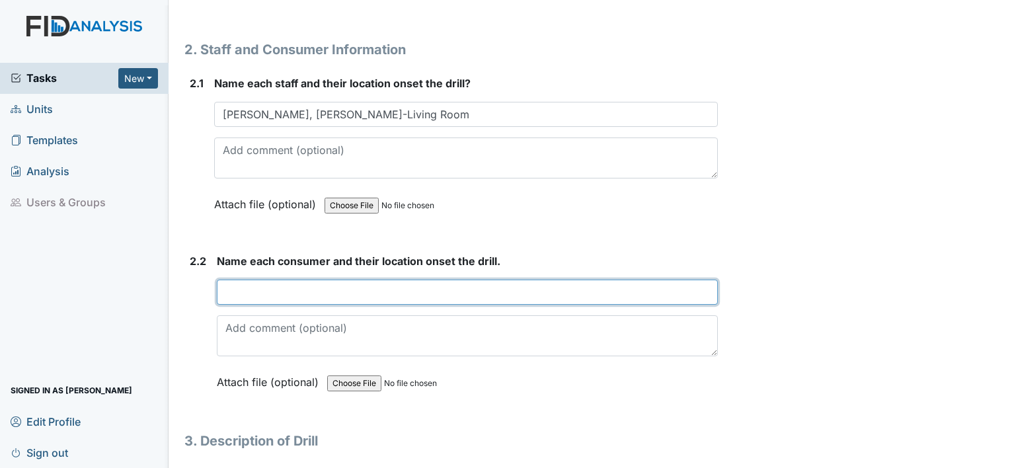
click at [295, 285] on input "text" at bounding box center [467, 292] width 501 height 25
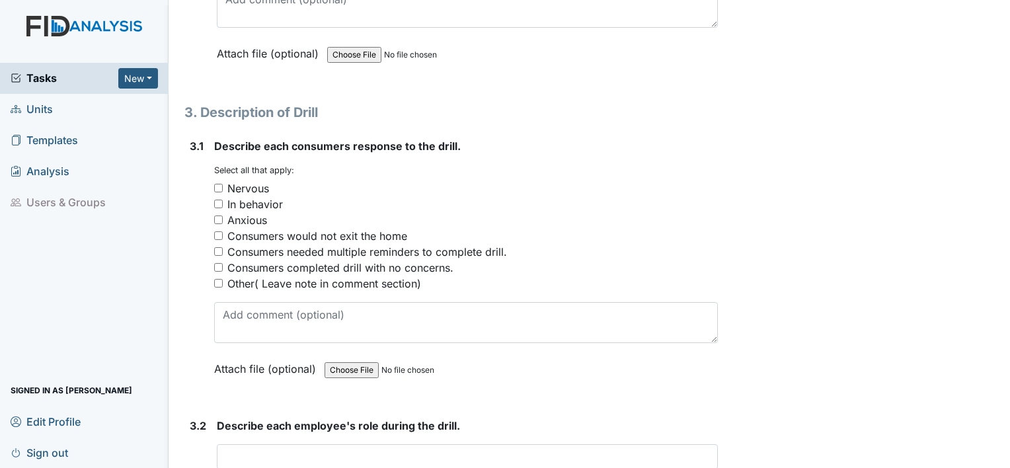
scroll to position [1454, 0]
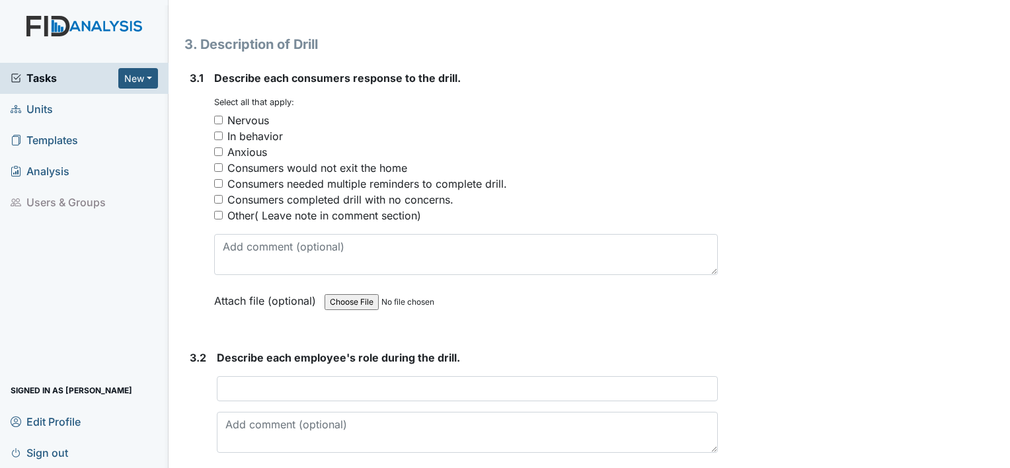
type input "A.R.-Kitchen, G.T., [PERSON_NAME]-Their Bedrooms, R.F., J.M., & J.O.-Living Room"
click at [216, 211] on input "Other( Leave note in comment section)" at bounding box center [218, 215] width 9 height 9
checkbox input "true"
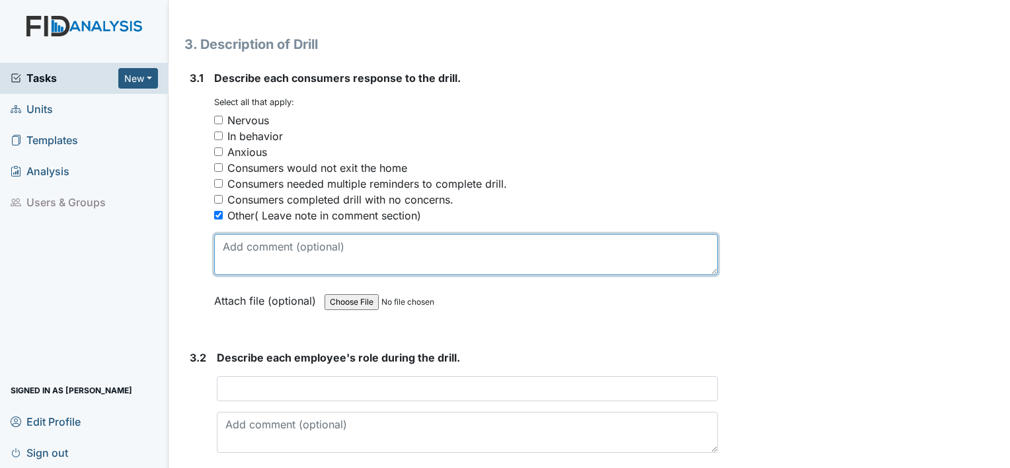
click at [358, 243] on textarea at bounding box center [466, 254] width 504 height 41
type textarea "A.R. [GEOGRAPHIC_DATA],"
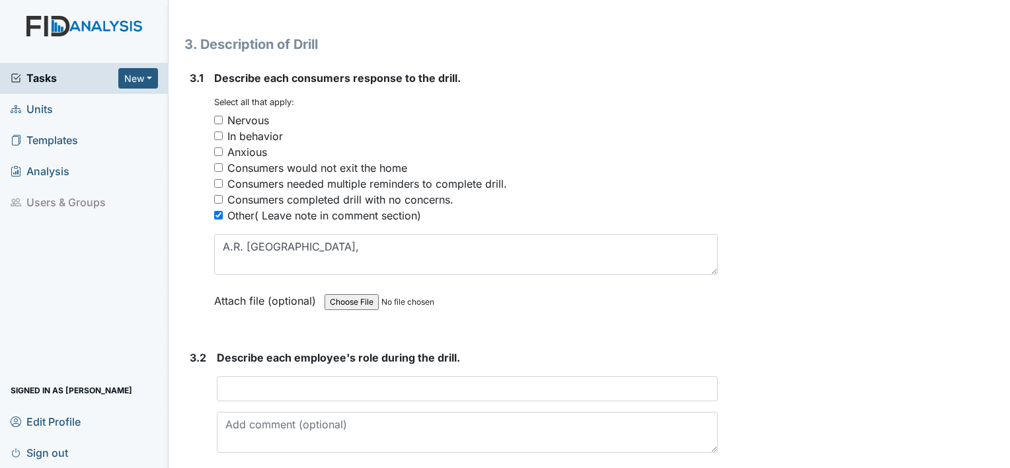
click at [217, 195] on input "Consumers completed drill with no concerns." at bounding box center [218, 199] width 9 height 9
checkbox input "true"
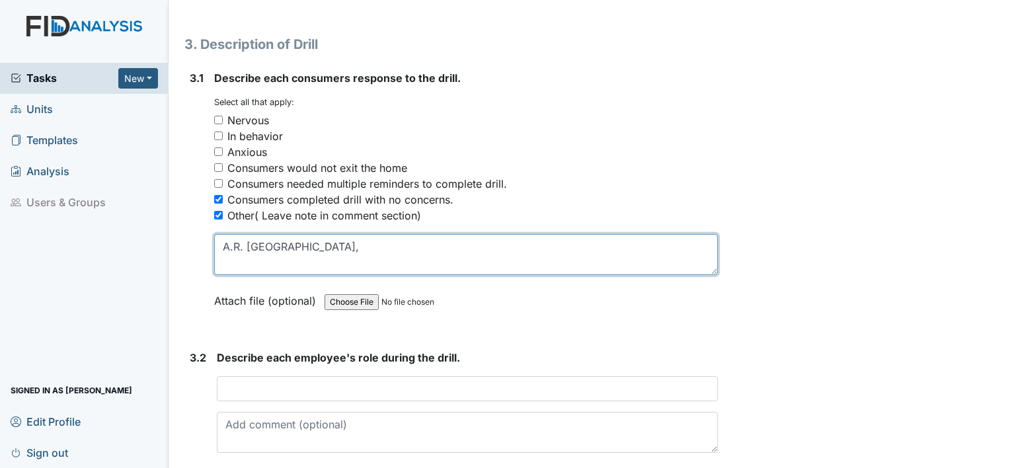
click at [311, 243] on textarea "A.R. [GEOGRAPHIC_DATA]," at bounding box center [466, 254] width 504 height 41
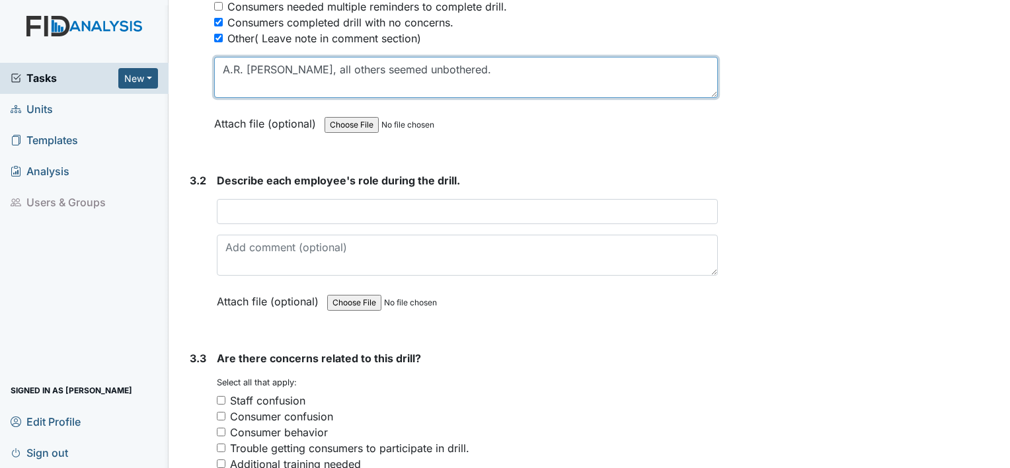
scroll to position [1652, 0]
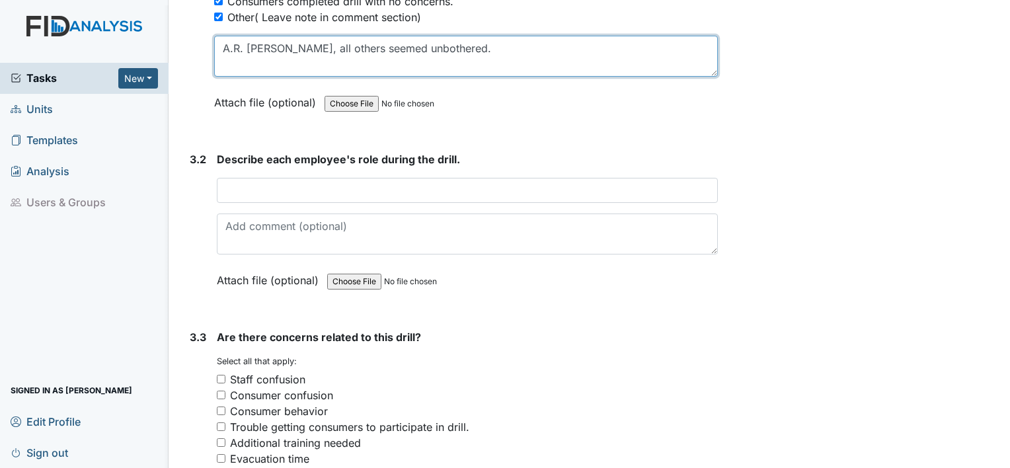
type textarea "A.R. [PERSON_NAME], all others seemed unbothered."
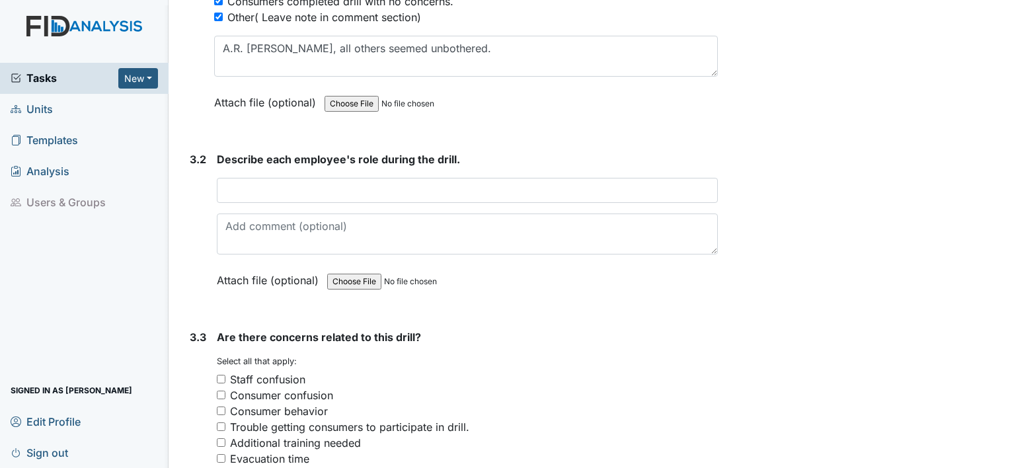
click at [297, 172] on div "Describe each employee's role during the drill. This field is required. Attach …" at bounding box center [467, 224] width 501 height 146
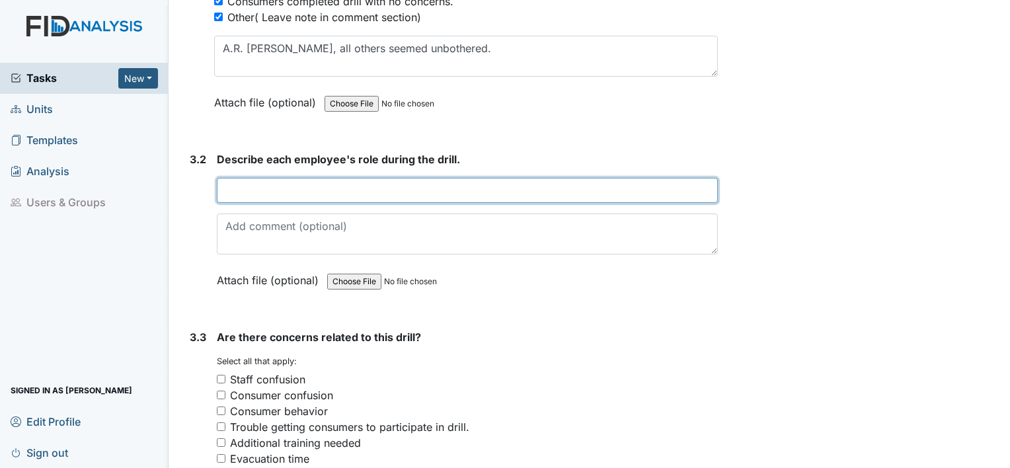
click at [299, 178] on input "text" at bounding box center [467, 190] width 501 height 25
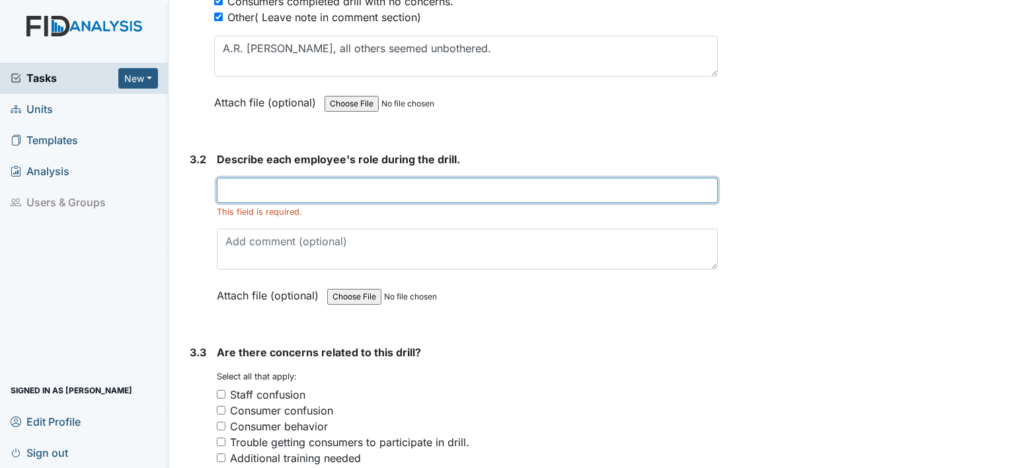
click at [269, 186] on input "text" at bounding box center [467, 190] width 501 height 25
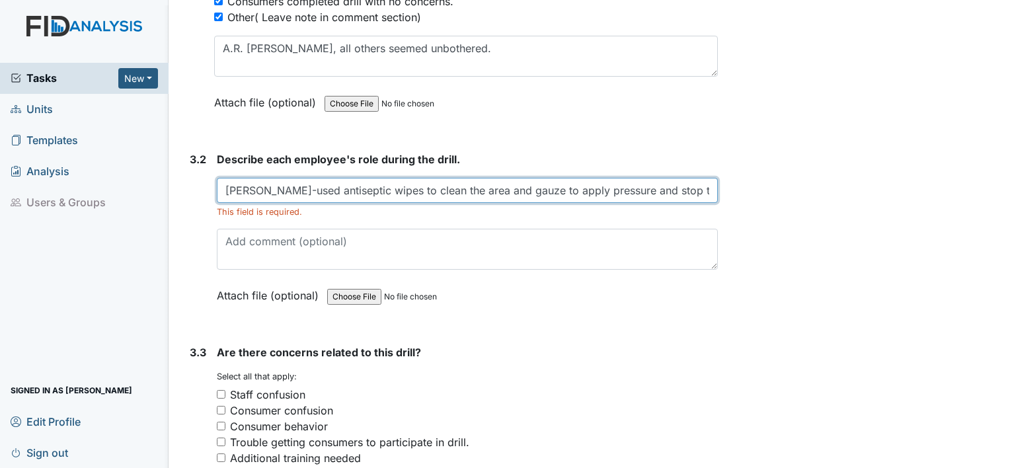
drag, startPoint x: 346, startPoint y: 186, endPoint x: 298, endPoint y: 182, distance: 48.4
click at [298, 182] on input "[PERSON_NAME]-used antiseptic wipes to clean the area and gauze to apply pressu…" at bounding box center [467, 190] width 501 height 25
drag, startPoint x: 467, startPoint y: 186, endPoint x: 428, endPoint y: 186, distance: 39.0
click at [428, 186] on input "[PERSON_NAME]-used antiseptic wipes to clean the area and gauze to apply pressu…" at bounding box center [467, 190] width 501 height 25
click at [677, 188] on input "[PERSON_NAME]-used antiseptic wipes to clean it and gauze to apply pressure and…" at bounding box center [467, 190] width 501 height 25
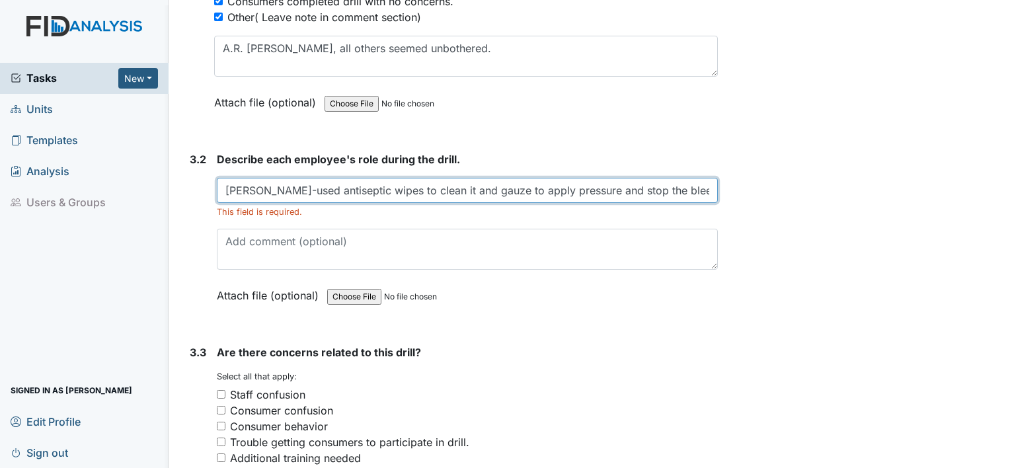
type input "[PERSON_NAME]-used antiseptic wipes to clean it and gauze to apply pressure and…"
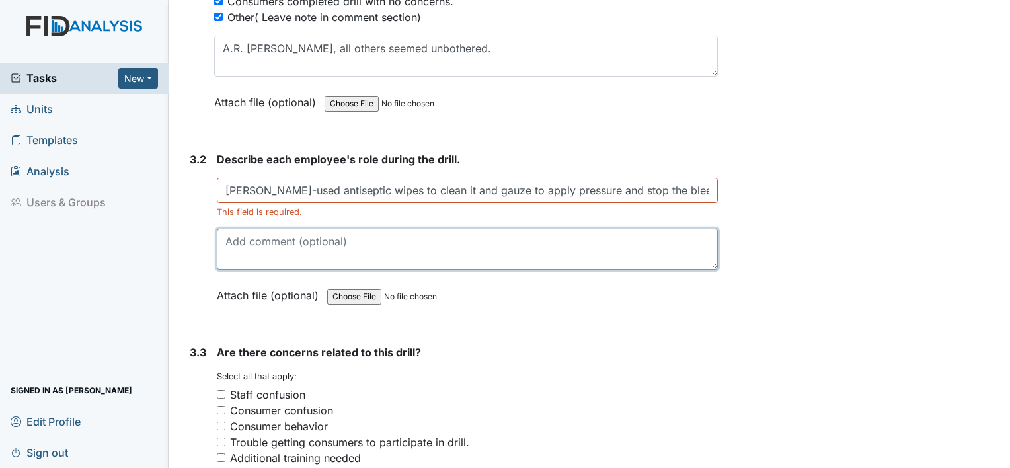
click at [349, 238] on textarea at bounding box center [467, 249] width 501 height 41
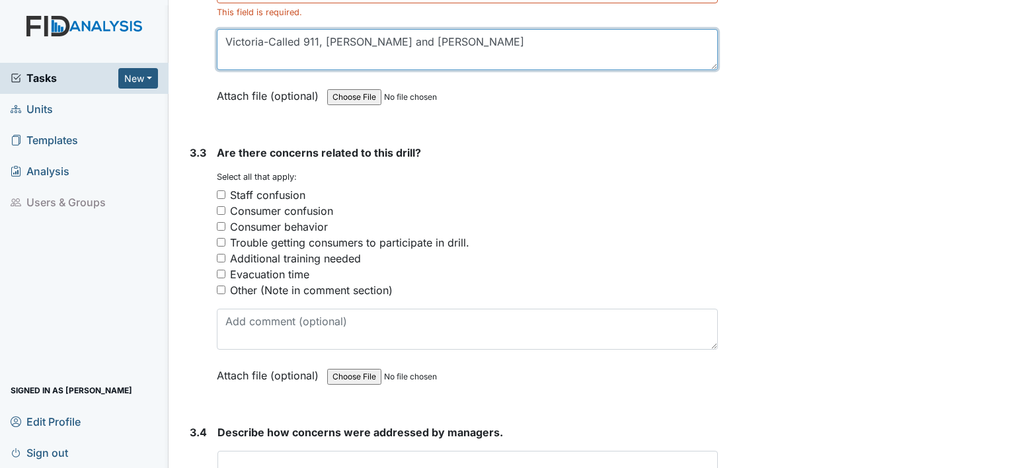
scroll to position [1916, 0]
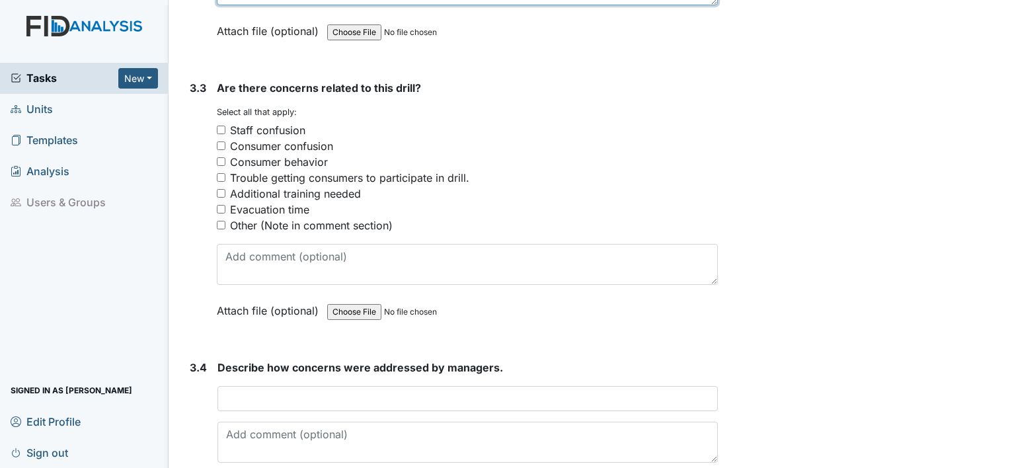
type textarea "Victoria-Called 911, [PERSON_NAME] and [PERSON_NAME]"
click at [219, 221] on input "Other (Note in comment section)" at bounding box center [221, 225] width 9 height 9
checkbox input "true"
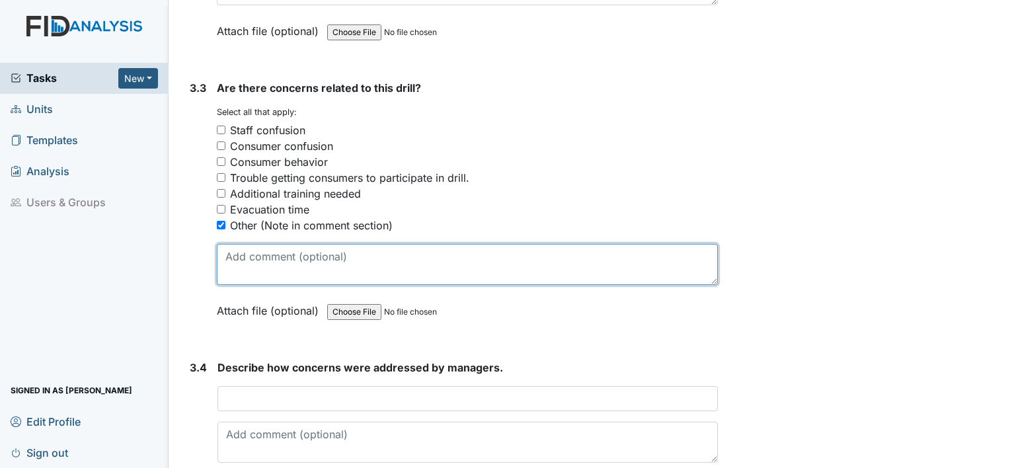
click at [361, 251] on textarea at bounding box center [467, 264] width 501 height 41
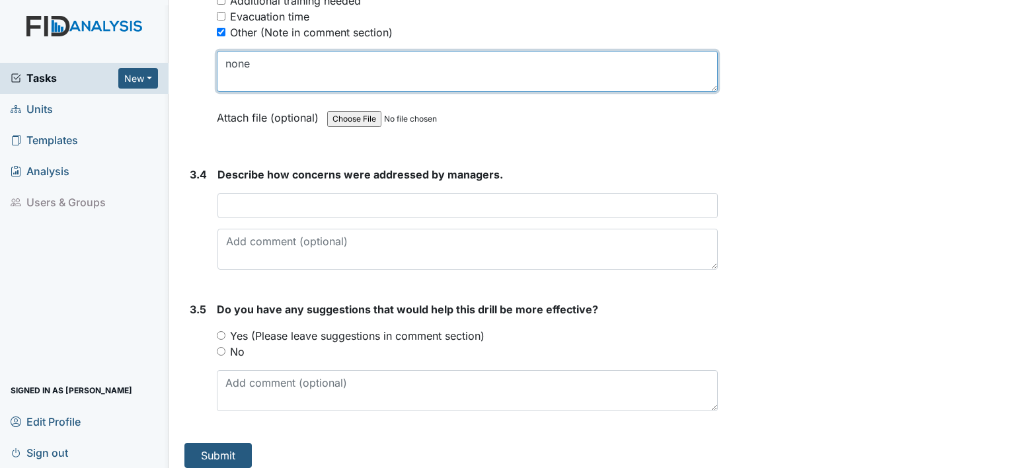
scroll to position [2113, 0]
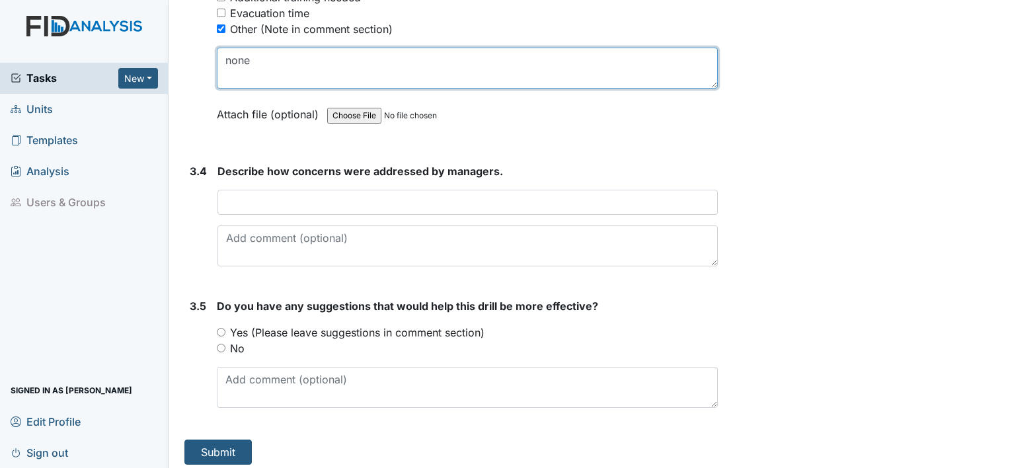
type textarea "none"
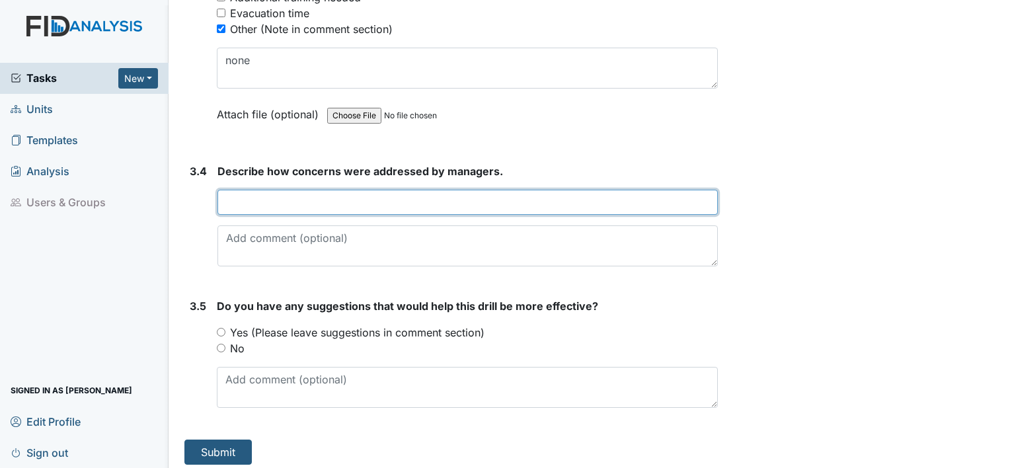
click at [309, 190] on input "text" at bounding box center [467, 202] width 500 height 25
type input "no concerns"
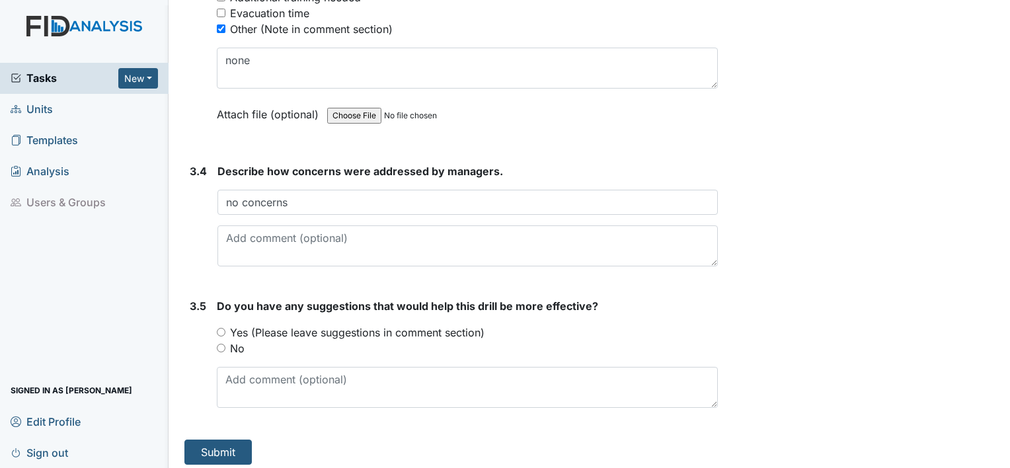
click at [221, 344] on input "No" at bounding box center [221, 348] width 9 height 9
radio input "true"
drag, startPoint x: 221, startPoint y: 322, endPoint x: 225, endPoint y: 330, distance: 8.9
click at [221, 328] on input "Yes (Please leave suggestions in comment section)" at bounding box center [221, 332] width 9 height 9
radio input "true"
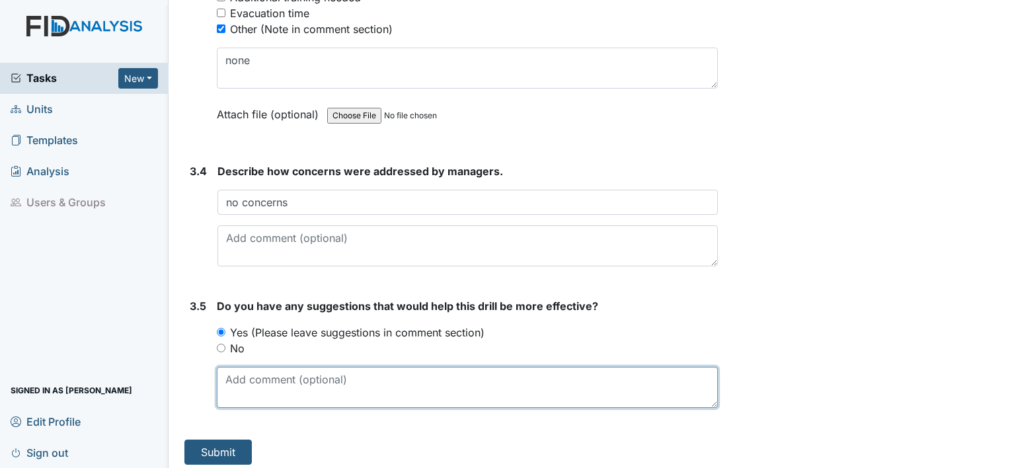
click at [288, 368] on textarea at bounding box center [467, 387] width 501 height 41
type textarea "Practice makes perfect."
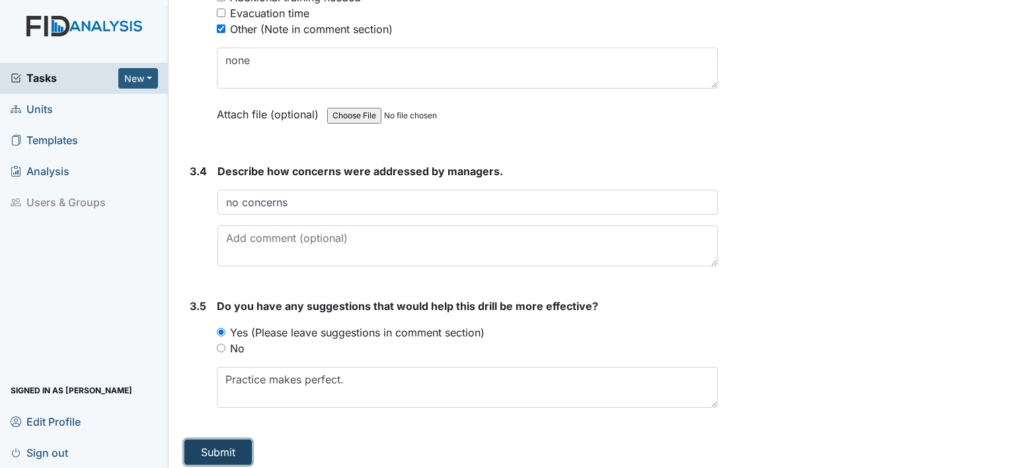
click at [235, 451] on button "Submit" at bounding box center [217, 451] width 67 height 25
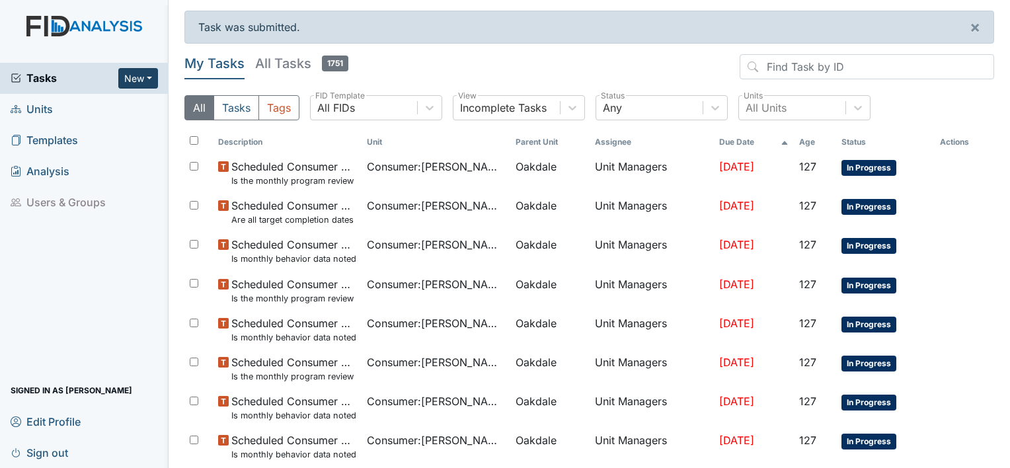
click at [141, 71] on button "New" at bounding box center [138, 78] width 40 height 20
click at [102, 108] on link "Form" at bounding box center [104, 105] width 104 height 21
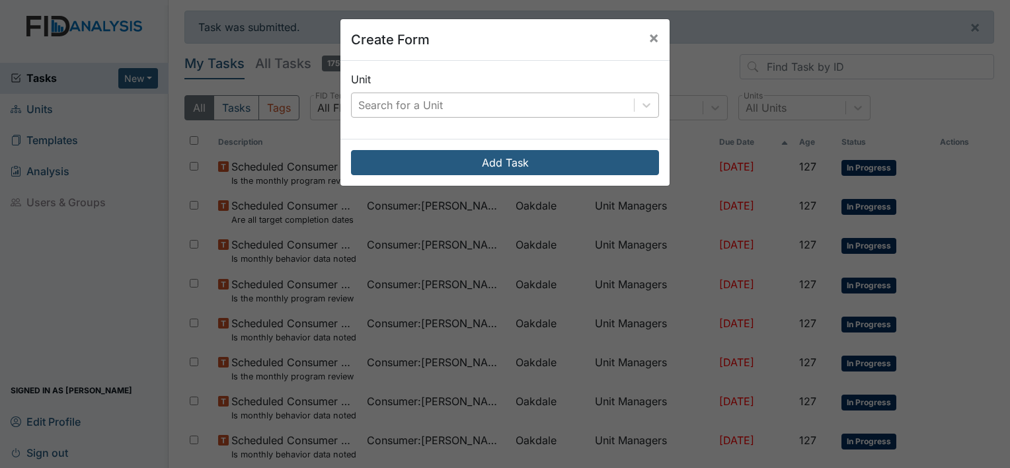
click at [422, 102] on div "Search for a Unit" at bounding box center [400, 105] width 85 height 16
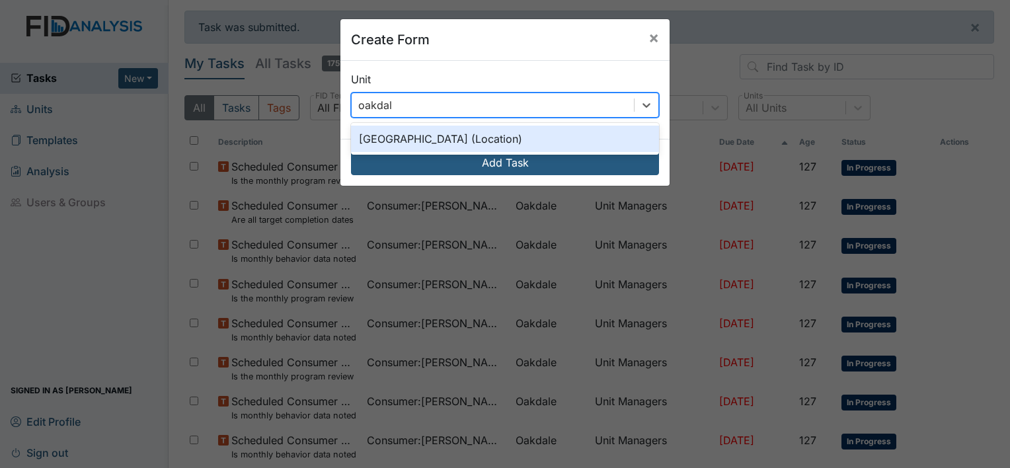
type input "oakdale"
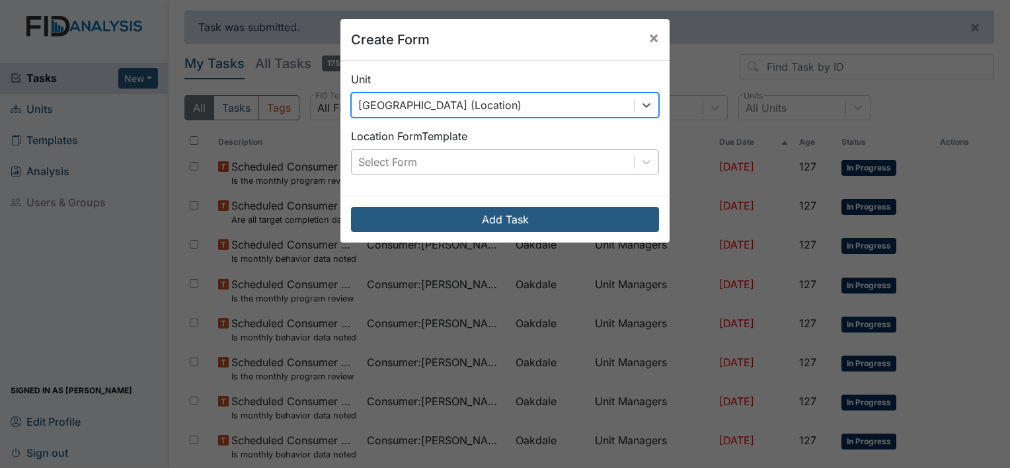
click at [404, 161] on div "Select Form" at bounding box center [387, 162] width 59 height 16
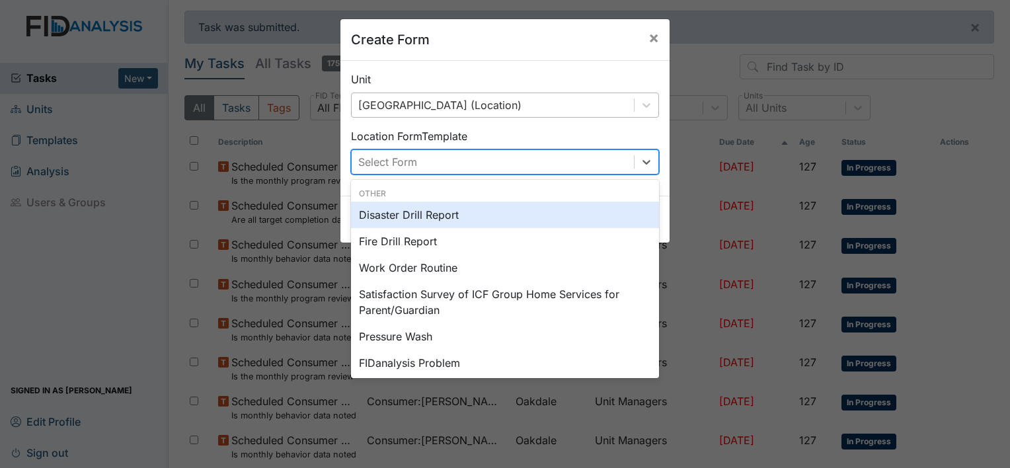
click at [404, 214] on div "Disaster Drill Report" at bounding box center [505, 215] width 308 height 26
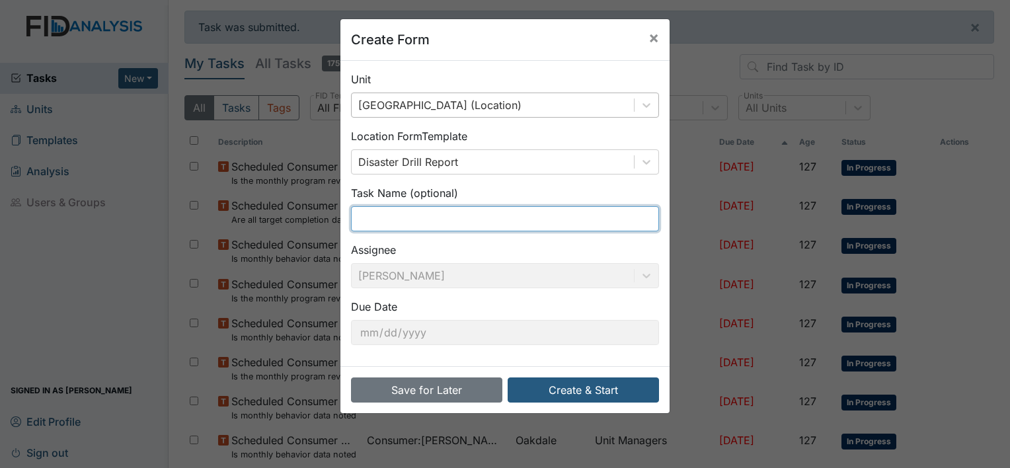
click at [397, 217] on input "text" at bounding box center [505, 218] width 308 height 25
type input "Medical Emergency 1st"
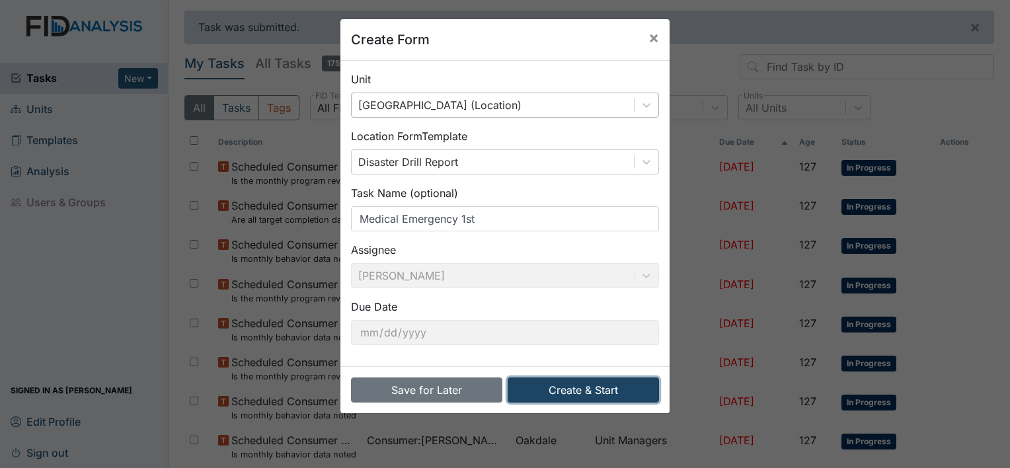
click at [589, 391] on button "Create & Start" at bounding box center [583, 389] width 151 height 25
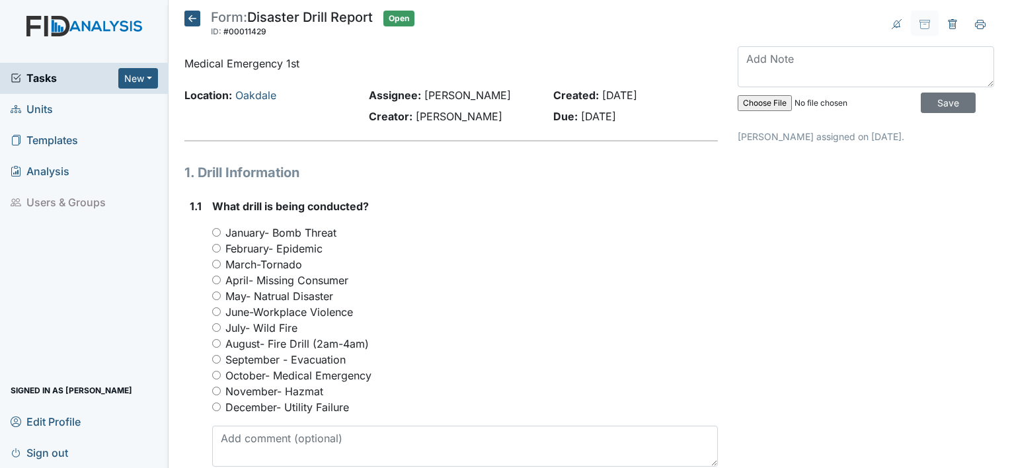
click at [218, 373] on input "October- Medical Emergency" at bounding box center [216, 375] width 9 height 9
radio input "true"
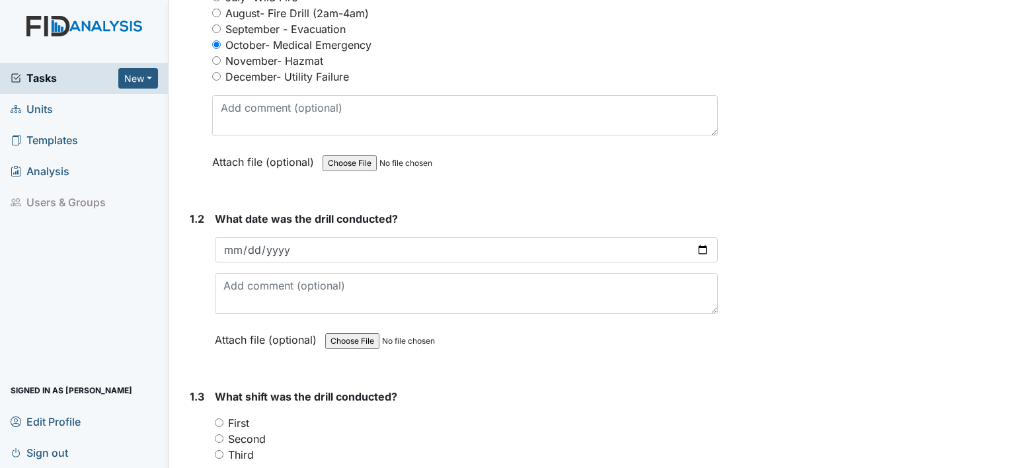
scroll to position [463, 0]
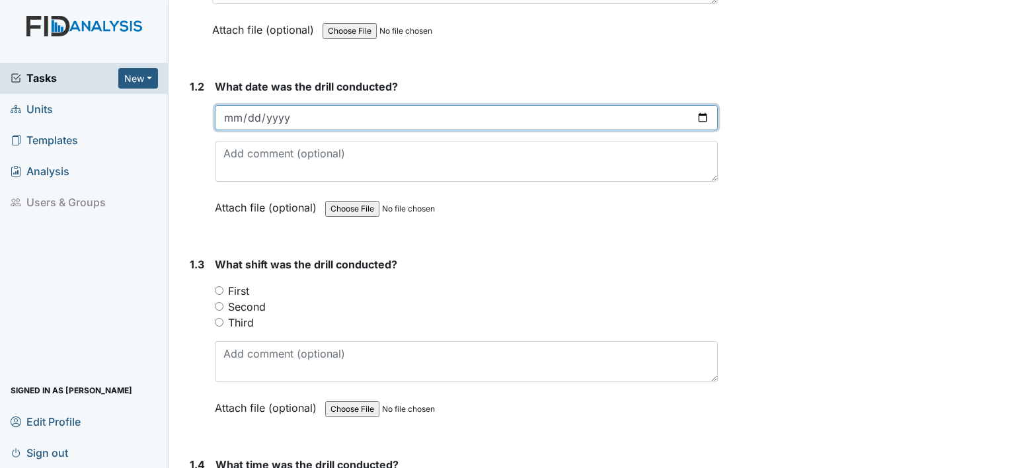
click at [233, 119] on input "date" at bounding box center [466, 117] width 503 height 25
type input "[DATE]"
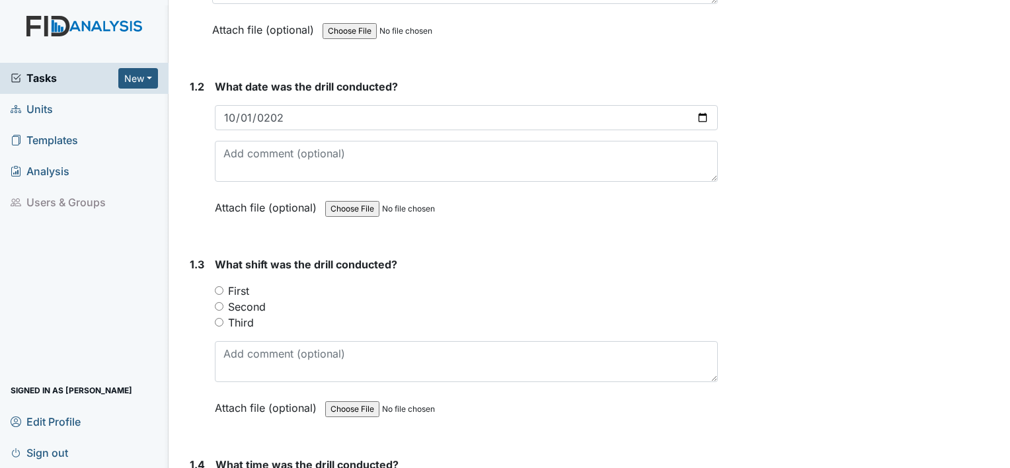
click at [218, 286] on input "First" at bounding box center [219, 290] width 9 height 9
radio input "true"
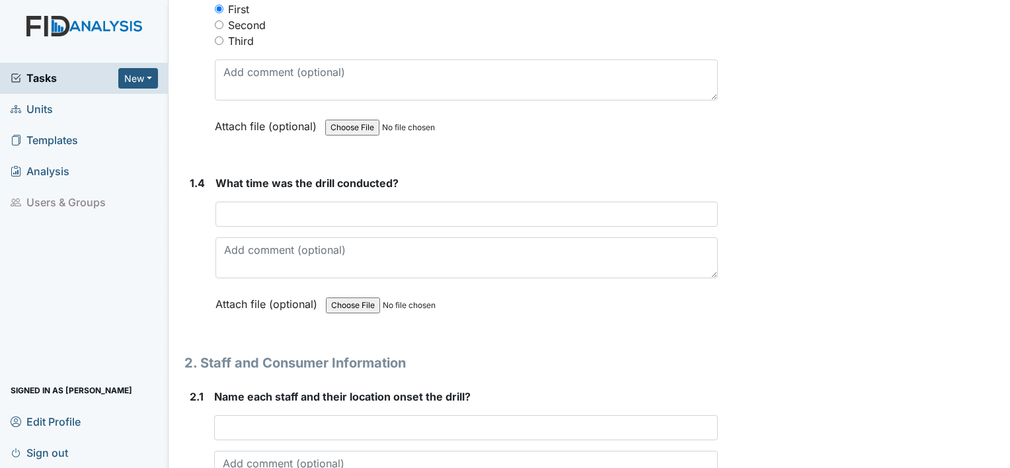
scroll to position [793, 0]
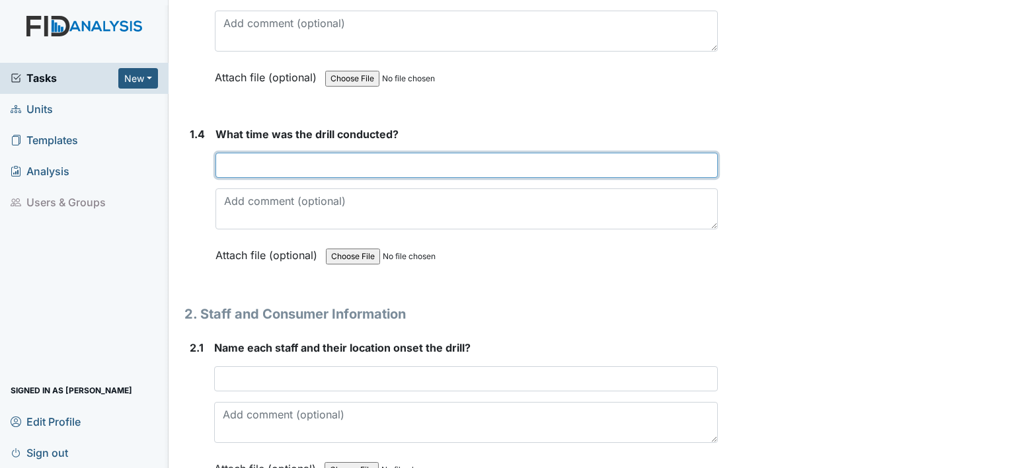
click at [269, 167] on input "text" at bounding box center [466, 165] width 502 height 25
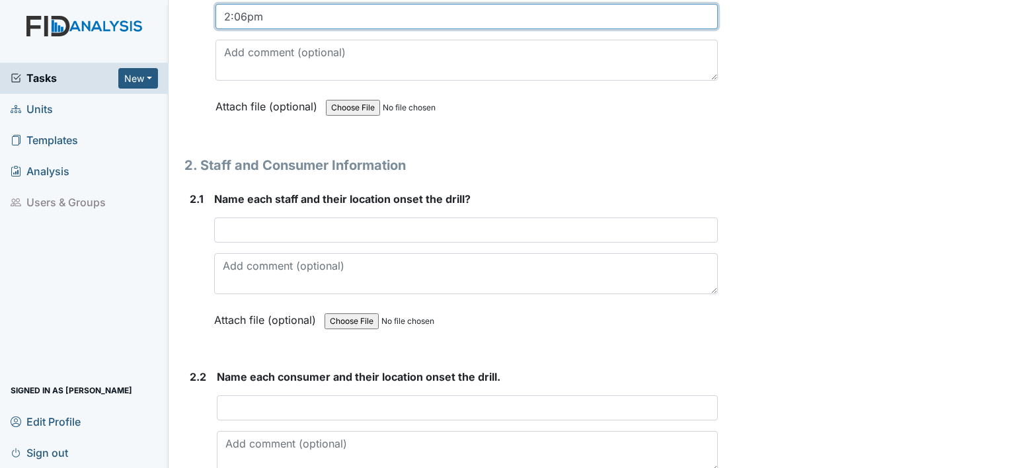
scroll to position [991, 0]
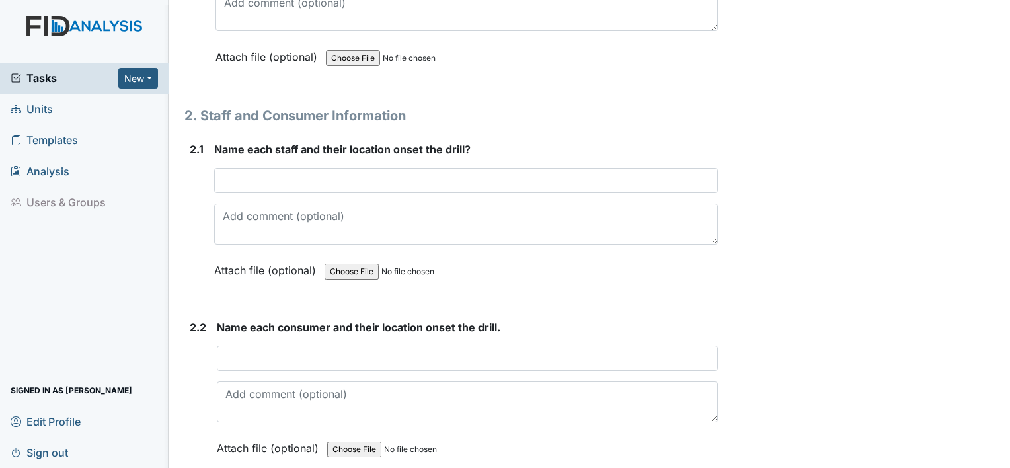
type input "2:06pm"
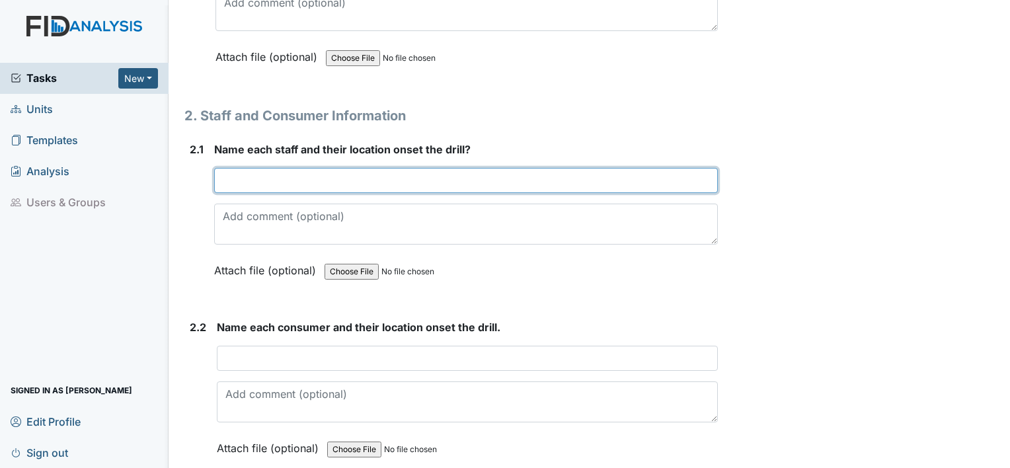
click at [287, 173] on input "text" at bounding box center [466, 180] width 504 height 25
type input "Both in Diondria & Joshua were in staff room"
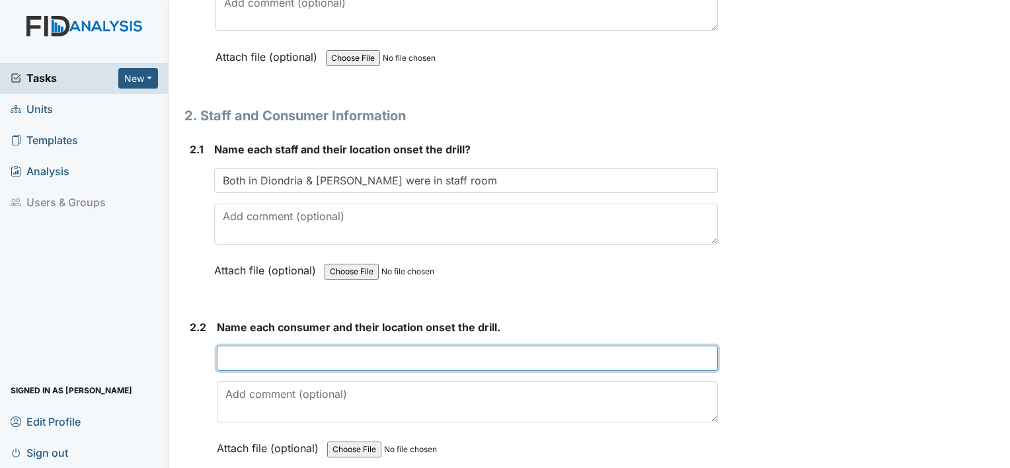
click at [272, 348] on input "text" at bounding box center [467, 358] width 501 height 25
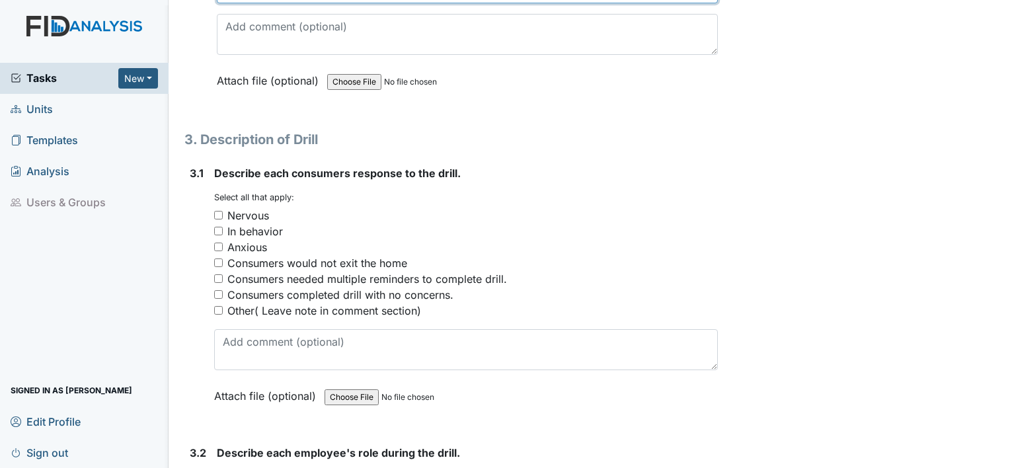
scroll to position [1388, 0]
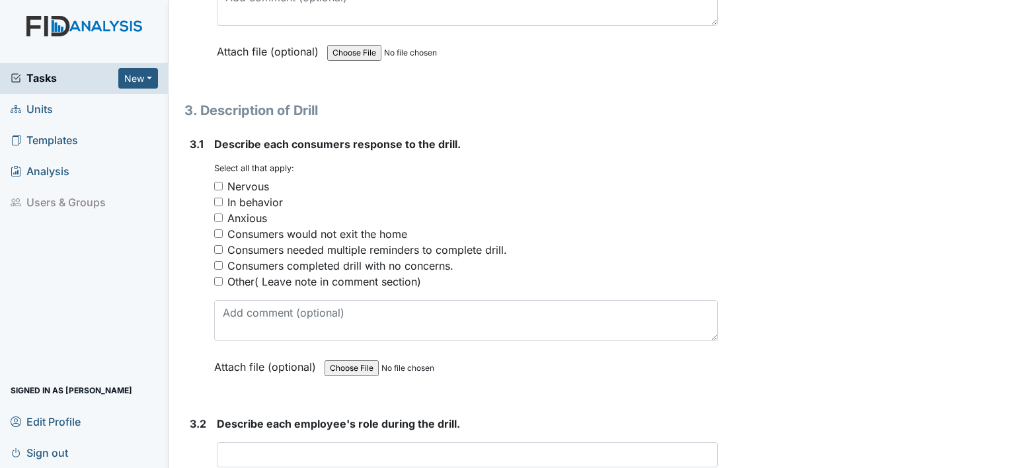
type input "J.G.-in staff room, R.F. & A.R.-in their bedrooms, G.T., J.M. & J.O. were in th…"
click at [218, 278] on input "Other( Leave note in comment section)" at bounding box center [218, 281] width 9 height 9
checkbox input "true"
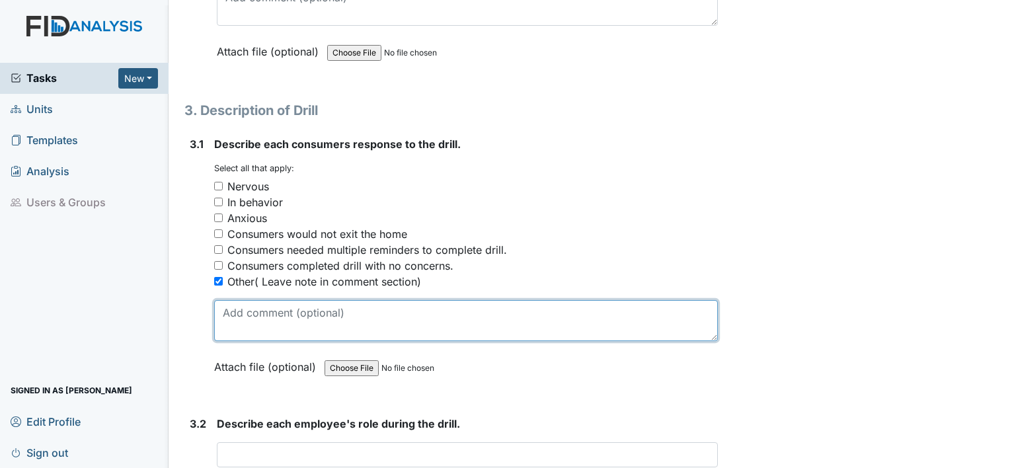
click at [240, 301] on textarea at bounding box center [466, 320] width 504 height 41
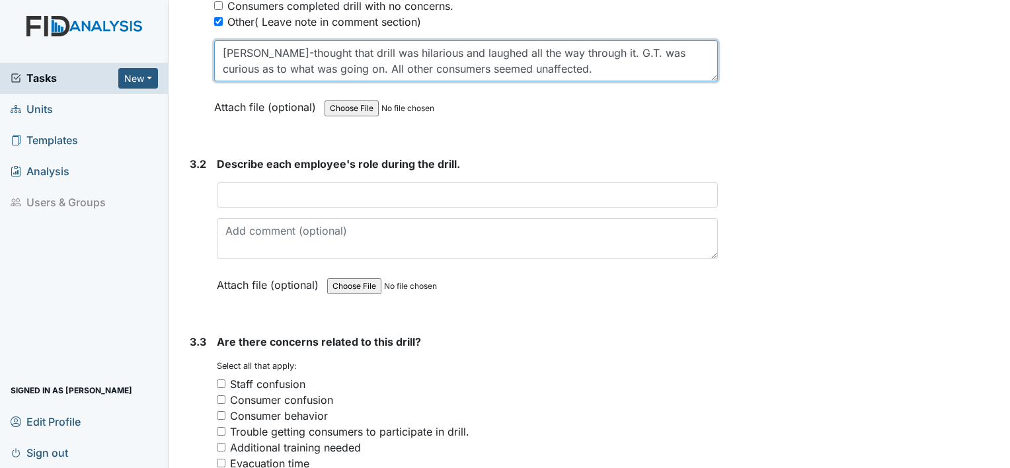
scroll to position [1652, 0]
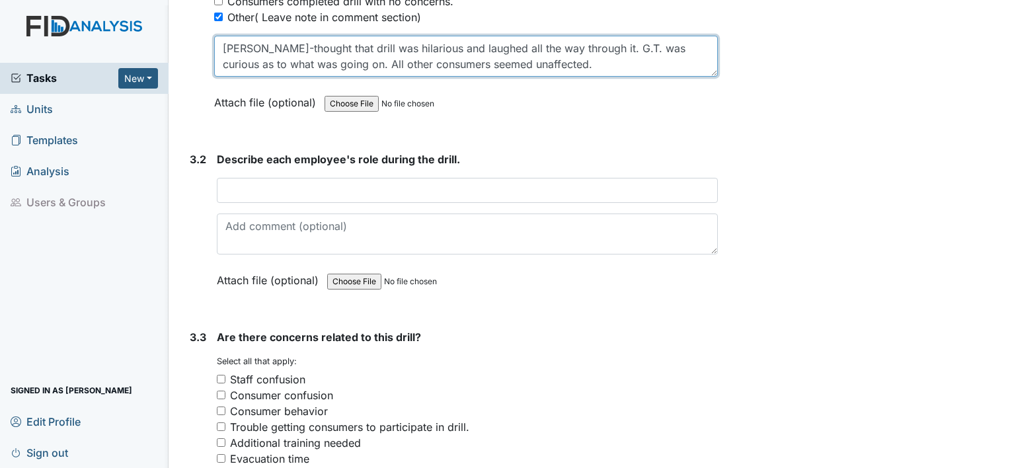
type textarea "J.G.-thought that drill was hilarious and laughed all the way through it. G.T. …"
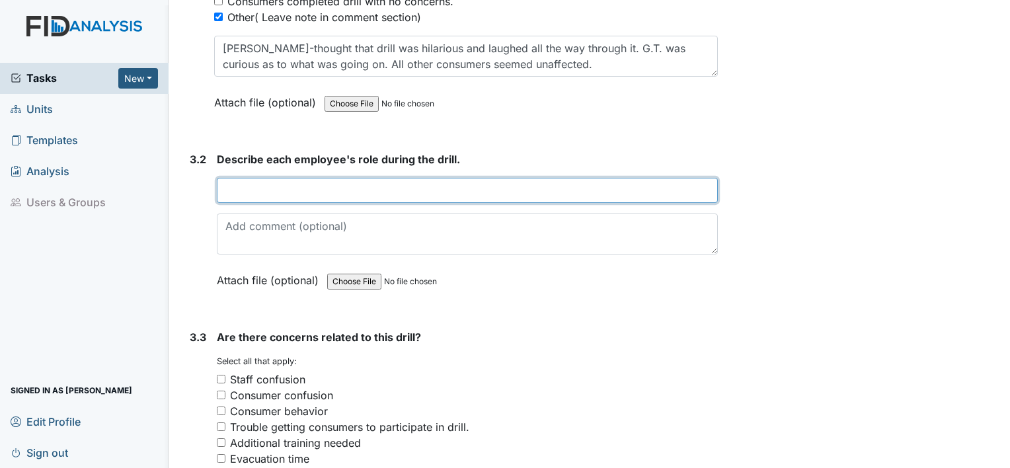
click at [293, 178] on input "text" at bounding box center [467, 190] width 501 height 25
drag, startPoint x: 291, startPoint y: 184, endPoint x: 268, endPoint y: 182, distance: 23.2
click at [268, 182] on input "Joshua-Gave J.G. the Heimlich" at bounding box center [467, 190] width 501 height 25
drag, startPoint x: 381, startPoint y: 186, endPoint x: 319, endPoint y: 190, distance: 61.6
click at [319, 190] on input "Joshua-used J.G. the Heimlich" at bounding box center [467, 190] width 501 height 25
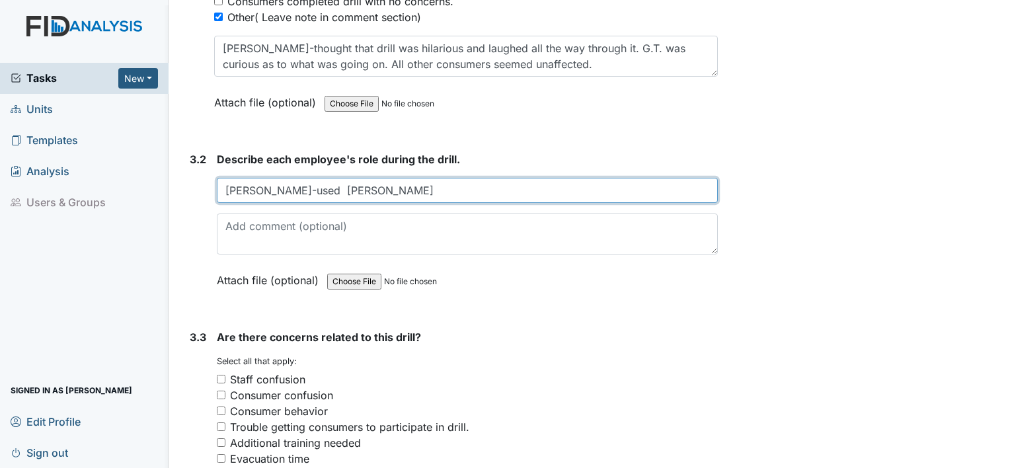
paste input "the Heimlich"
click at [469, 180] on input "Joshua-used the Heimlich maneuver on J.G." at bounding box center [467, 190] width 501 height 25
type input "Joshua-used the Heimlich maneuver on J.G. in attempt to bring whatever was obst…"
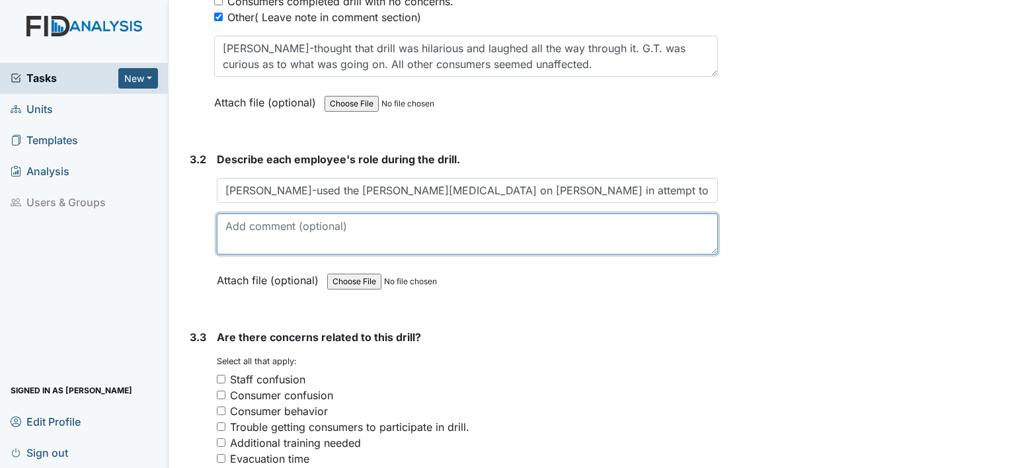
click at [428, 225] on textarea at bounding box center [467, 233] width 501 height 41
type textarea "breathing"
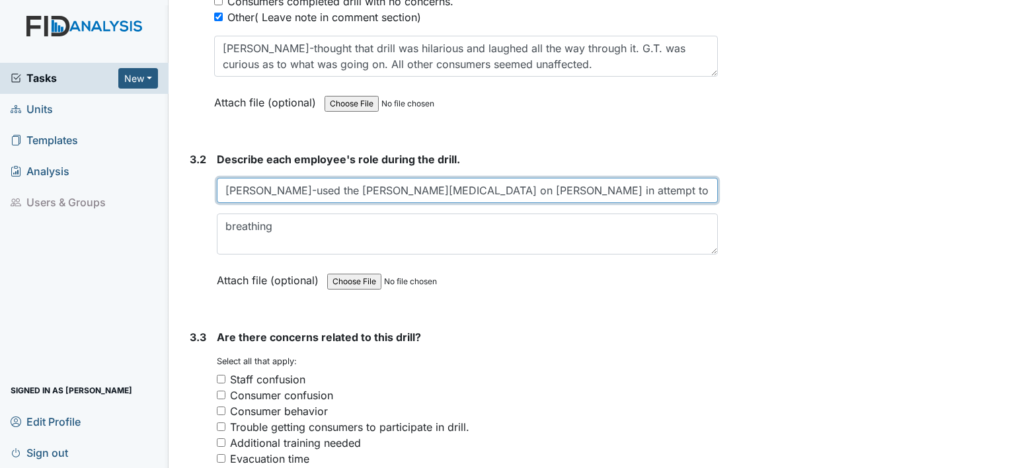
drag, startPoint x: 541, startPoint y: 189, endPoint x: 513, endPoint y: 191, distance: 28.5
click at [513, 191] on input "Joshua-used the Heimlich maneuver on J.G. in attempt to bring whatever was obst…" at bounding box center [467, 190] width 501 height 25
type input "Joshua-used the Heimlich maneuver on J.G. in attempt to move whatever was obstr…"
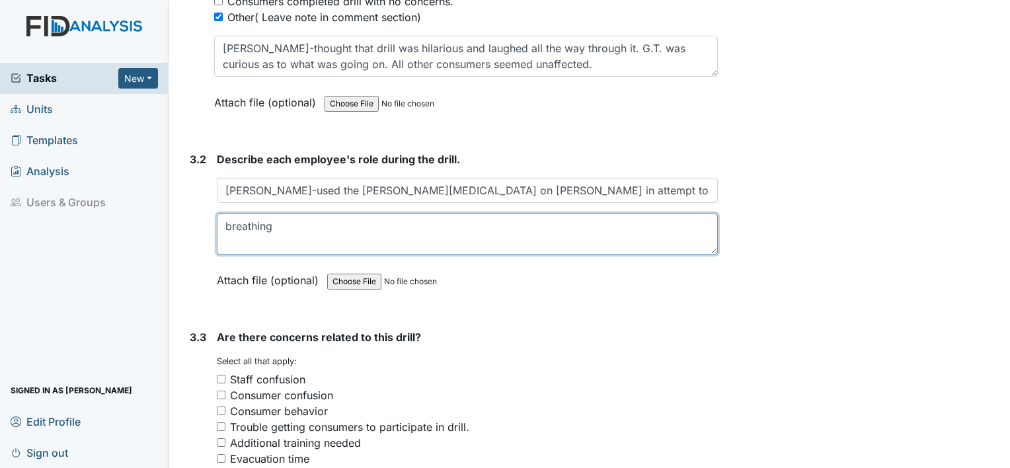
drag, startPoint x: 328, startPoint y: 223, endPoint x: 336, endPoint y: 220, distance: 9.0
click at [330, 220] on textarea "breathing" at bounding box center [467, 233] width 501 height 41
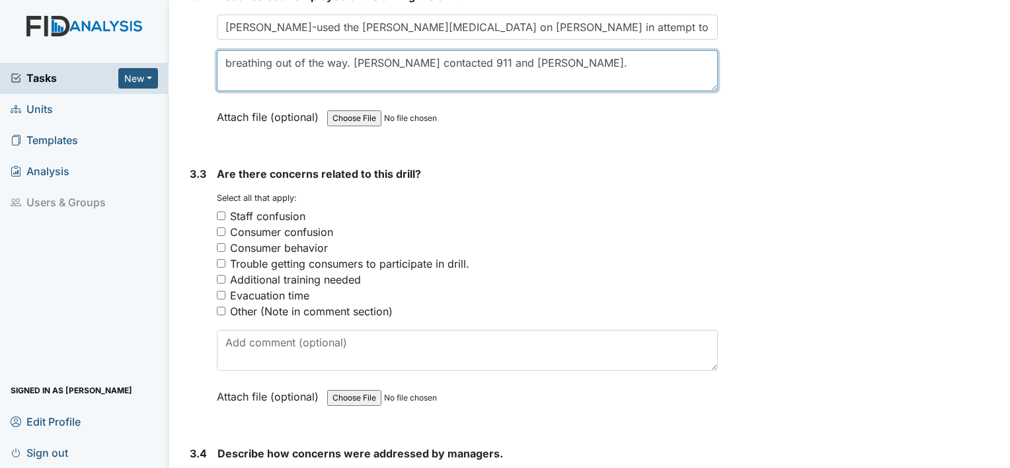
scroll to position [1850, 0]
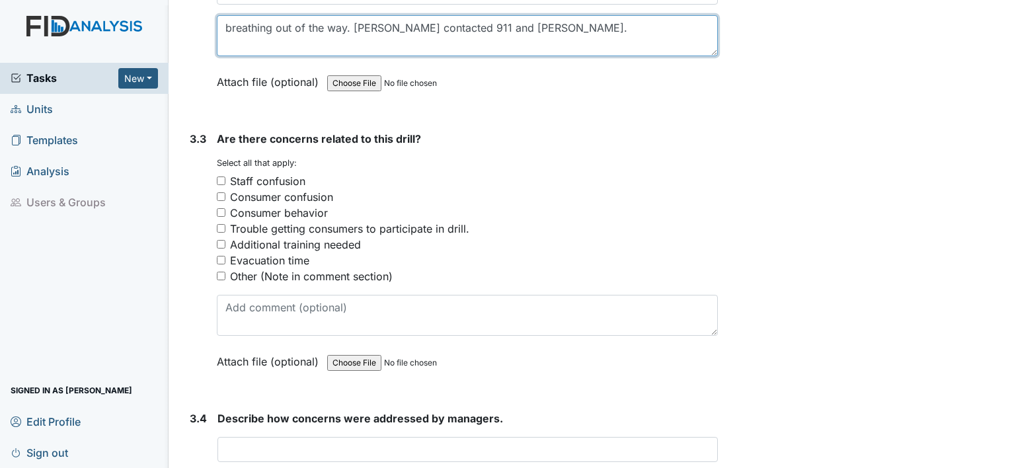
type textarea "breathing out of the way. Diondria contacted 911 and Nurse Kim."
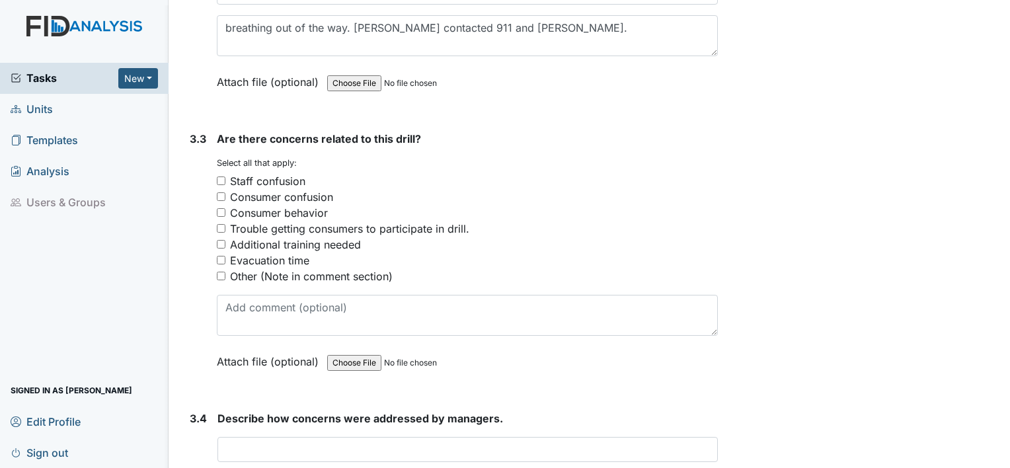
click at [221, 240] on input "Additional training needed" at bounding box center [221, 244] width 9 height 9
checkbox input "true"
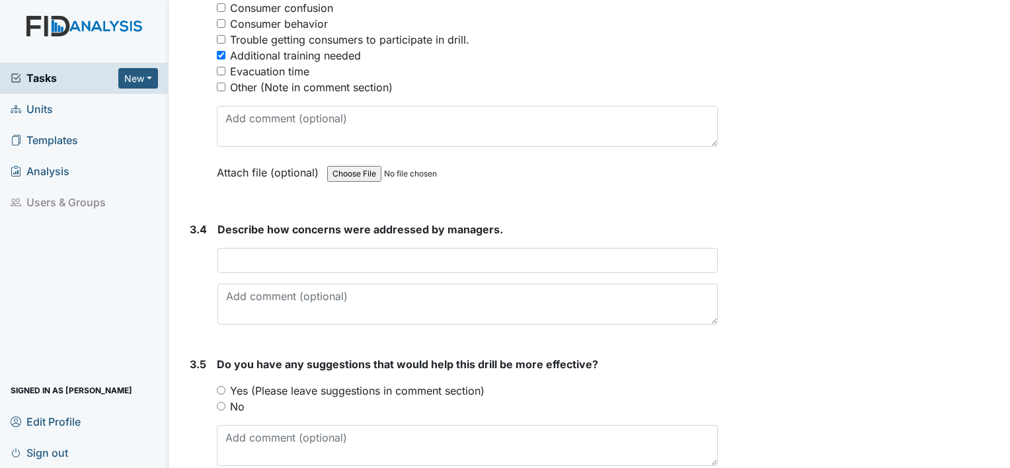
scroll to position [2049, 0]
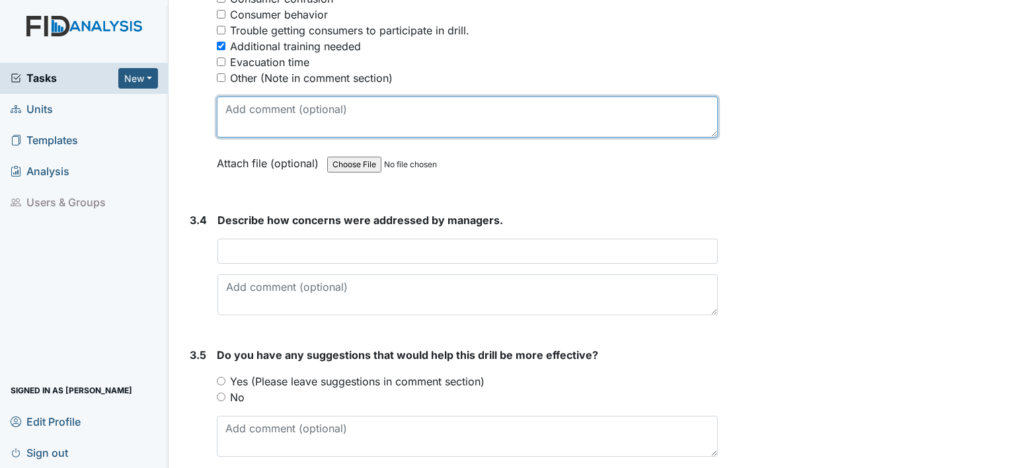
click at [330, 106] on textarea at bounding box center [467, 116] width 501 height 41
type textarea "Just because practice makes perfect."
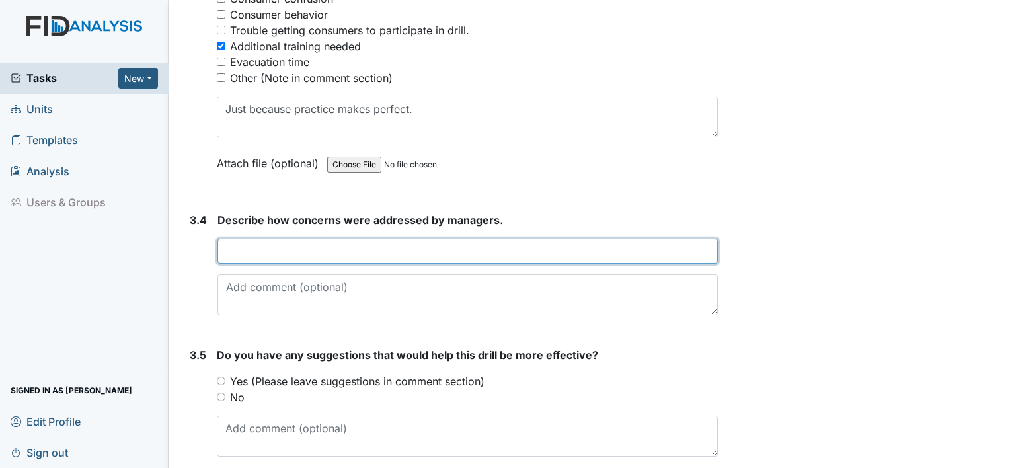
click at [300, 239] on input "text" at bounding box center [467, 251] width 500 height 25
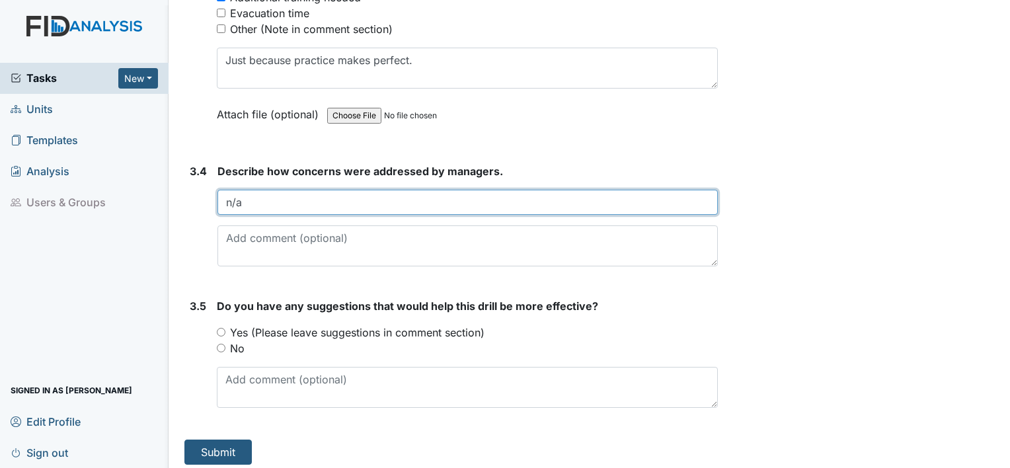
type input "n/a"
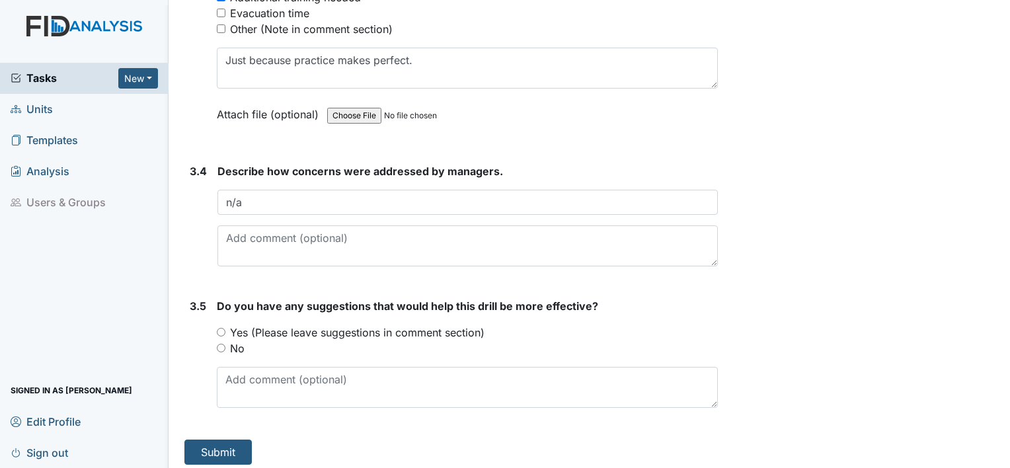
click at [220, 328] on input "Yes (Please leave suggestions in comment section)" at bounding box center [221, 332] width 9 height 9
radio input "true"
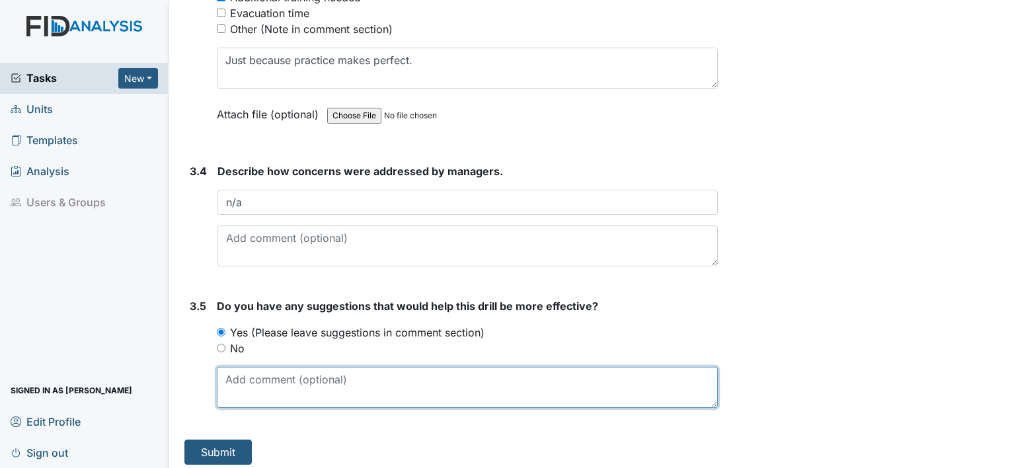
click at [285, 377] on textarea at bounding box center [467, 387] width 501 height 41
drag, startPoint x: 266, startPoint y: 370, endPoint x: 266, endPoint y: 377, distance: 6.6
click at [264, 373] on textarea "Practice Practice Practice makes perfect" at bounding box center [467, 387] width 501 height 41
type textarea "Practice, Practice, Practice makes perfect."
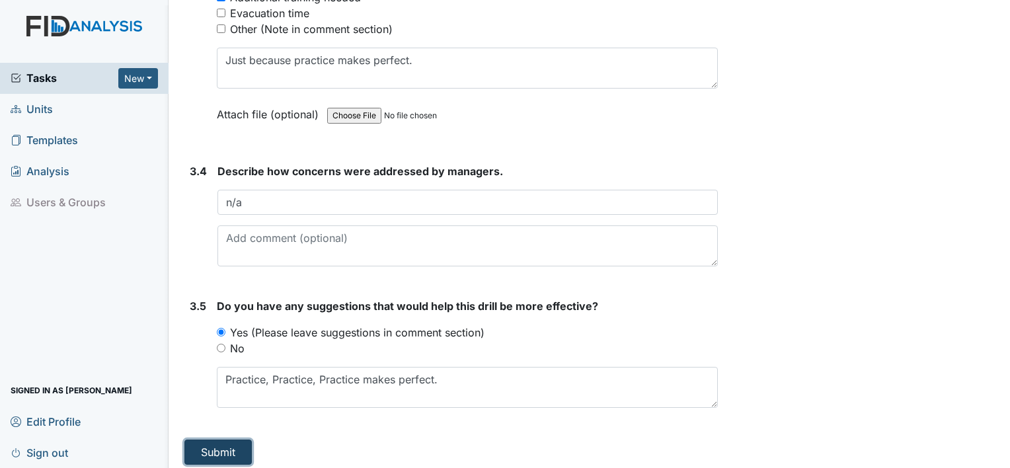
click at [225, 444] on button "Submit" at bounding box center [217, 451] width 67 height 25
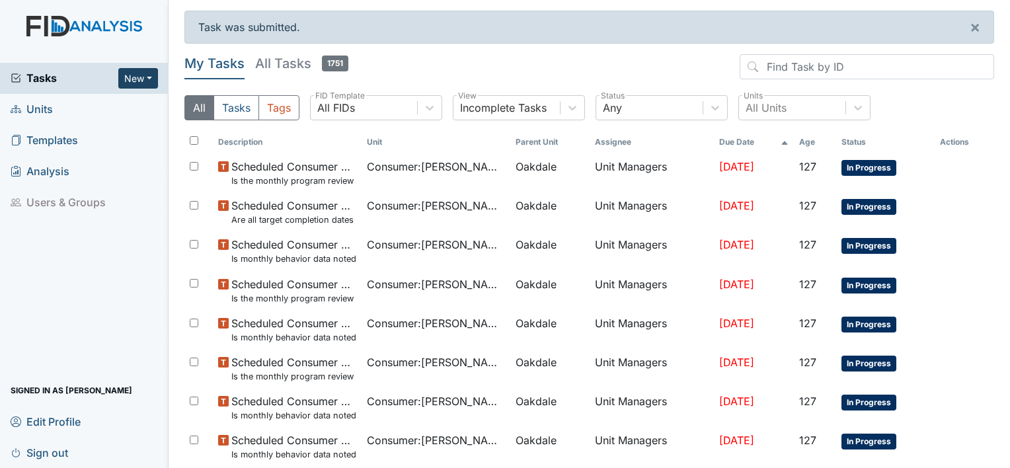
click at [137, 82] on button "New" at bounding box center [138, 78] width 40 height 20
click at [98, 103] on link "Form" at bounding box center [104, 105] width 104 height 21
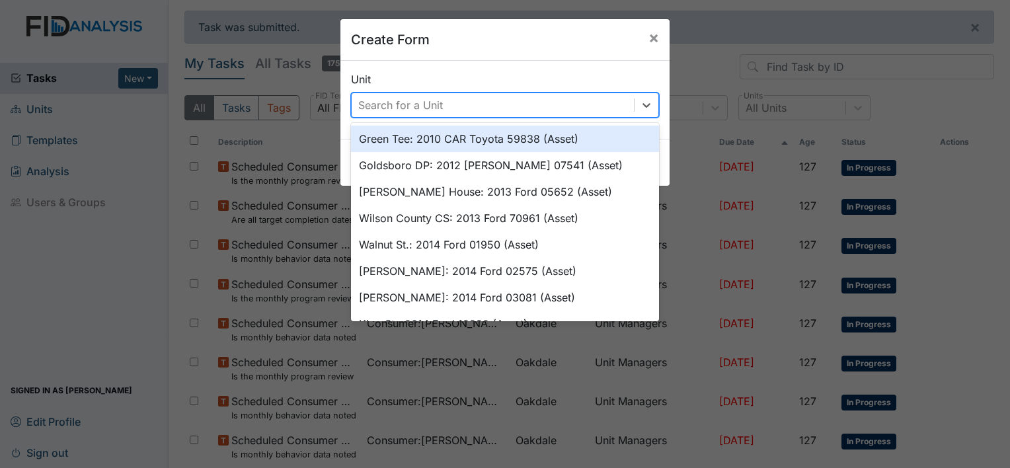
click at [504, 105] on div "Search for a Unit" at bounding box center [493, 105] width 282 height 24
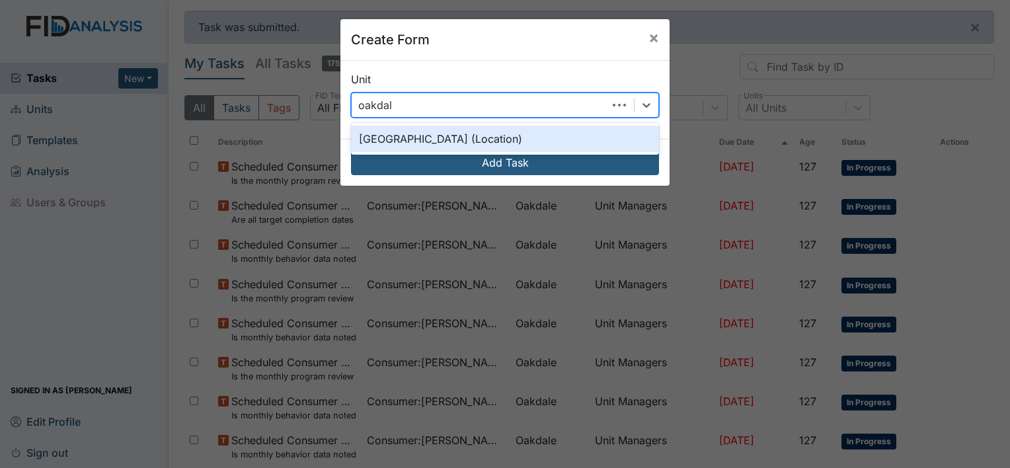
type input "oakdale"
click at [449, 140] on div "[GEOGRAPHIC_DATA] (Location)" at bounding box center [505, 139] width 308 height 26
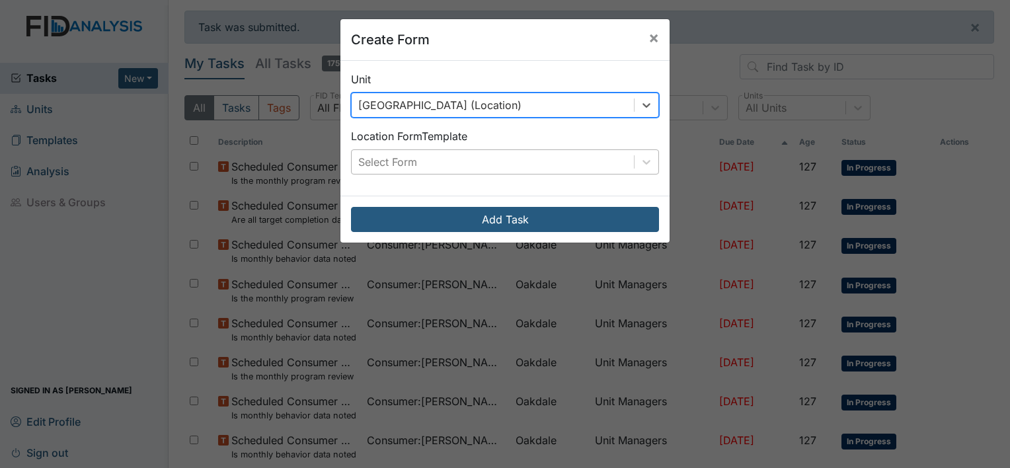
click at [461, 165] on div "Select Form" at bounding box center [493, 162] width 282 height 24
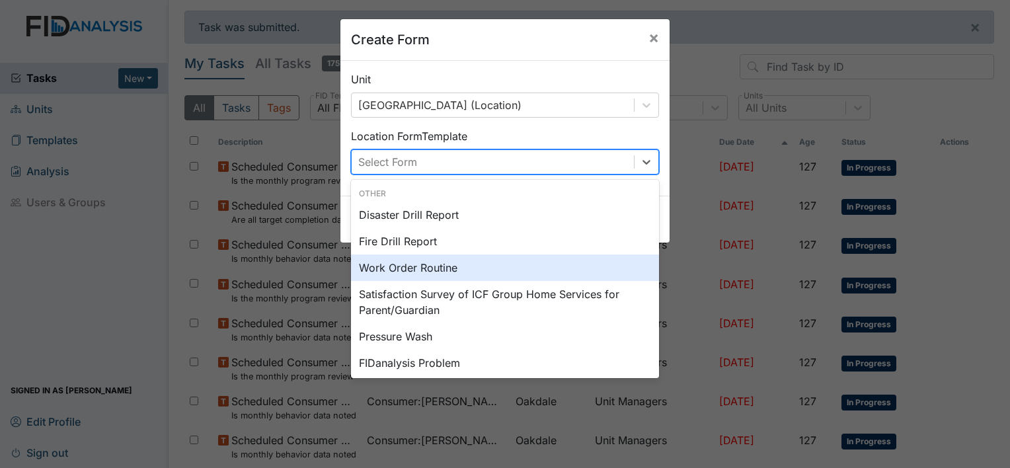
click at [408, 268] on div "Work Order Routine" at bounding box center [505, 267] width 308 height 26
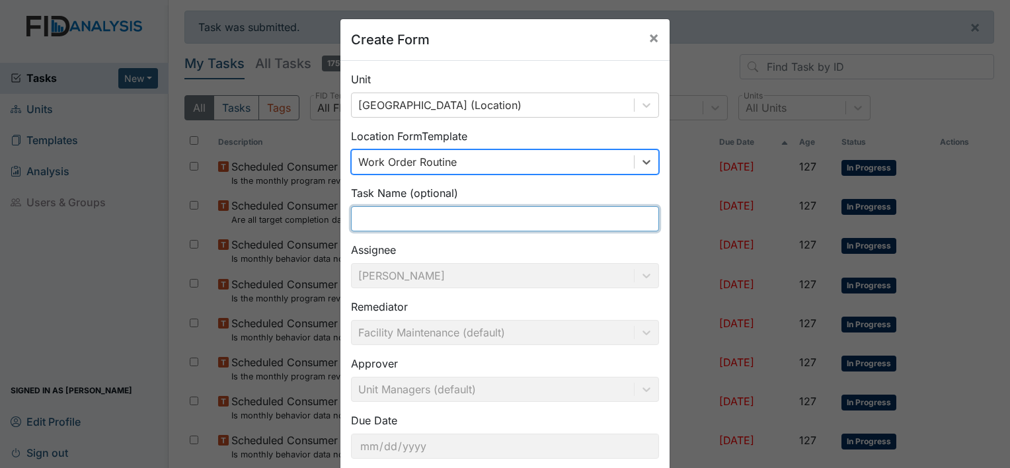
click at [433, 221] on input "text" at bounding box center [505, 218] width 308 height 25
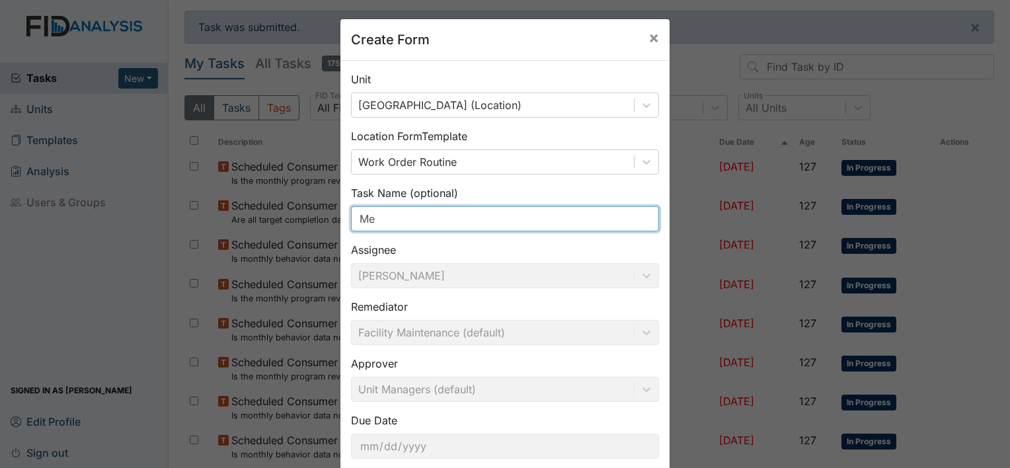
type input "M"
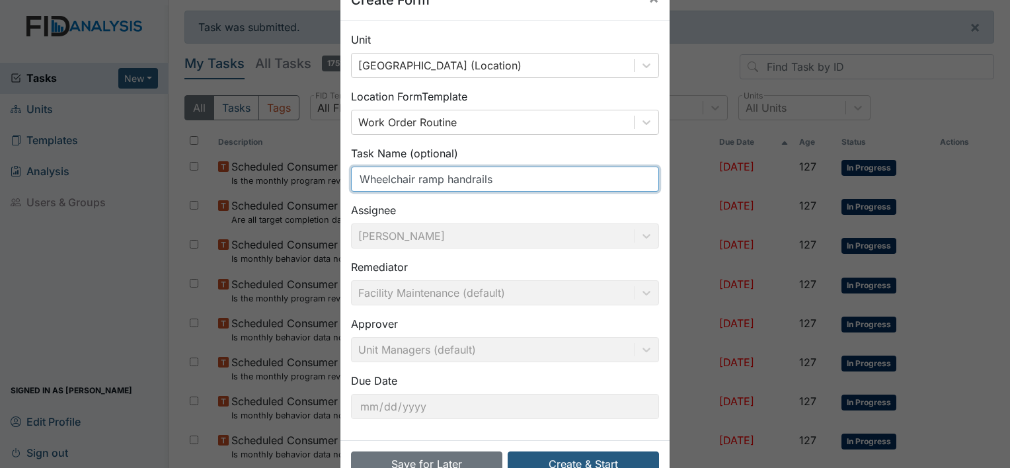
scroll to position [77, 0]
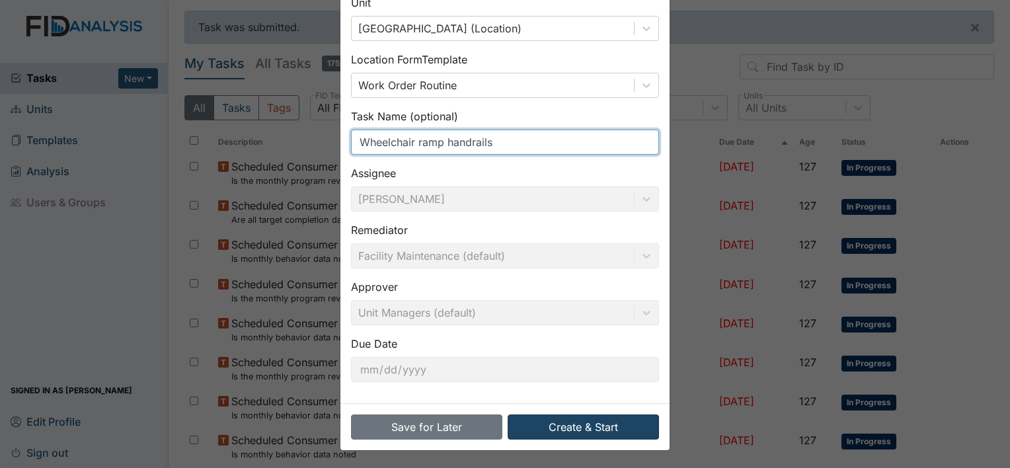
type input "Wheelchair ramp handrails"
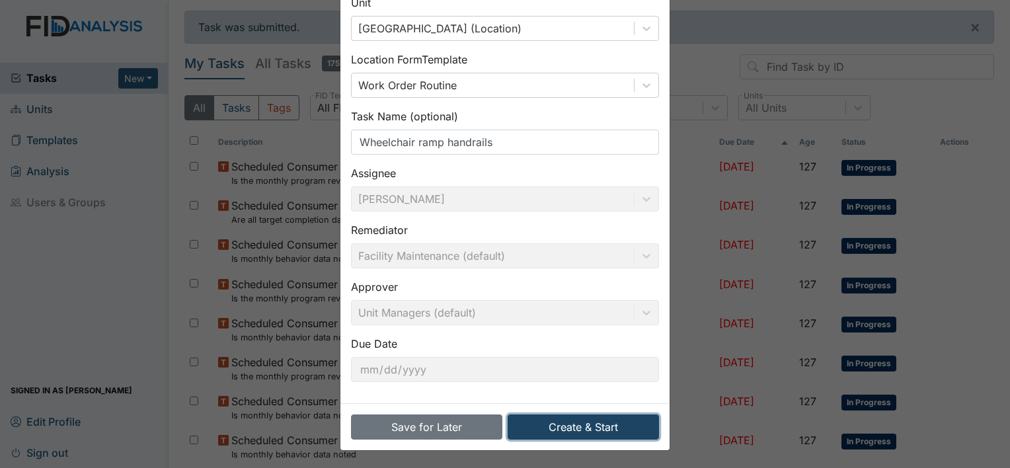
click at [582, 418] on button "Create & Start" at bounding box center [583, 426] width 151 height 25
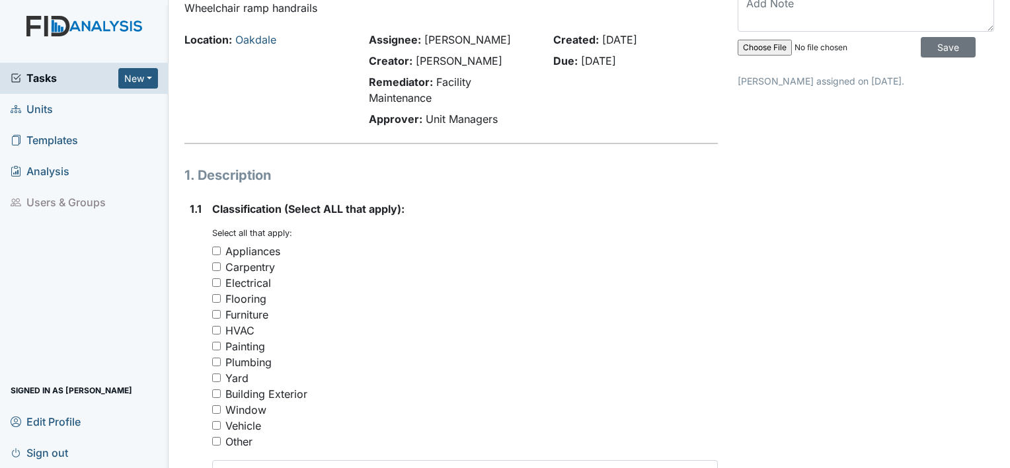
scroll to position [132, 0]
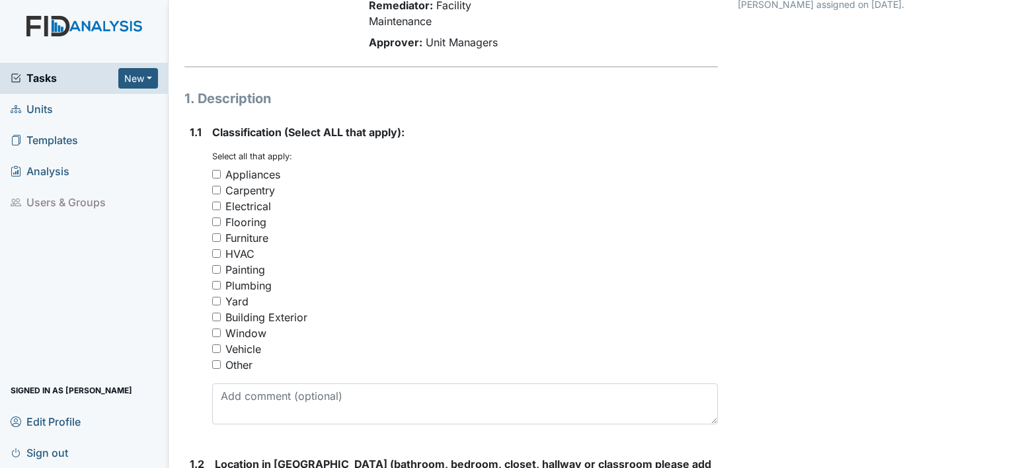
click at [213, 192] on input "Carpentry" at bounding box center [216, 190] width 9 height 9
checkbox input "true"
click at [219, 305] on div "Yard" at bounding box center [465, 301] width 506 height 16
click at [212, 301] on input "Yard" at bounding box center [216, 301] width 9 height 9
checkbox input "true"
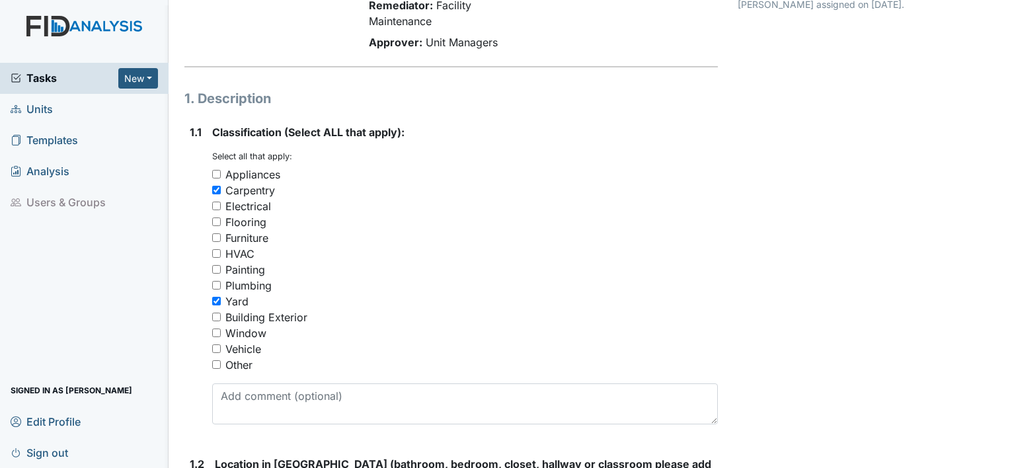
click at [214, 365] on input "Other" at bounding box center [216, 364] width 9 height 9
checkbox input "true"
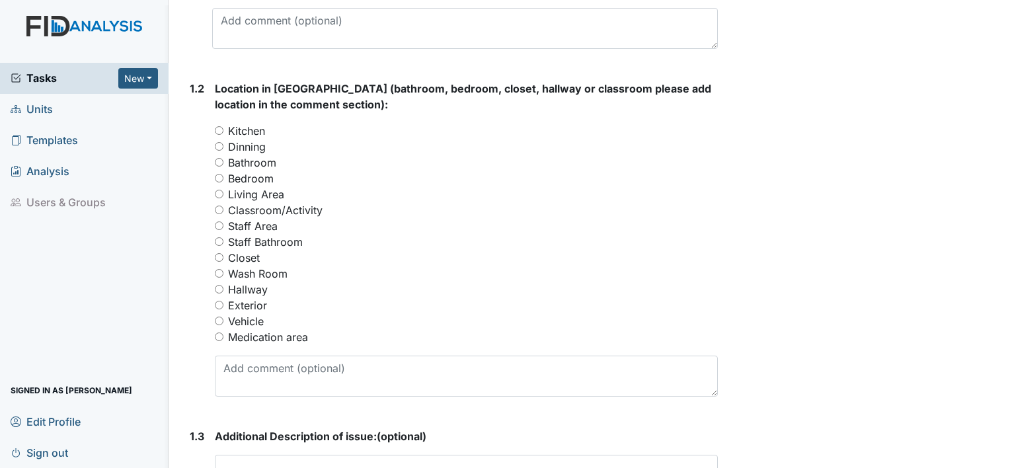
scroll to position [529, 0]
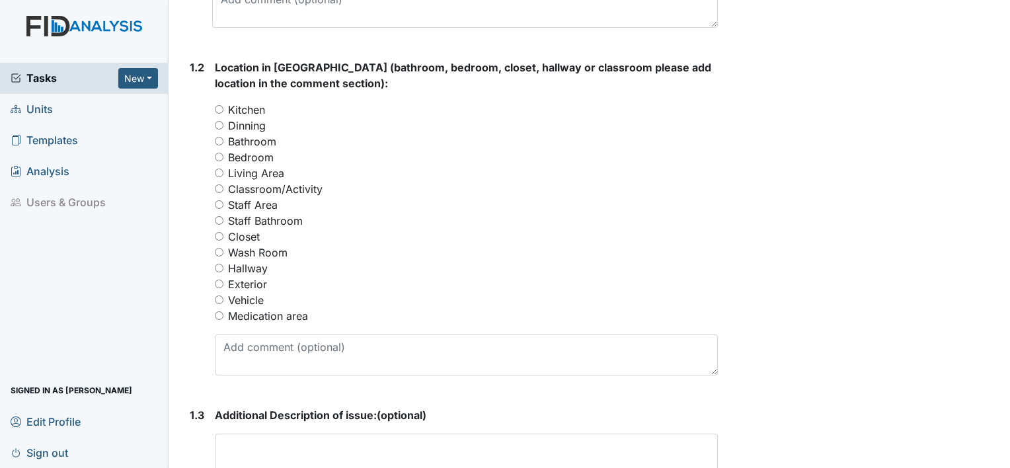
click at [219, 285] on input "Exterior" at bounding box center [219, 284] width 9 height 9
radio input "true"
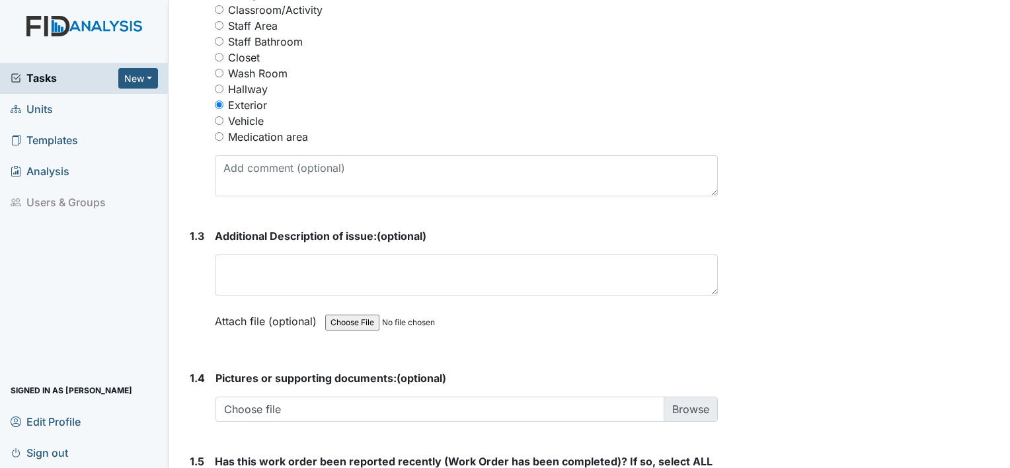
scroll to position [727, 0]
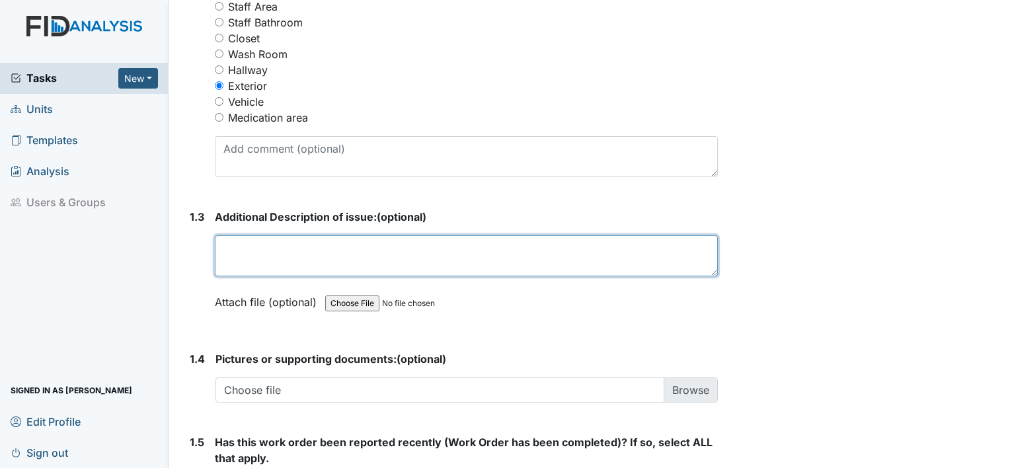
click at [307, 242] on textarea at bounding box center [466, 255] width 503 height 41
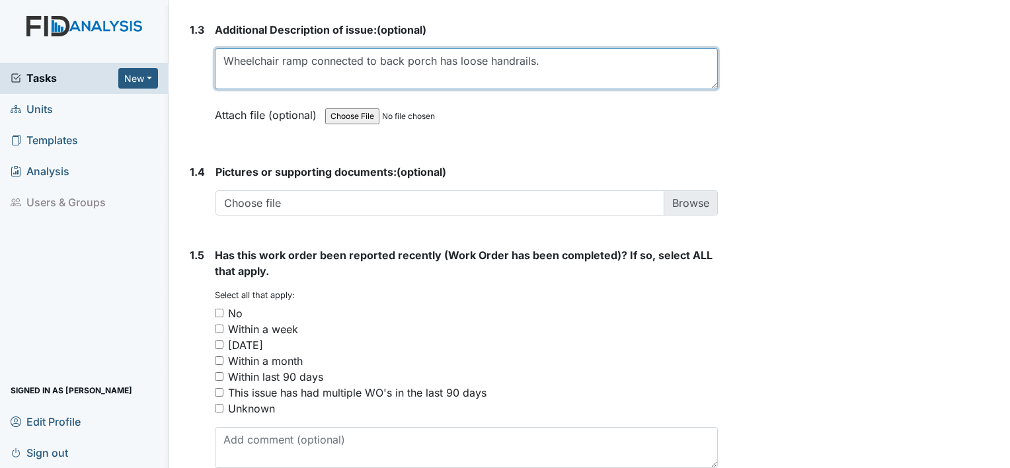
scroll to position [979, 0]
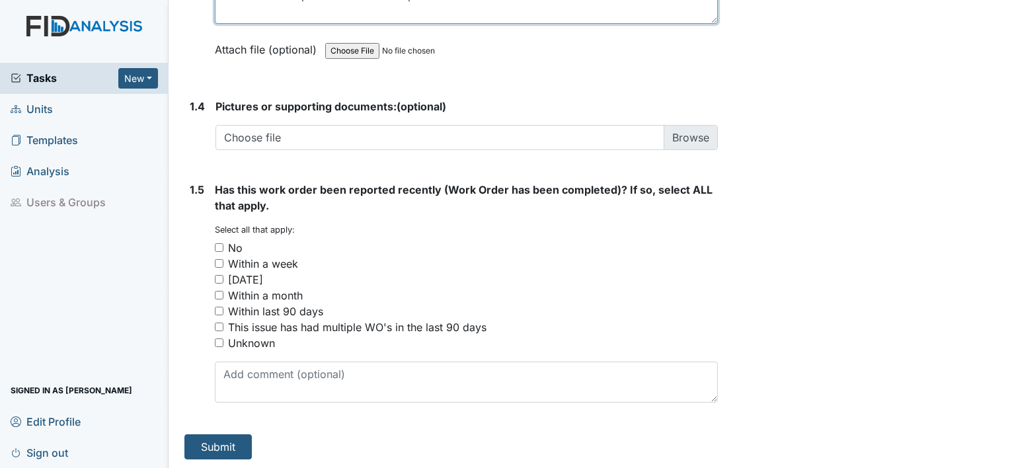
type textarea "Wheelchair ramp connected to back porch has loose handrails."
click at [217, 245] on input "No" at bounding box center [219, 247] width 9 height 9
checkbox input "true"
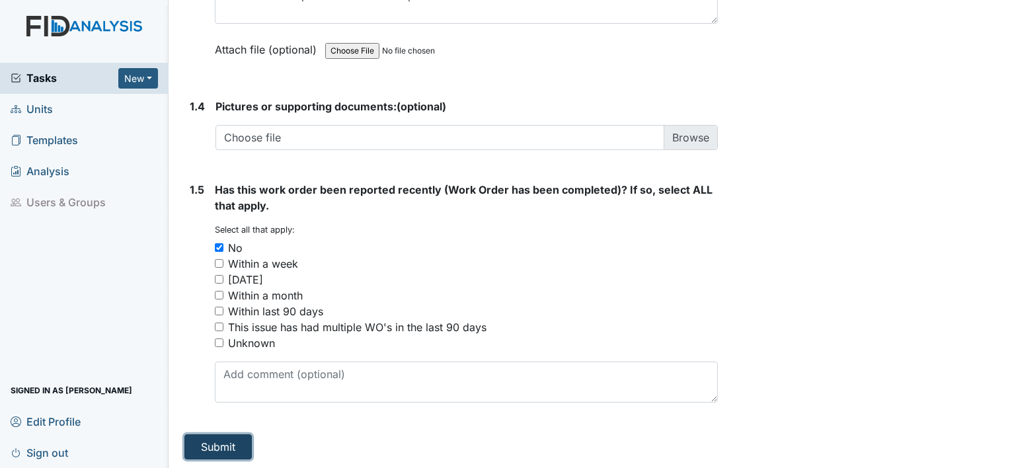
click at [239, 441] on button "Submit" at bounding box center [217, 446] width 67 height 25
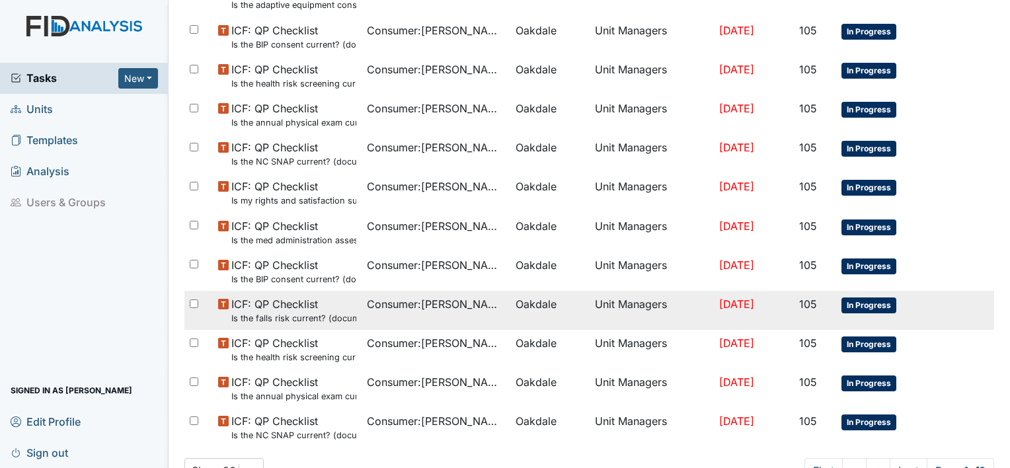
scroll to position [915, 0]
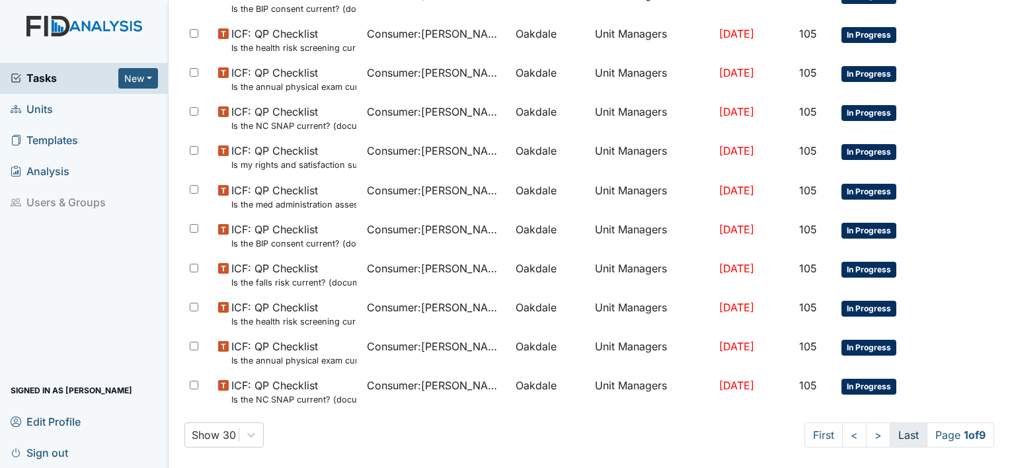
click at [904, 434] on link "Last" at bounding box center [908, 434] width 38 height 25
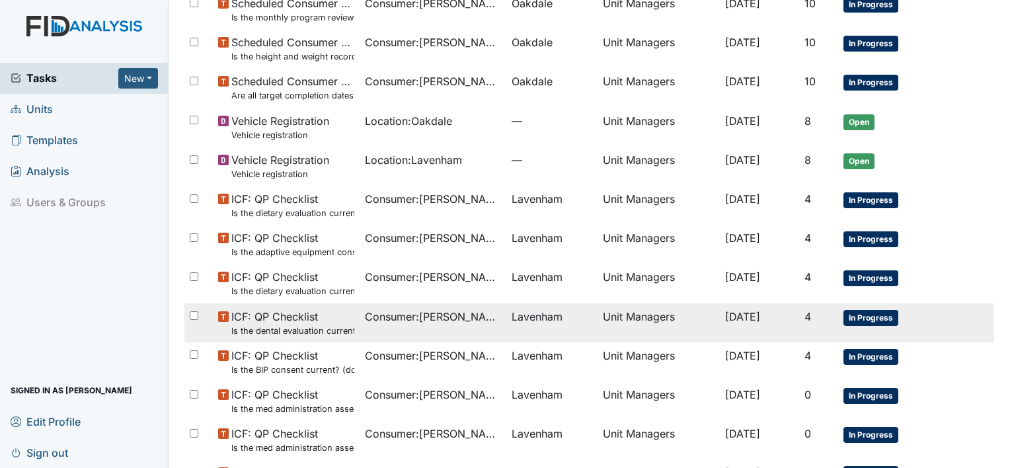
scroll to position [125, 0]
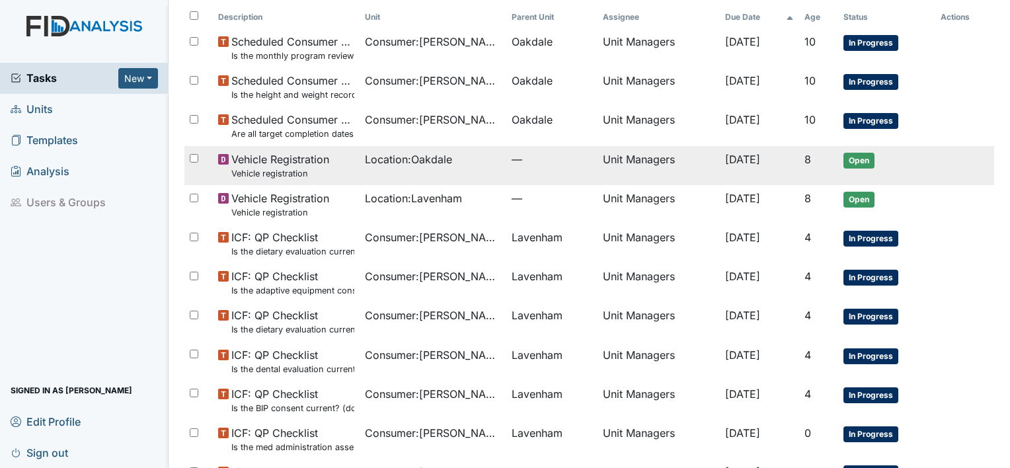
click at [420, 159] on span "Location : [GEOGRAPHIC_DATA]" at bounding box center [408, 159] width 87 height 16
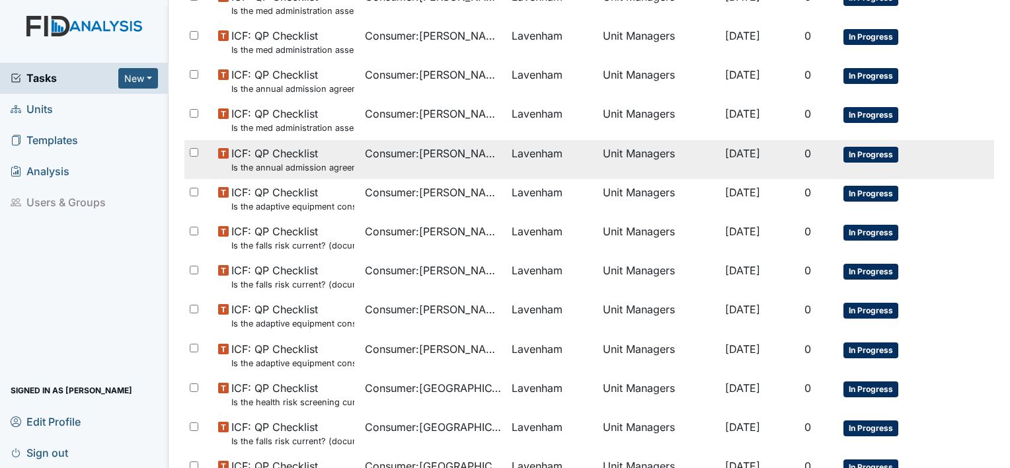
scroll to position [677, 0]
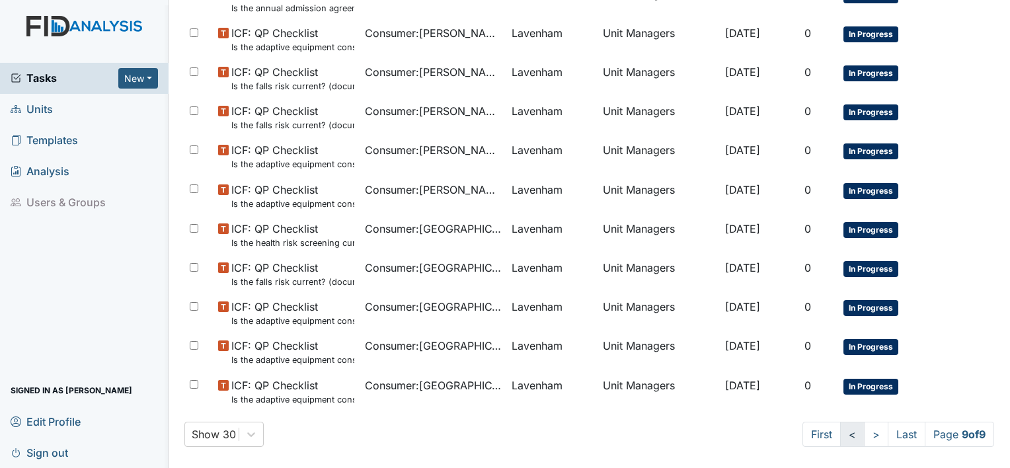
click at [840, 437] on link "<" at bounding box center [852, 434] width 24 height 25
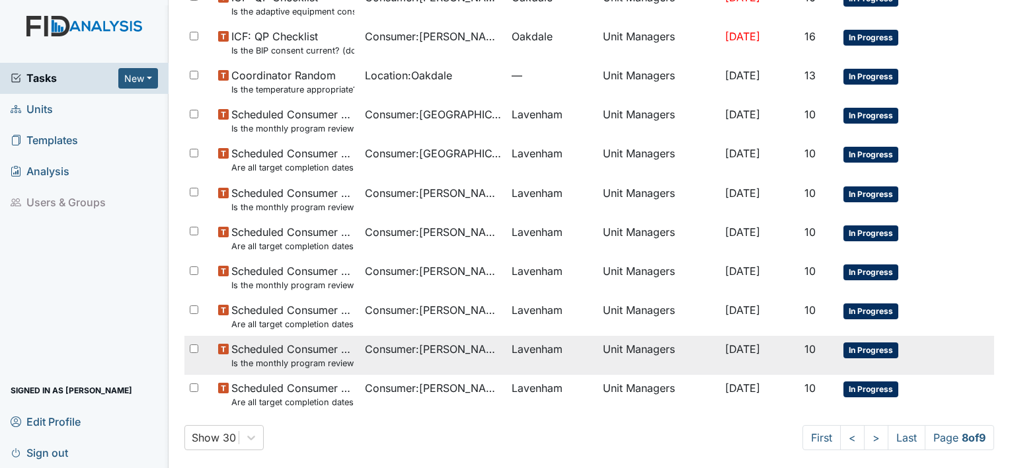
scroll to position [872, 0]
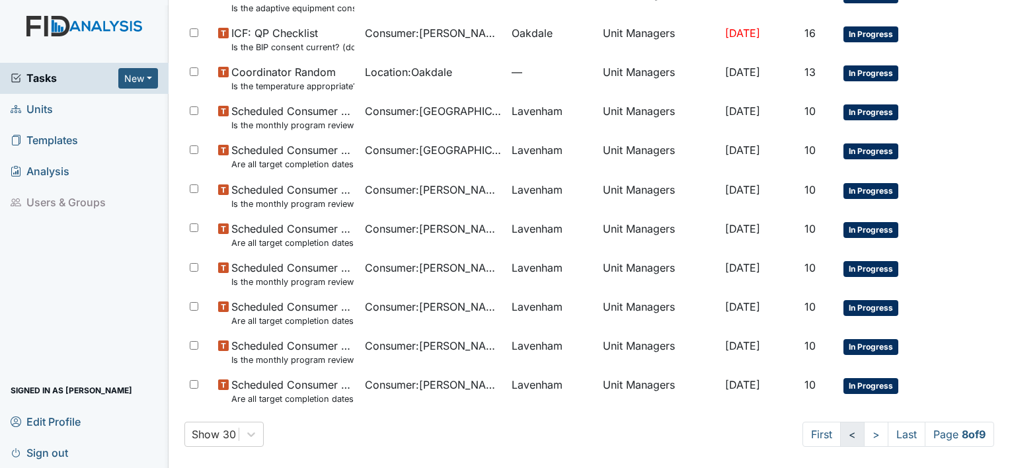
click at [840, 433] on link "<" at bounding box center [852, 434] width 24 height 25
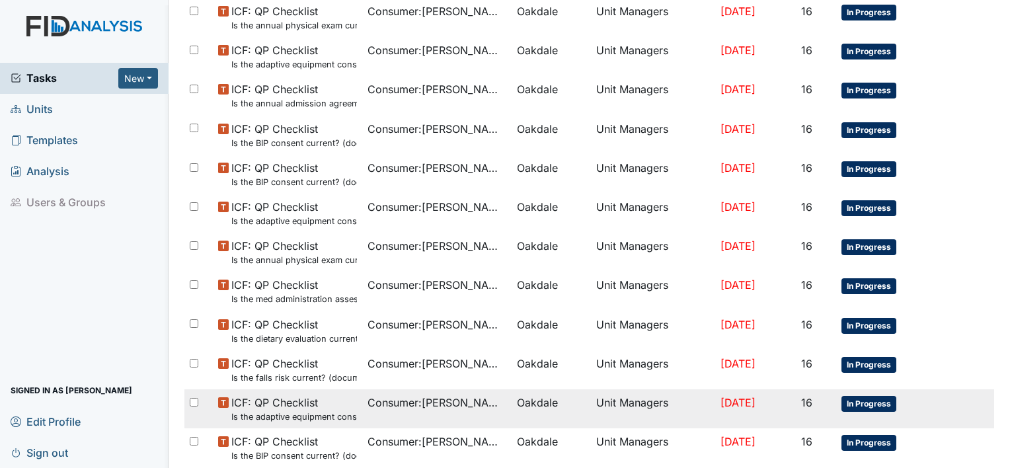
scroll to position [872, 0]
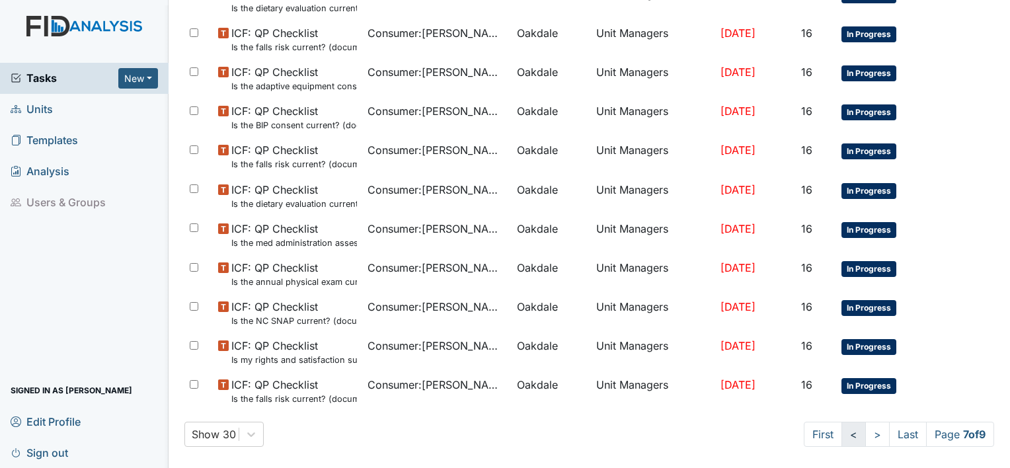
click at [841, 436] on link "<" at bounding box center [853, 434] width 24 height 25
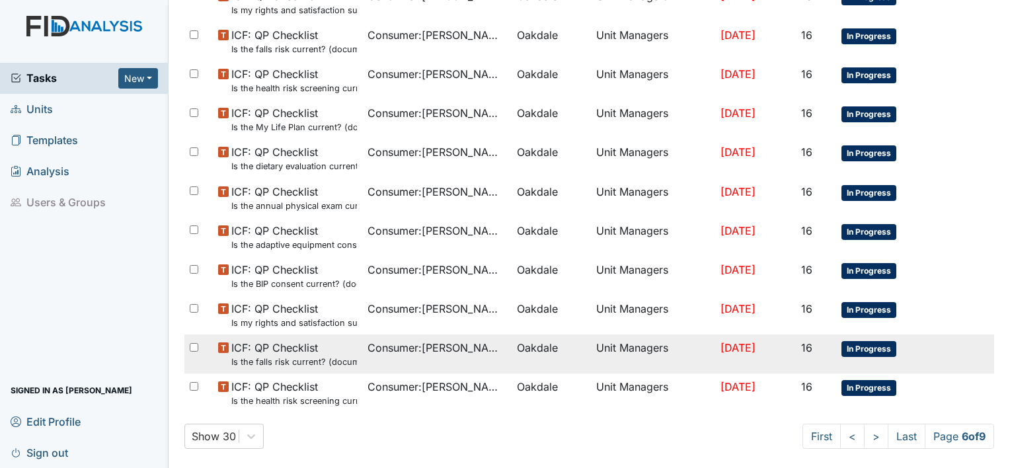
scroll to position [872, 0]
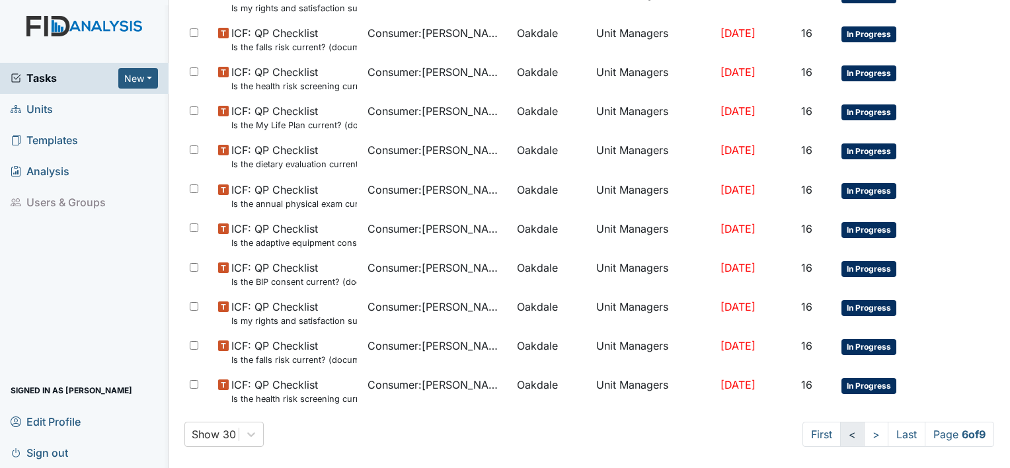
click at [840, 431] on link "<" at bounding box center [852, 434] width 24 height 25
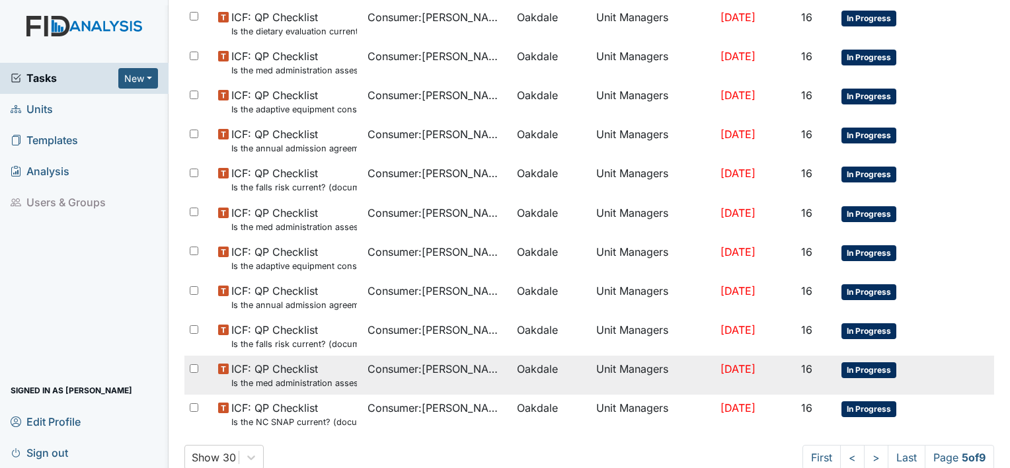
scroll to position [872, 0]
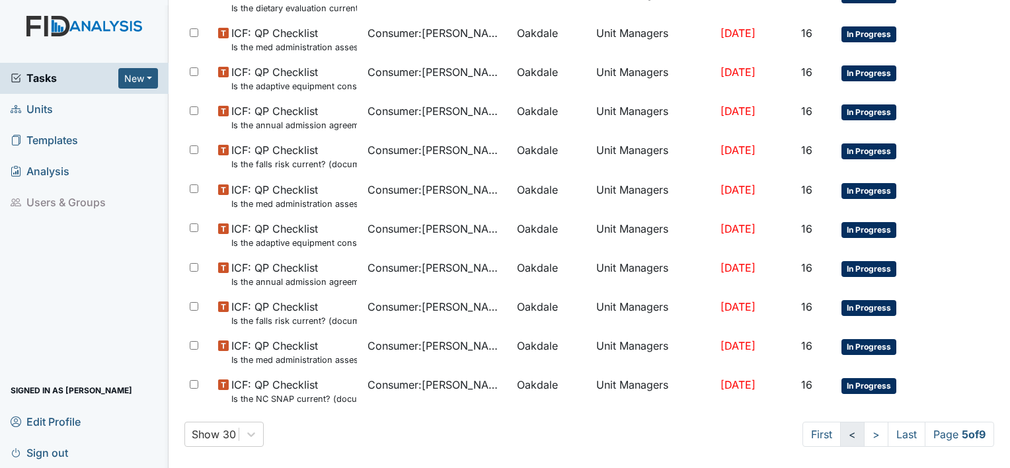
click at [843, 431] on link "<" at bounding box center [852, 434] width 24 height 25
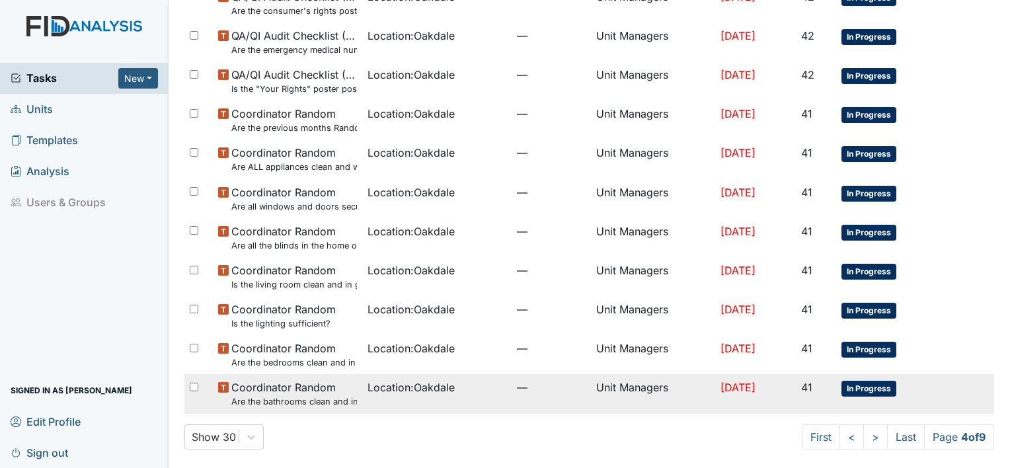
scroll to position [872, 0]
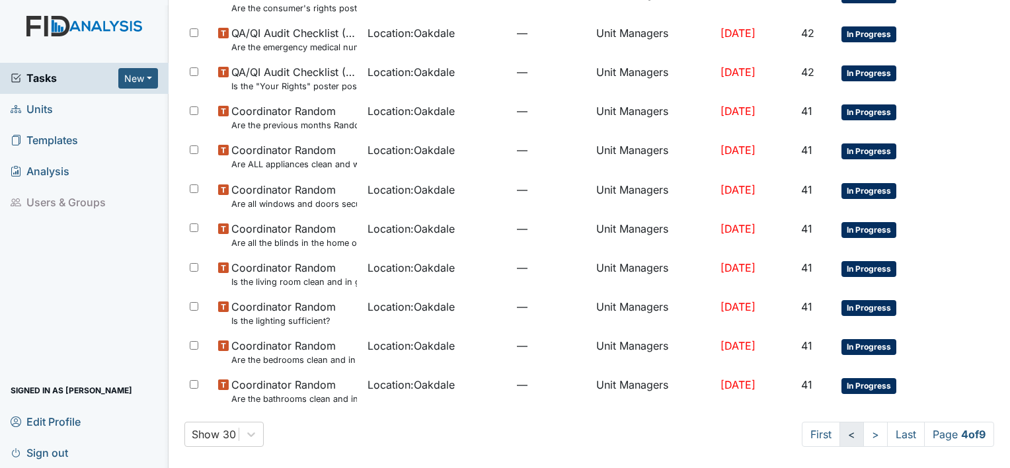
click at [839, 428] on link "<" at bounding box center [851, 434] width 24 height 25
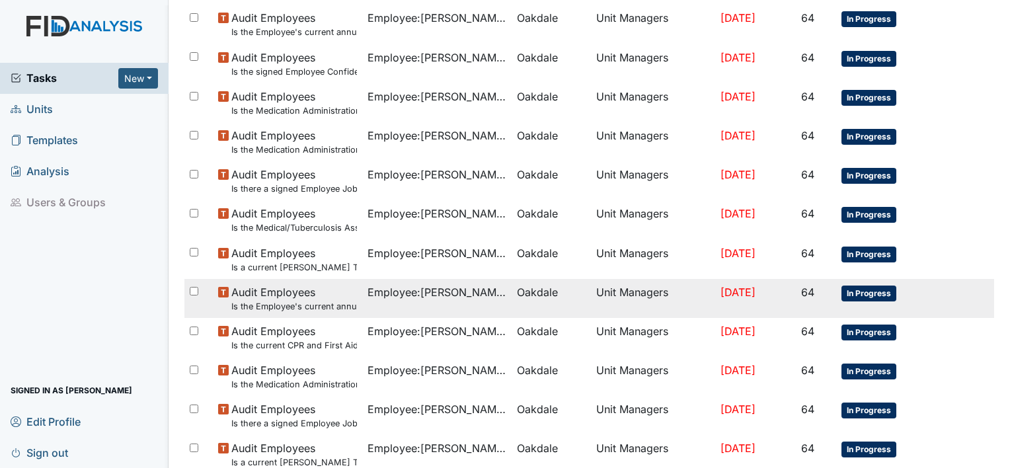
scroll to position [872, 0]
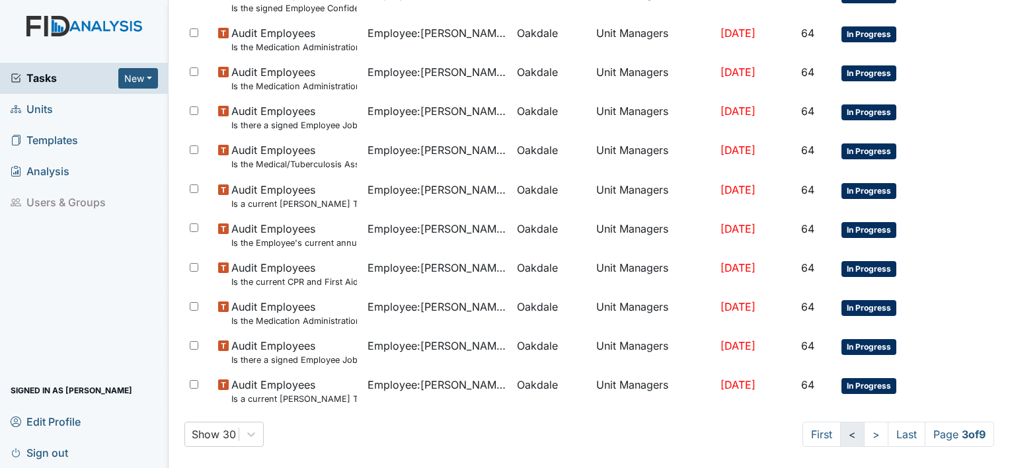
click at [840, 432] on link "<" at bounding box center [852, 434] width 24 height 25
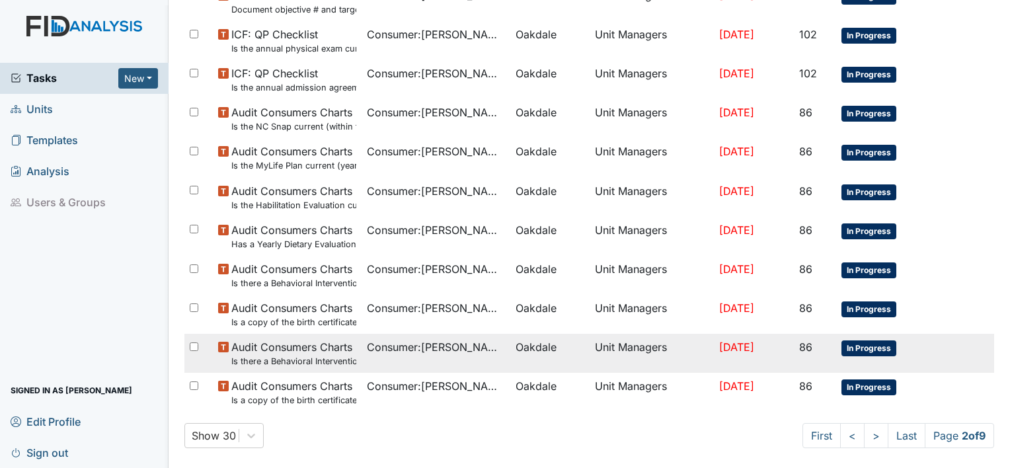
scroll to position [872, 0]
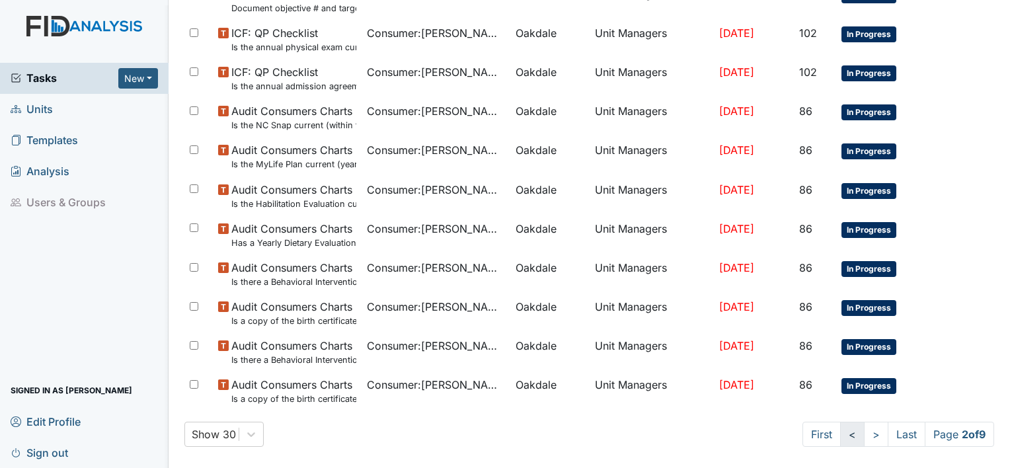
click at [840, 429] on link "<" at bounding box center [852, 434] width 24 height 25
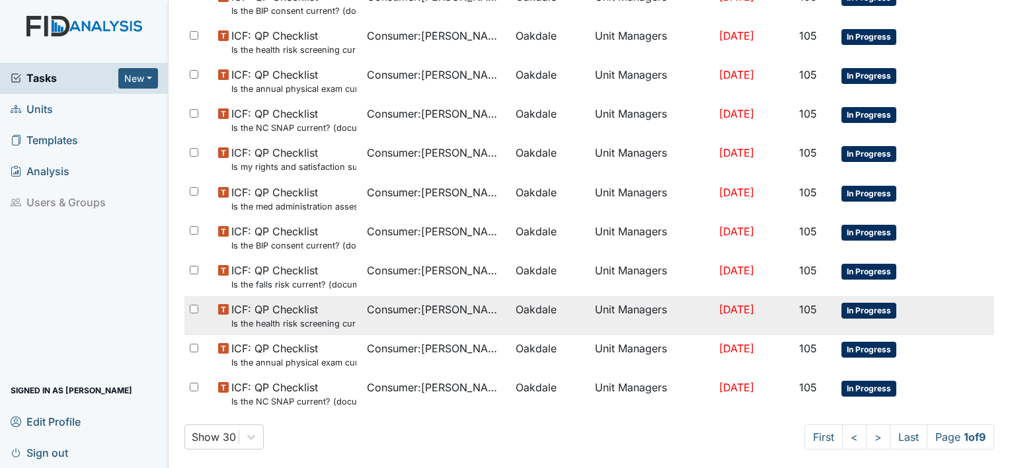
scroll to position [872, 0]
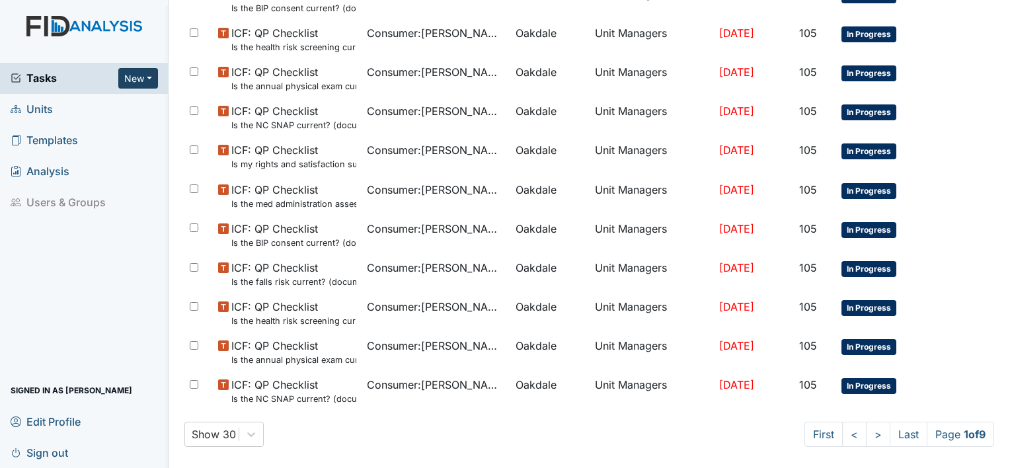
click at [149, 75] on button "New" at bounding box center [138, 78] width 40 height 20
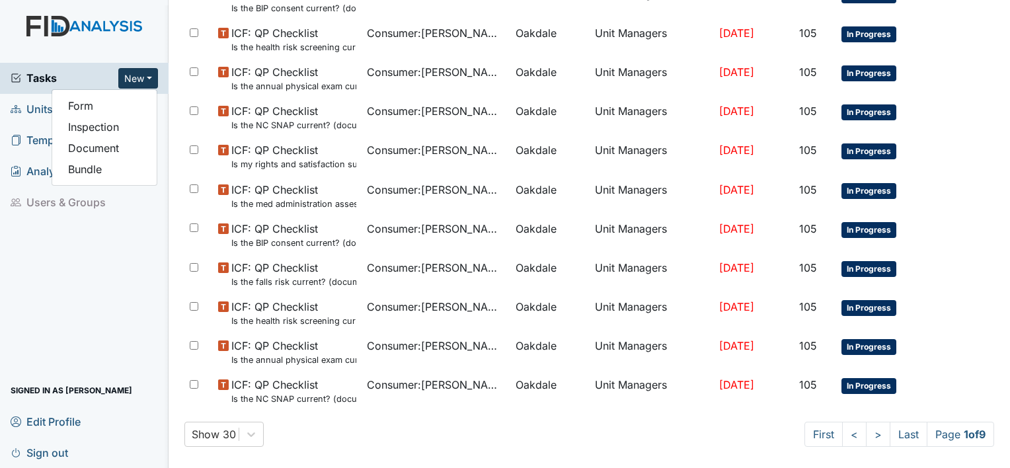
click at [152, 53] on img at bounding box center [84, 39] width 169 height 47
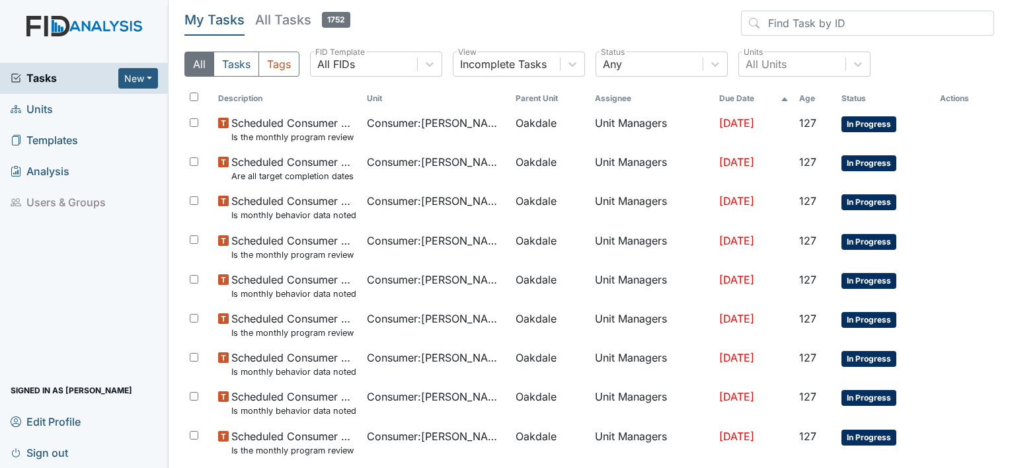
scroll to position [0, 0]
click at [574, 63] on icon at bounding box center [572, 63] width 13 height 13
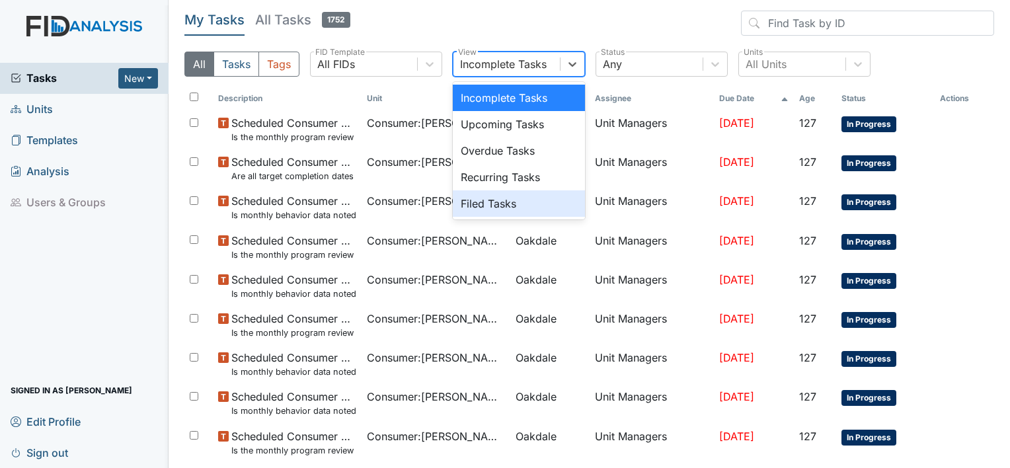
click at [486, 204] on div "Filed Tasks" at bounding box center [519, 203] width 132 height 26
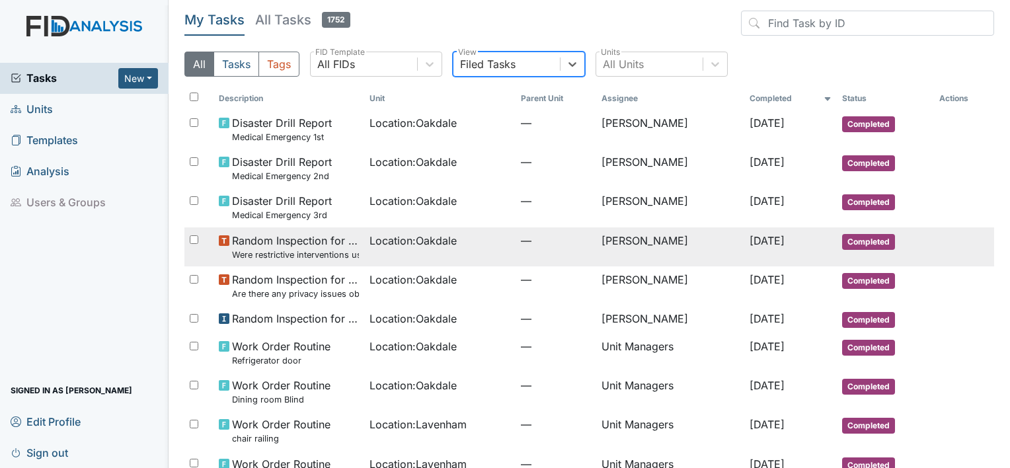
click at [287, 257] on small "Were restrictive interventions used and proper forms completed?" at bounding box center [296, 254] width 128 height 13
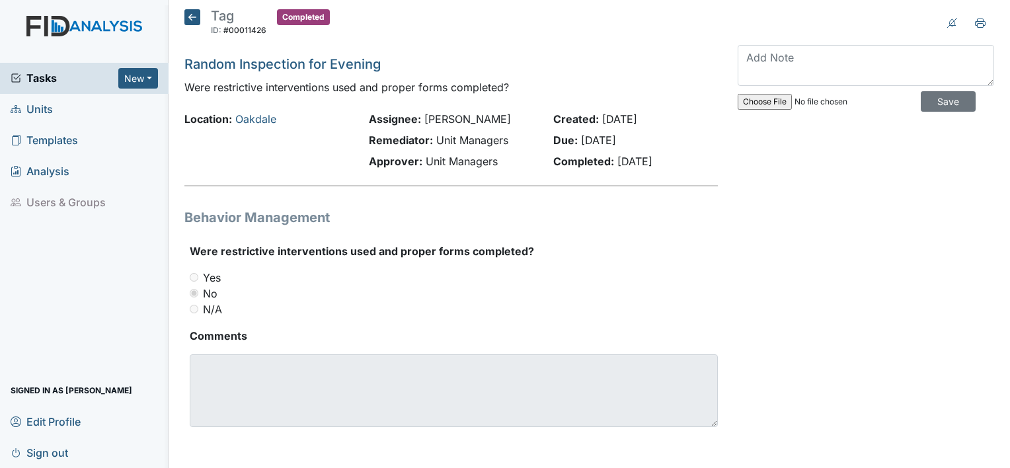
scroll to position [2, 0]
click at [791, 59] on textarea at bounding box center [865, 64] width 256 height 41
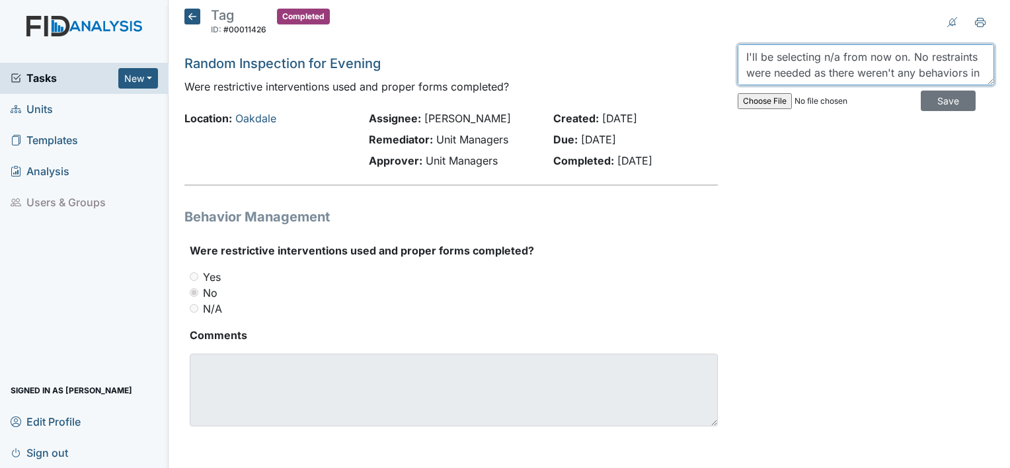
scroll to position [32, 0]
type textarea "I'll be selecting n/a from now on. No restraints were needed as there weren't a…"
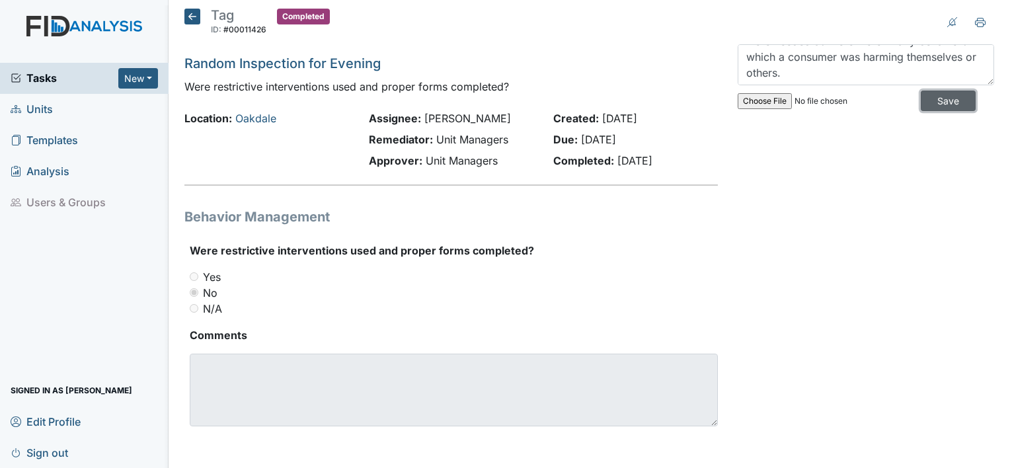
click at [924, 101] on input "Save" at bounding box center [948, 101] width 55 height 20
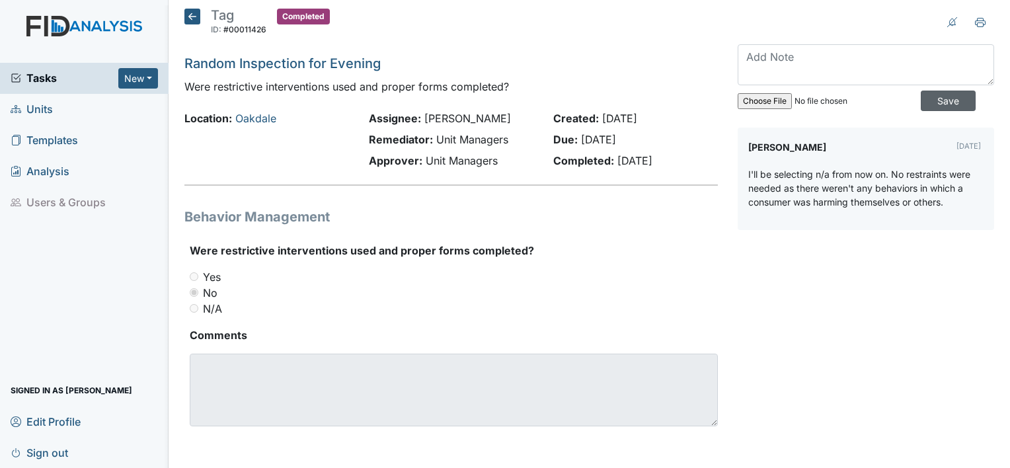
scroll to position [0, 0]
click at [196, 17] on icon at bounding box center [192, 17] width 16 height 16
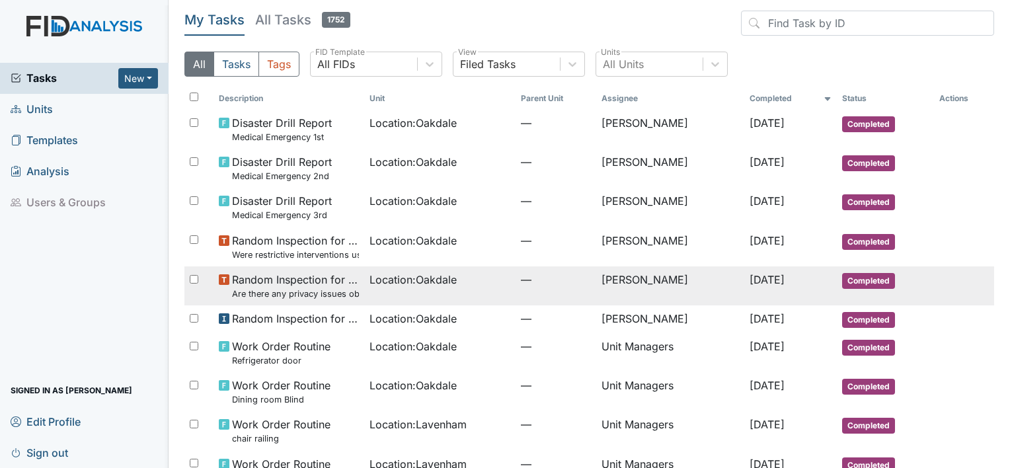
click at [280, 285] on span "Random Inspection for Evening Are there any privacy issues observed and how wer…" at bounding box center [296, 286] width 128 height 28
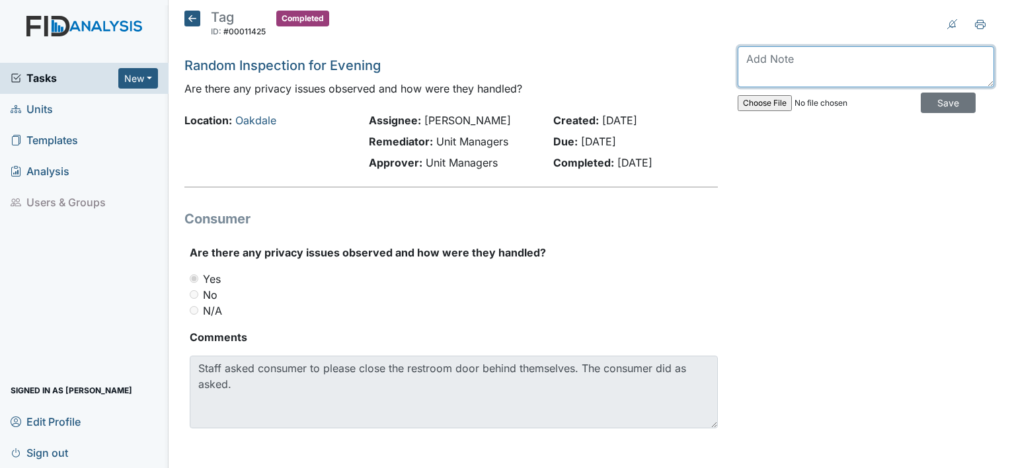
click at [847, 58] on textarea at bounding box center [865, 66] width 256 height 41
type textarea "this issue was resolved immediately."
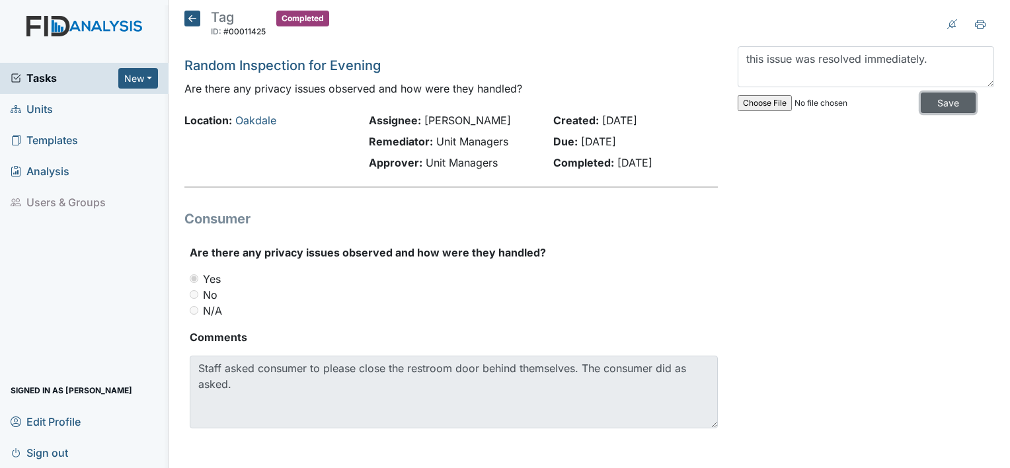
click at [922, 107] on input "Save" at bounding box center [948, 103] width 55 height 20
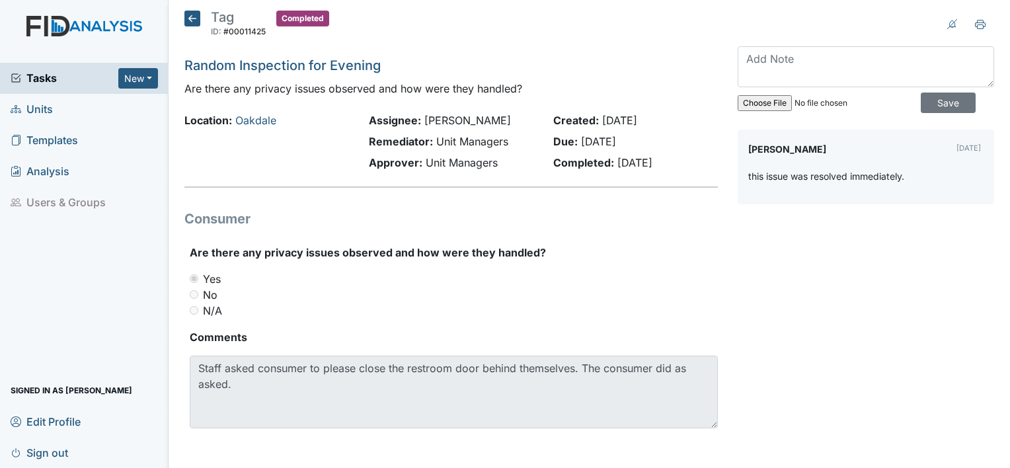
click at [190, 19] on icon at bounding box center [192, 19] width 16 height 16
